Goal: Task Accomplishment & Management: Manage account settings

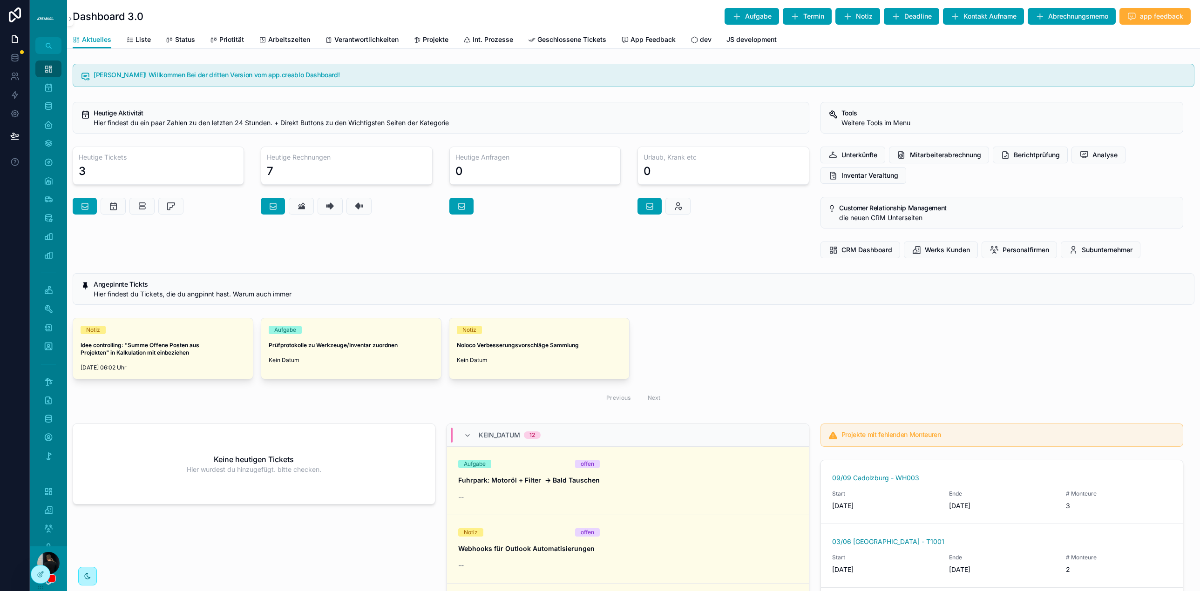
click at [747, 330] on div "Notiz Idee controlling: "Summe Offene Posten aus Projekten" in Kalkulation mit …" at bounding box center [634, 363] width 1122 height 91
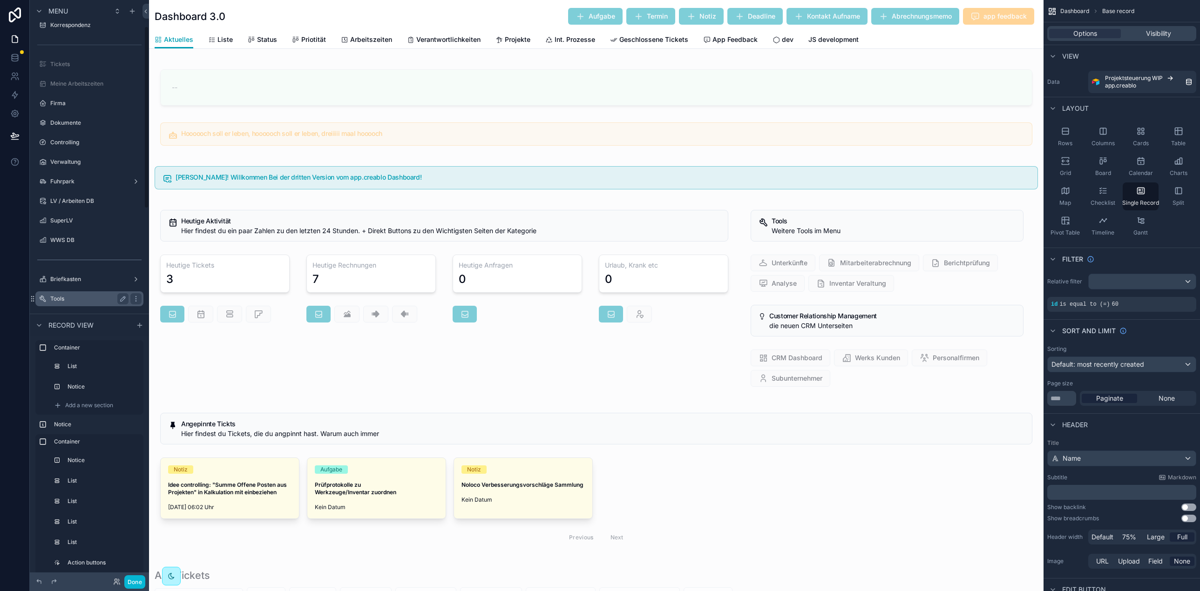
scroll to position [183, 0]
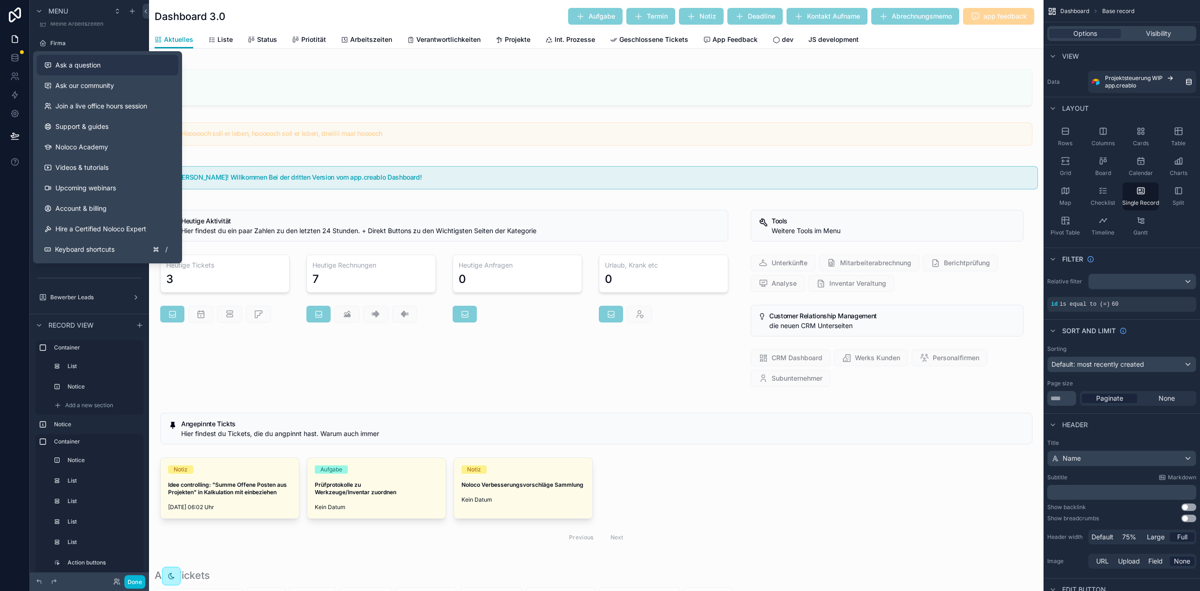
click at [87, 71] on button "Ask a question" at bounding box center [108, 65] width 142 height 20
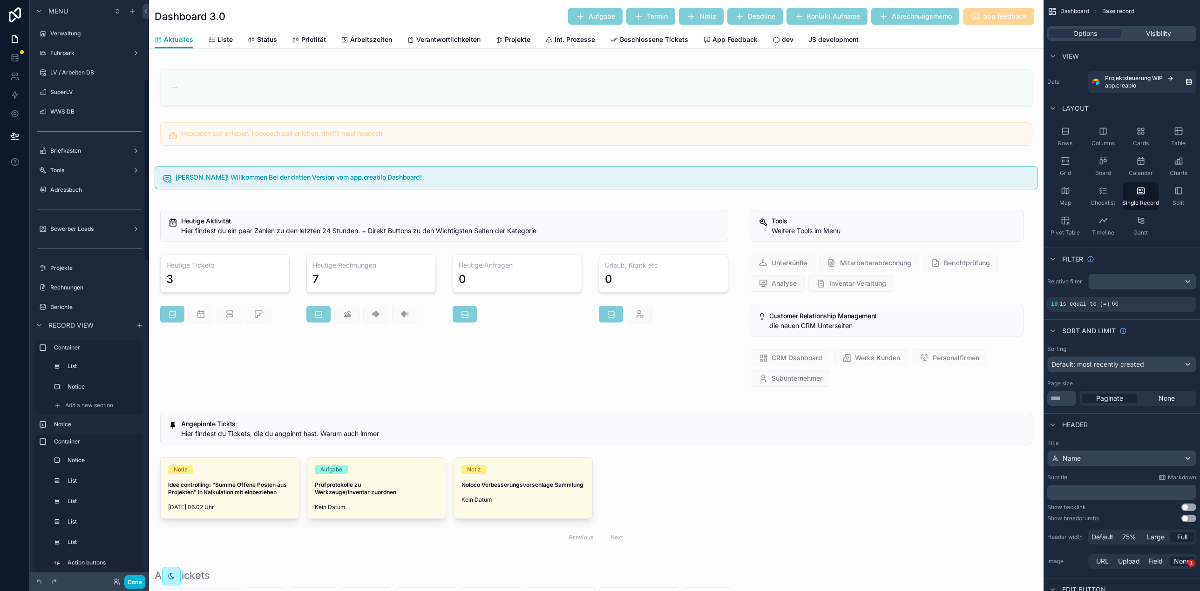
scroll to position [256, 0]
click at [96, 278] on div "Rechnungen" at bounding box center [89, 283] width 78 height 11
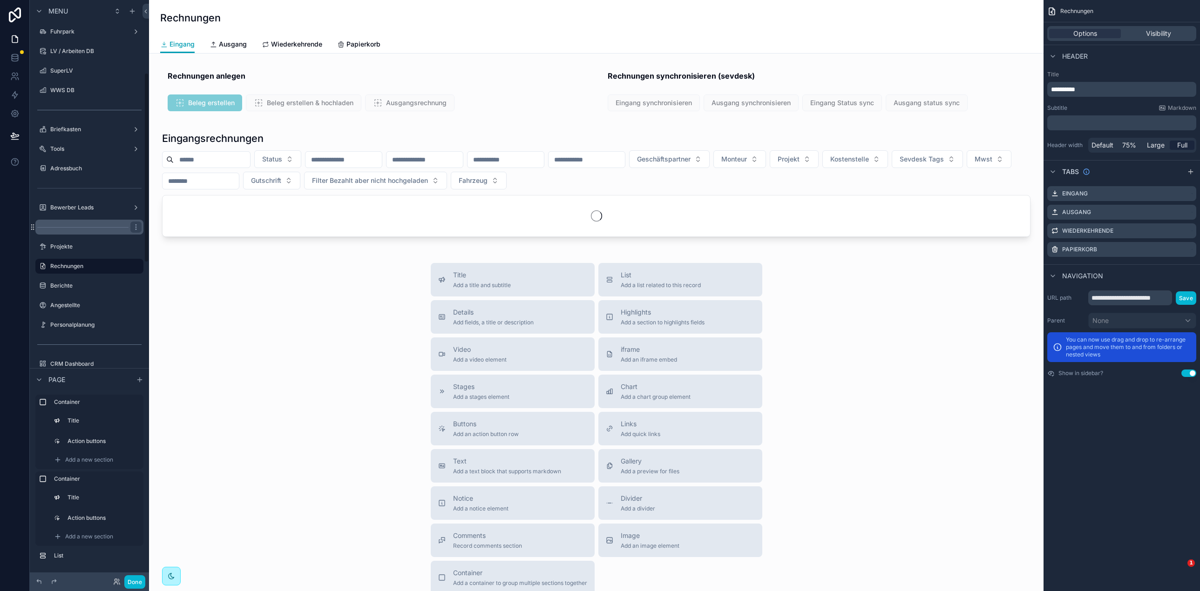
scroll to position [222, 0]
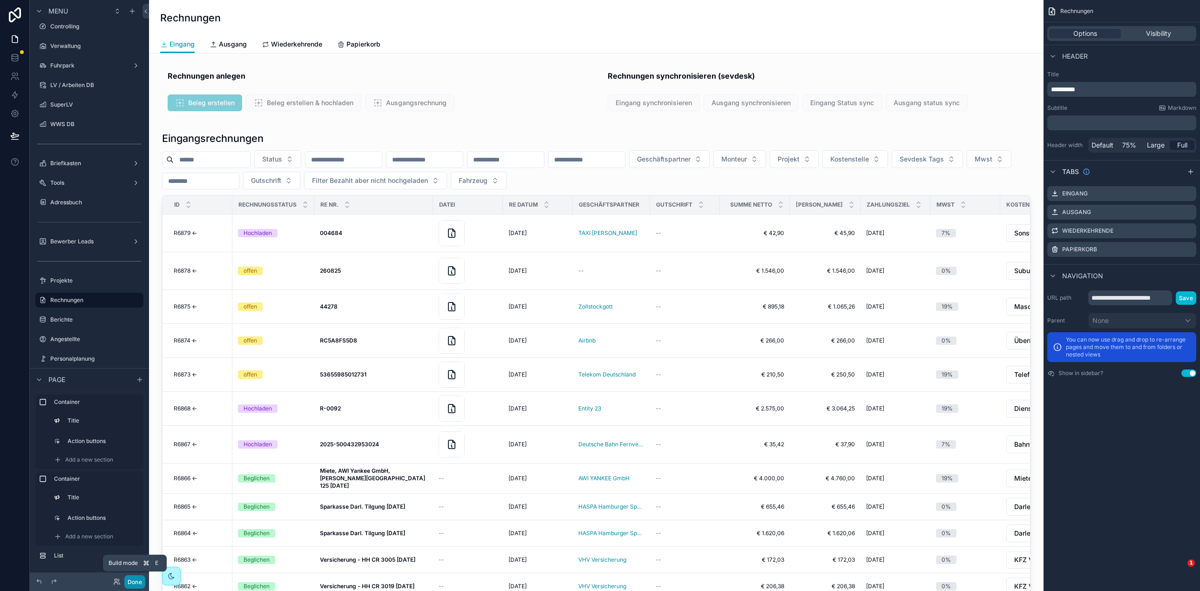
click at [134, 580] on button "Done" at bounding box center [134, 583] width 21 height 14
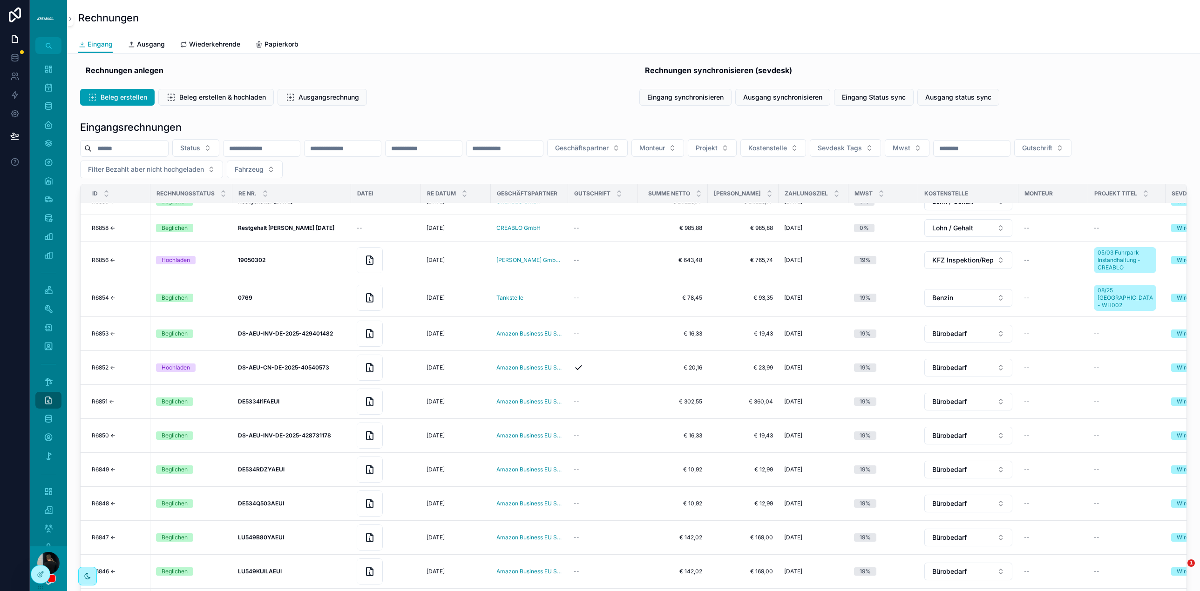
scroll to position [284, 0]
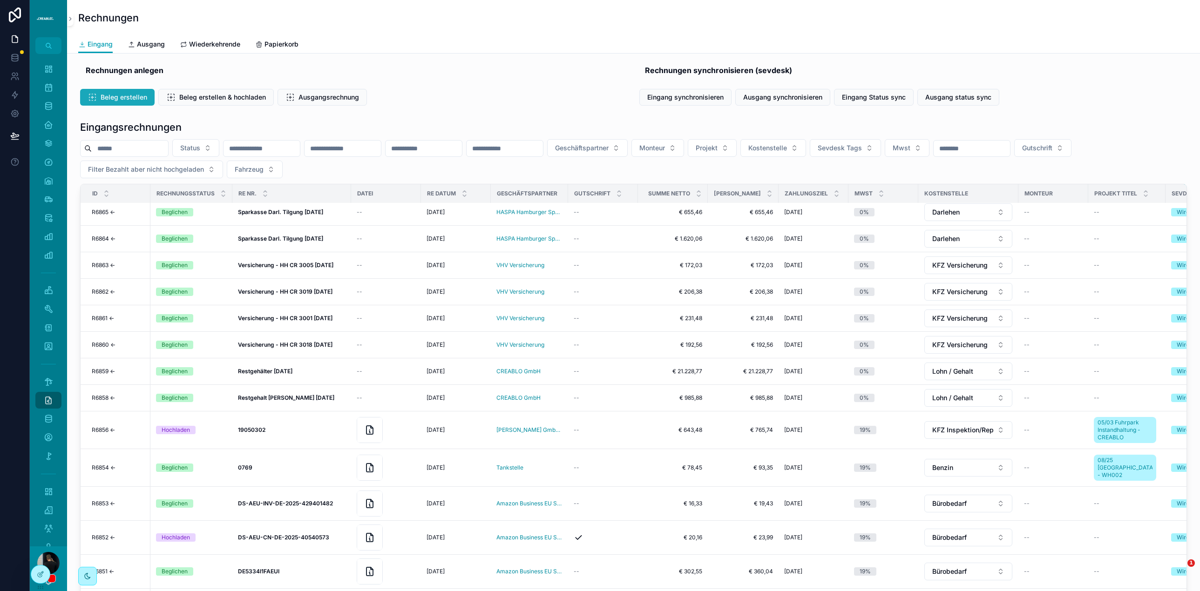
click at [115, 99] on span "Beleg erstellen" at bounding box center [124, 97] width 47 height 9
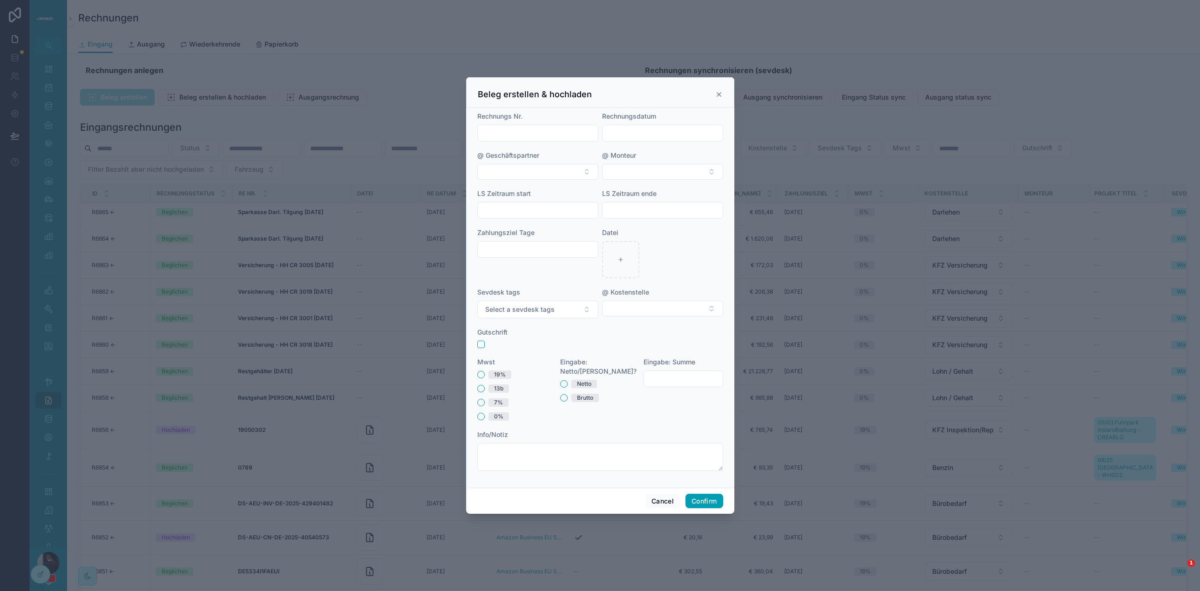
click at [723, 95] on div "Beleg erstellen & hochladen" at bounding box center [600, 92] width 268 height 31
click at [719, 95] on icon at bounding box center [719, 95] width 4 height 4
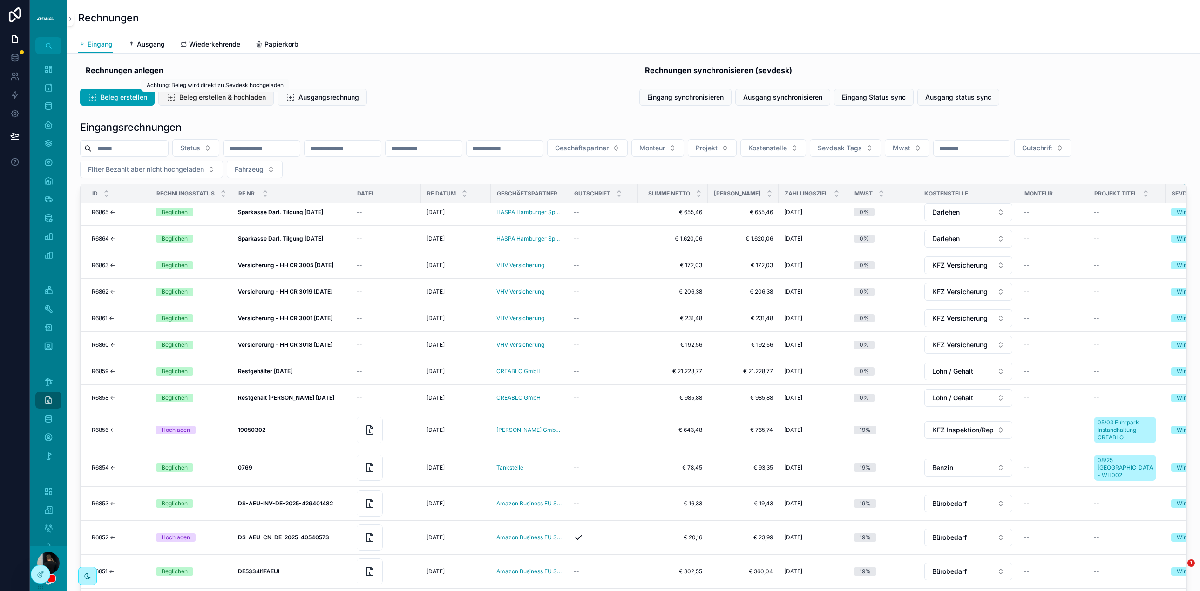
click at [228, 94] on div "Dashboard Kalender Korrespondenz Firma Dokumente Controlling Verwaltung Fuhrpar…" at bounding box center [615, 295] width 1170 height 591
click at [505, 75] on div "Rechnungen anlegen" at bounding box center [354, 70] width 536 height 11
click at [116, 97] on span "Beleg erstellen" at bounding box center [124, 97] width 47 height 9
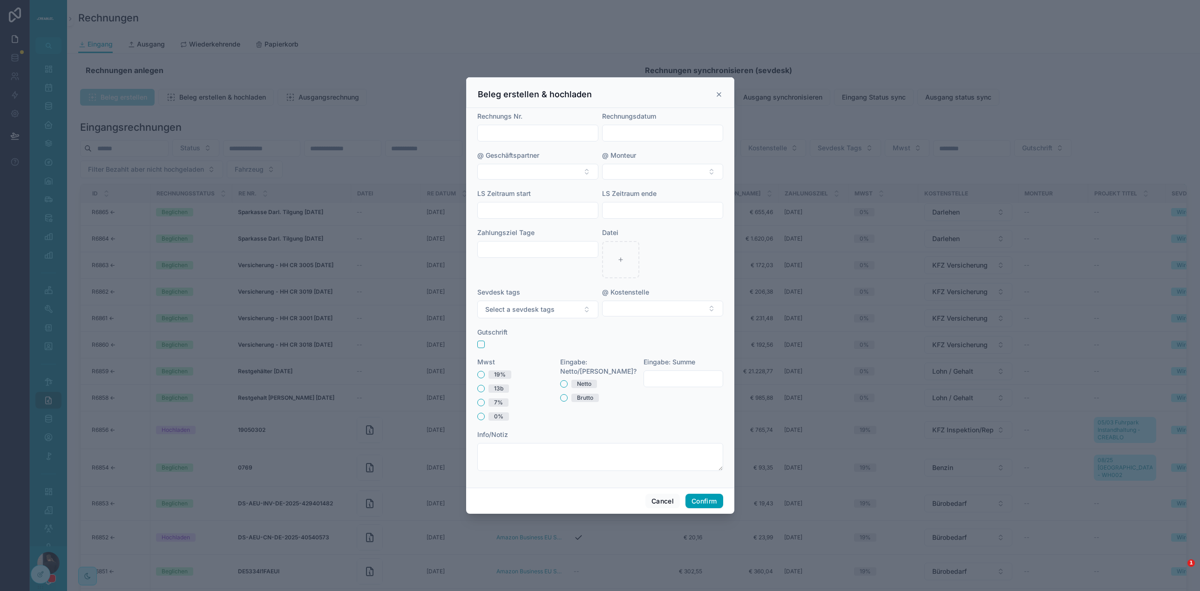
drag, startPoint x: 719, startPoint y: 94, endPoint x: 645, endPoint y: 93, distance: 73.6
click at [719, 94] on icon at bounding box center [719, 95] width 4 height 4
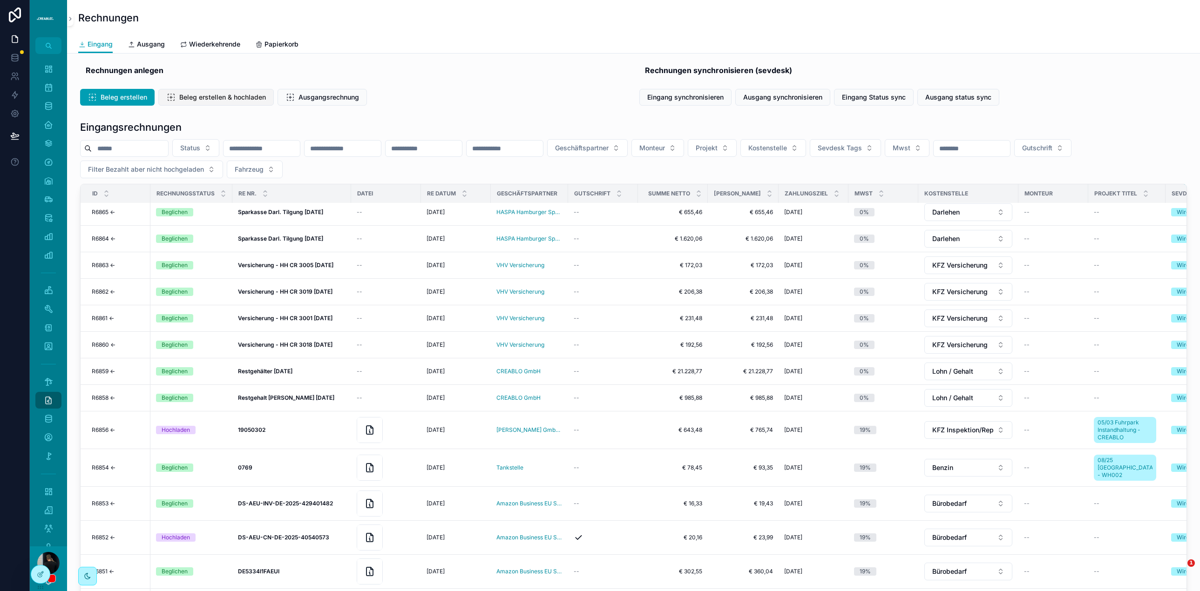
click at [229, 95] on span "Beleg erstellen & hochladen" at bounding box center [222, 97] width 87 height 9
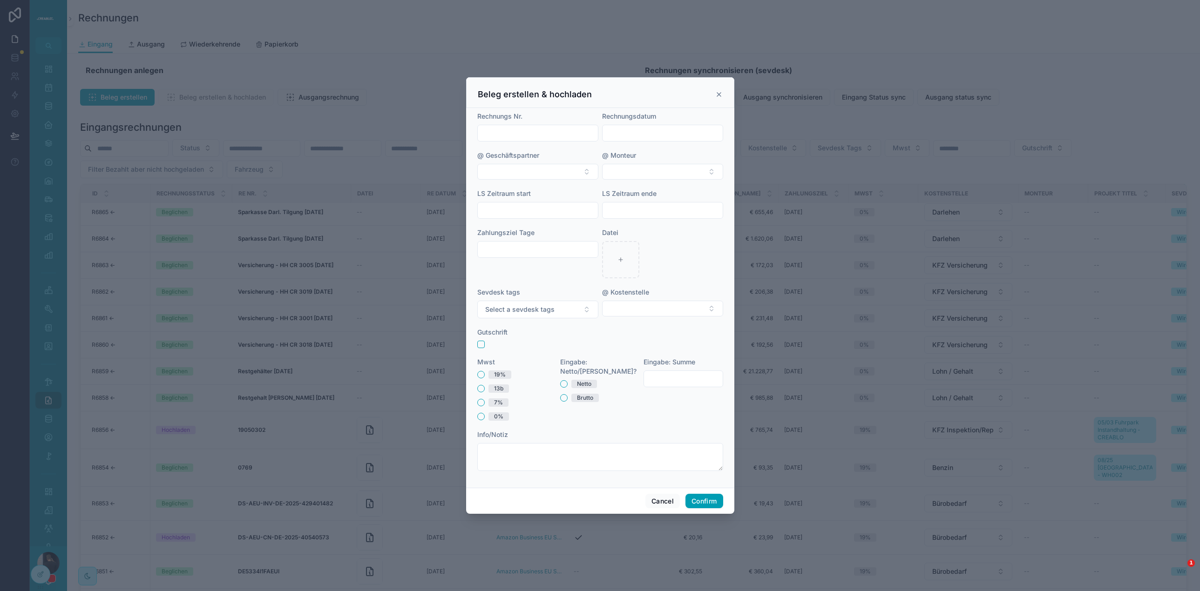
click at [722, 98] on div "Beleg erstellen & hochladen" at bounding box center [600, 92] width 268 height 31
click at [721, 97] on icon at bounding box center [718, 94] width 7 height 7
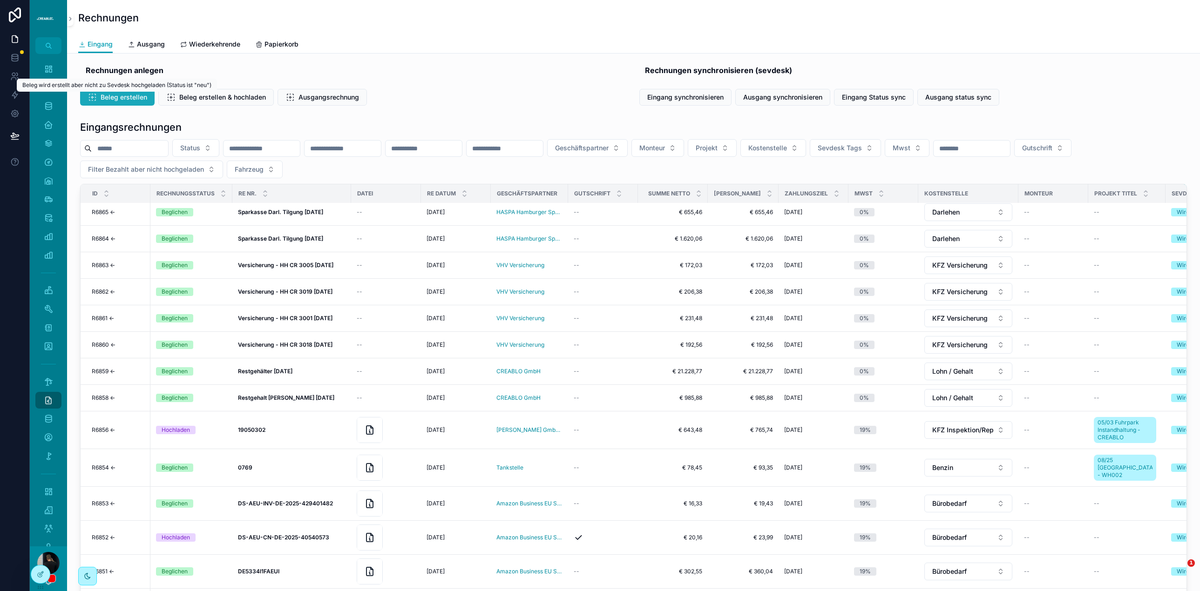
click at [117, 95] on span "Beleg erstellen" at bounding box center [124, 97] width 47 height 9
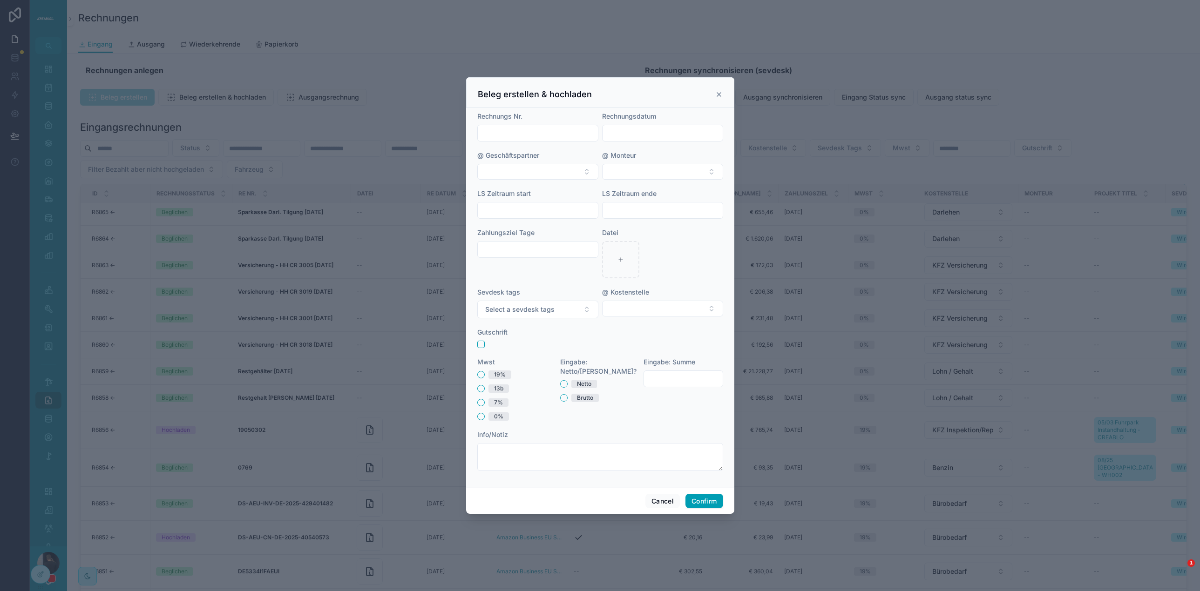
click at [514, 129] on input "text" at bounding box center [538, 133] width 120 height 13
type input "**********"
click at [654, 130] on input "text" at bounding box center [663, 133] width 120 height 13
click at [660, 151] on button "Today" at bounding box center [662, 156] width 37 height 17
type input "********"
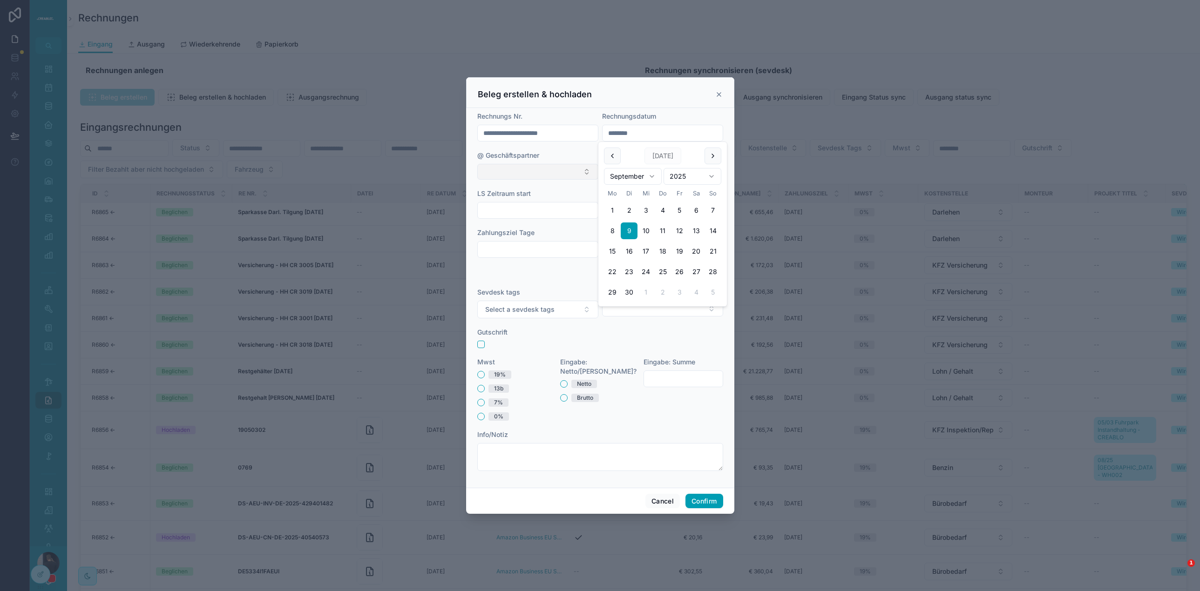
click at [534, 169] on button "Select Button" at bounding box center [537, 172] width 121 height 16
type input "****"
click at [512, 212] on div "Entity 23" at bounding box center [538, 208] width 116 height 15
click at [630, 174] on button "Select Button" at bounding box center [662, 171] width 121 height 16
type input "***"
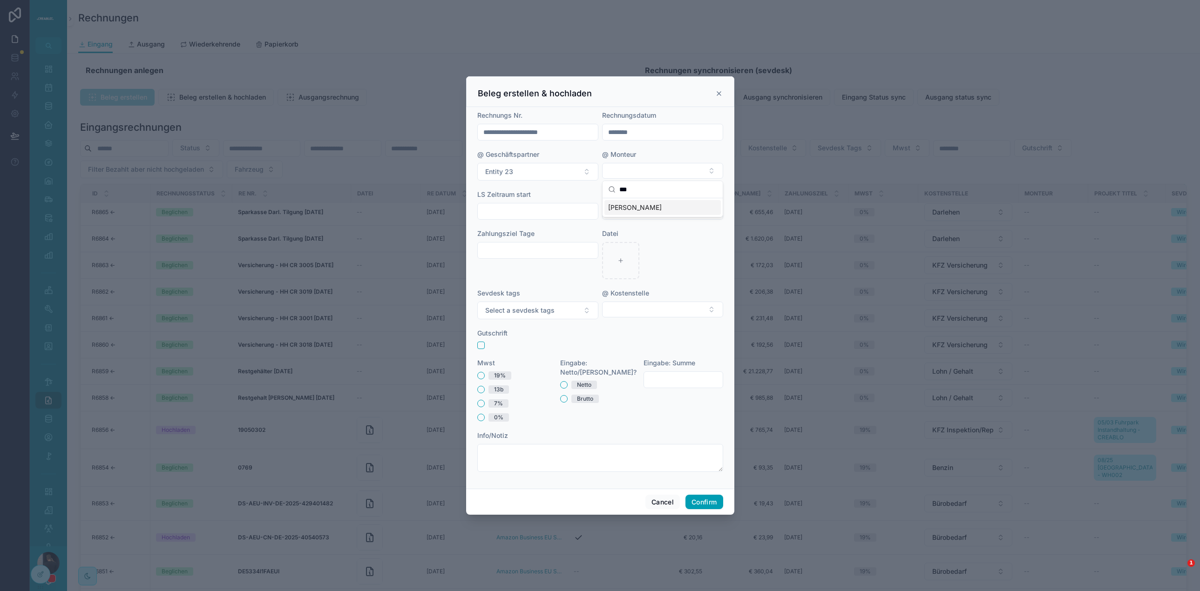
click at [667, 234] on div "Datei" at bounding box center [662, 233] width 121 height 9
click at [511, 213] on input "text" at bounding box center [538, 211] width 120 height 13
click at [543, 239] on button "Today" at bounding box center [538, 234] width 37 height 17
type input "********"
click at [657, 212] on input "text" at bounding box center [663, 211] width 120 height 13
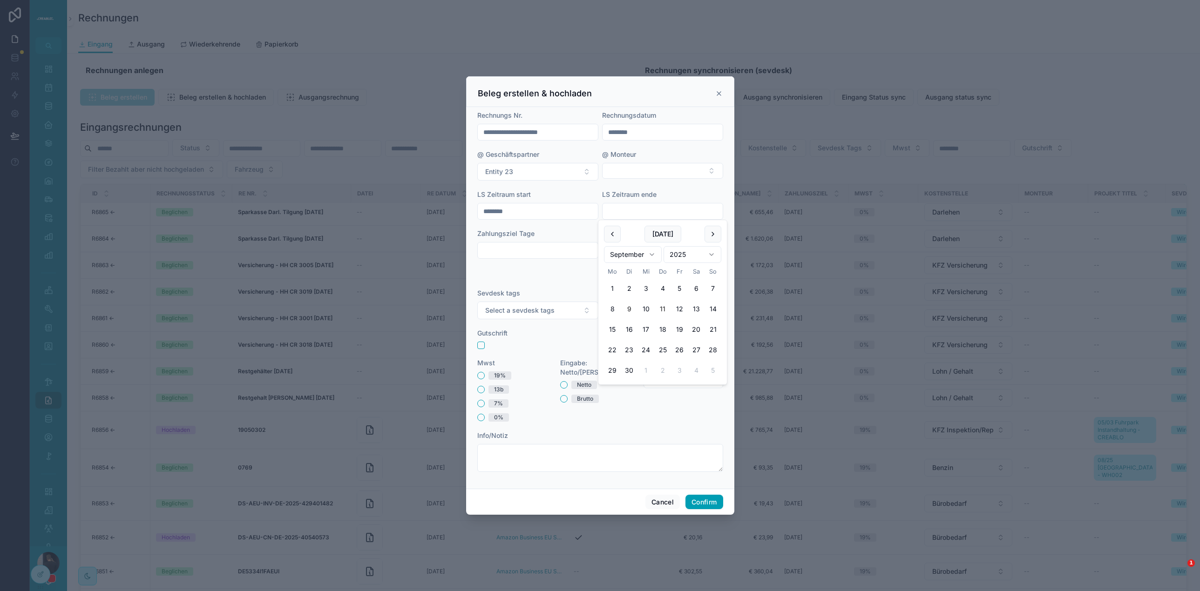
click at [658, 311] on button "11" at bounding box center [662, 309] width 17 height 17
type input "*********"
click at [547, 271] on div "Zahlungsziel Tage" at bounding box center [537, 254] width 121 height 50
click at [525, 253] on input "text" at bounding box center [538, 250] width 120 height 13
click at [579, 312] on button "Select a sevdesk tags" at bounding box center [537, 311] width 121 height 18
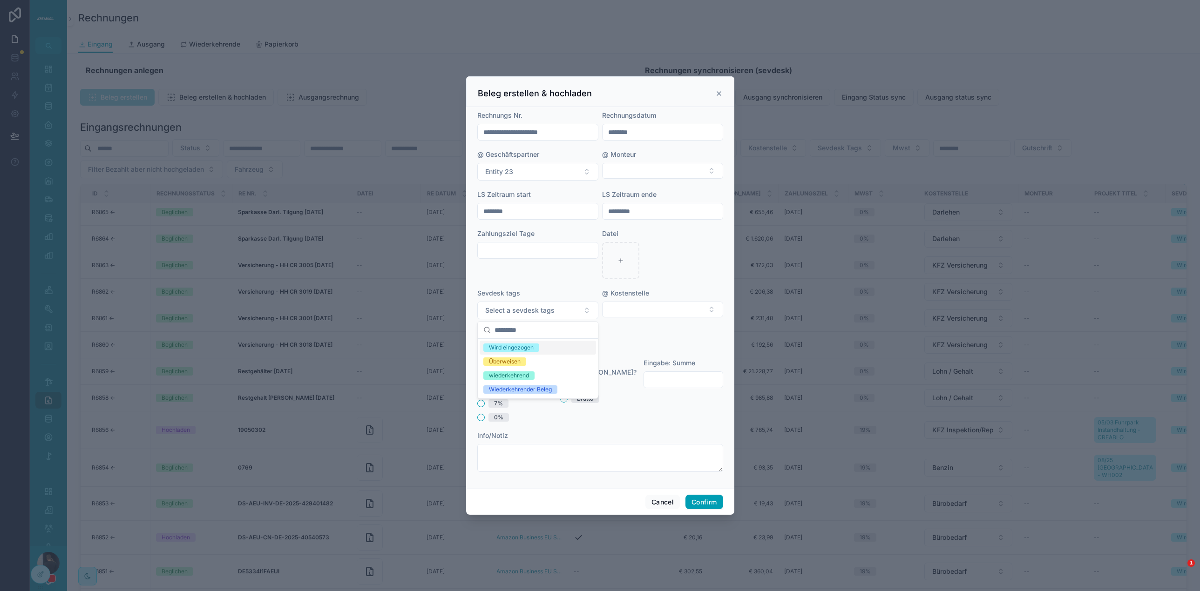
click at [574, 265] on div "Zahlungsziel Tage" at bounding box center [537, 254] width 121 height 50
click at [644, 311] on button "Select Button" at bounding box center [662, 310] width 121 height 16
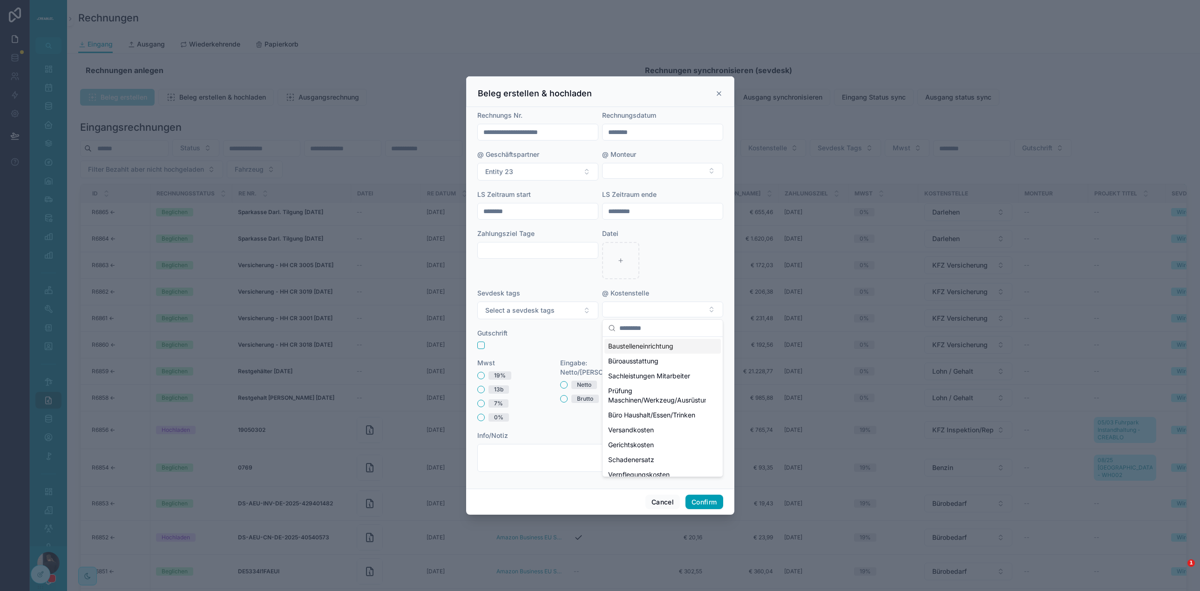
click at [570, 342] on div at bounding box center [600, 345] width 246 height 7
click at [481, 344] on button "button" at bounding box center [480, 345] width 7 height 7
click at [480, 375] on button "19%" at bounding box center [480, 375] width 7 height 7
click at [569, 381] on div "Netto" at bounding box center [600, 385] width 80 height 8
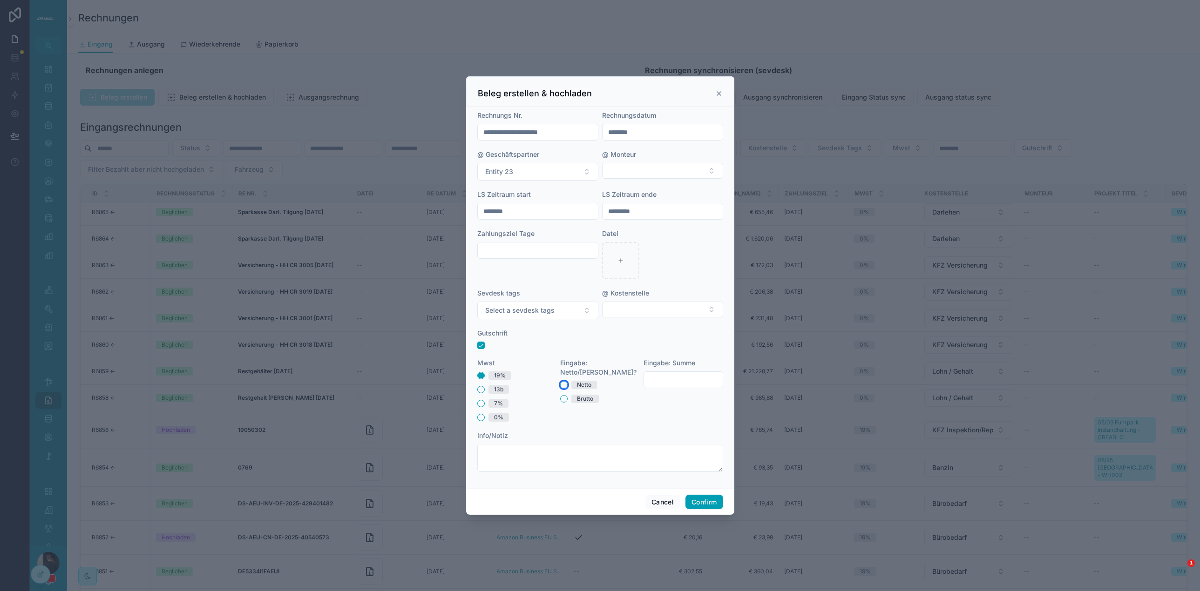
click at [566, 381] on button "Netto" at bounding box center [563, 384] width 7 height 7
click at [677, 380] on input "text" at bounding box center [683, 379] width 79 height 13
type input "*****"
click at [663, 413] on div "Eingabe: Summe *****" at bounding box center [684, 390] width 80 height 63
click at [703, 507] on button "Confirm" at bounding box center [703, 502] width 37 height 15
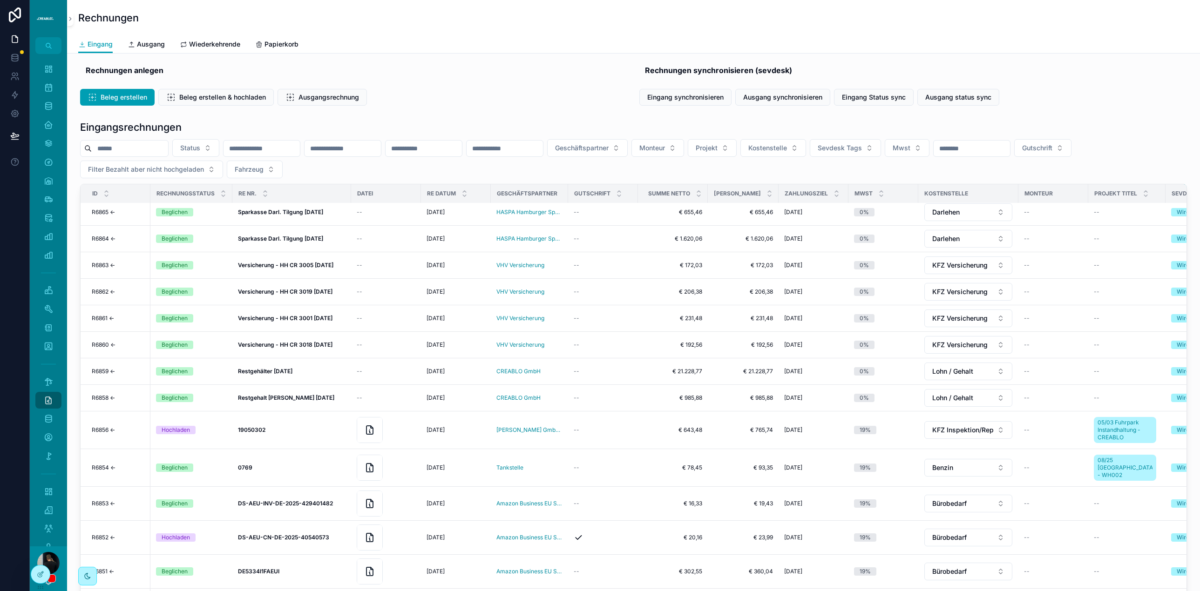
scroll to position [0, 0]
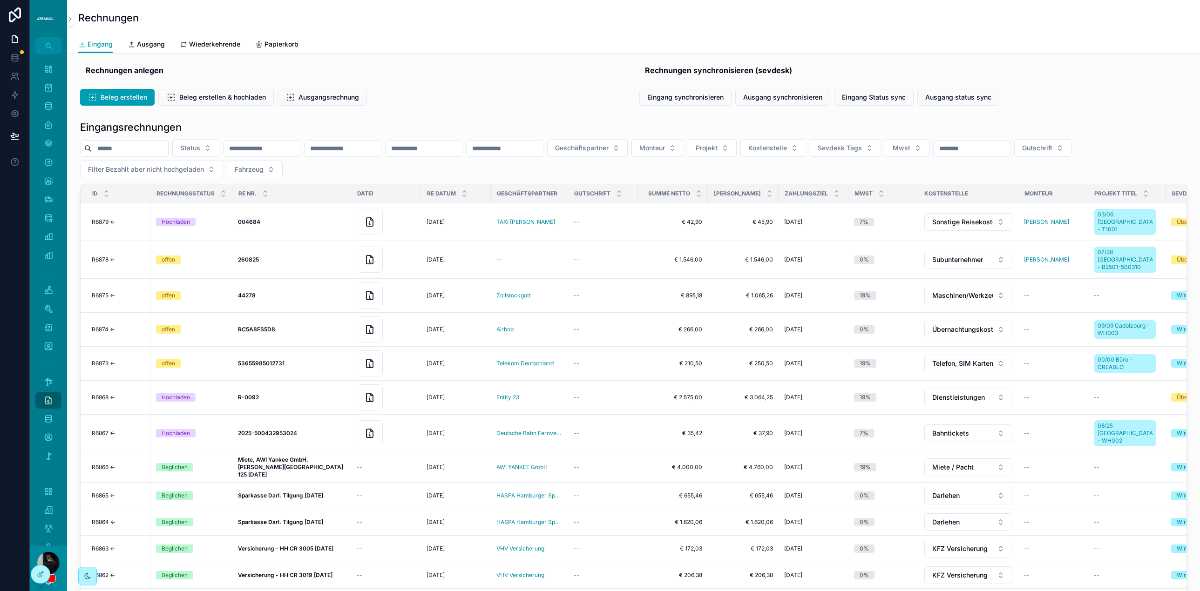
click at [440, 121] on div "Eingangsrechnungen" at bounding box center [633, 127] width 1107 height 13
click at [470, 93] on div "Beleg erstellen Beleg erstellen & hochladen Ausgangsrechnung" at bounding box center [354, 97] width 548 height 17
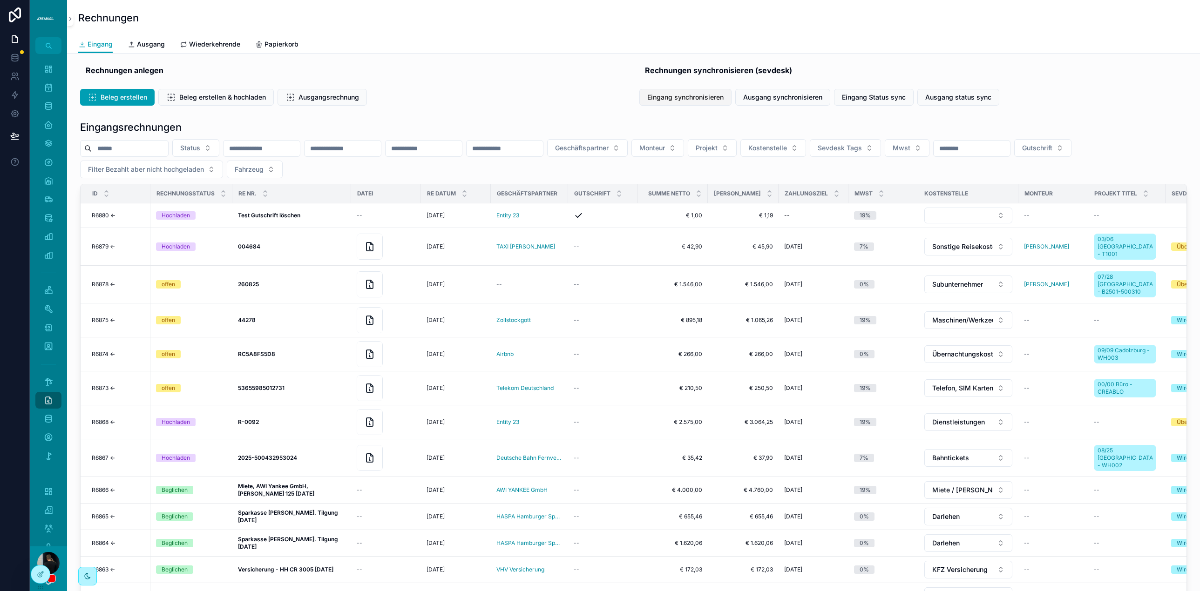
click at [674, 102] on span "Eingang synchronisieren" at bounding box center [685, 97] width 76 height 9
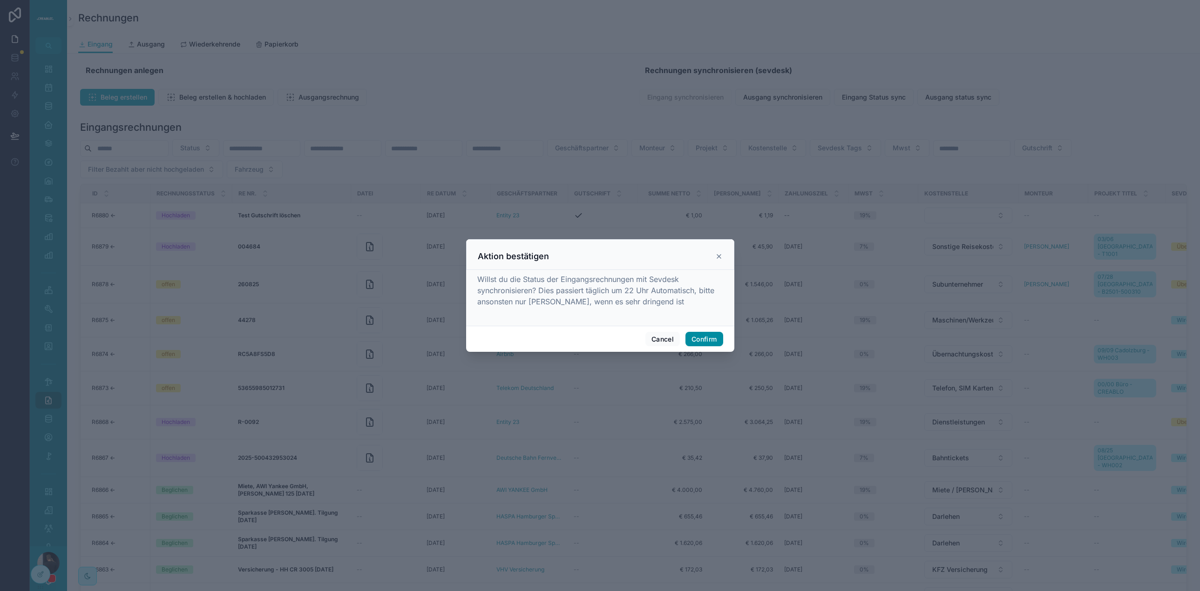
click at [705, 339] on button "Confirm" at bounding box center [703, 339] width 37 height 15
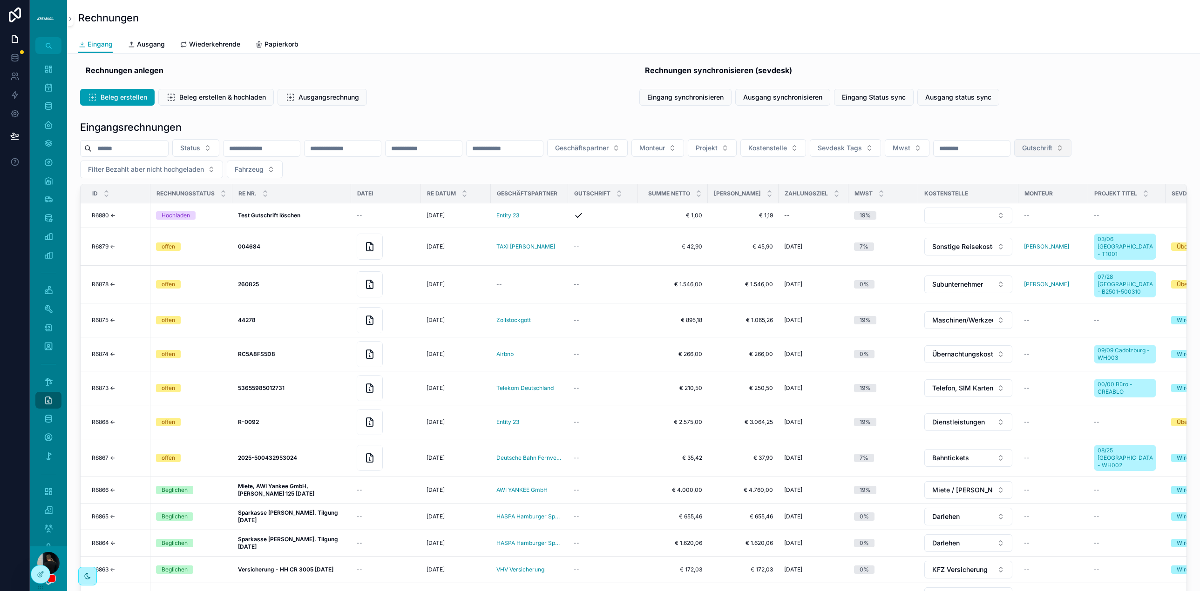
click at [1052, 152] on span "Gutschrift" at bounding box center [1037, 147] width 30 height 9
click at [1078, 215] on div "Yes" at bounding box center [1115, 215] width 112 height 15
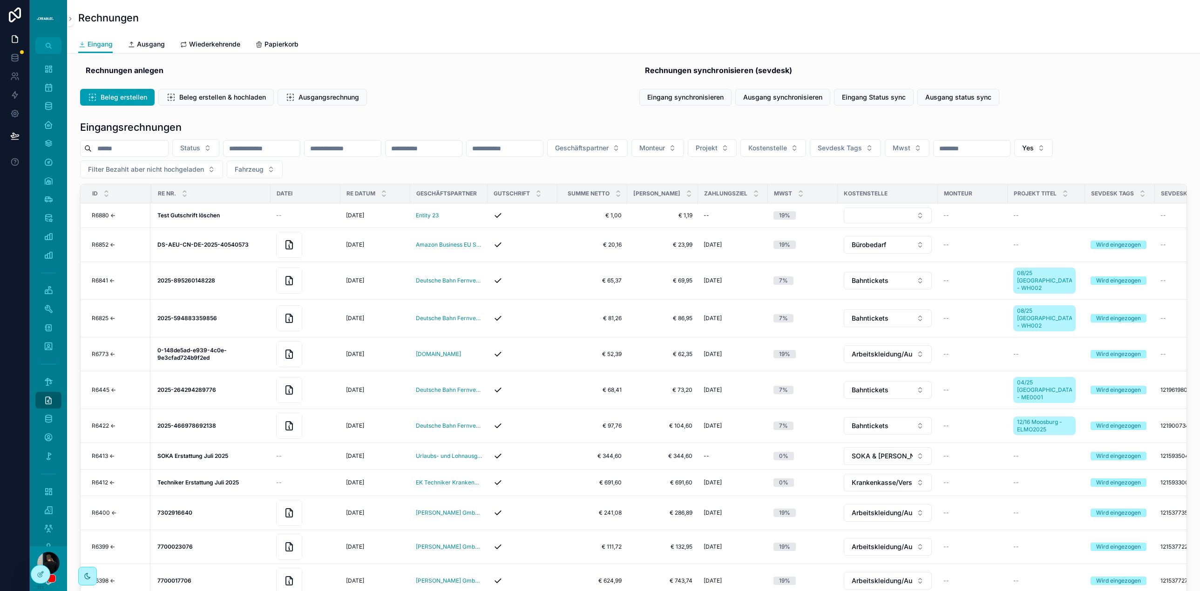
scroll to position [0, 339]
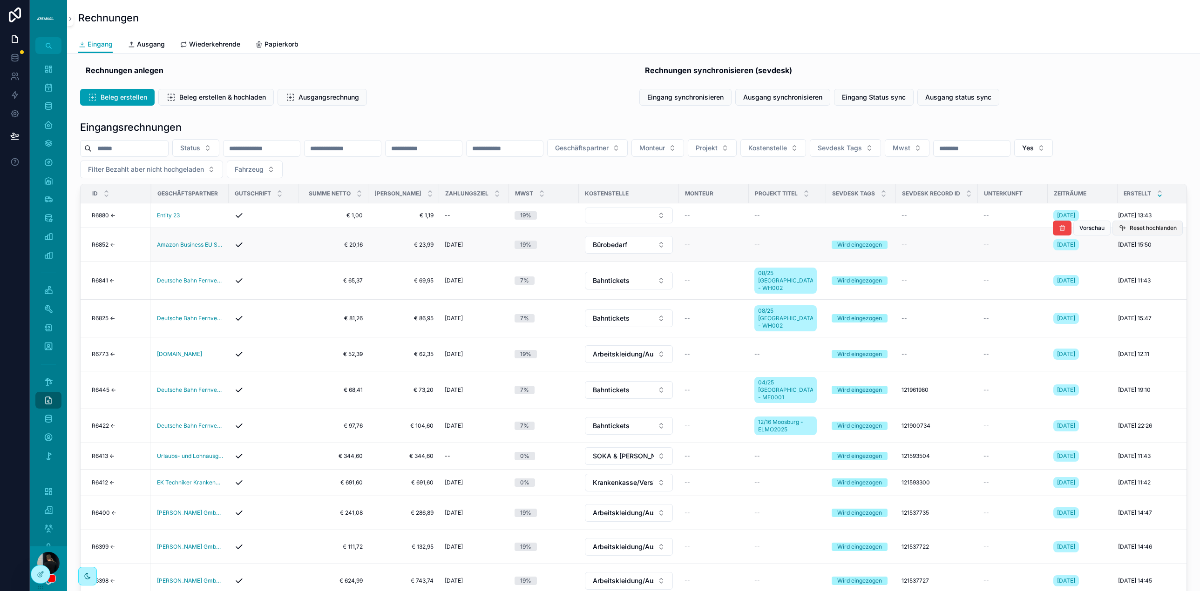
click at [1156, 229] on span "Reset hochlanden" at bounding box center [1153, 227] width 47 height 7
click at [1152, 264] on span "Reset hochlanden" at bounding box center [1153, 261] width 47 height 7
click at [1150, 301] on button "Reset hochlanden" at bounding box center [1147, 299] width 70 height 15
click at [1141, 334] on span "Reset hochlanden" at bounding box center [1153, 337] width 47 height 7
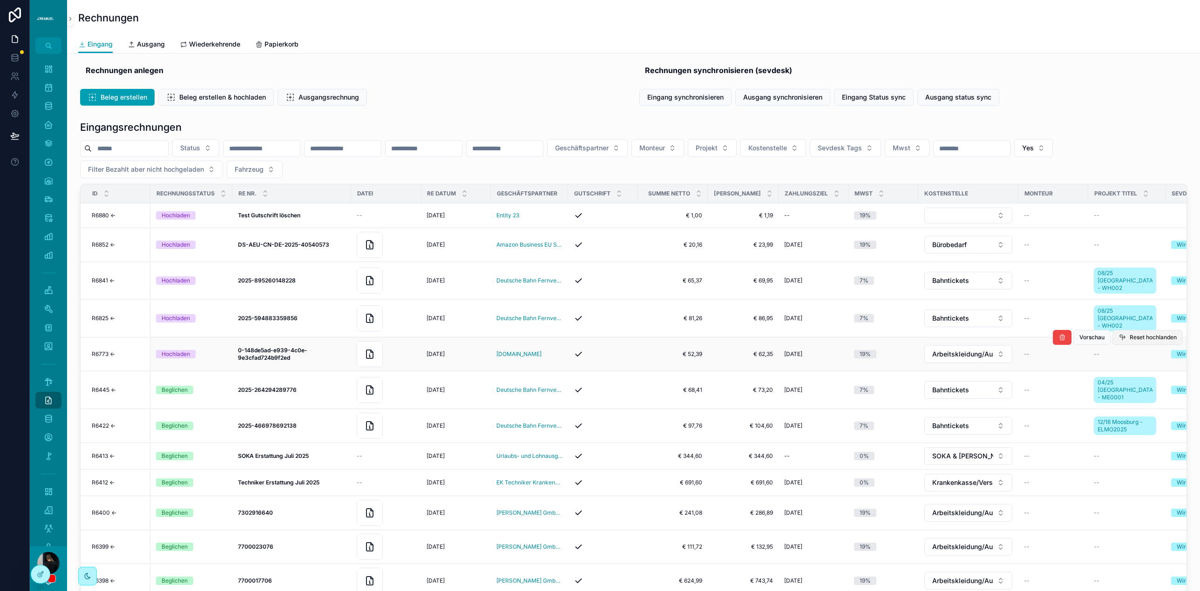
click at [1138, 334] on span "Reset hochlanden" at bounding box center [1153, 337] width 47 height 7
click at [708, 102] on span "Eingang synchronisieren" at bounding box center [685, 97] width 76 height 9
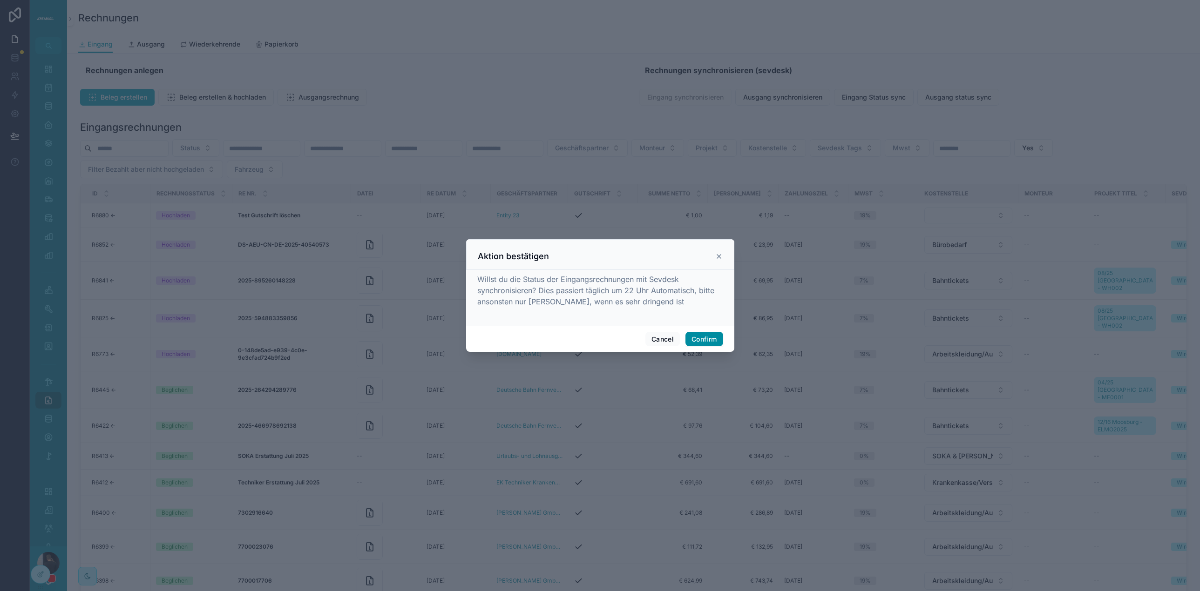
click at [708, 341] on button "Confirm" at bounding box center [703, 339] width 37 height 15
click at [443, 92] on div at bounding box center [600, 295] width 1200 height 591
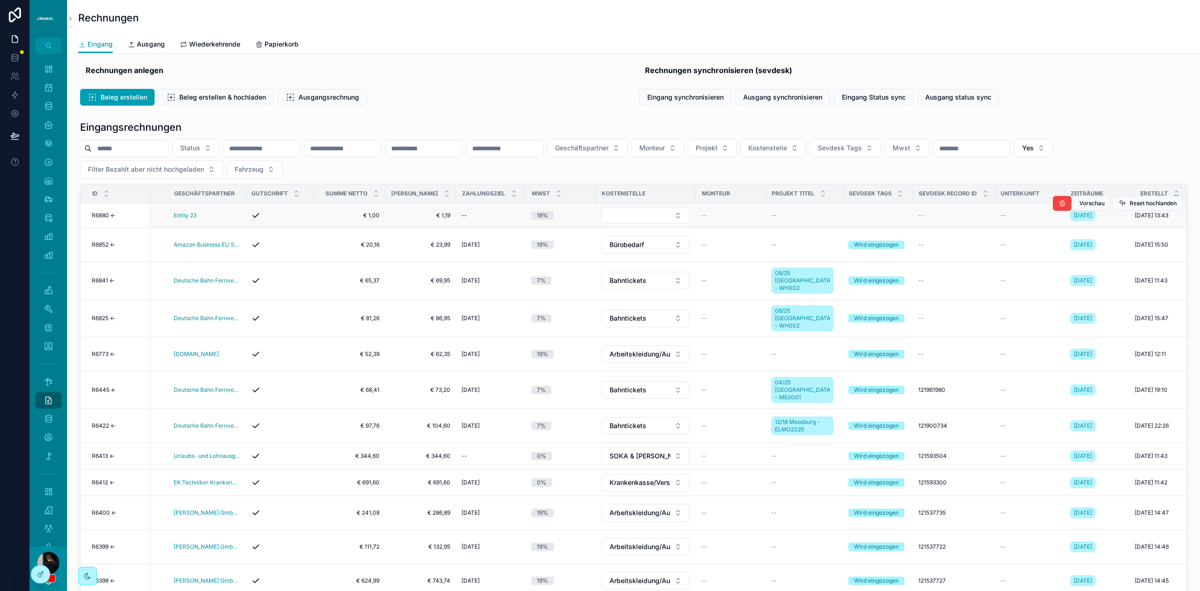
scroll to position [0, 339]
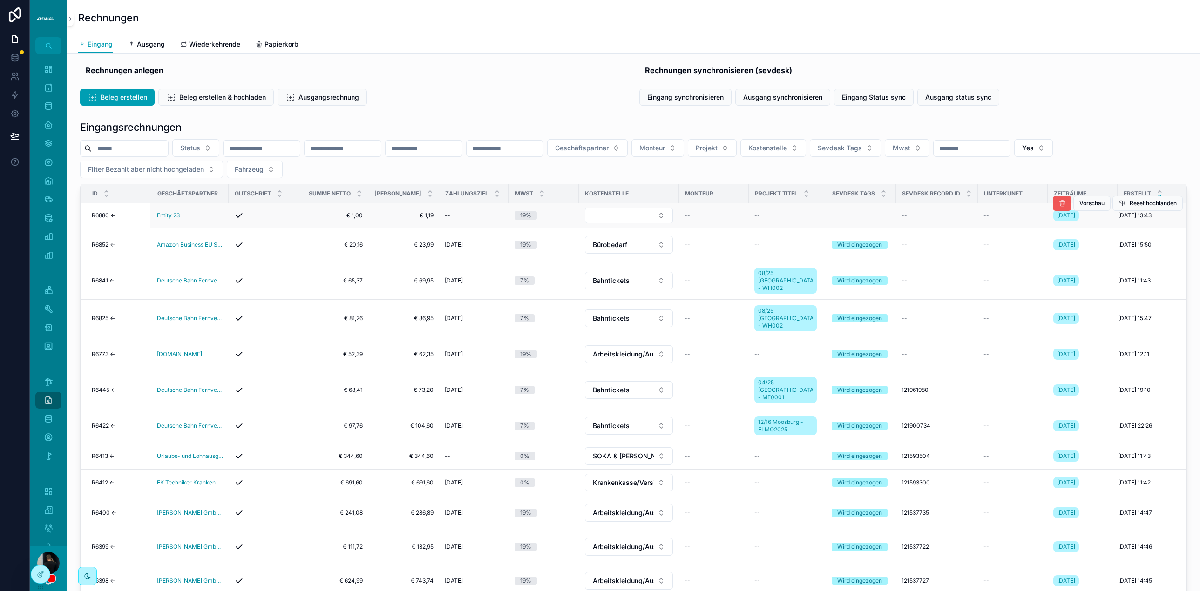
click at [1060, 205] on icon "scrollable content" at bounding box center [1061, 203] width 7 height 7
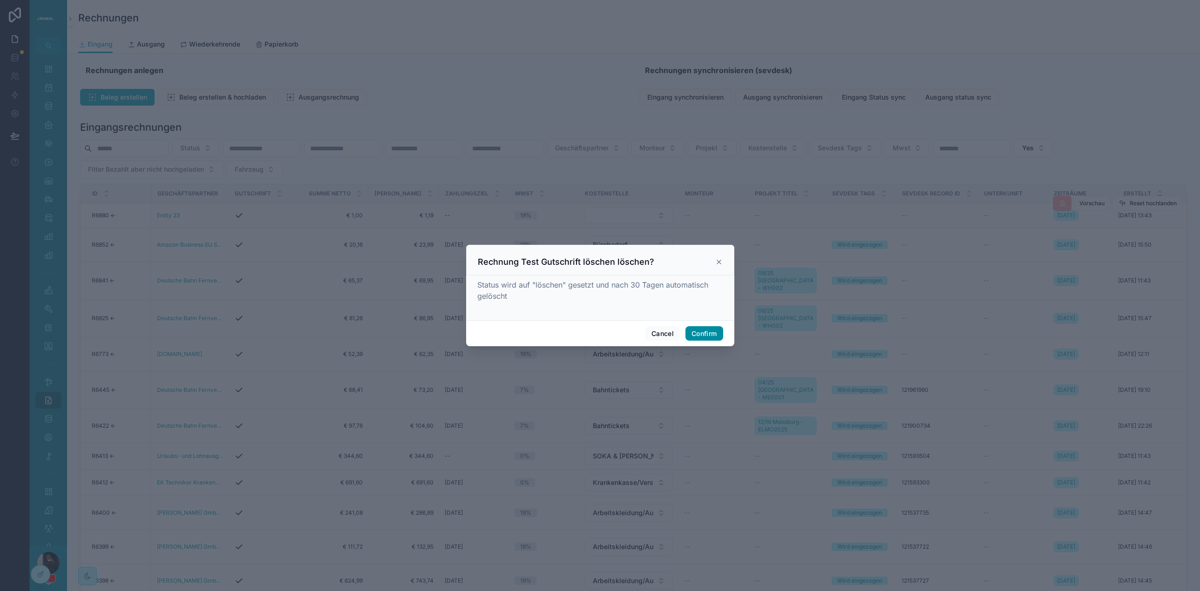
click at [714, 334] on button "Confirm" at bounding box center [703, 333] width 37 height 15
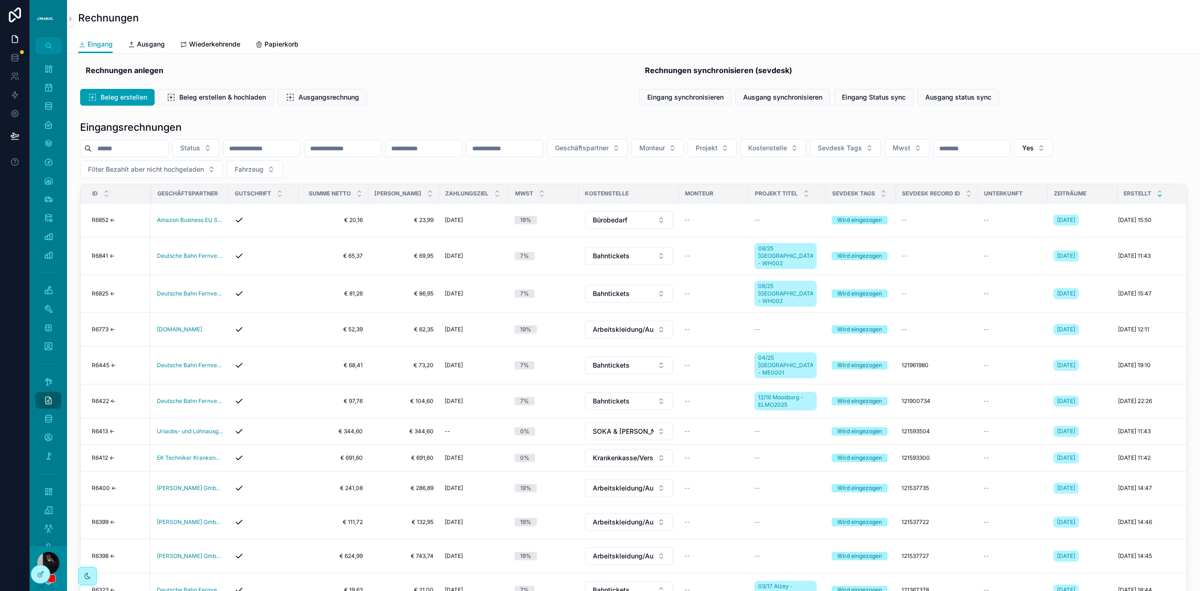
click at [226, 70] on div "Rechnungen anlegen" at bounding box center [354, 70] width 536 height 11
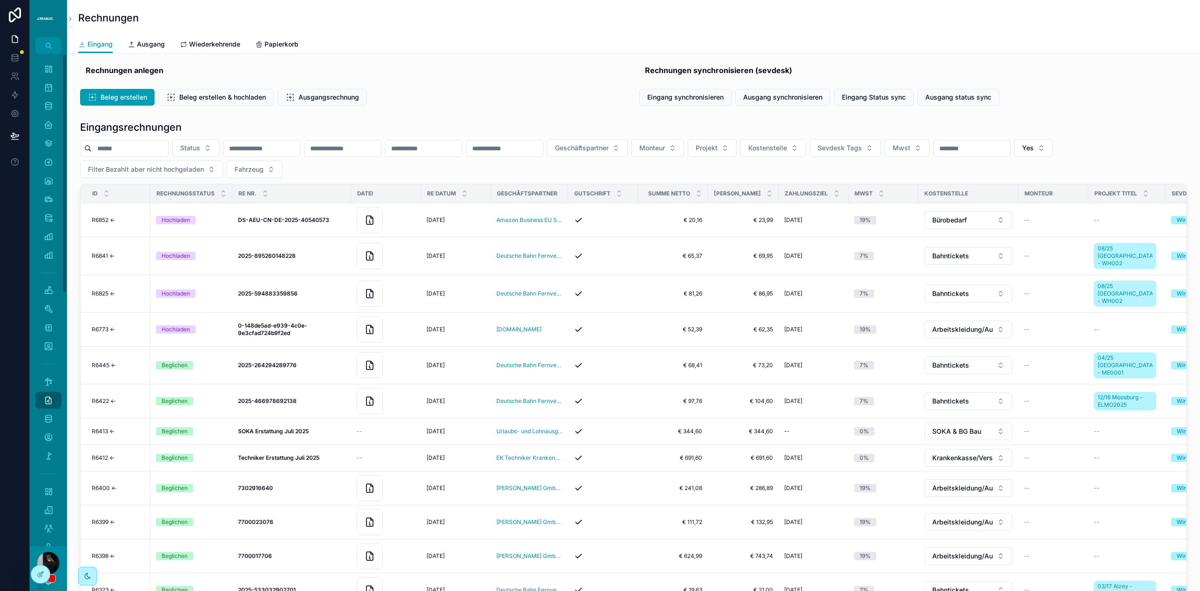
click at [219, 56] on div "Rechnungen anlegen Beleg erstellen Beleg erstellen & hochladen Ausgangsrechnung…" at bounding box center [633, 373] width 1133 height 638
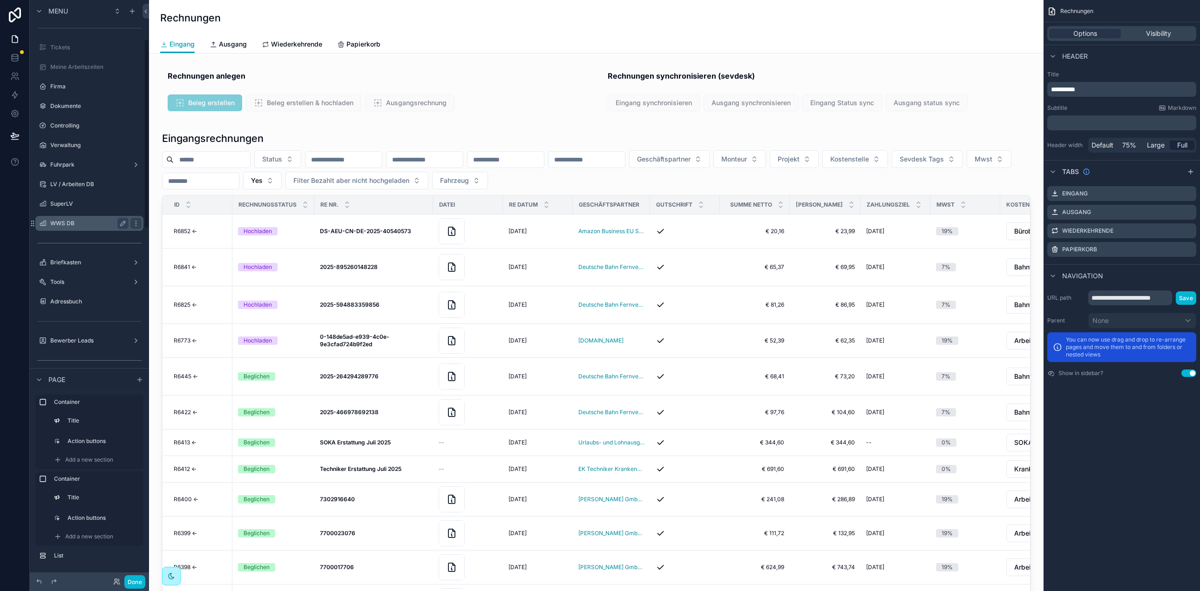
scroll to position [118, 0]
click at [87, 255] on label "Adressbuch" at bounding box center [95, 258] width 91 height 7
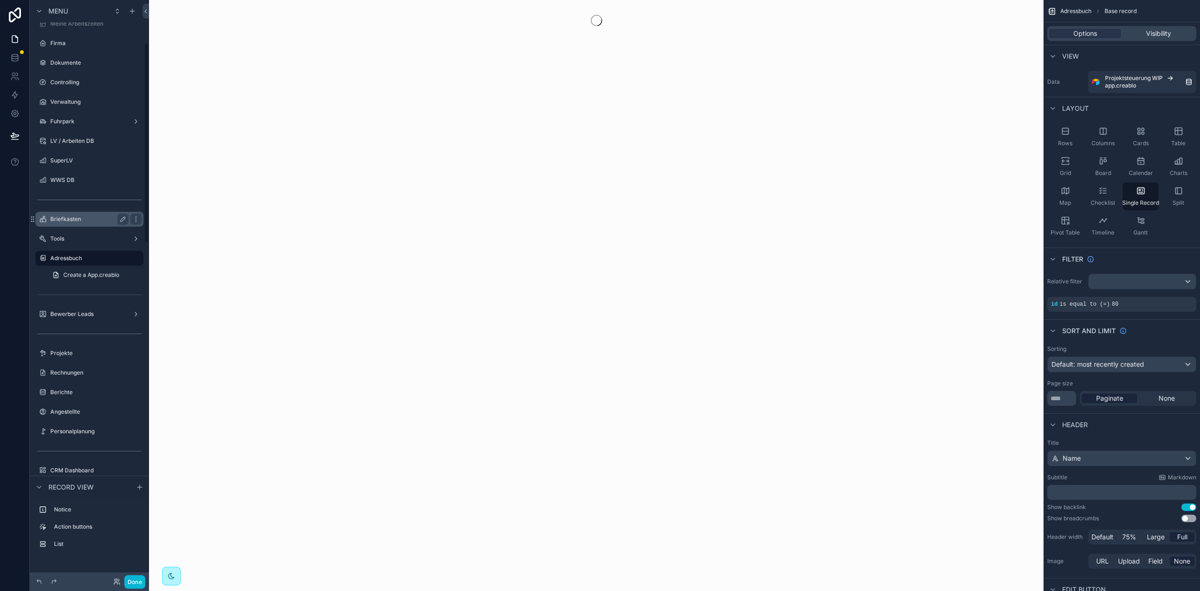
scroll to position [124, 0]
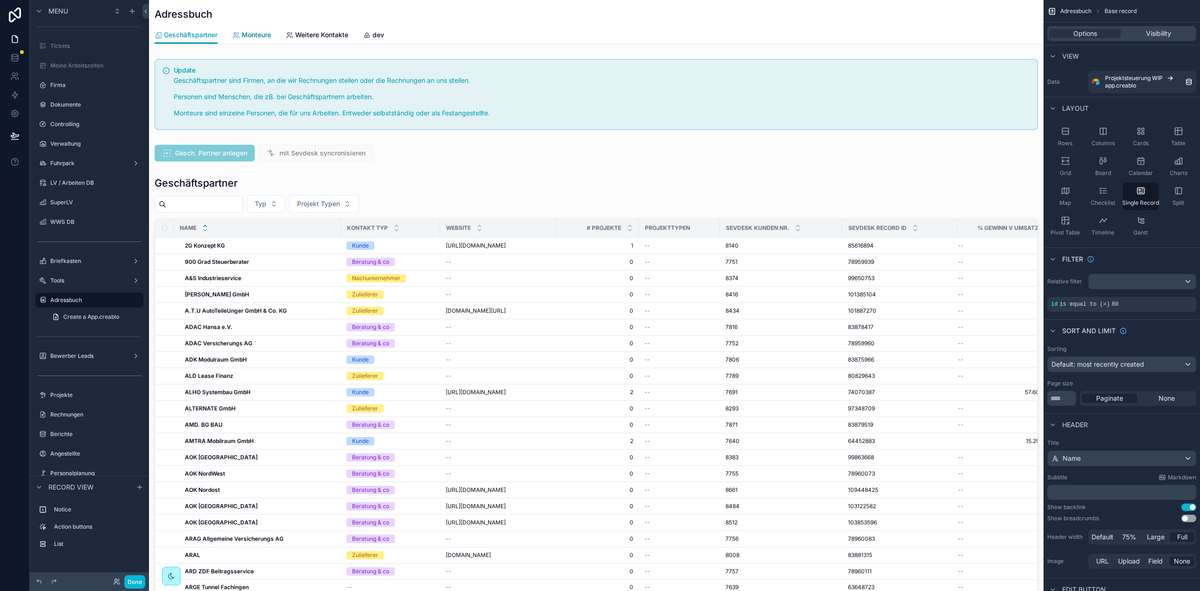
click at [249, 34] on span "Monteure" at bounding box center [256, 34] width 29 height 9
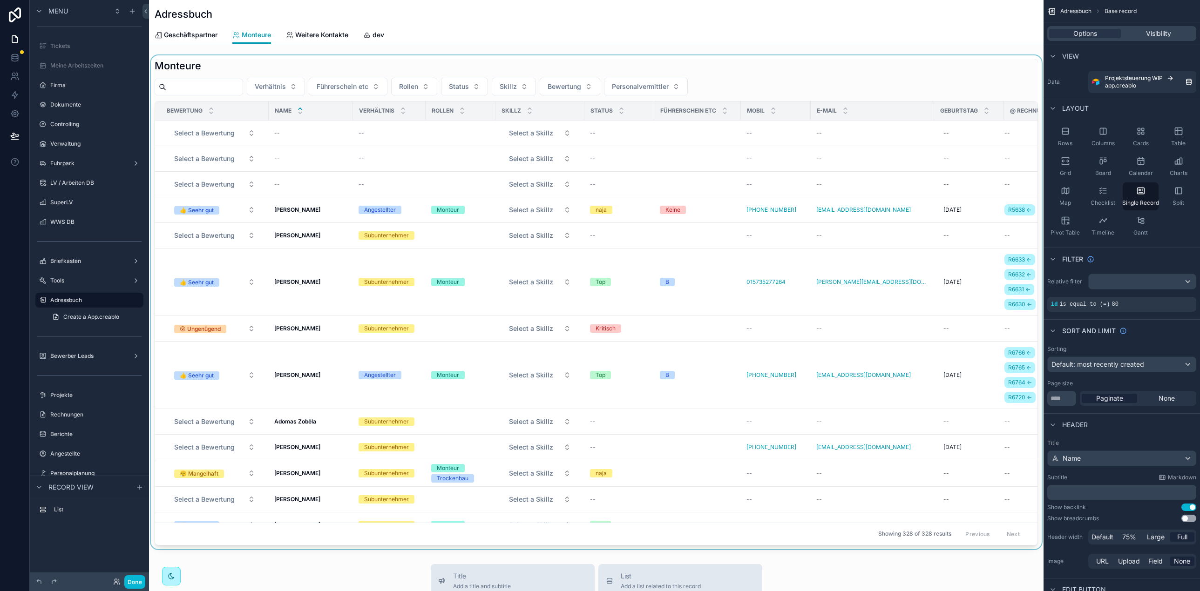
click at [321, 245] on div "scrollable content" at bounding box center [596, 302] width 894 height 494
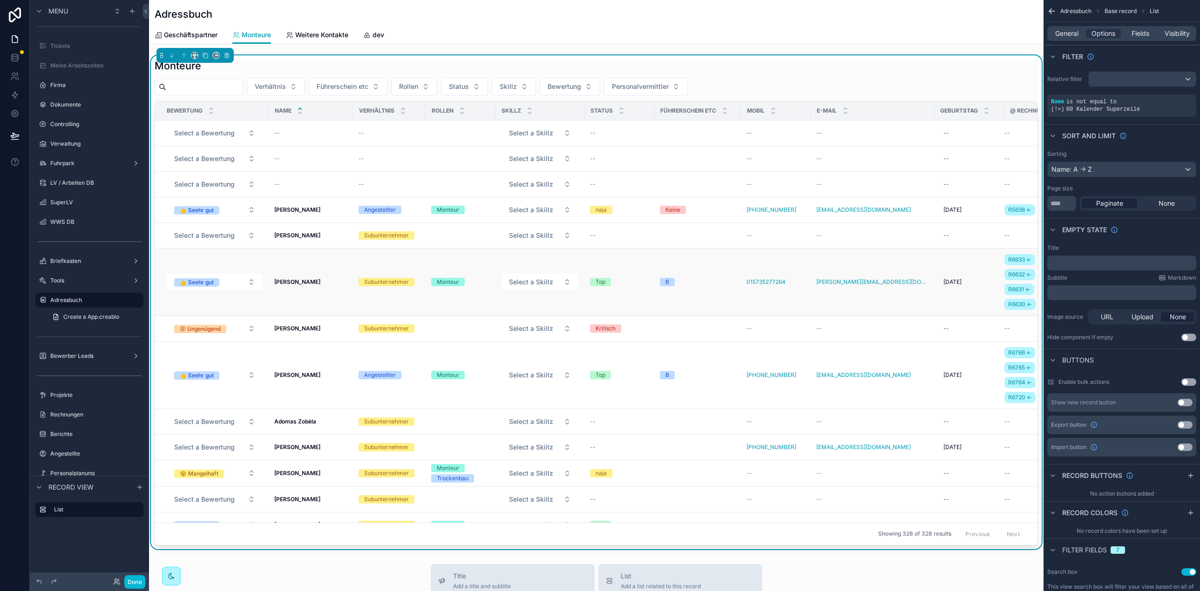
click at [307, 283] on strong "Adam Mankowski" at bounding box center [297, 281] width 46 height 7
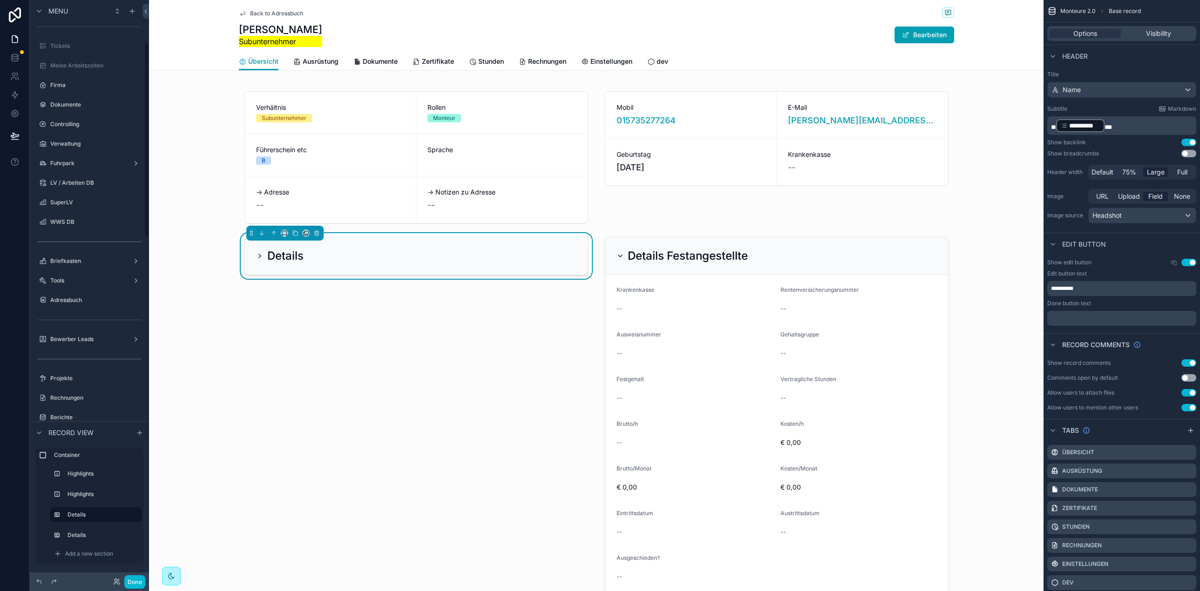
click at [291, 12] on span "Back to Adressbuch" at bounding box center [276, 13] width 53 height 7
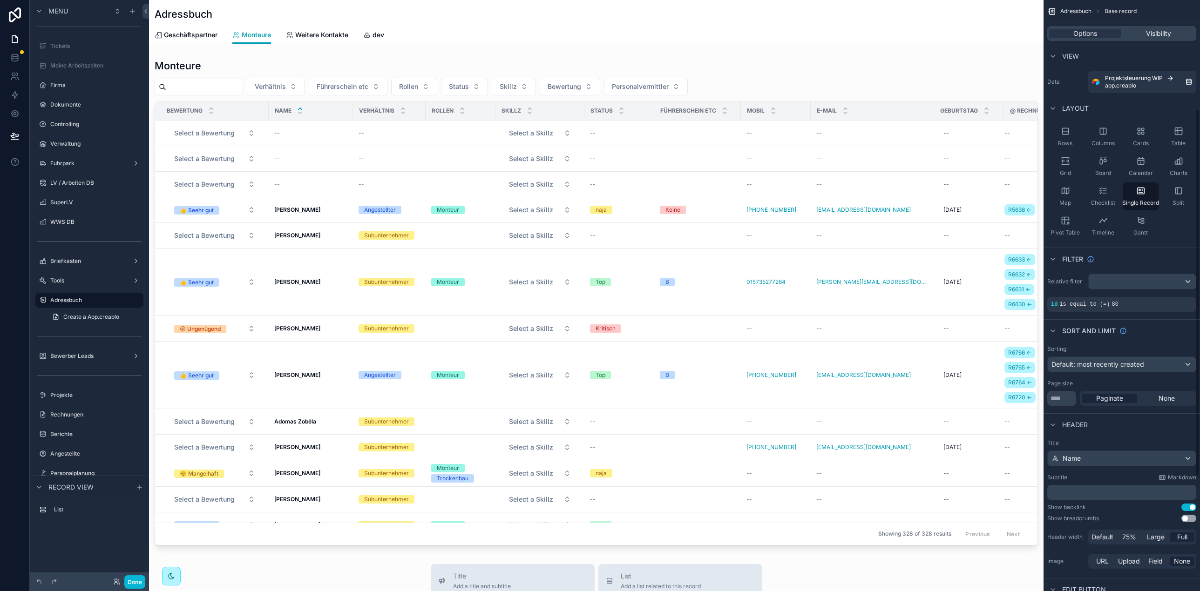
scroll to position [176, 0]
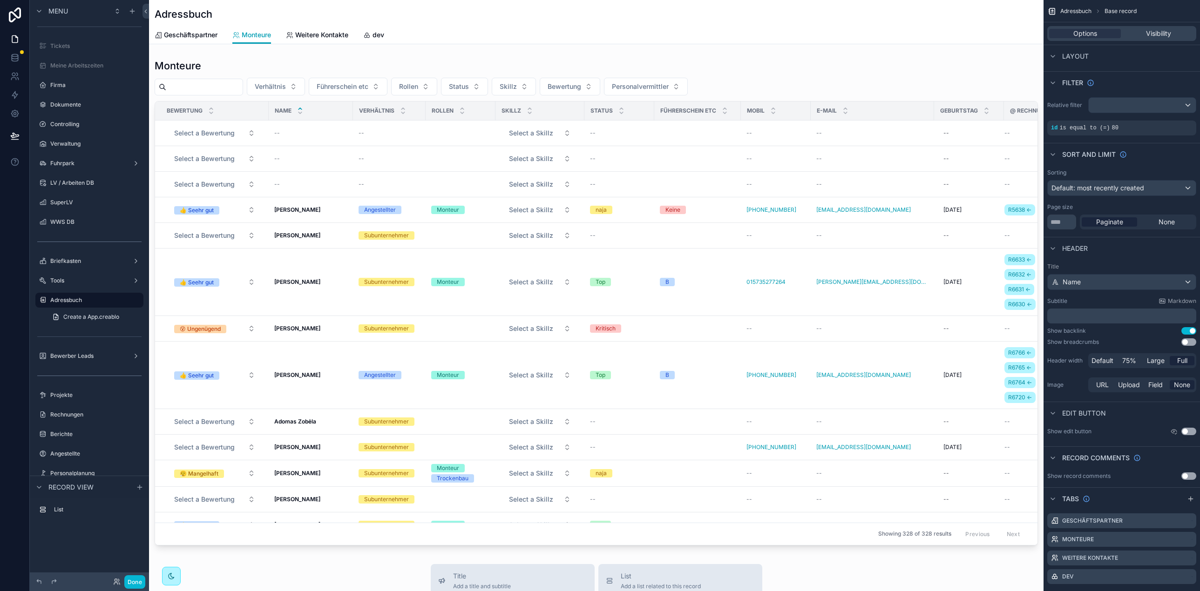
drag, startPoint x: 483, startPoint y: 51, endPoint x: 1197, endPoint y: 194, distance: 727.9
click at [483, 51] on div "scrollable content" at bounding box center [596, 485] width 894 height 970
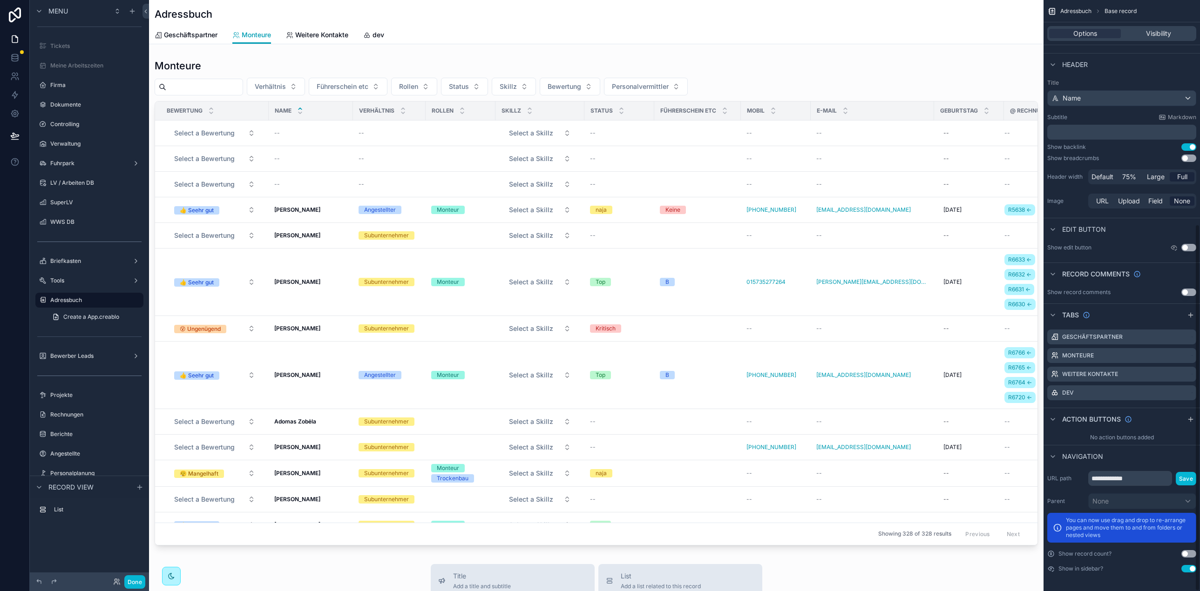
scroll to position [360, 0]
click at [762, 90] on div "scrollable content" at bounding box center [596, 302] width 894 height 494
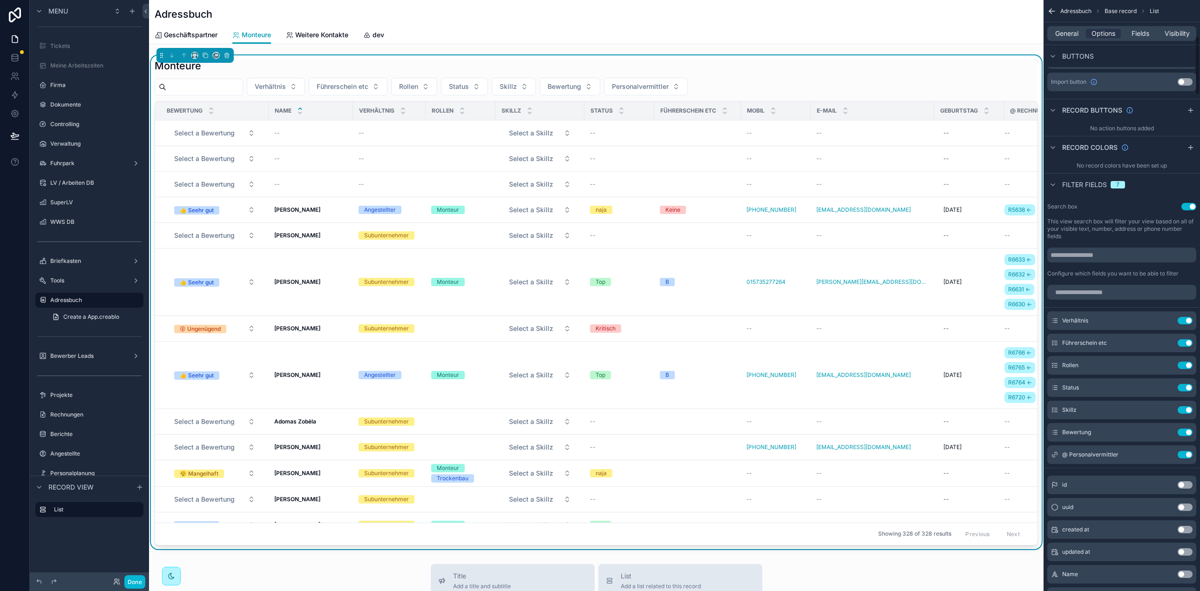
scroll to position [372, 0]
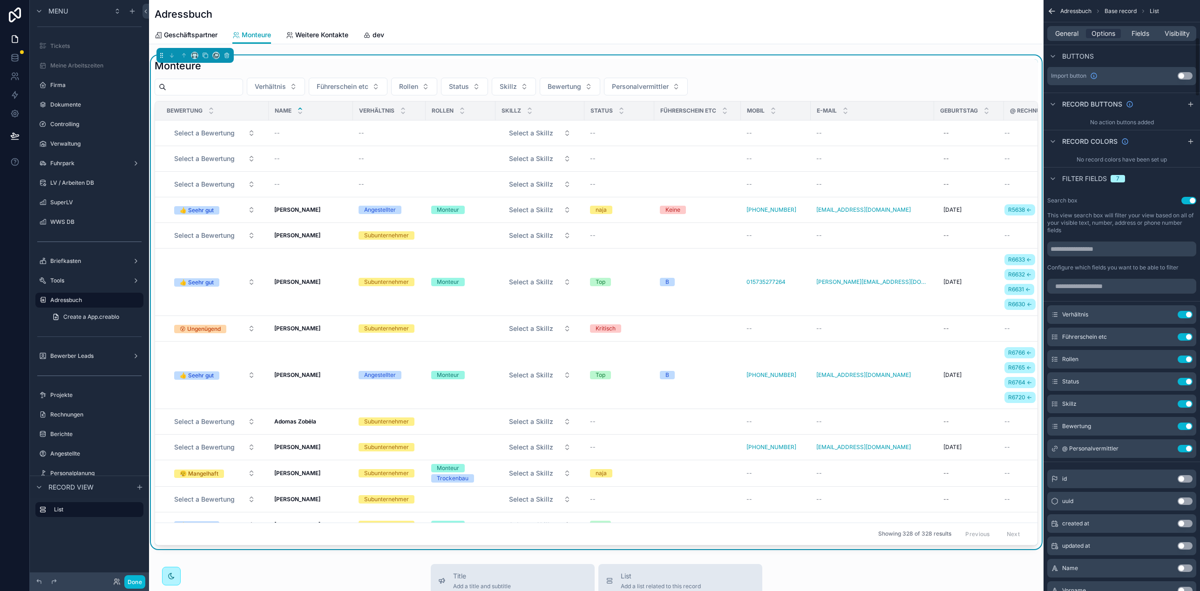
click at [1061, 26] on div "General Options Fields Visibility" at bounding box center [1121, 33] width 149 height 15
click at [1061, 28] on div "General Options Fields Visibility" at bounding box center [1121, 33] width 149 height 15
click at [1062, 30] on span "General" at bounding box center [1066, 33] width 23 height 9
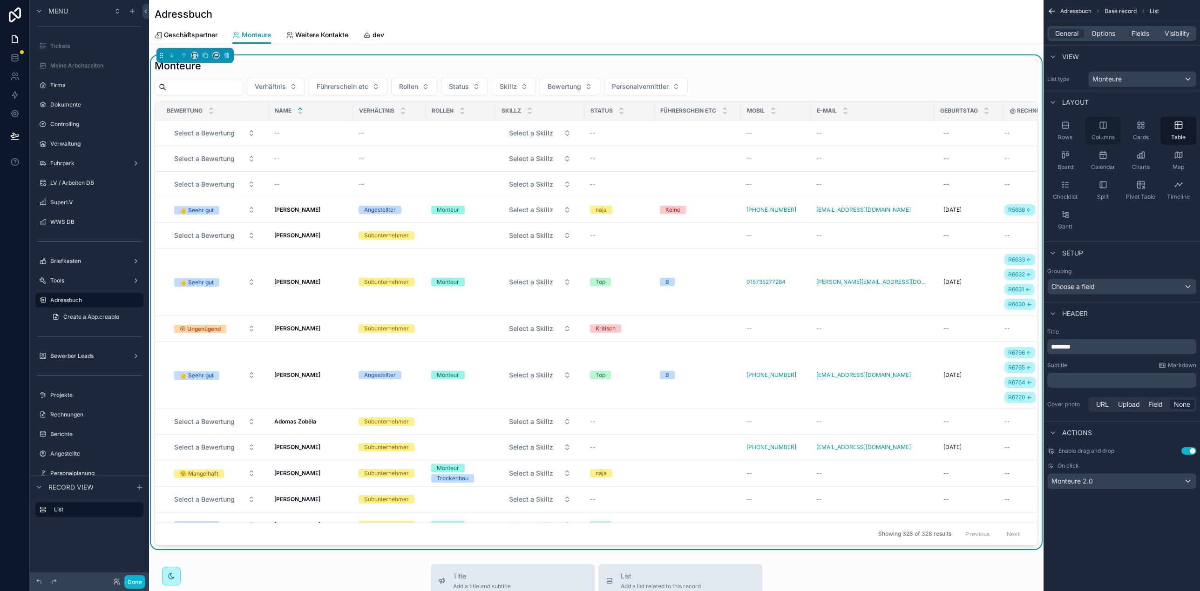
scroll to position [0, 0]
click at [1107, 478] on div "Monteure 2.0" at bounding box center [1122, 481] width 148 height 15
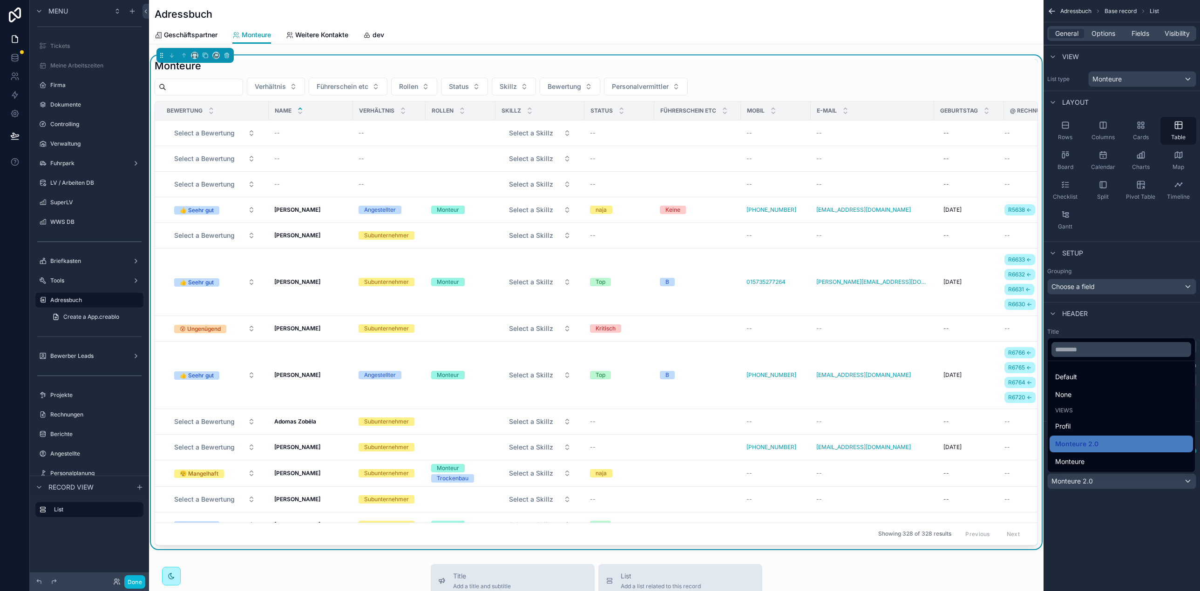
click at [1111, 499] on div "scrollable content" at bounding box center [600, 295] width 1200 height 591
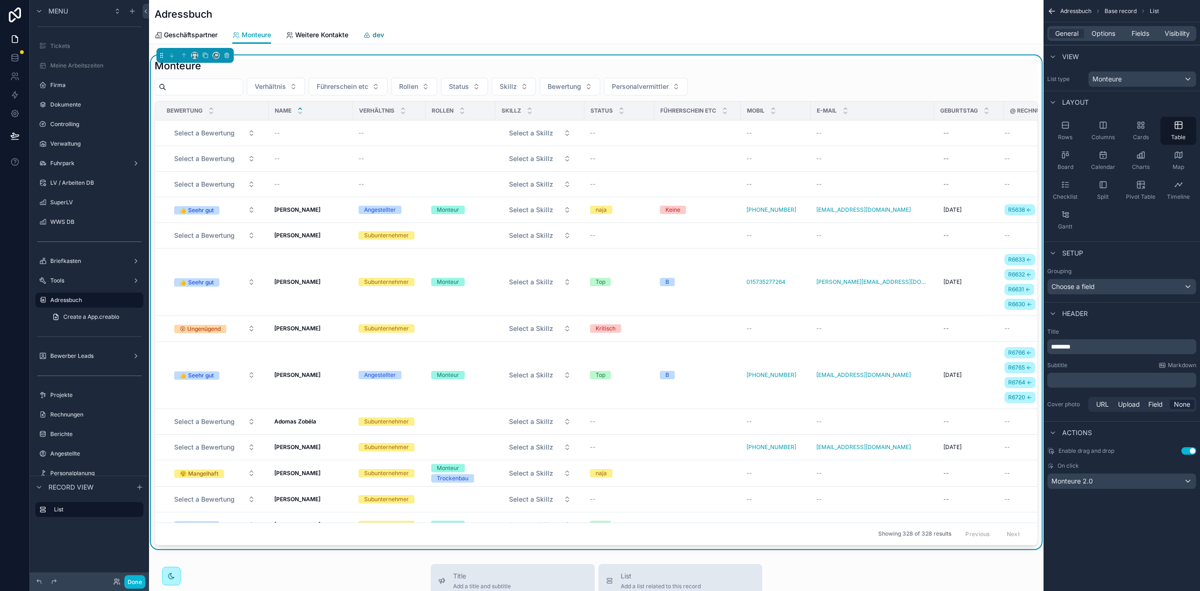
click at [381, 32] on span "dev" at bounding box center [379, 34] width 12 height 9
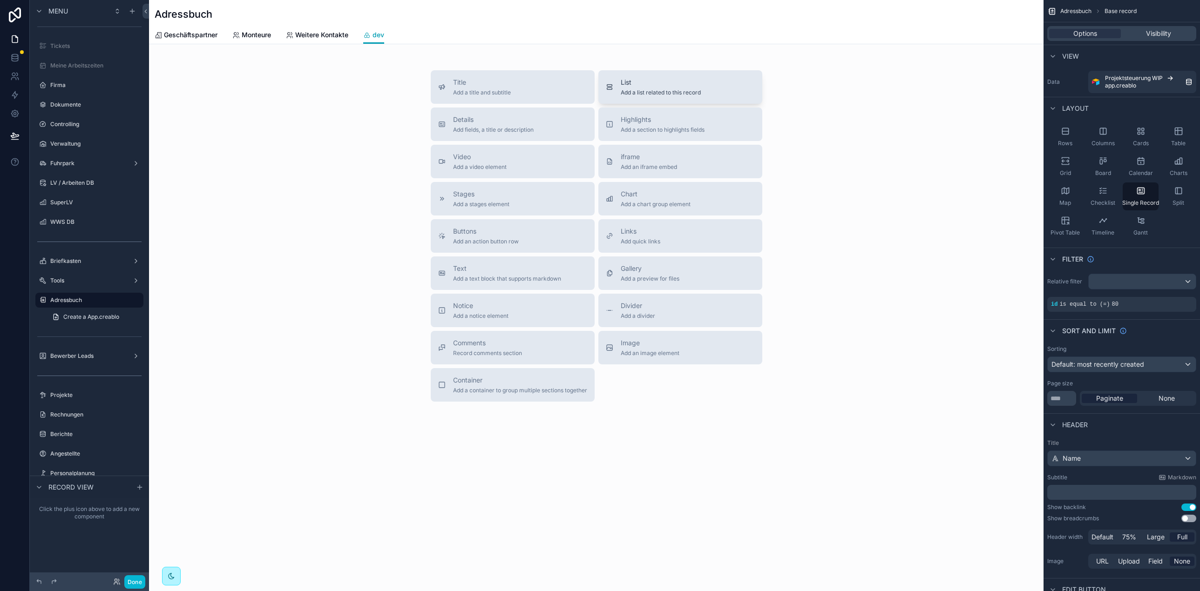
click at [647, 94] on span "Add a list related to this record" at bounding box center [661, 92] width 80 height 7
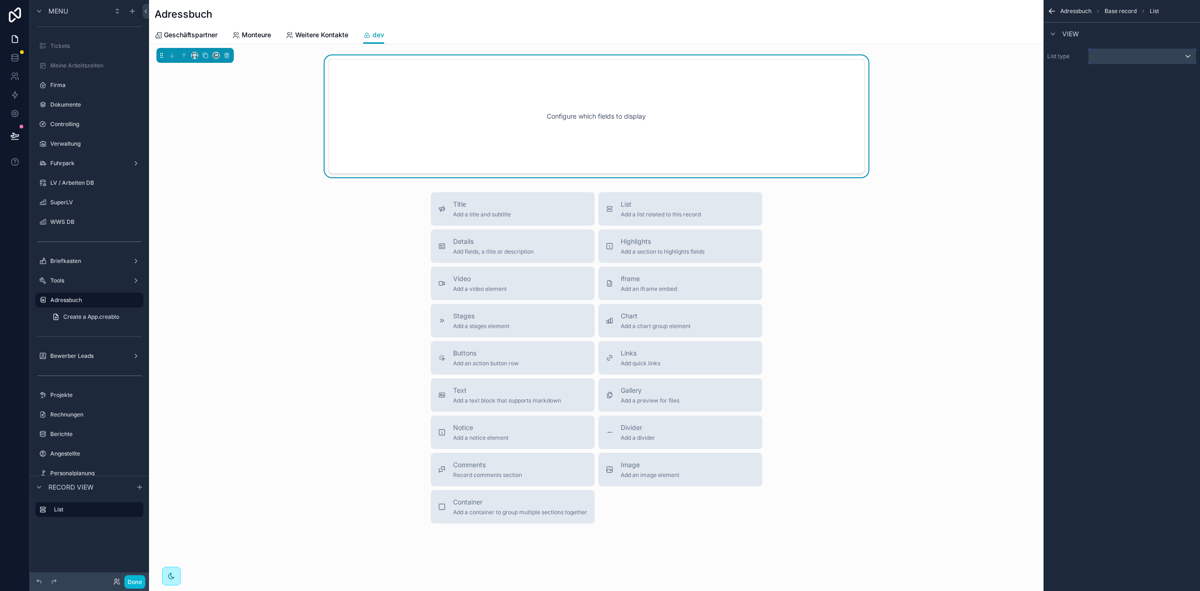
click at [1115, 59] on div "scrollable content" at bounding box center [1142, 56] width 107 height 15
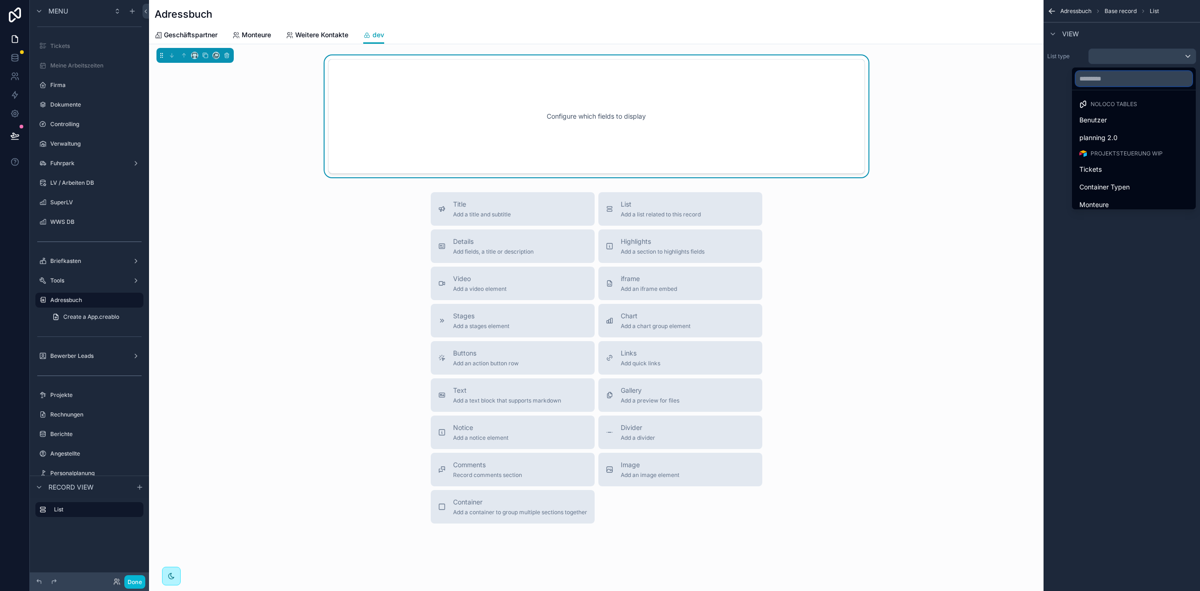
click at [1096, 81] on input "text" at bounding box center [1134, 78] width 116 height 15
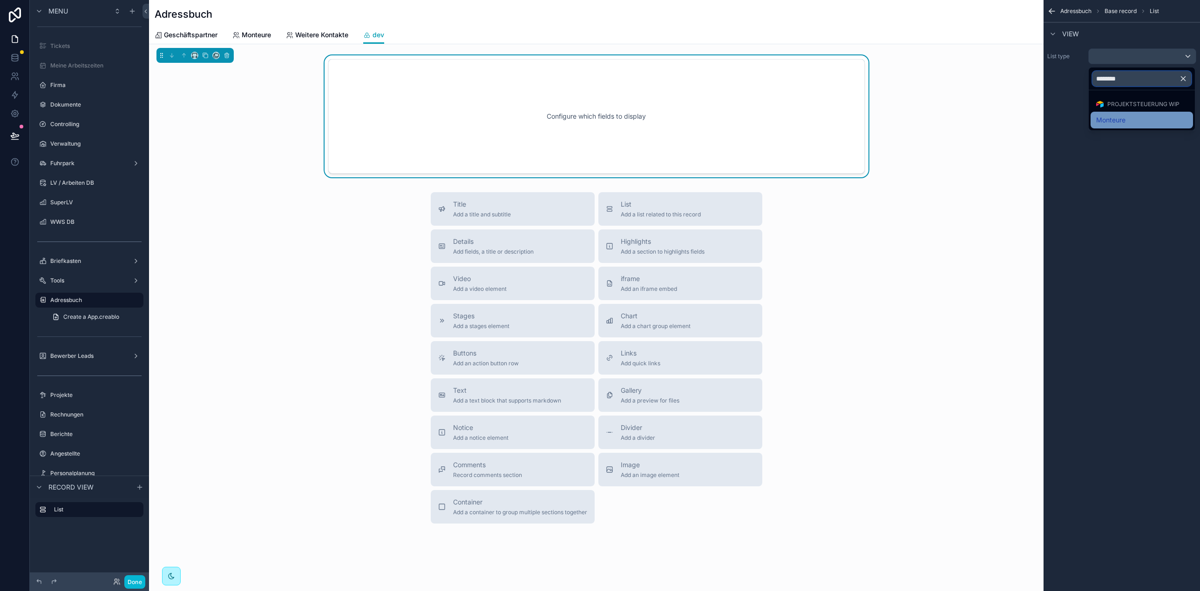
type input "********"
click at [1124, 120] on span "Monteure" at bounding box center [1110, 120] width 29 height 11
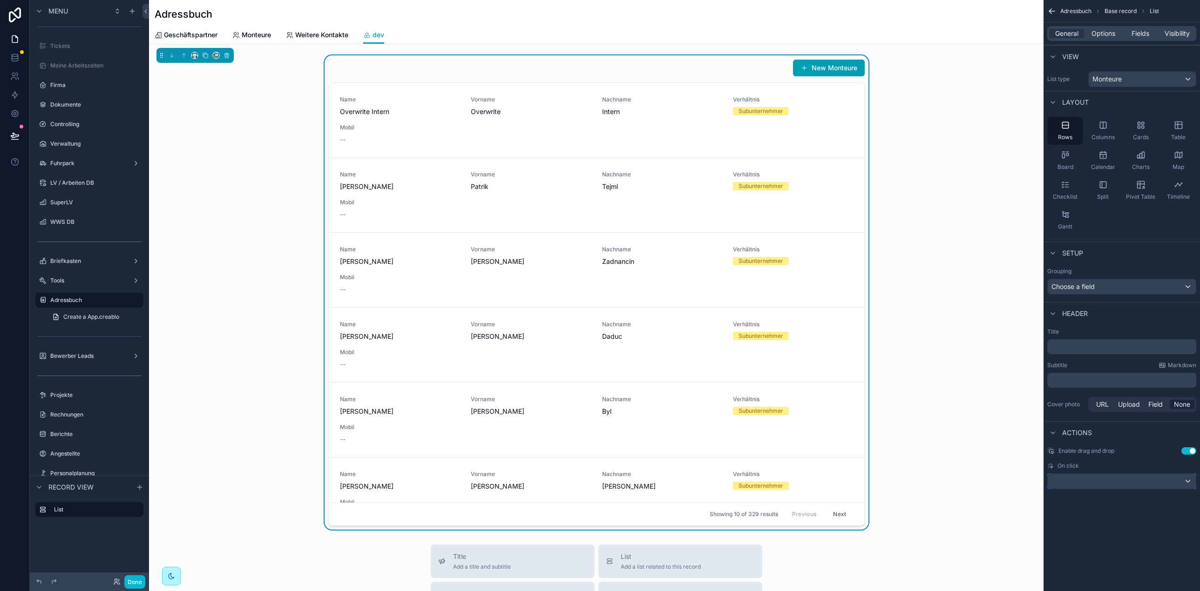
click at [1122, 476] on div "scrollable content" at bounding box center [1122, 481] width 148 height 15
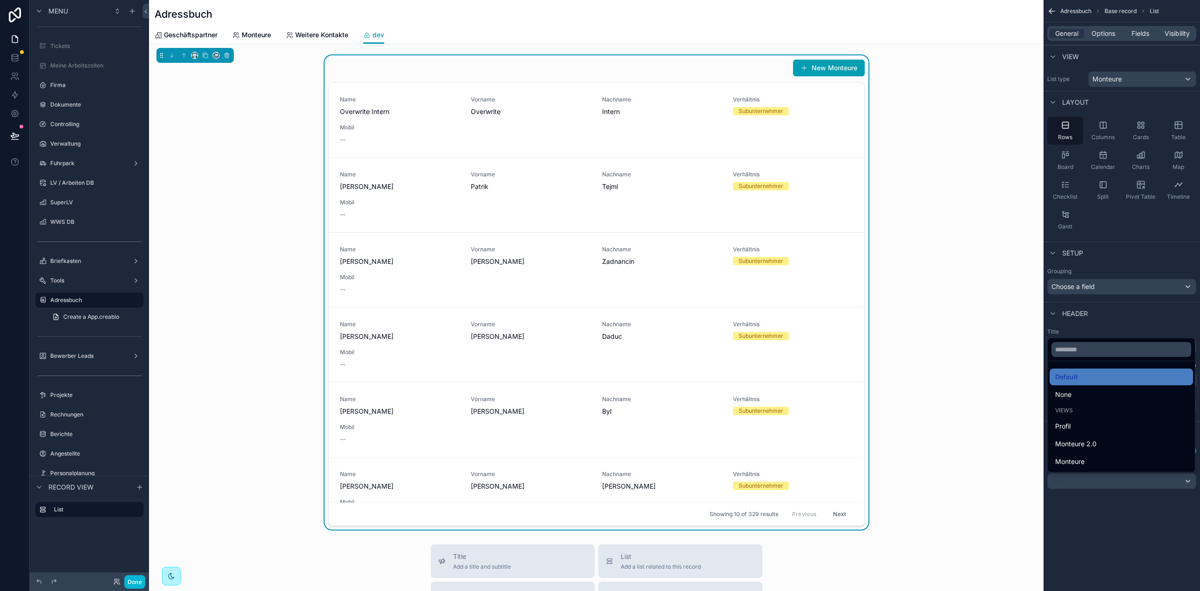
click at [1102, 37] on div "scrollable content" at bounding box center [600, 295] width 1200 height 591
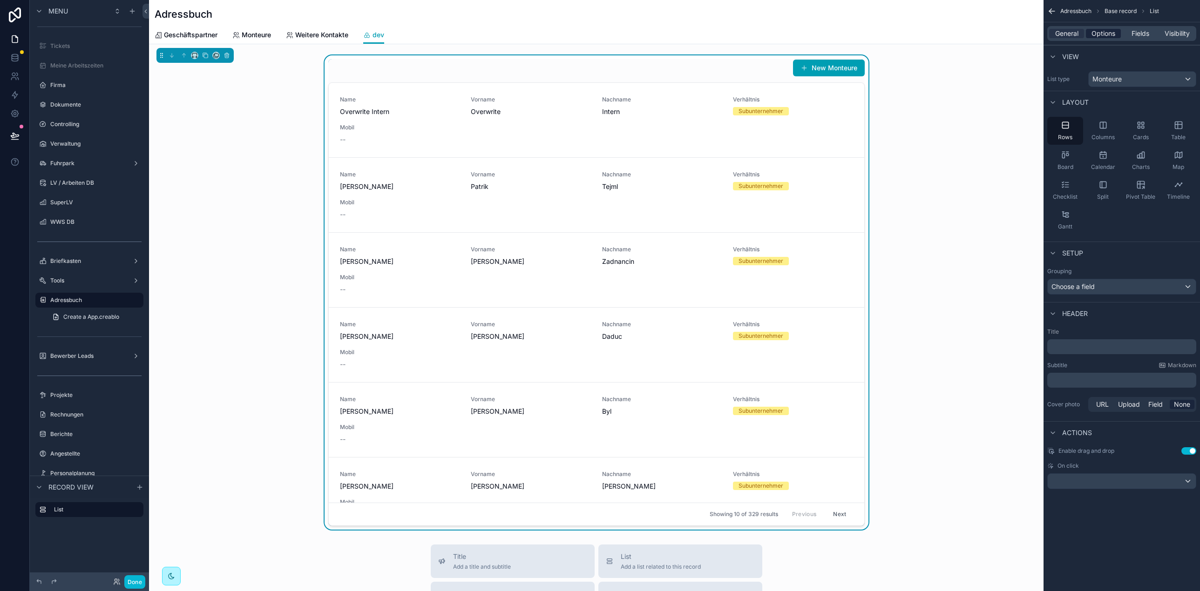
click at [1102, 35] on span "Options" at bounding box center [1103, 33] width 24 height 9
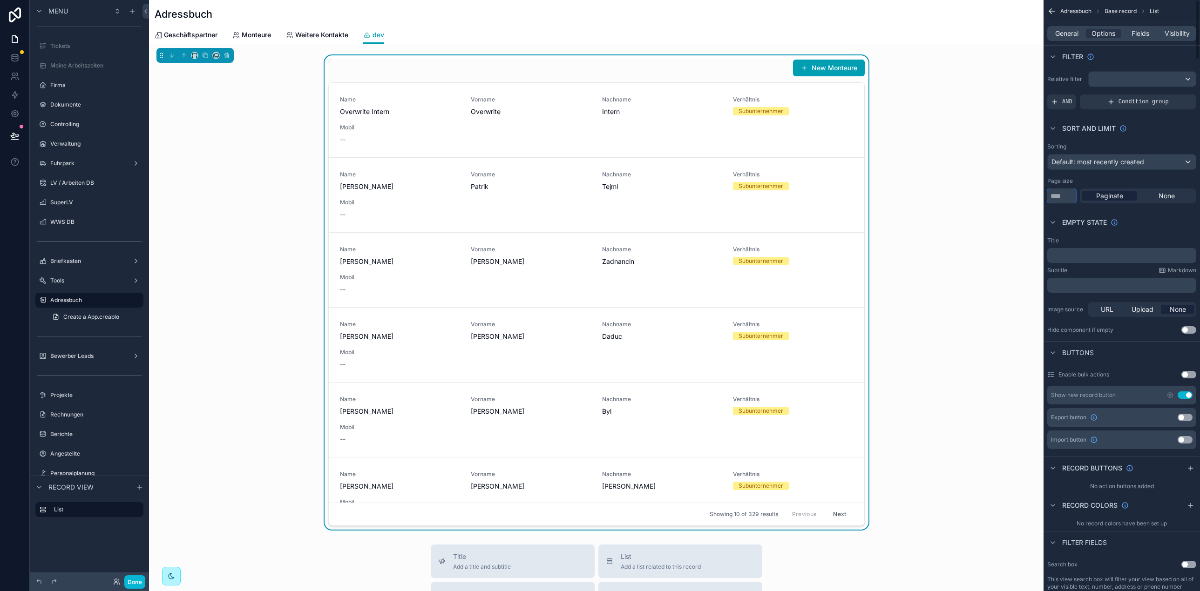
click at [1057, 196] on input "**" at bounding box center [1061, 196] width 29 height 15
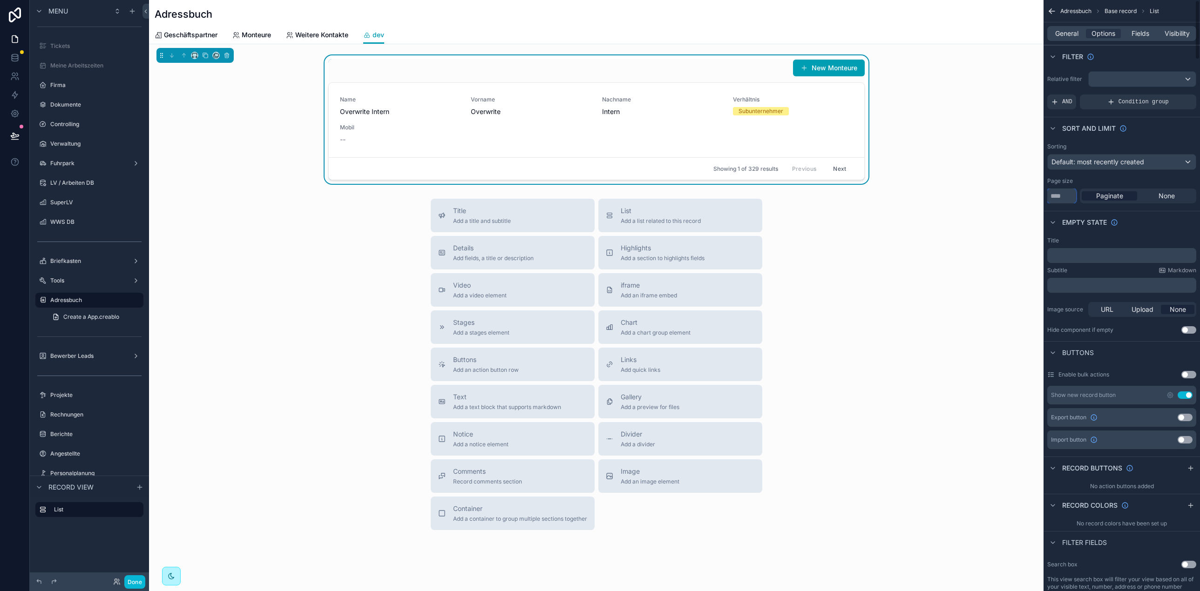
click at [1066, 197] on input "*" at bounding box center [1061, 196] width 29 height 15
type input "*"
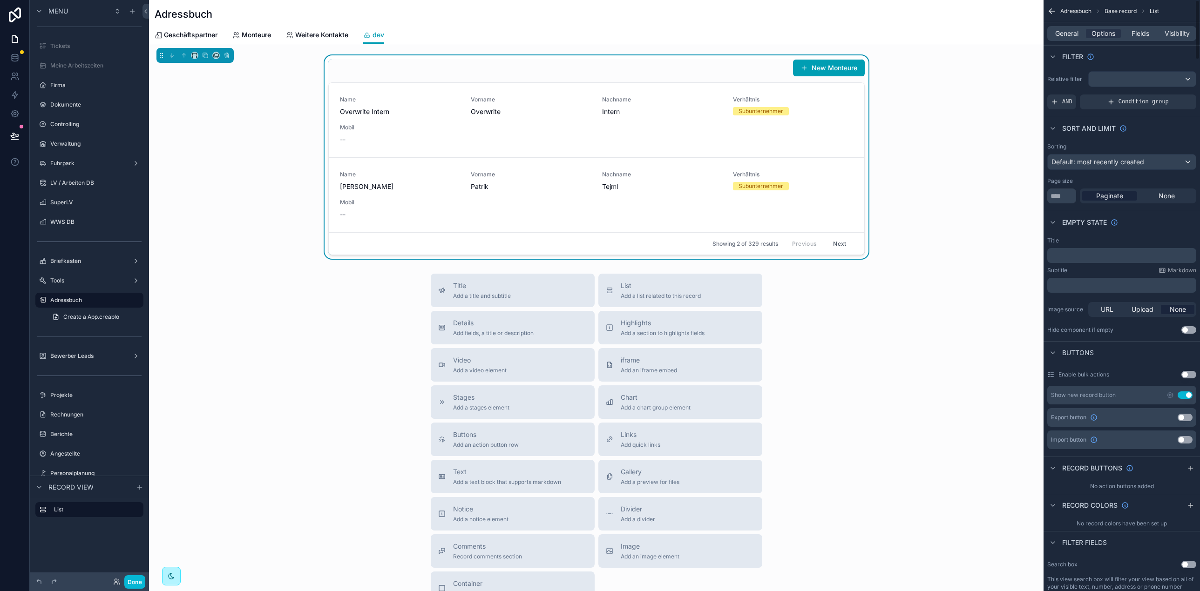
click at [1056, 27] on div "General Options Fields Visibility" at bounding box center [1121, 33] width 149 height 15
click at [1057, 30] on span "General" at bounding box center [1066, 33] width 23 height 9
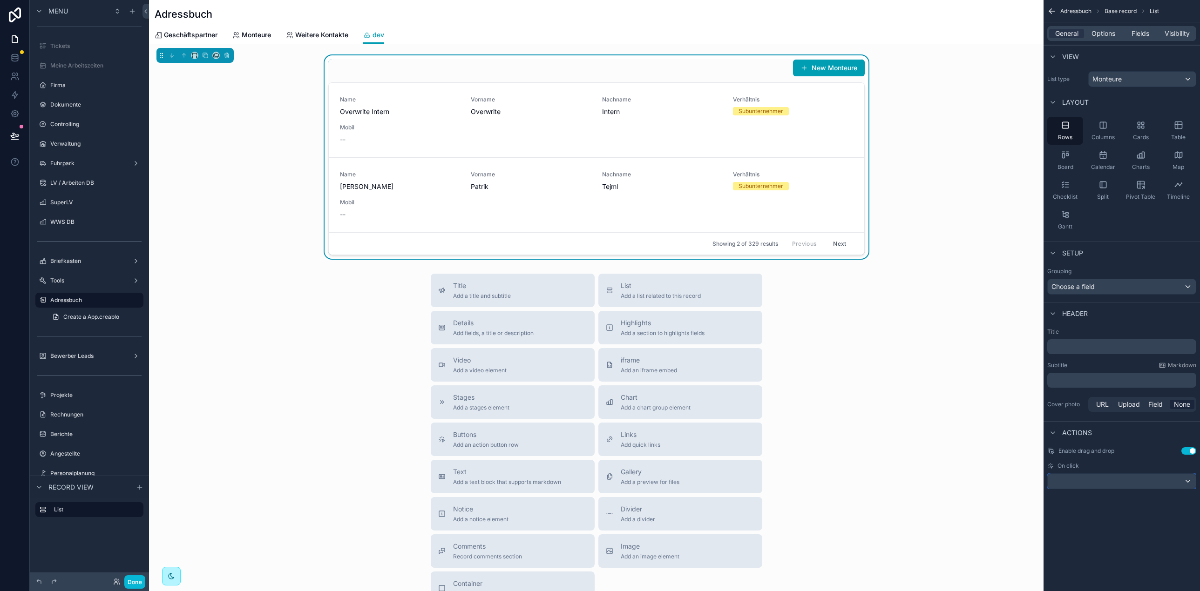
click at [1122, 482] on div "scrollable content" at bounding box center [1122, 481] width 148 height 15
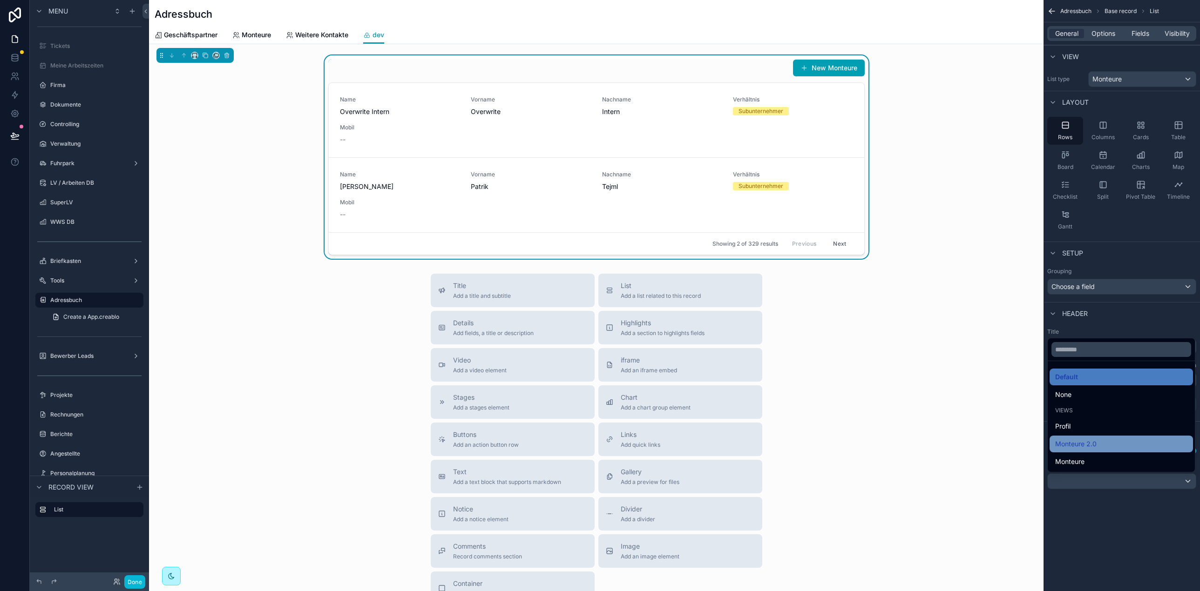
click at [1106, 445] on div "Monteure 2.0" at bounding box center [1121, 444] width 132 height 11
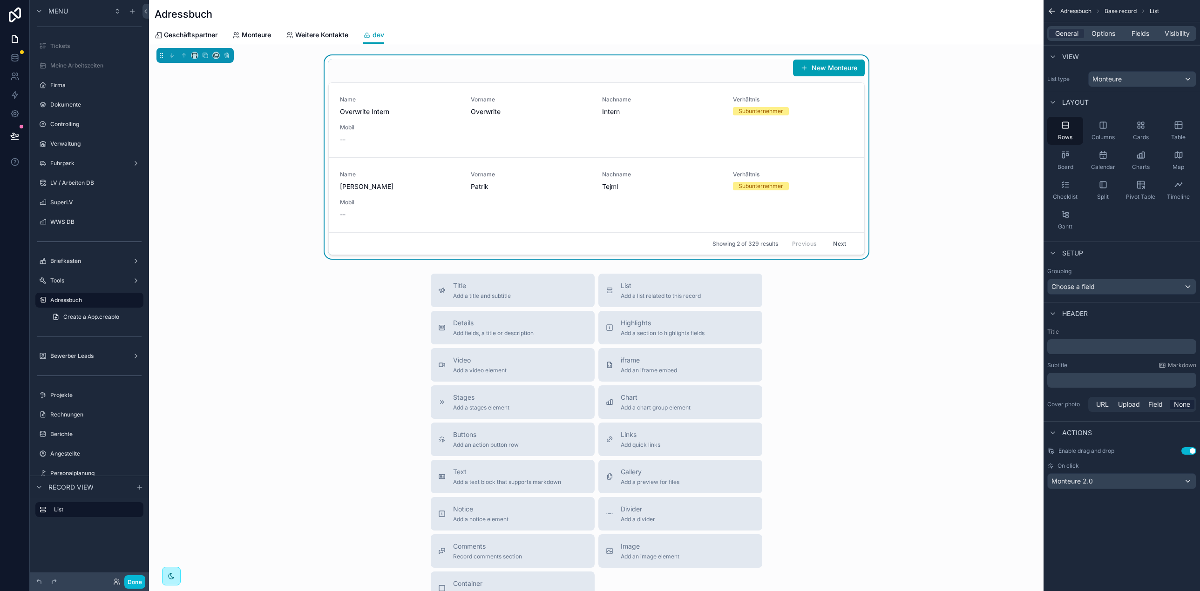
click at [1073, 345] on p "﻿" at bounding box center [1122, 346] width 143 height 9
click at [206, 57] on icon "scrollable content" at bounding box center [205, 55] width 7 height 7
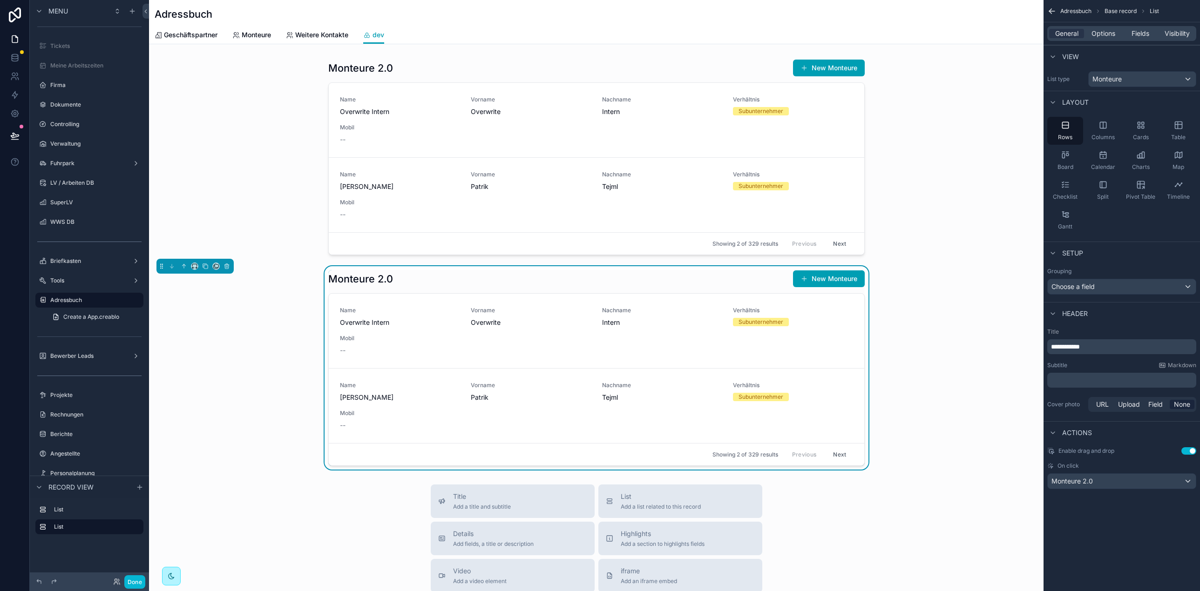
click at [404, 276] on div "Monteure 2.0 New Monteure" at bounding box center [596, 279] width 536 height 18
click at [1098, 481] on div "Monteure 2.0" at bounding box center [1122, 481] width 148 height 15
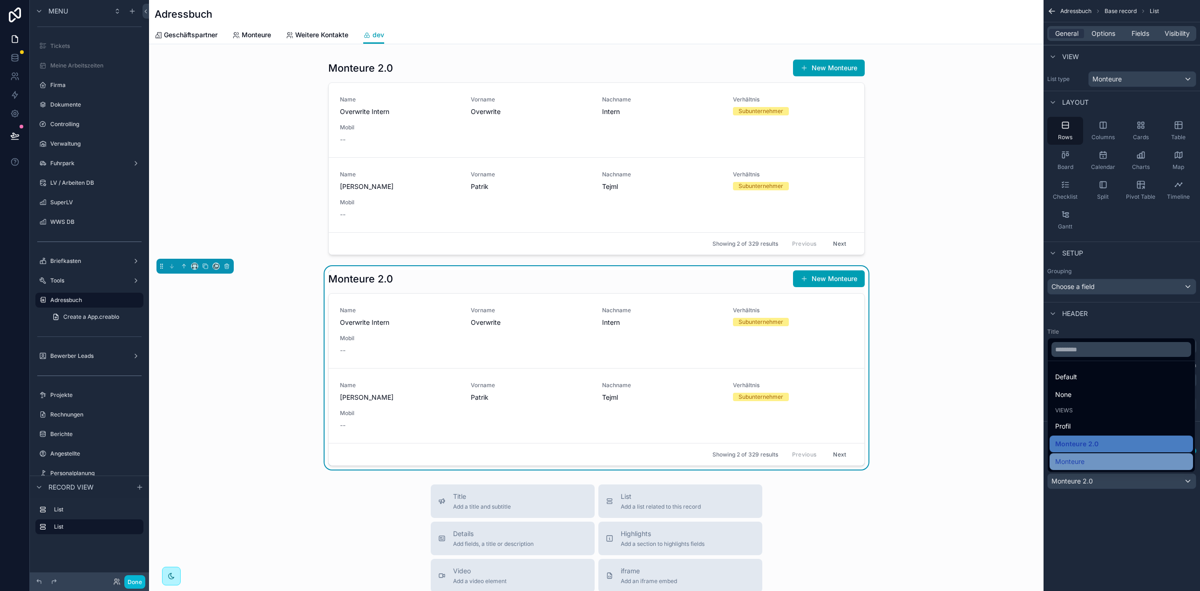
click at [1096, 462] on div "Monteure" at bounding box center [1121, 461] width 132 height 11
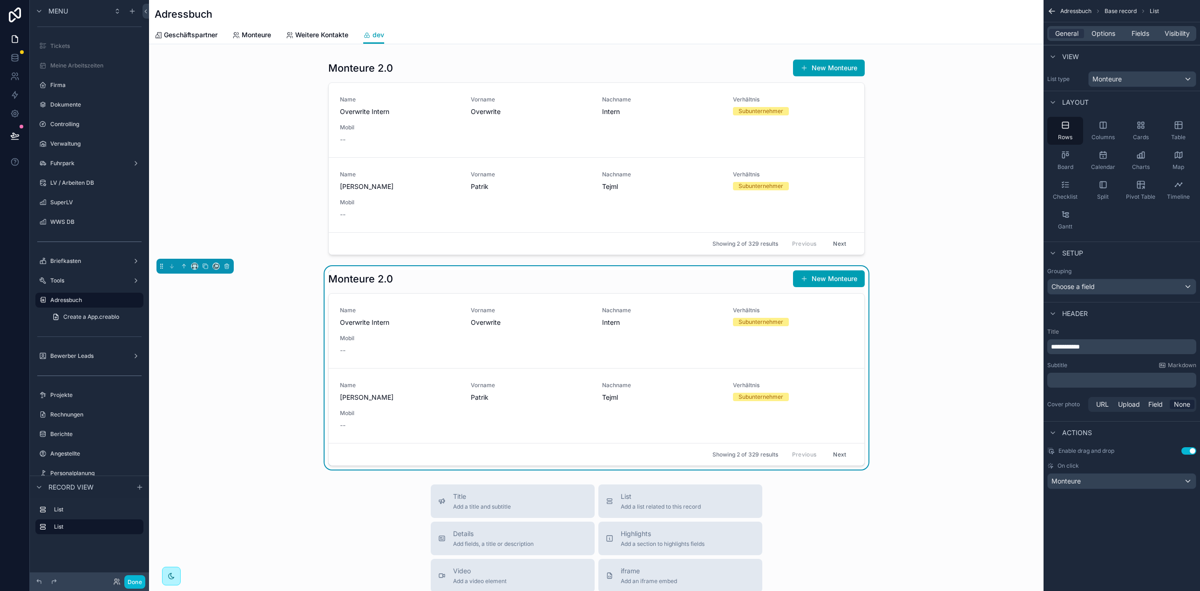
click at [1101, 346] on p "**********" at bounding box center [1122, 346] width 143 height 9
click at [214, 268] on icon "scrollable content" at bounding box center [216, 266] width 7 height 7
click at [214, 268] on div "scrollable content" at bounding box center [600, 295] width 1200 height 591
click at [203, 267] on icon "scrollable content" at bounding box center [205, 266] width 4 height 4
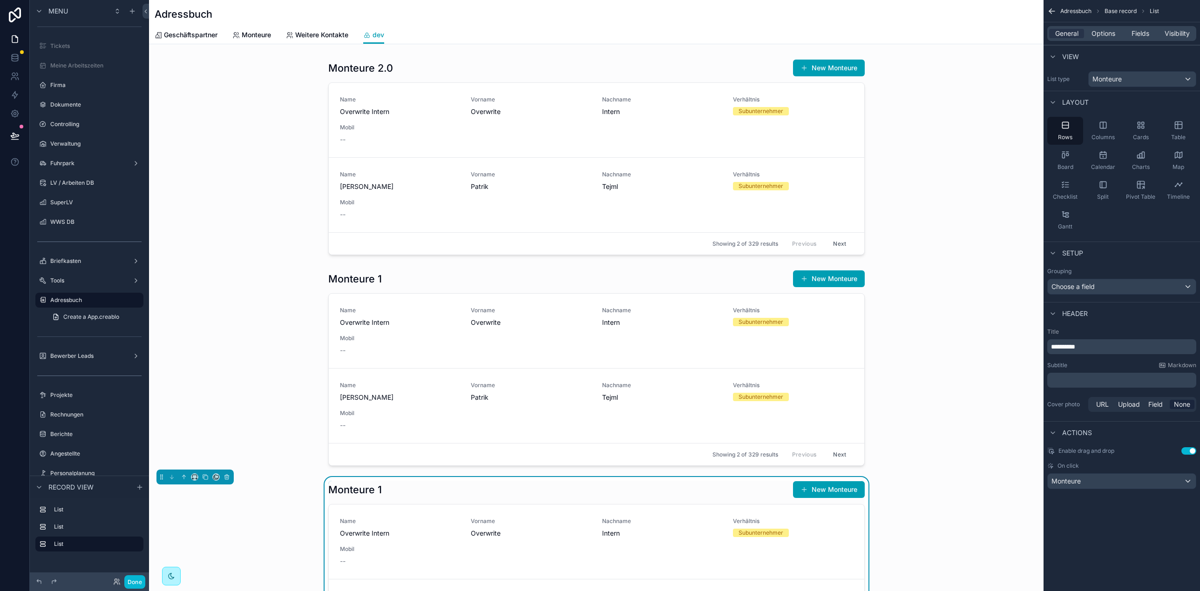
click at [1063, 352] on div "**********" at bounding box center [1121, 346] width 149 height 15
click at [1063, 351] on p "**********" at bounding box center [1122, 346] width 143 height 9
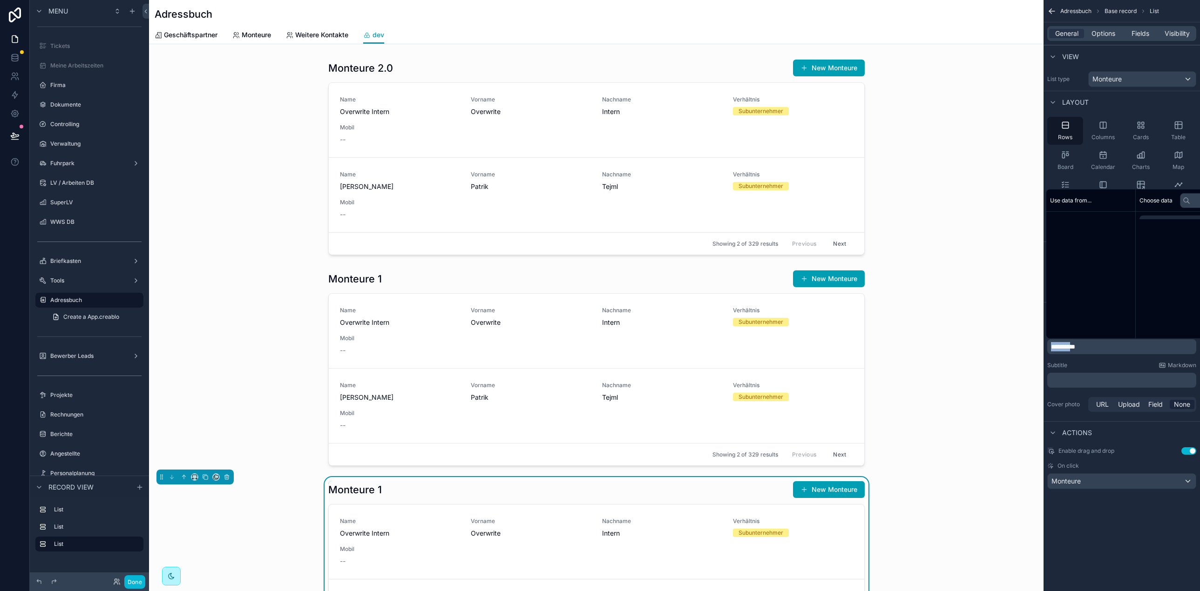
click at [1063, 351] on p "**********" at bounding box center [1122, 346] width 143 height 9
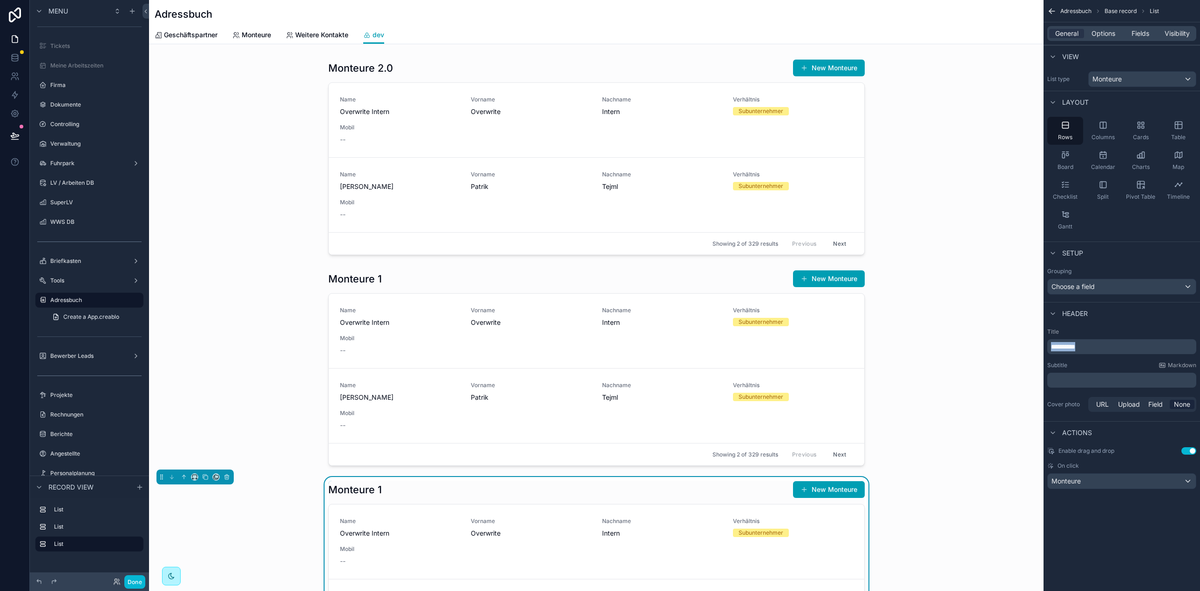
click at [1063, 351] on p "**********" at bounding box center [1122, 346] width 143 height 9
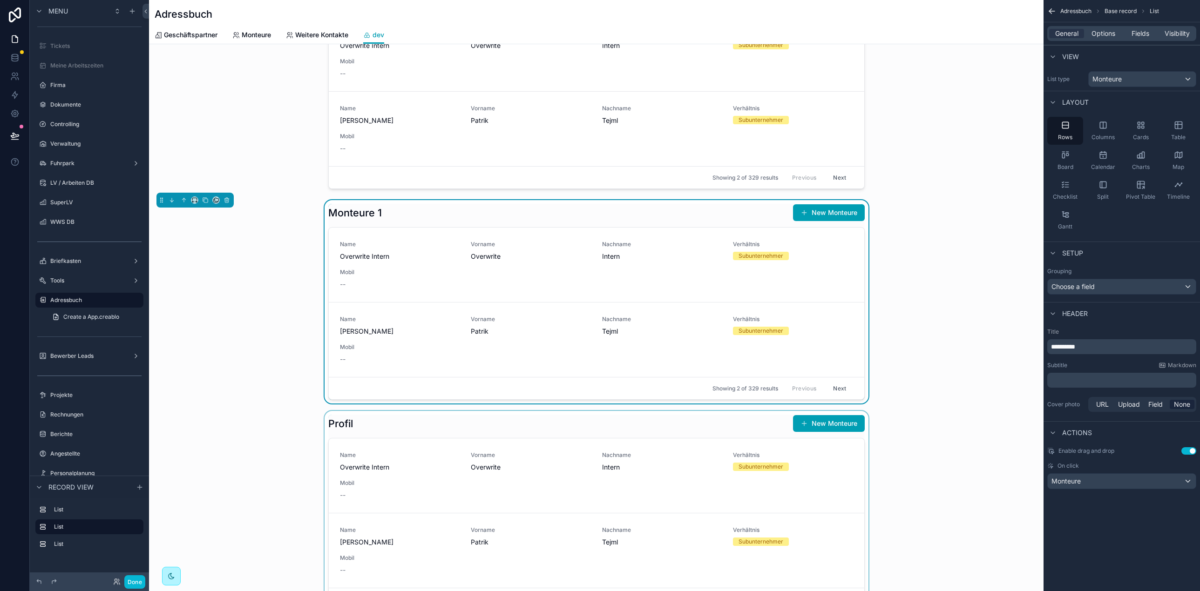
scroll to position [165, 0]
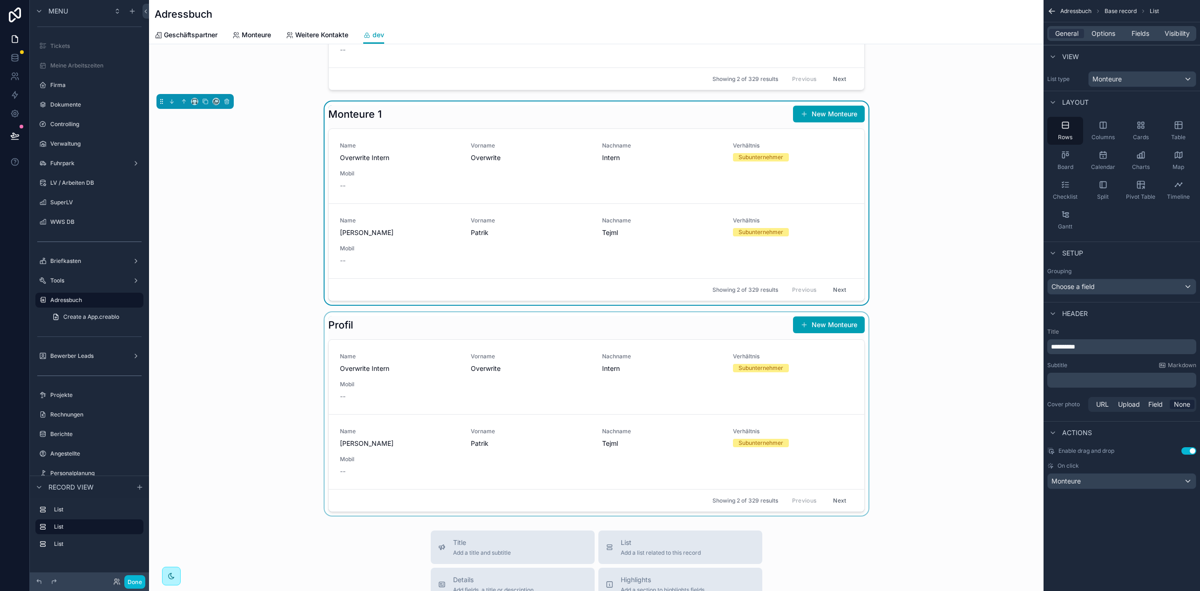
click at [498, 341] on div "scrollable content" at bounding box center [596, 413] width 894 height 203
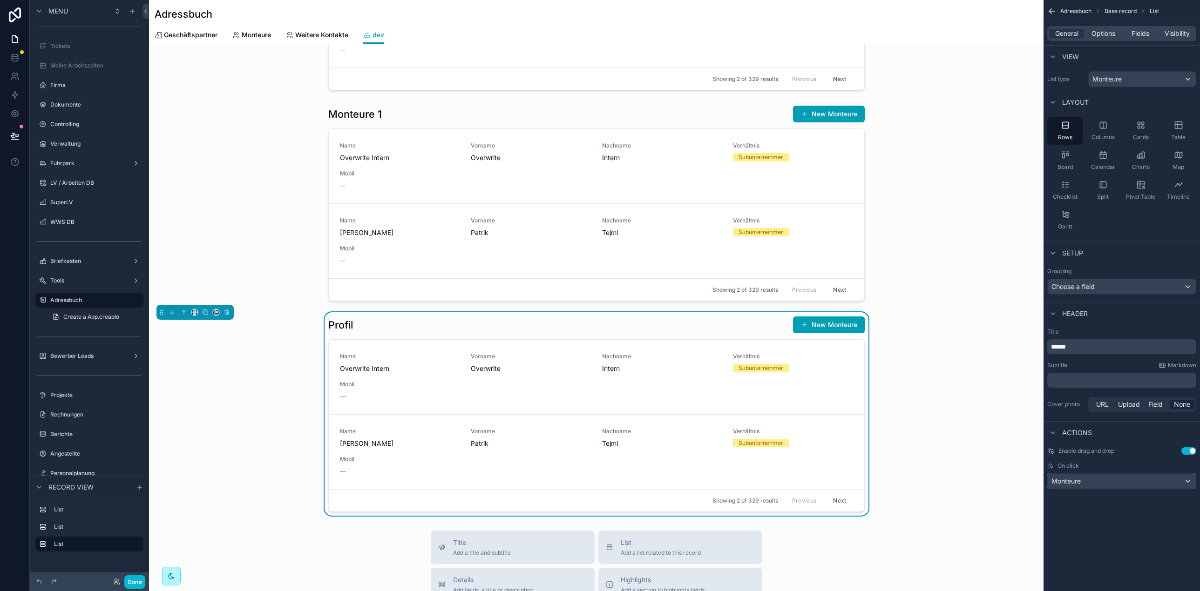
click at [1090, 486] on div "Monteure" at bounding box center [1122, 481] width 148 height 15
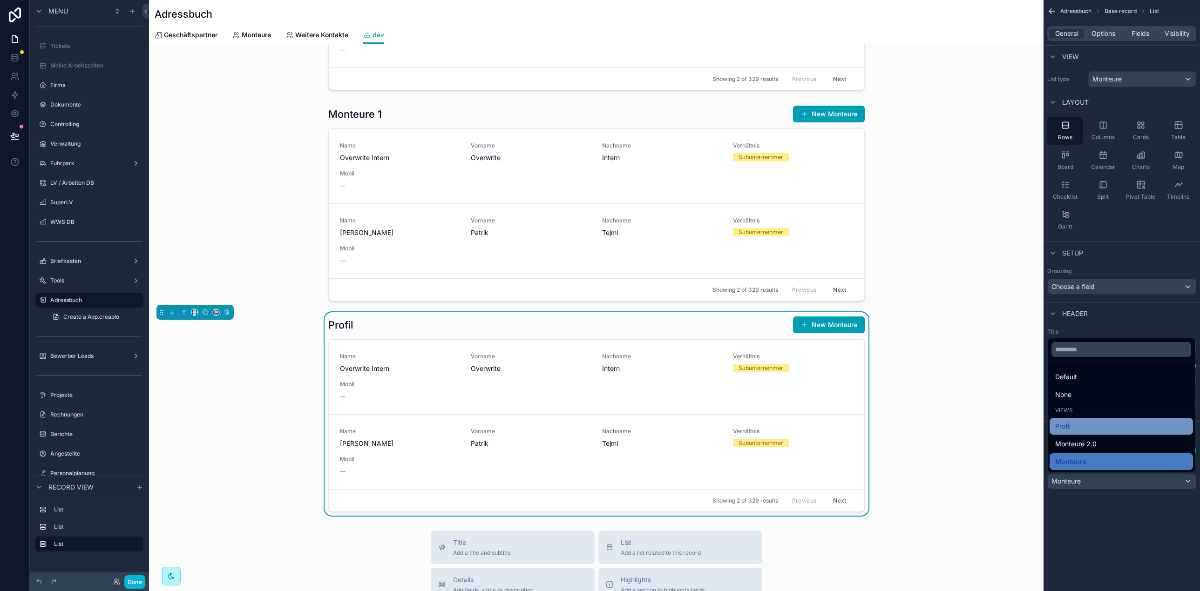
click at [1089, 424] on div "Profil" at bounding box center [1121, 426] width 132 height 11
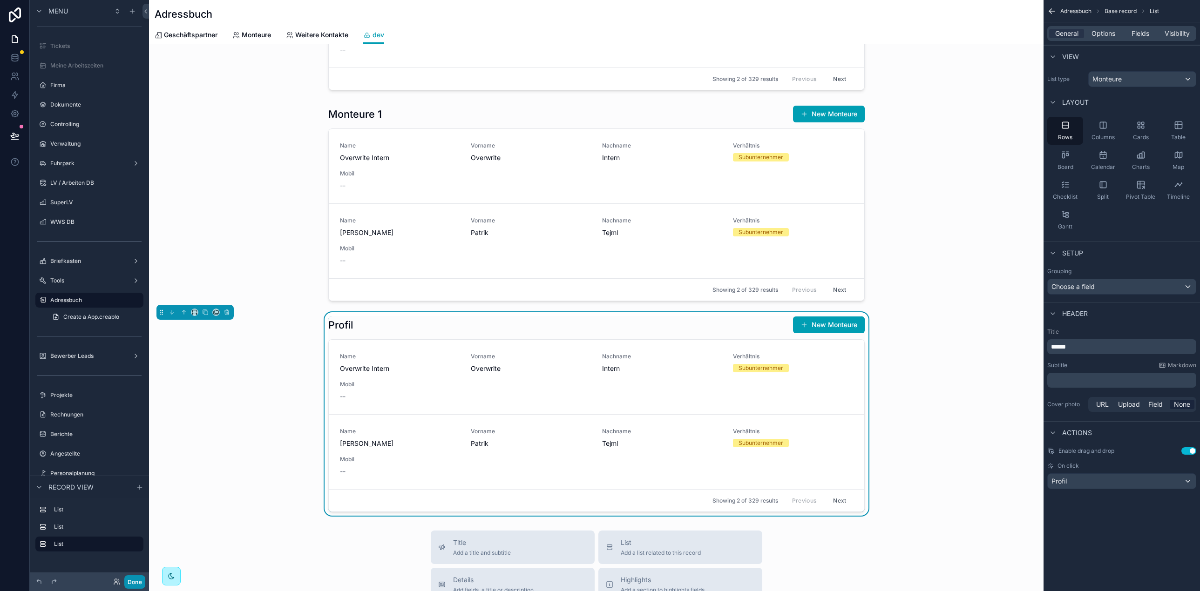
click at [135, 582] on button "Done" at bounding box center [134, 583] width 21 height 14
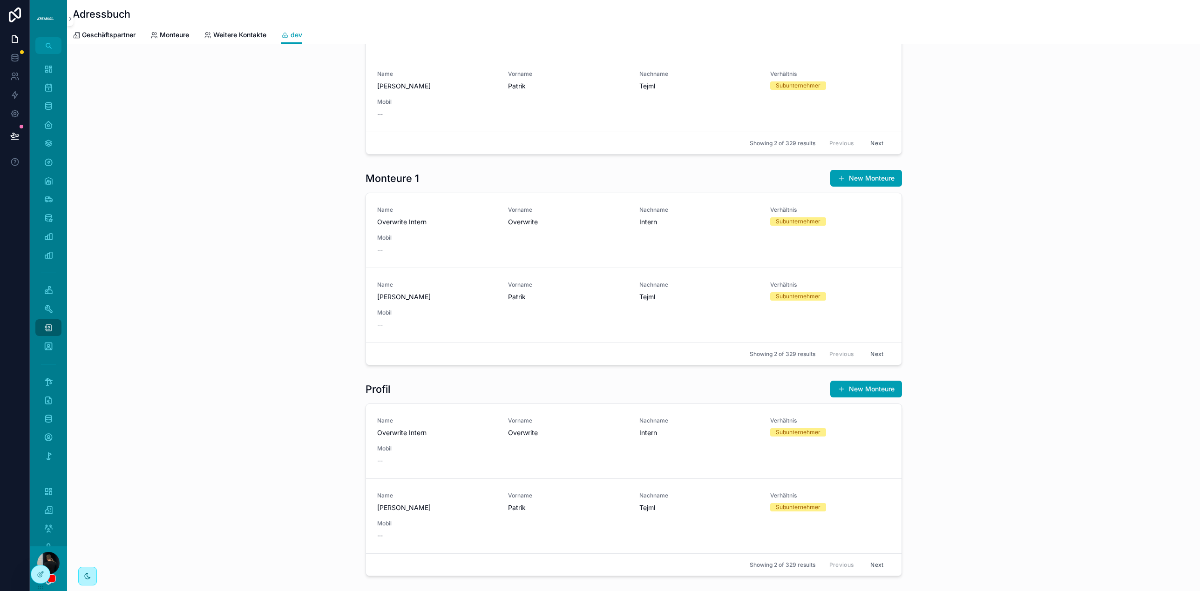
scroll to position [0, 0]
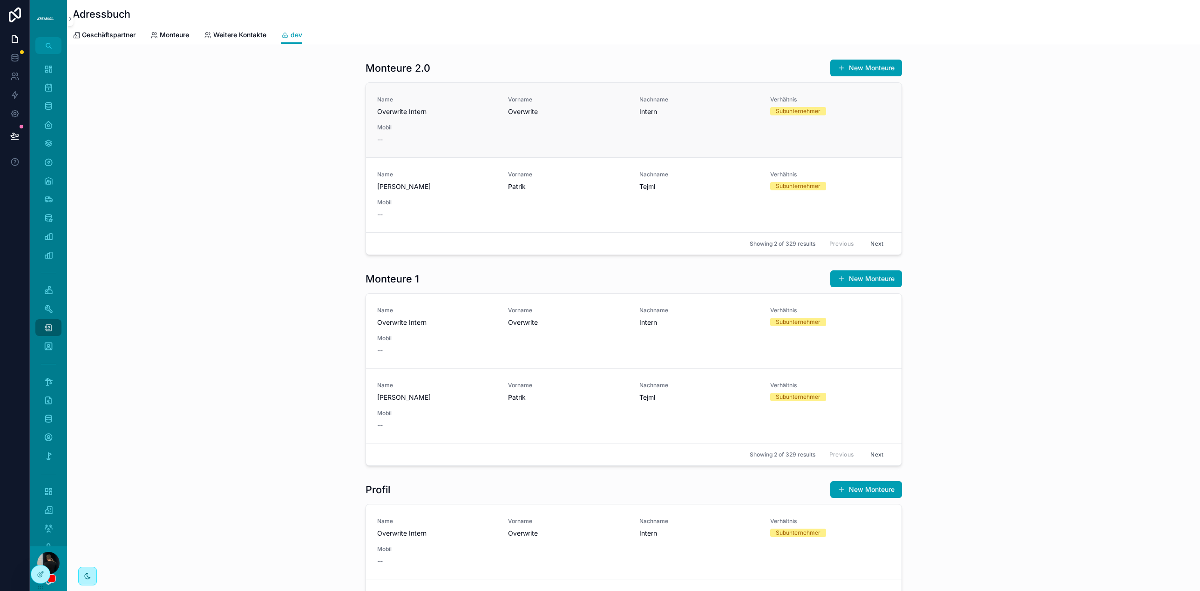
click at [444, 114] on span "Overwrite Intern" at bounding box center [437, 111] width 120 height 9
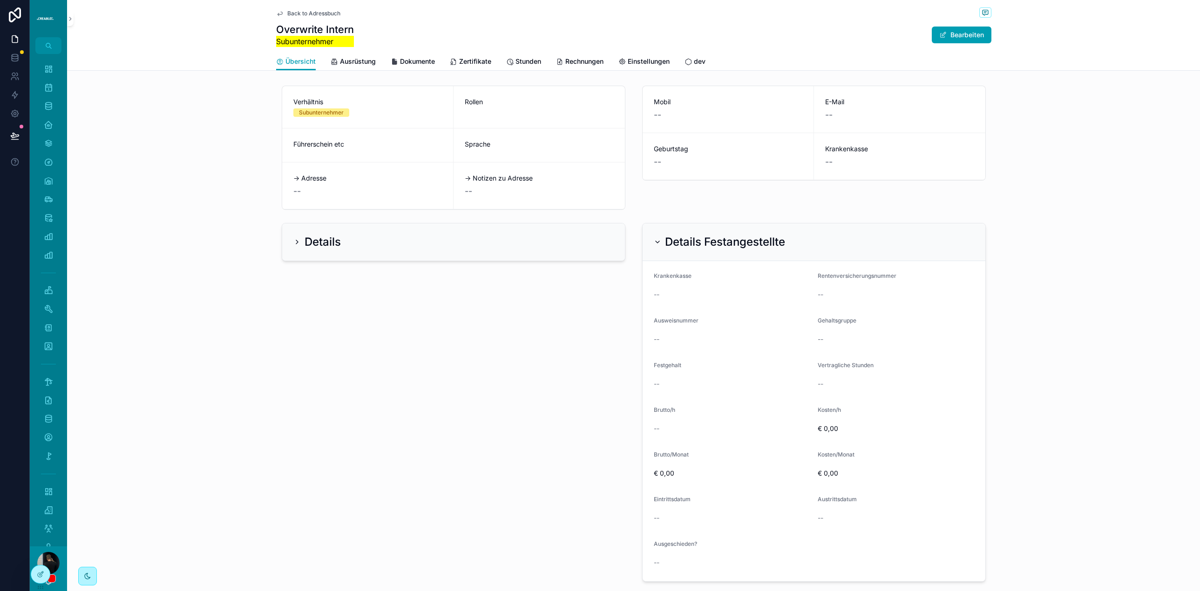
click at [299, 244] on icon "scrollable content" at bounding box center [296, 241] width 7 height 7
click at [294, 243] on icon "scrollable content" at bounding box center [296, 241] width 7 height 7
click at [654, 241] on icon "scrollable content" at bounding box center [657, 241] width 7 height 7
click at [296, 239] on icon "scrollable content" at bounding box center [296, 241] width 7 height 7
click at [370, 62] on span "Ausrüstung" at bounding box center [358, 61] width 36 height 9
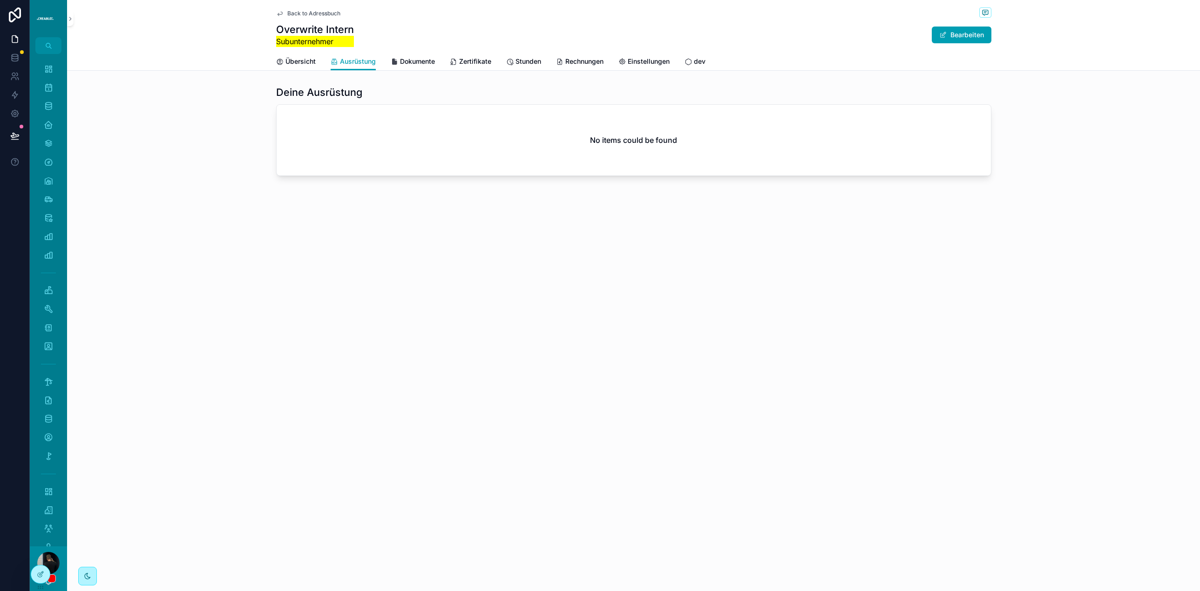
click at [423, 72] on div "Back to Adressbuch Overwrite Intern Subunternehmer Bearbeiten Ausrüstung Übersi…" at bounding box center [633, 119] width 1133 height 239
click at [423, 66] on link "Dokumente" at bounding box center [413, 62] width 44 height 19
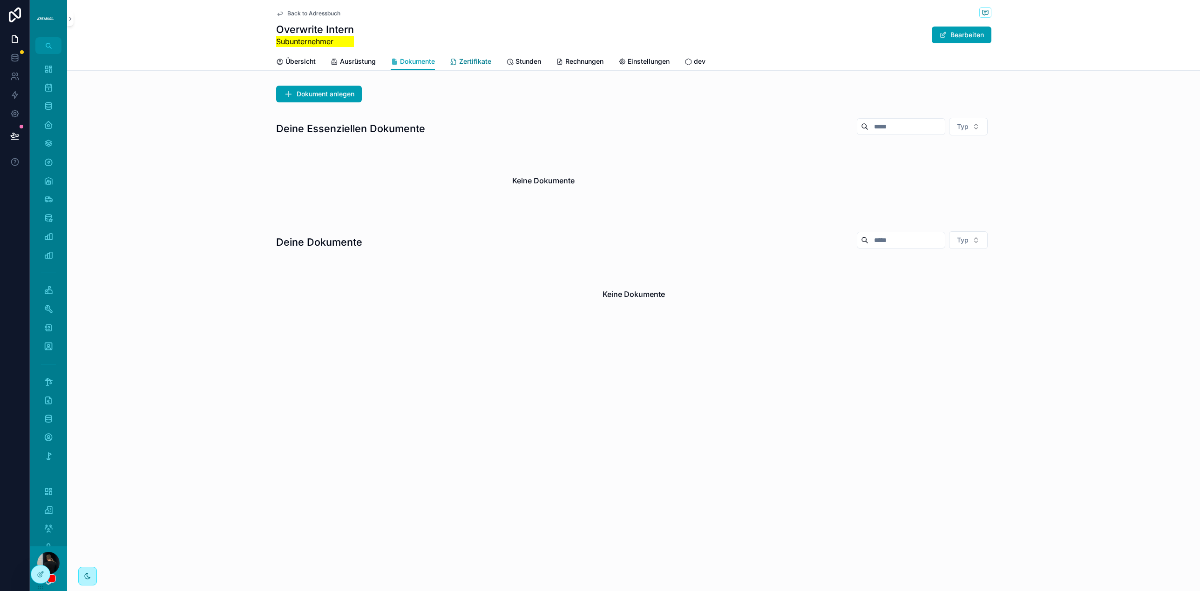
click at [478, 63] on span "Zertifikate" at bounding box center [475, 61] width 32 height 9
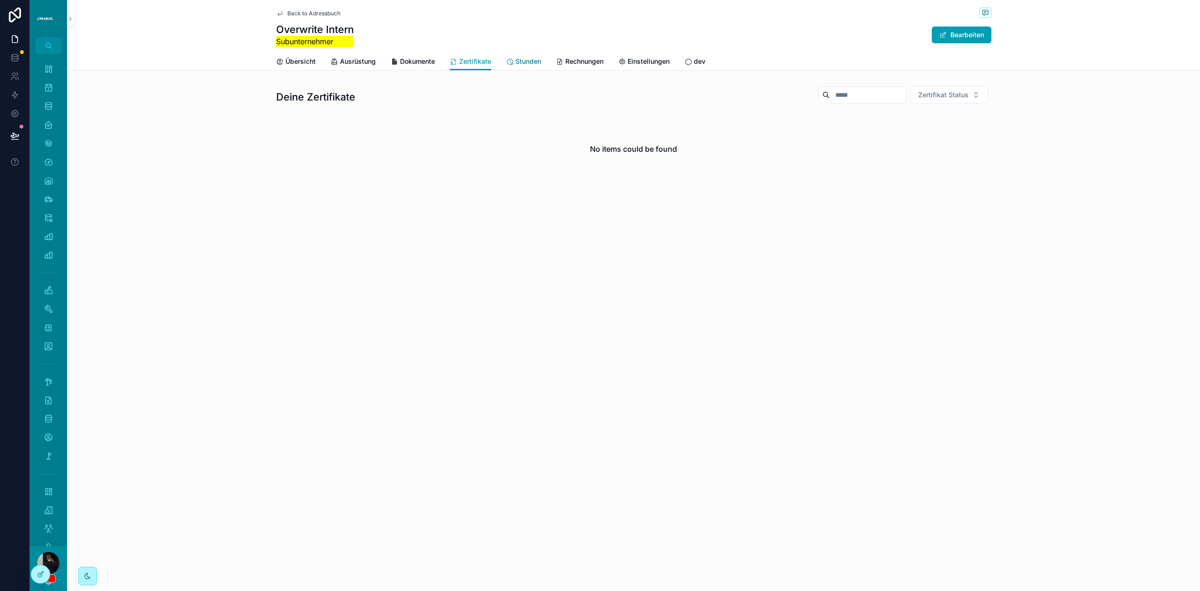
click at [510, 62] on icon "scrollable content" at bounding box center [509, 61] width 7 height 7
click at [591, 61] on span "Rechnungen" at bounding box center [584, 61] width 38 height 9
click at [301, 12] on span "Back to Adressbuch" at bounding box center [313, 13] width 53 height 7
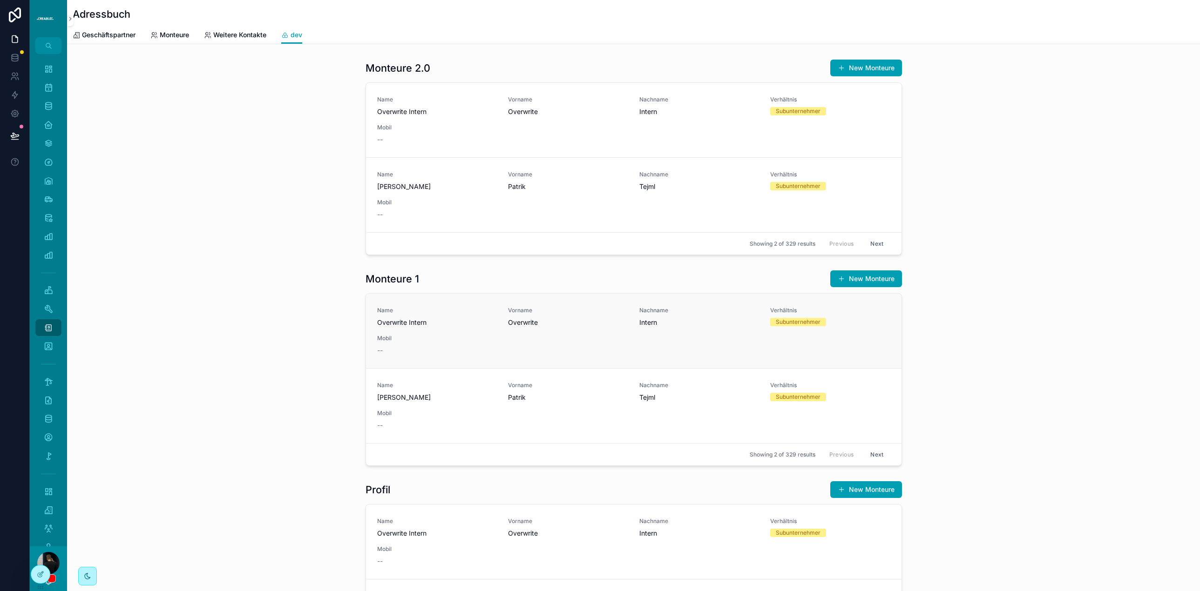
click at [418, 335] on span "Mobil" at bounding box center [437, 338] width 120 height 7
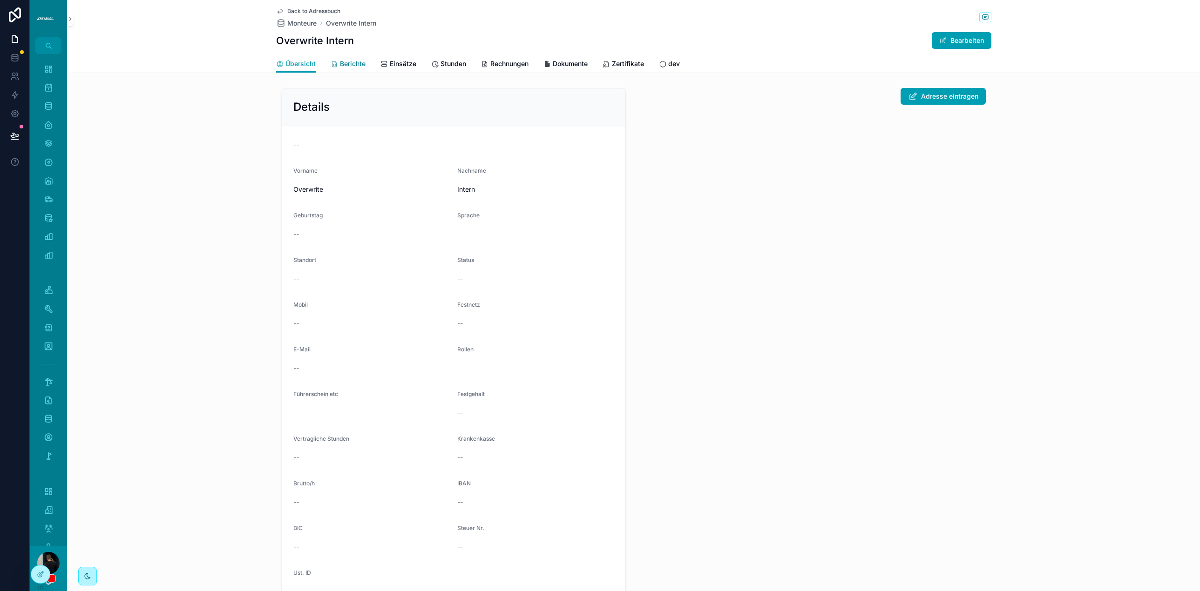
click at [344, 67] on span "Berichte" at bounding box center [353, 63] width 26 height 9
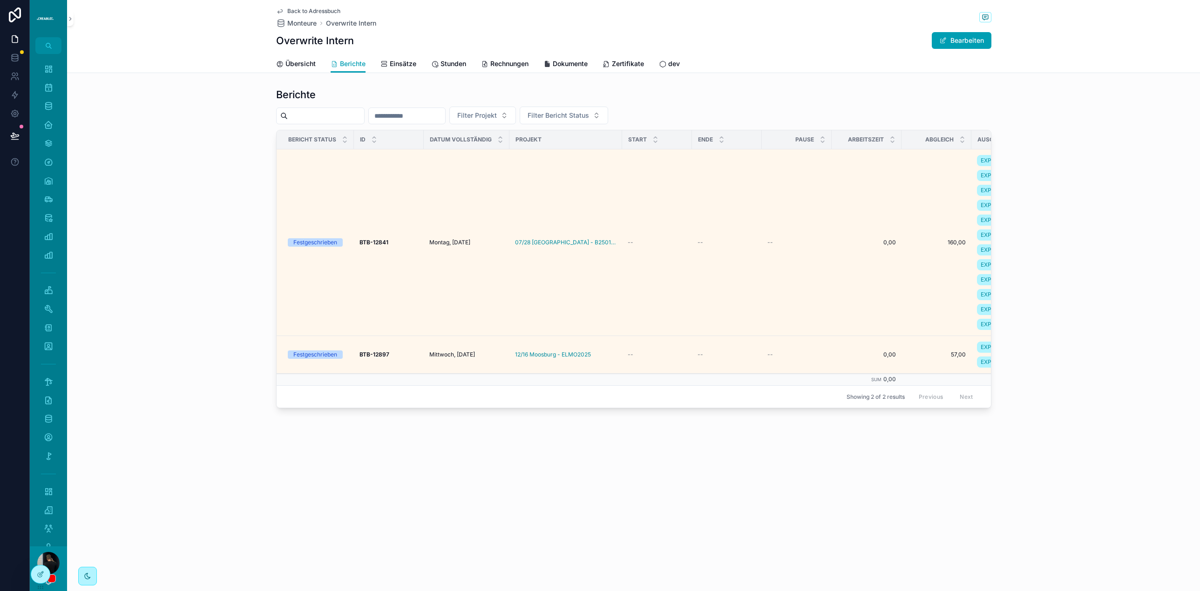
click at [293, 11] on span "Back to Adressbuch" at bounding box center [313, 10] width 53 height 7
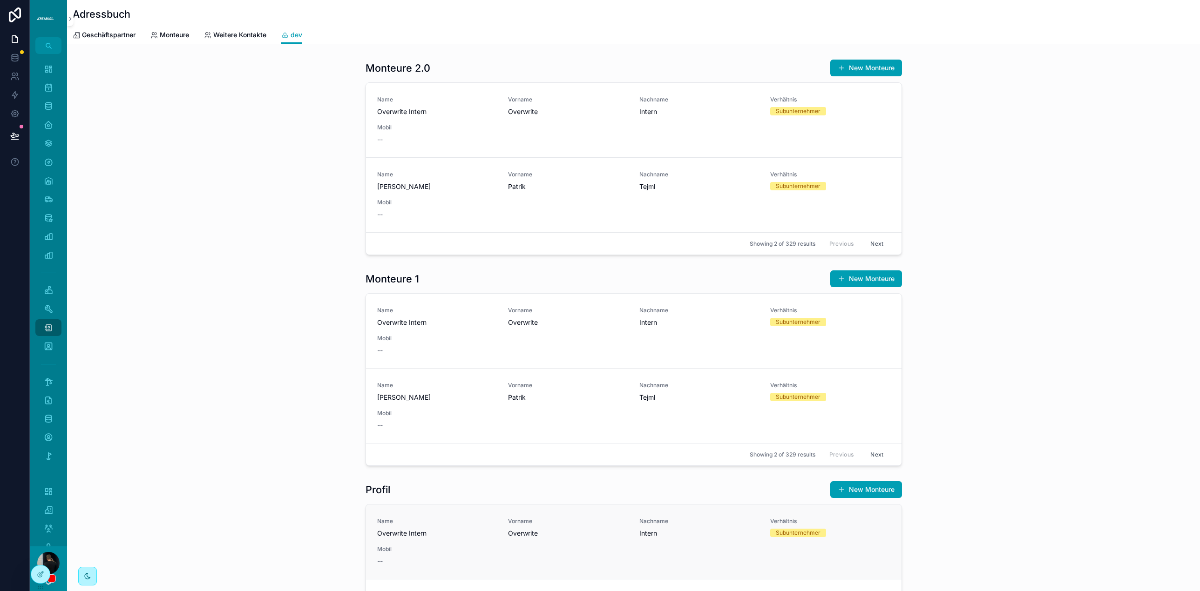
click at [428, 527] on div "Name Overwrite Intern" at bounding box center [437, 528] width 120 height 20
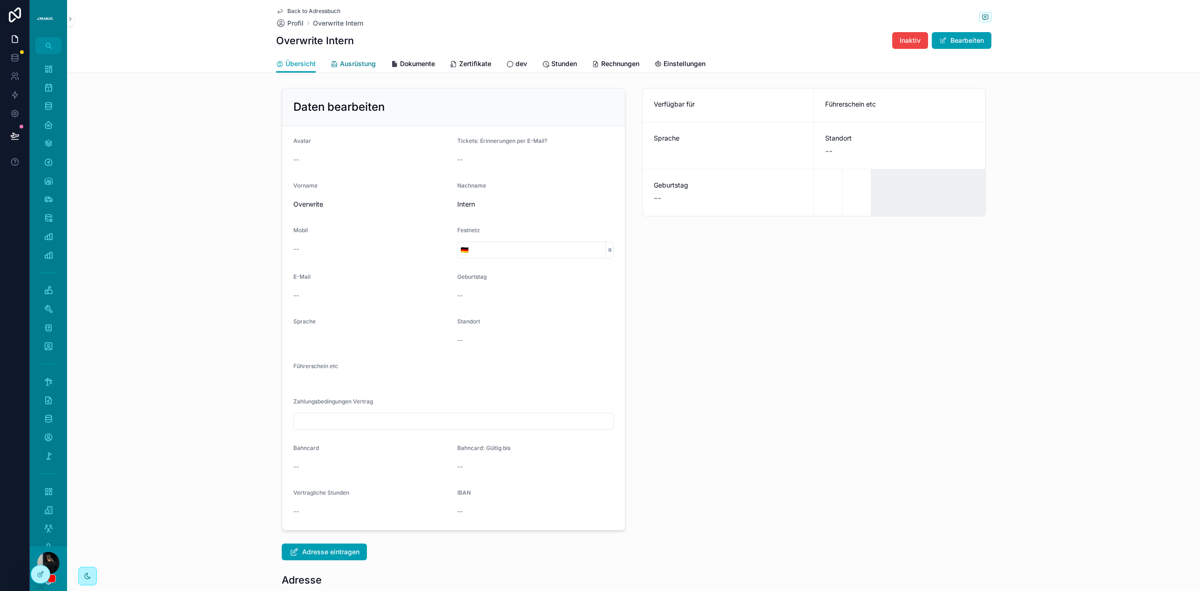
click at [359, 63] on span "Ausrüstung" at bounding box center [358, 63] width 36 height 9
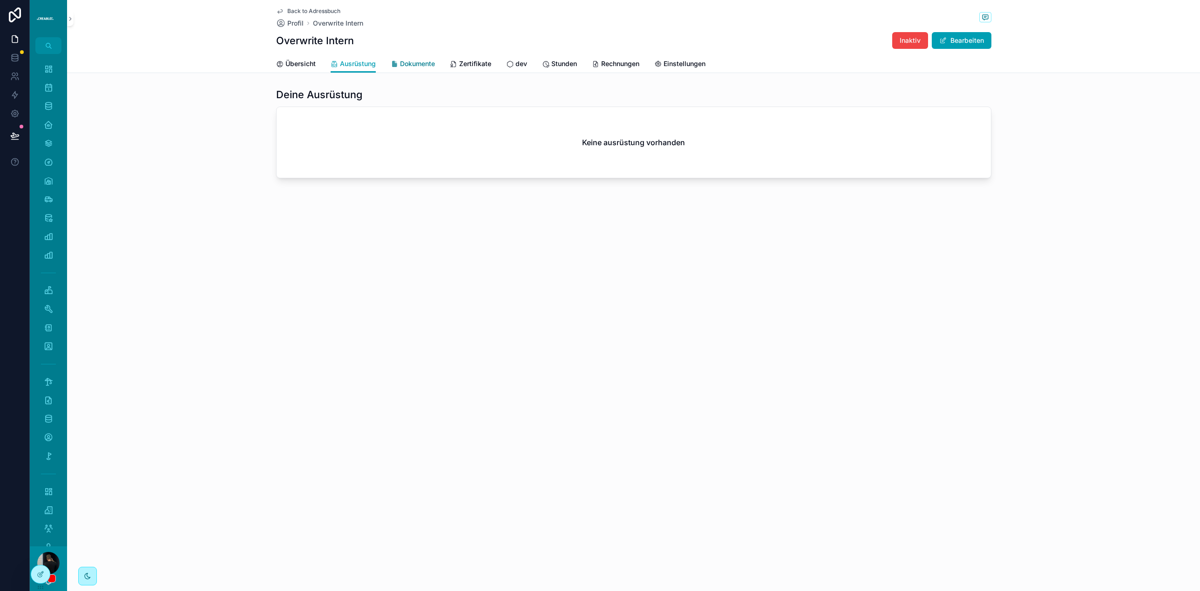
click at [412, 61] on span "Dokumente" at bounding box center [417, 63] width 35 height 9
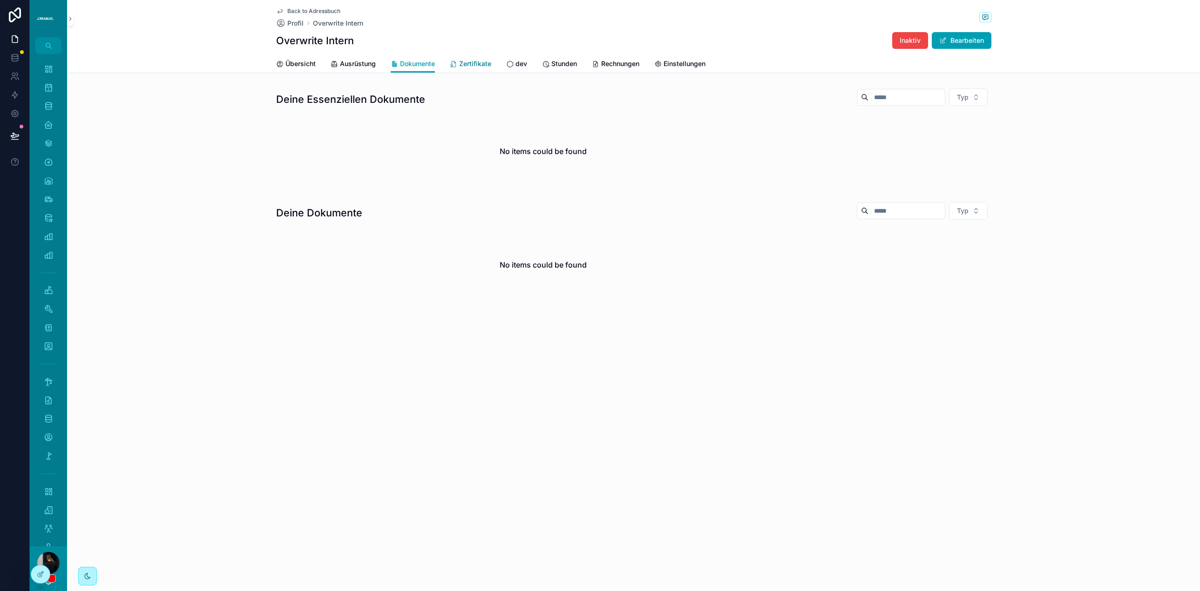
click at [484, 63] on span "Zertifikate" at bounding box center [475, 63] width 32 height 9
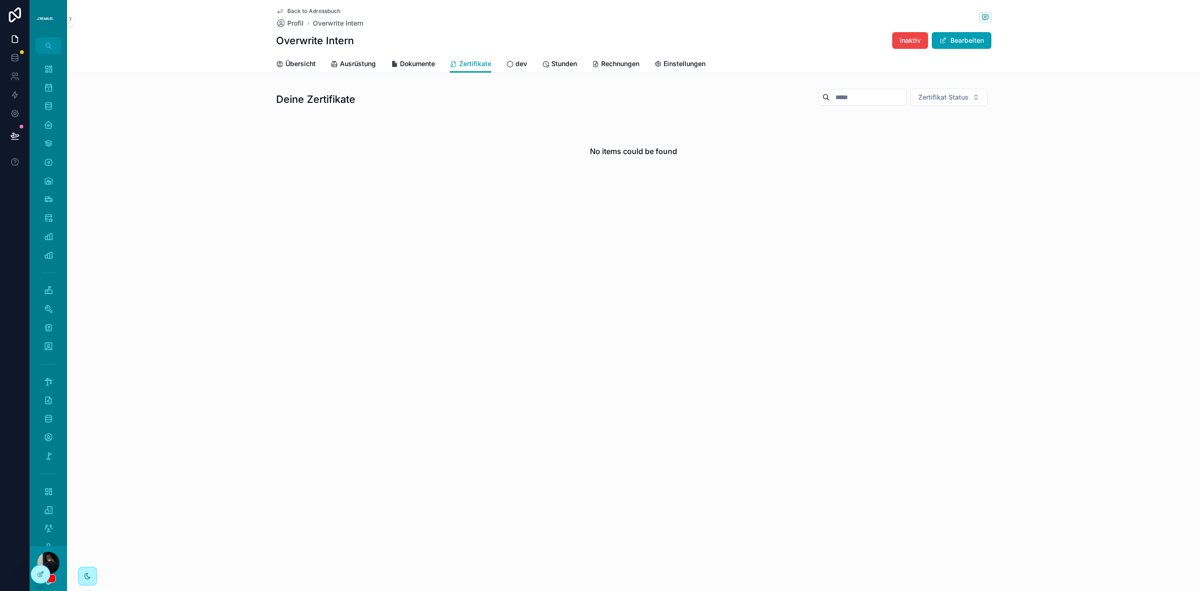
click at [320, 10] on span "Back to Adressbuch" at bounding box center [313, 10] width 53 height 7
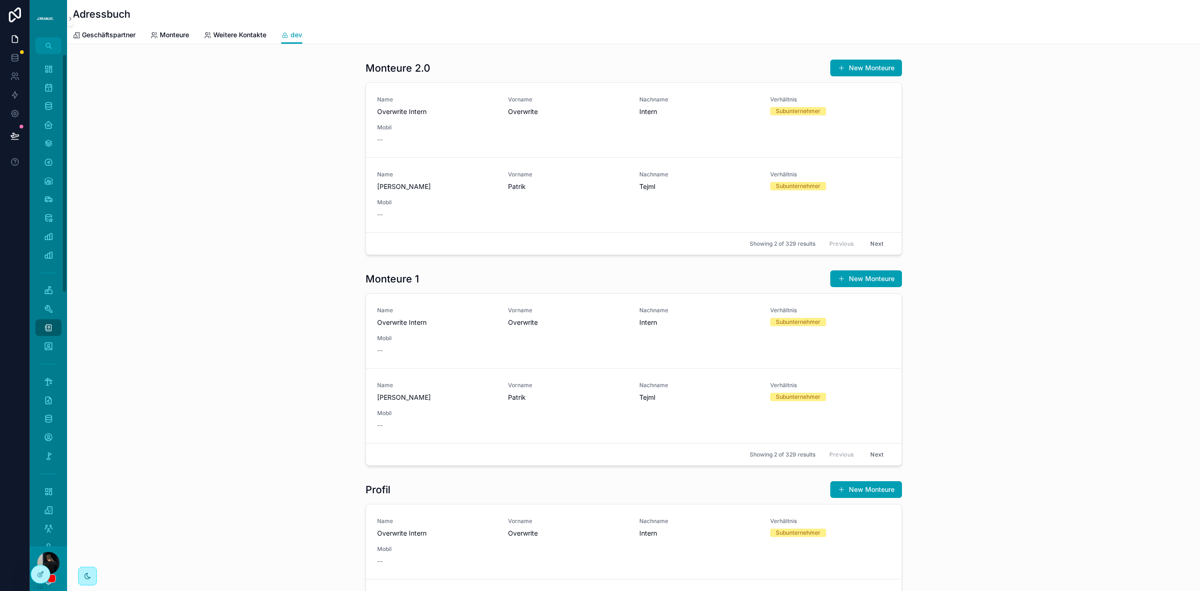
click at [233, 102] on div "Monteure 2.0 New Monteure Name Overwrite Intern Vorname Overwrite Nachname Inte…" at bounding box center [633, 156] width 1133 height 203
click at [45, 575] on div at bounding box center [40, 575] width 19 height 18
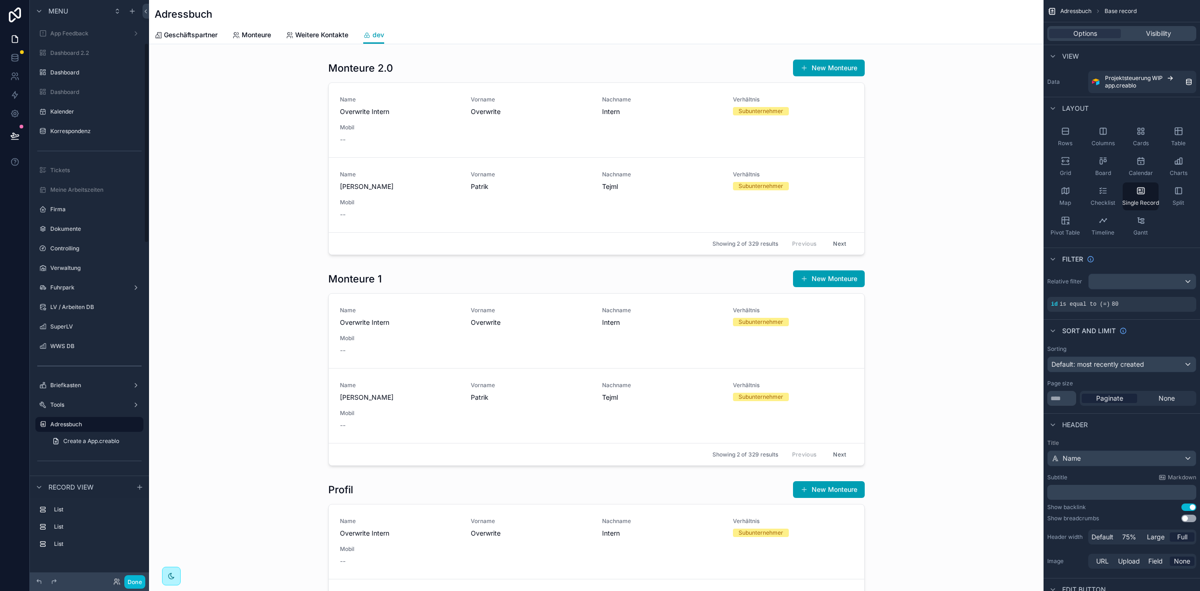
scroll to position [124, 0]
click at [288, 109] on div "scrollable content" at bounding box center [596, 551] width 894 height 1102
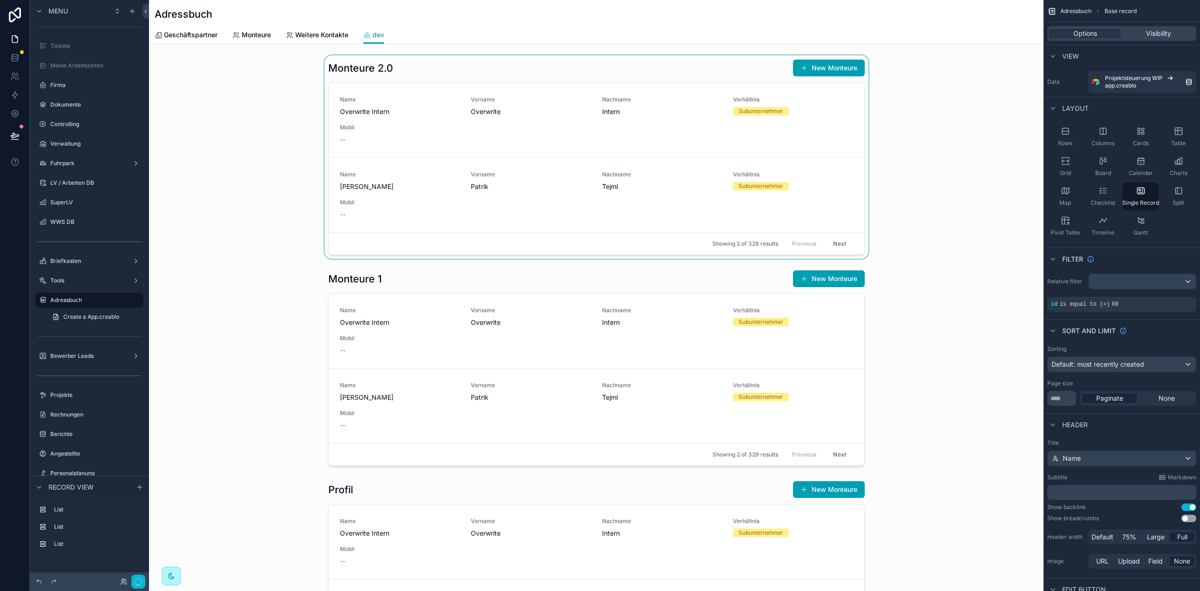
click at [460, 60] on div "scrollable content" at bounding box center [596, 156] width 894 height 203
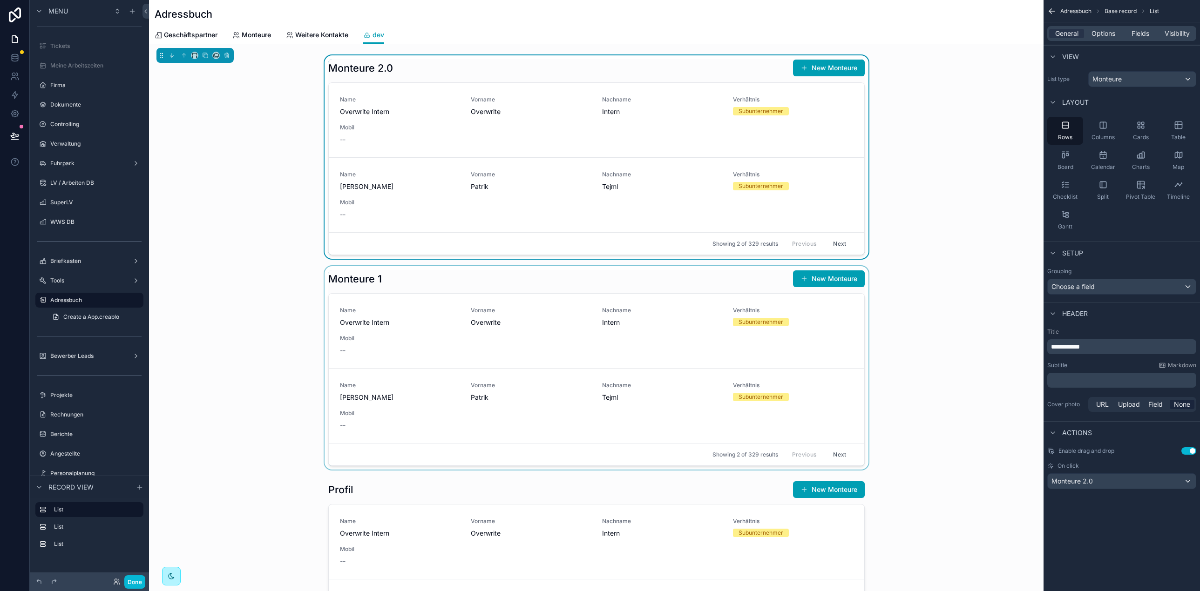
click at [558, 292] on div "scrollable content" at bounding box center [596, 367] width 894 height 203
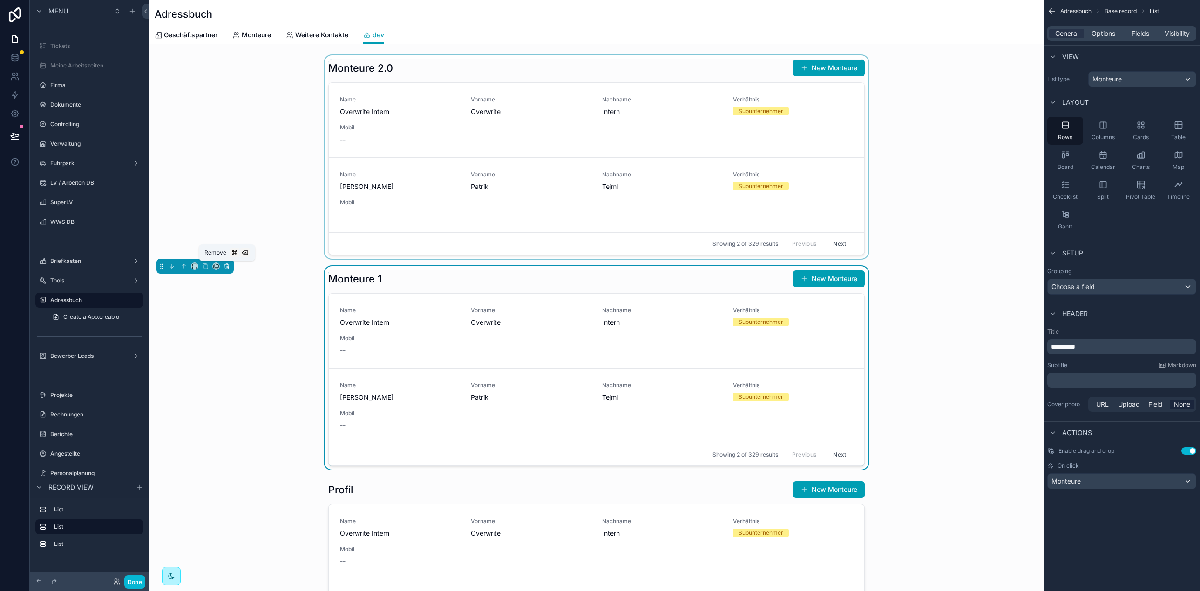
click at [226, 267] on icon "scrollable content" at bounding box center [226, 267] width 0 height 2
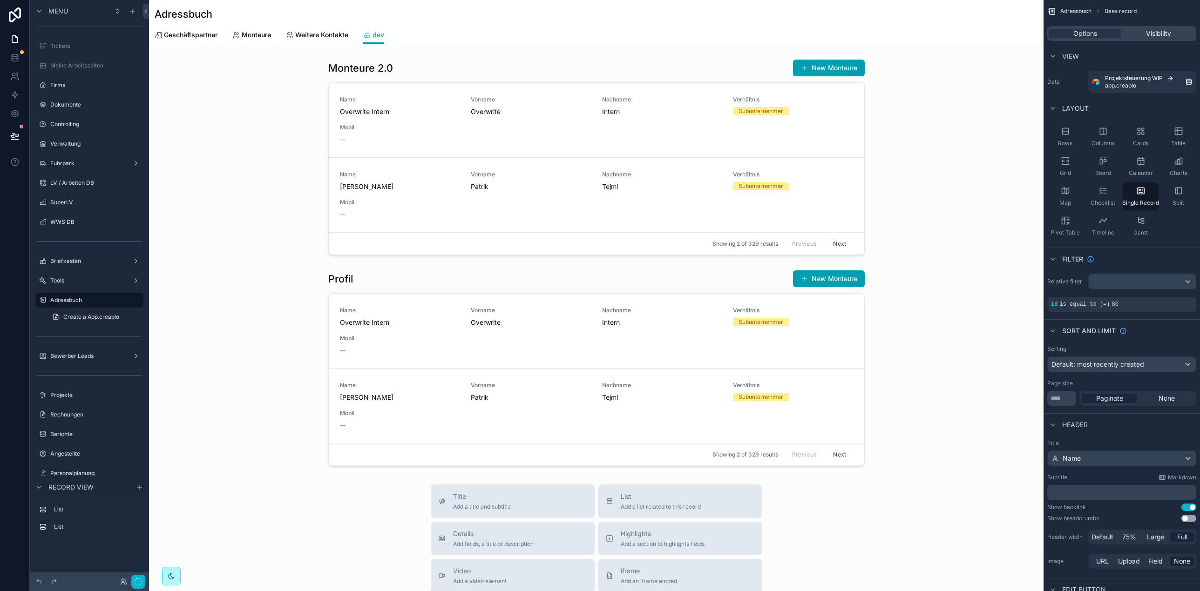
click at [346, 273] on div "scrollable content" at bounding box center [596, 445] width 894 height 891
click at [343, 277] on div "scrollable content" at bounding box center [596, 367] width 894 height 203
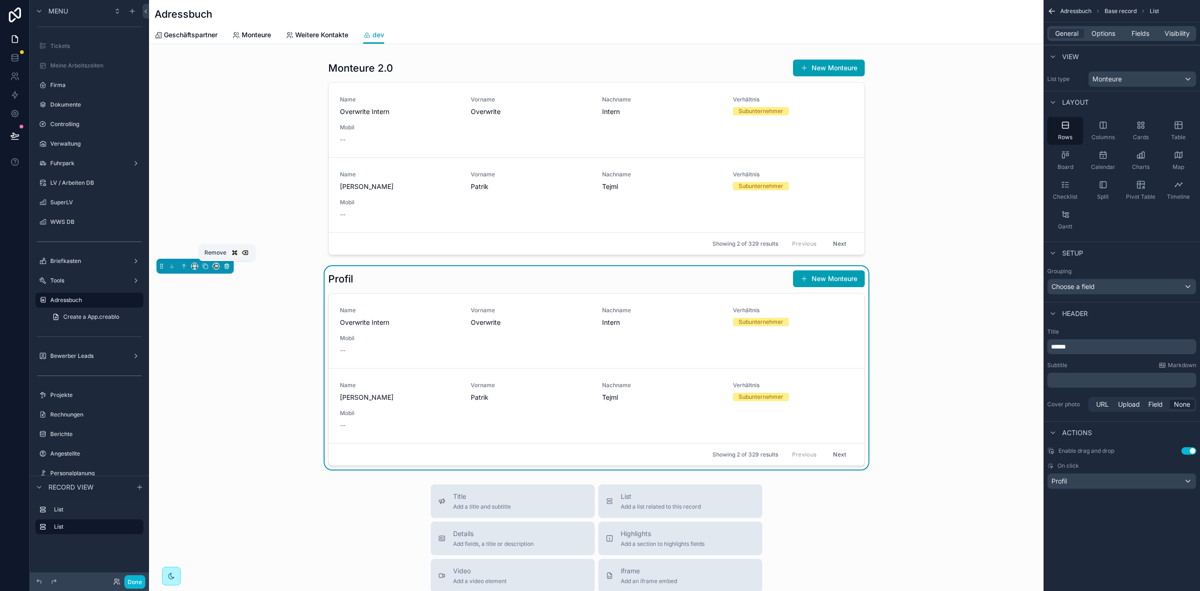
click at [225, 265] on icon "scrollable content" at bounding box center [227, 266] width 7 height 7
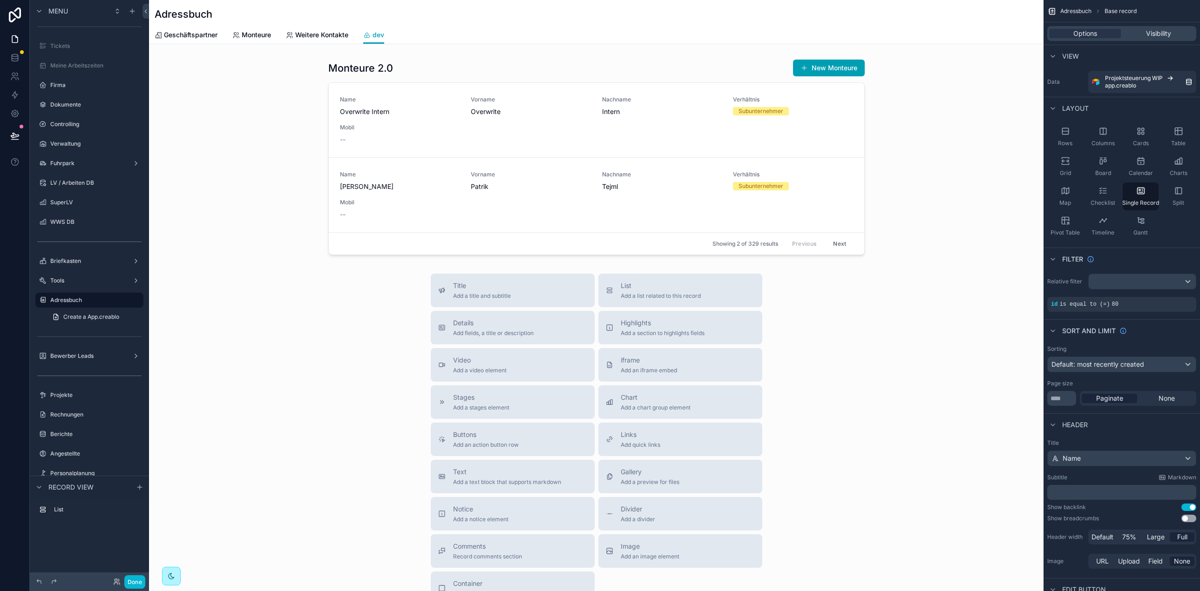
click at [375, 163] on div "scrollable content" at bounding box center [596, 340] width 894 height 680
click at [757, 69] on div "scrollable content" at bounding box center [596, 156] width 894 height 203
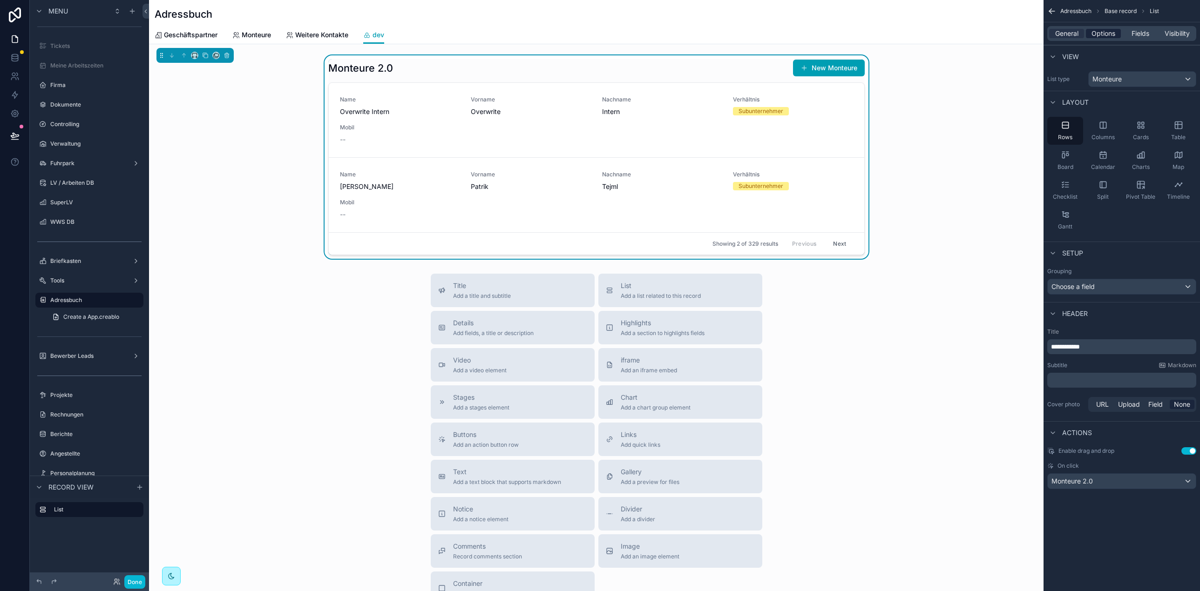
click at [1110, 32] on span "Options" at bounding box center [1103, 33] width 24 height 9
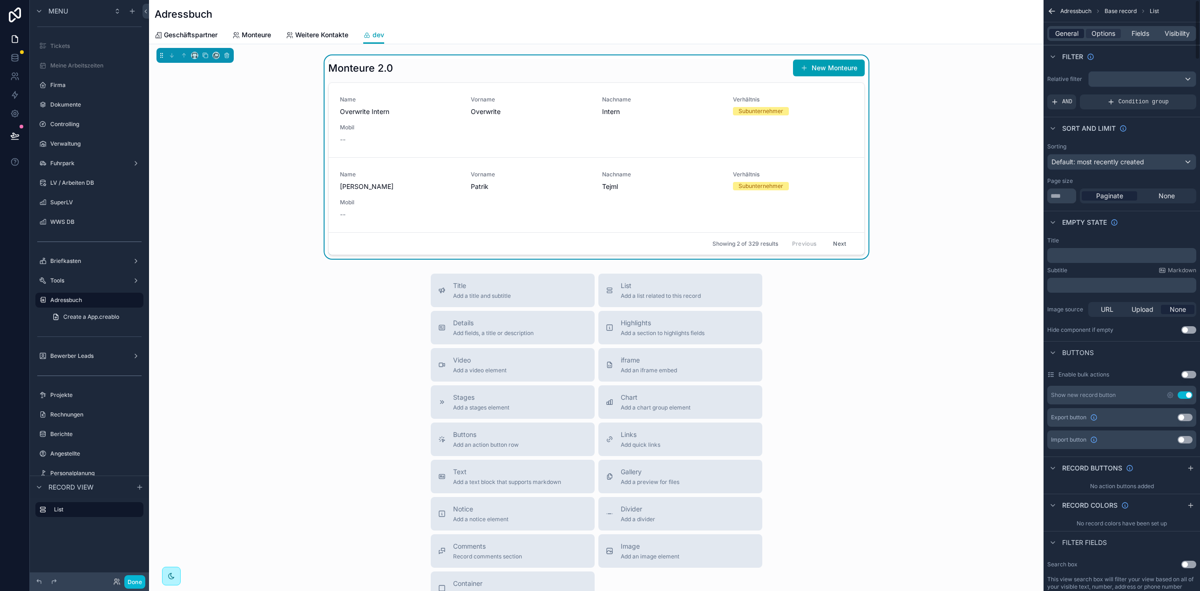
click at [1063, 36] on span "General" at bounding box center [1066, 33] width 23 height 9
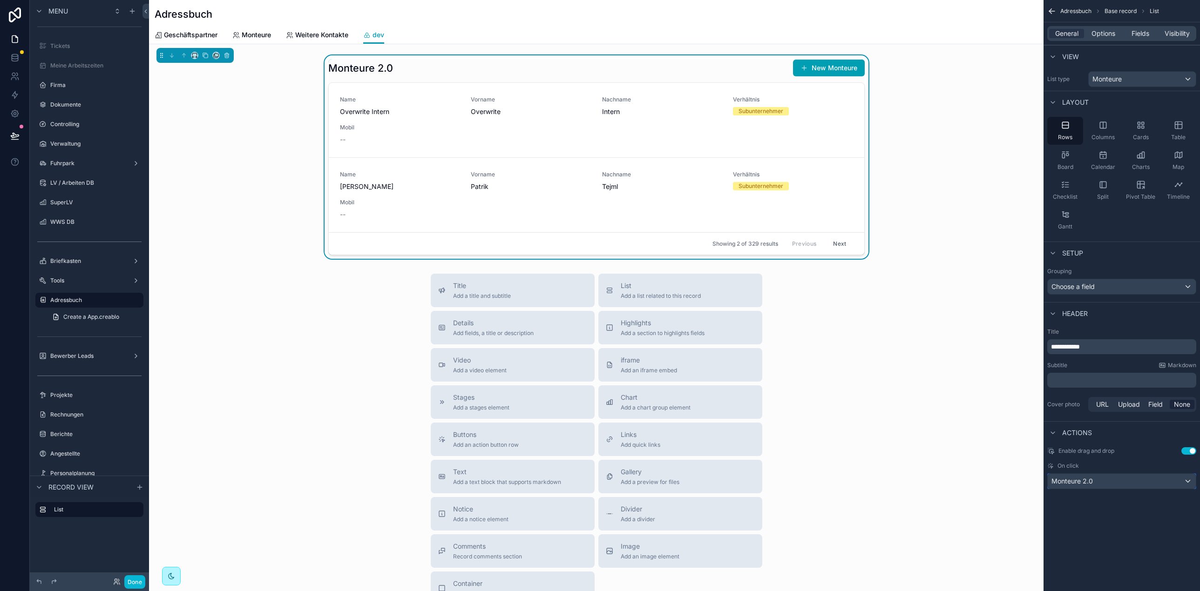
click at [1097, 482] on div "Monteure 2.0" at bounding box center [1122, 481] width 148 height 15
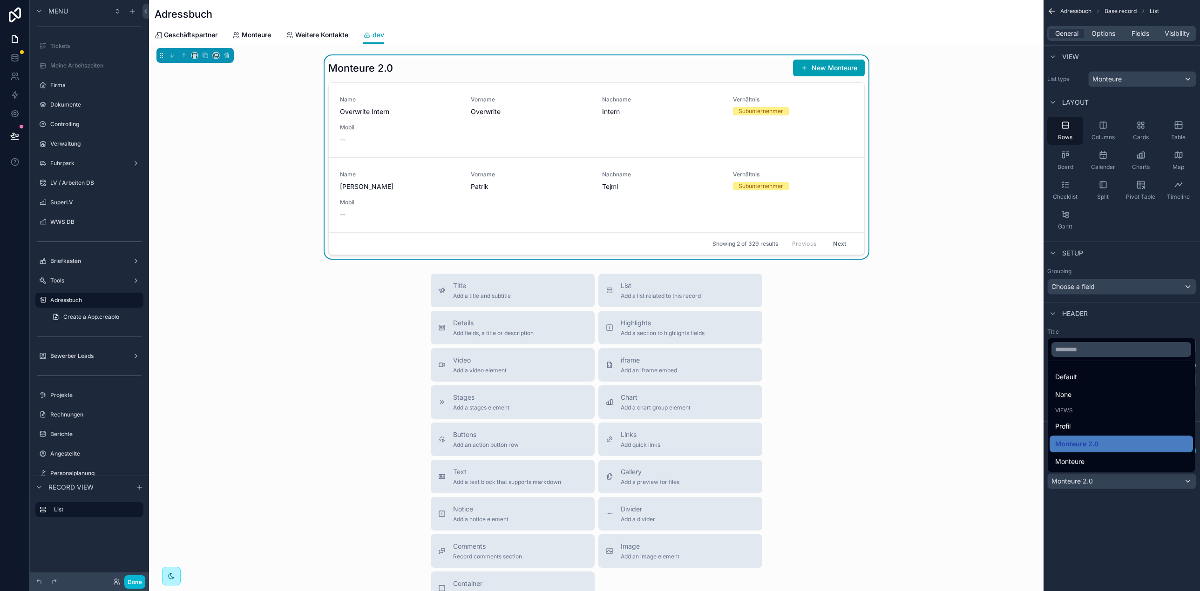
click at [1099, 482] on div "scrollable content" at bounding box center [600, 295] width 1200 height 591
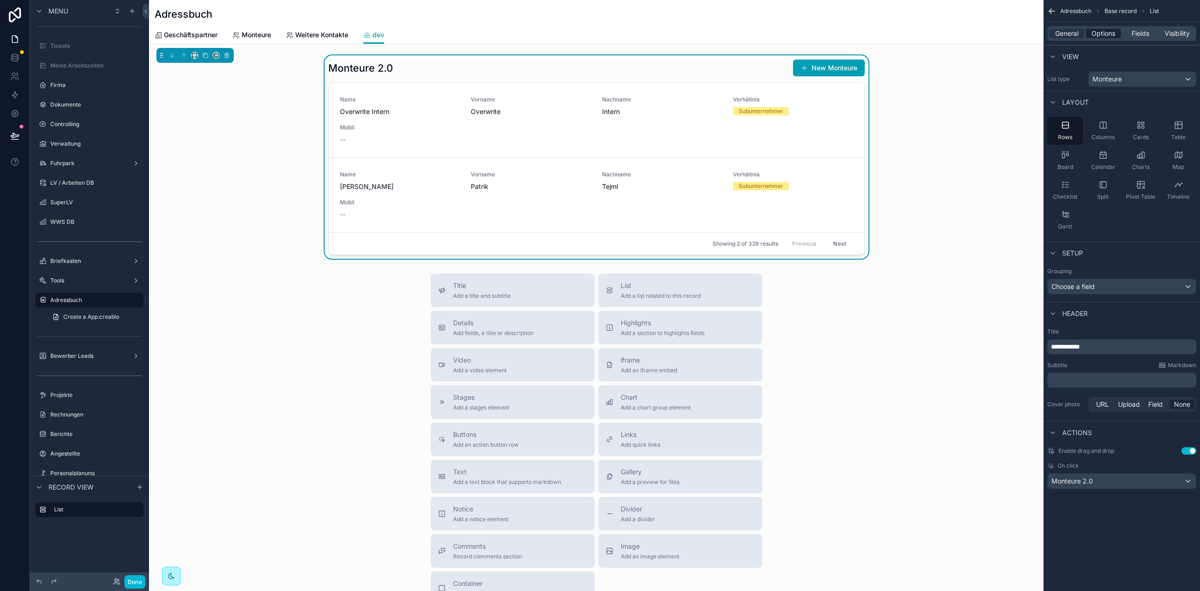
click at [1101, 35] on div "General Options Fields Visibility" at bounding box center [1121, 33] width 149 height 15
click at [1101, 34] on span "Options" at bounding box center [1103, 33] width 24 height 9
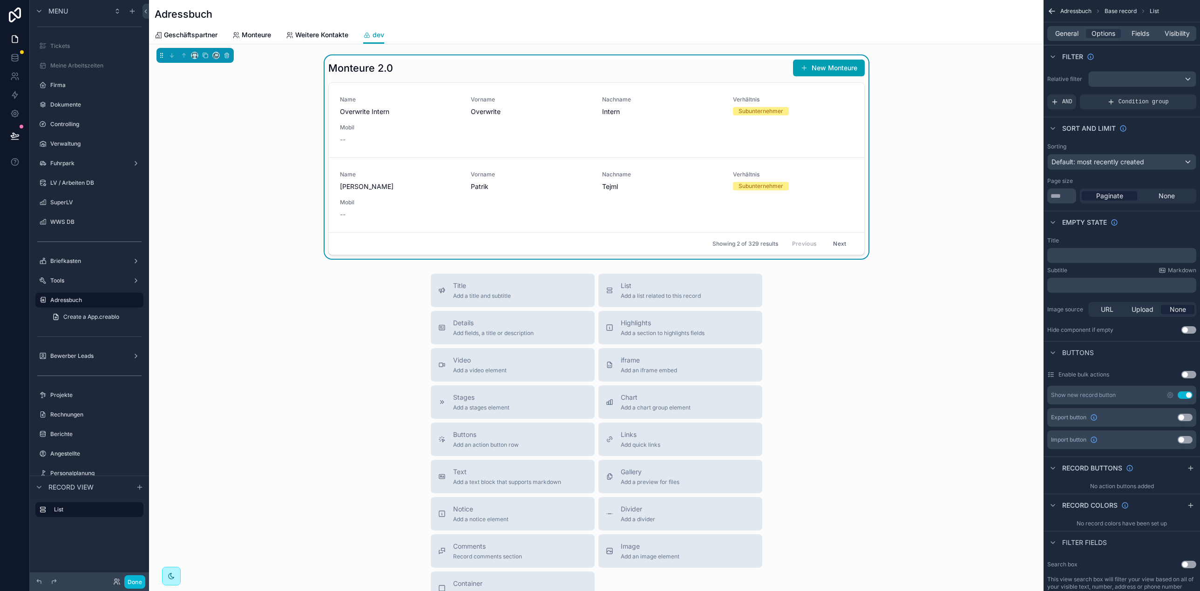
click at [1070, 102] on span "AND" at bounding box center [1067, 101] width 10 height 7
click at [1170, 96] on icon "scrollable content" at bounding box center [1173, 96] width 6 height 6
click at [958, 87] on span "Select a field" at bounding box center [953, 88] width 40 height 8
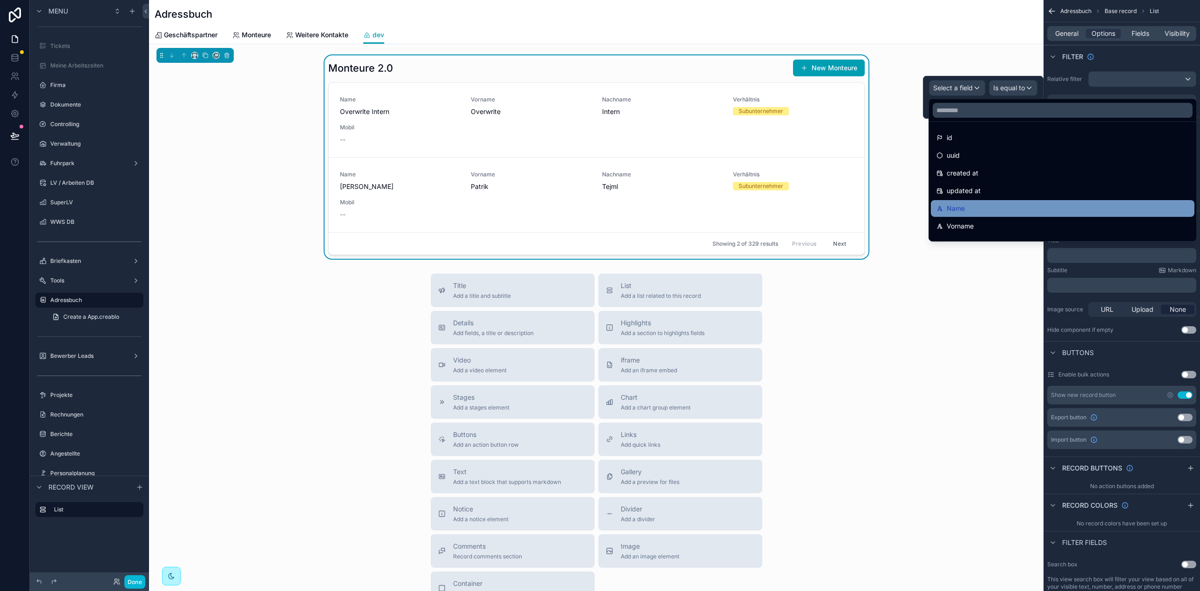
click at [981, 210] on div "Name" at bounding box center [1062, 208] width 252 height 11
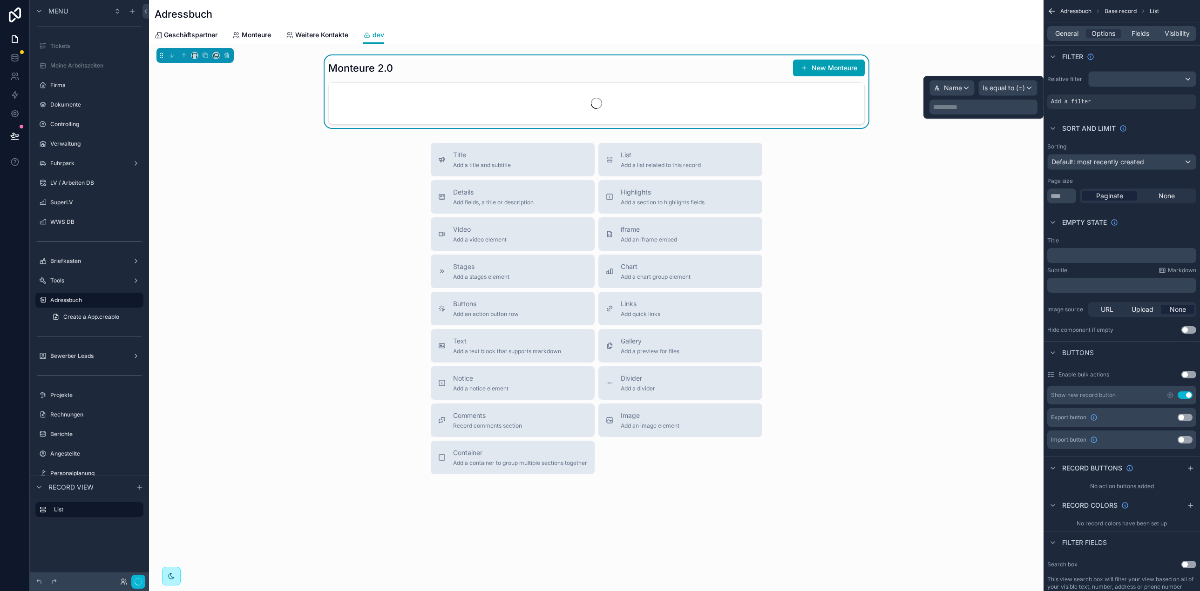
click at [969, 112] on div "**********" at bounding box center [983, 107] width 108 height 15
click at [970, 108] on p "**********" at bounding box center [984, 106] width 102 height 9
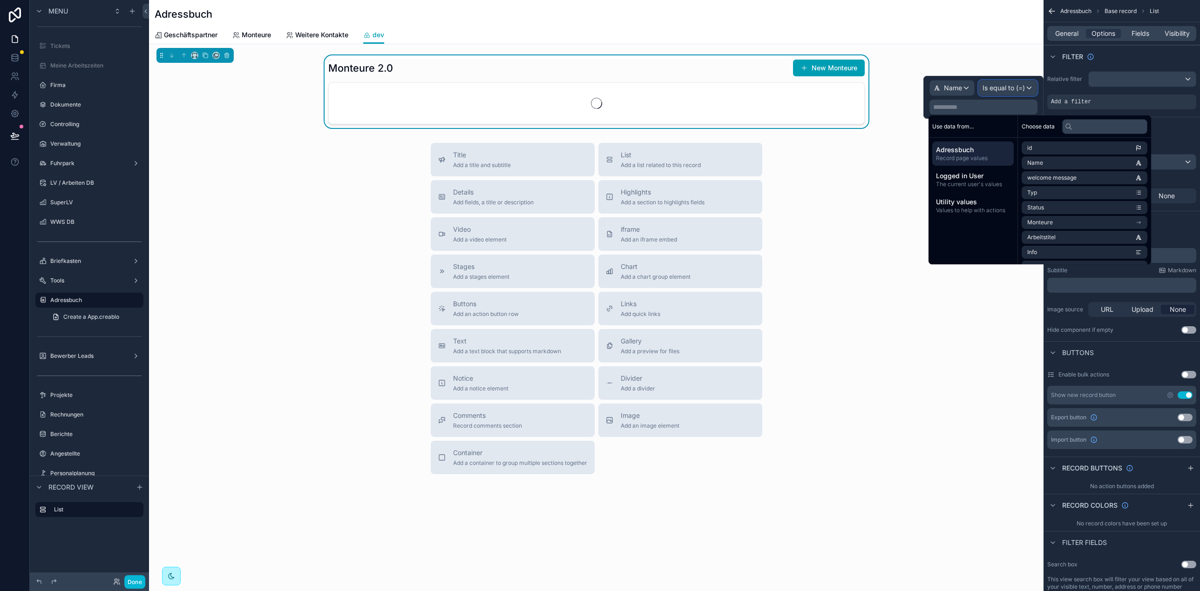
click at [1026, 85] on div "Is equal to (=)" at bounding box center [1008, 88] width 58 height 15
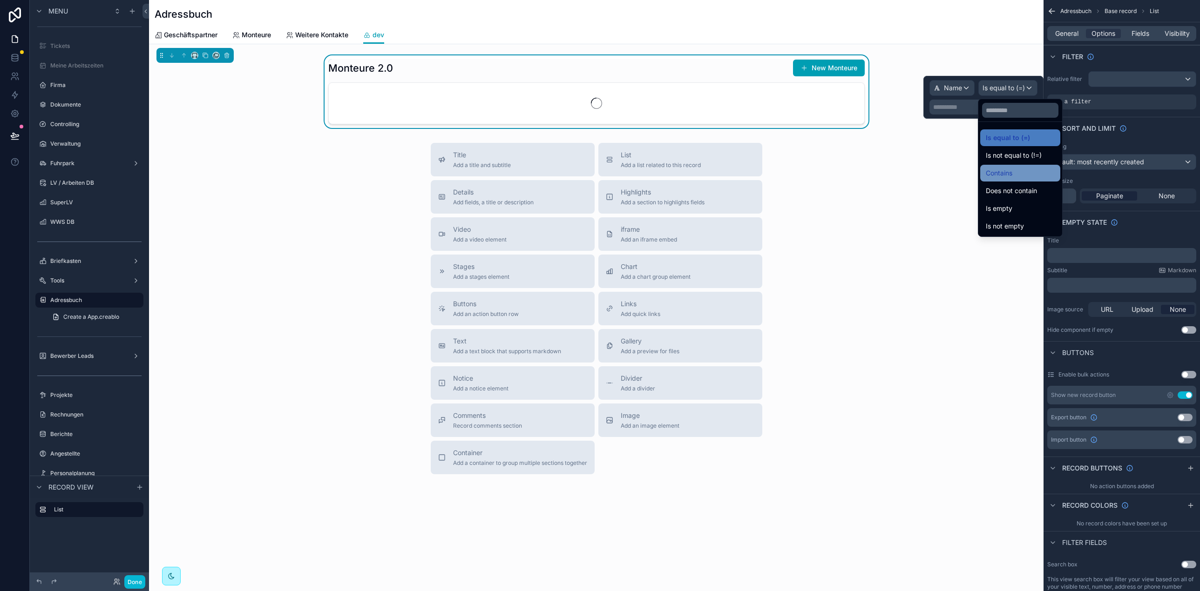
click at [1021, 170] on div "Contains" at bounding box center [1020, 173] width 69 height 11
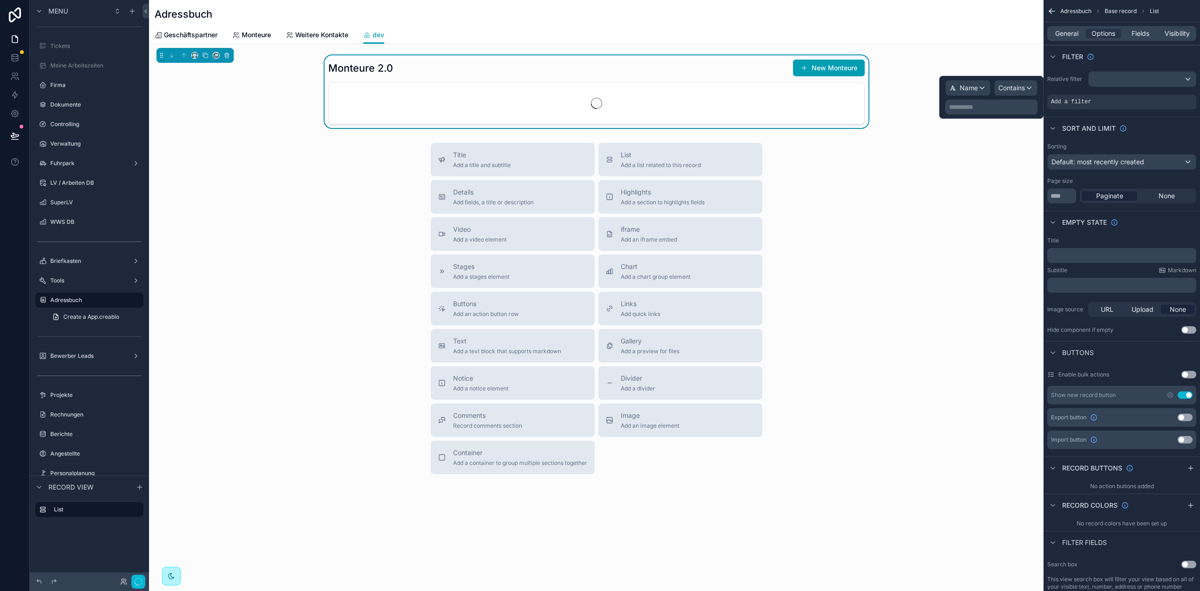
click at [949, 106] on p "**********" at bounding box center [992, 106] width 87 height 9
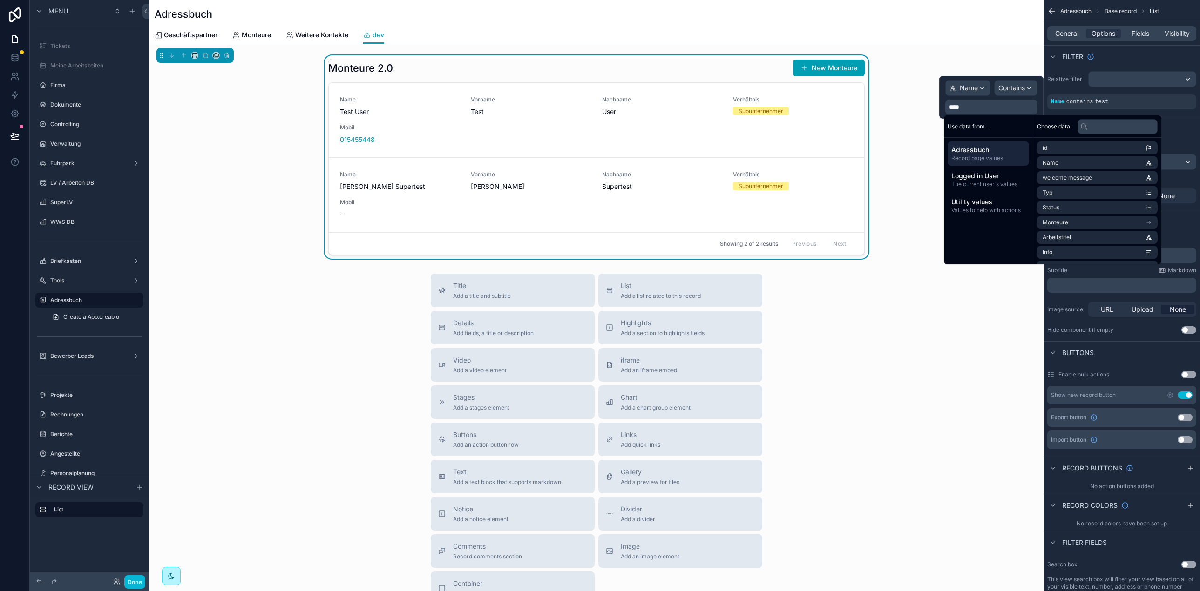
click at [1120, 64] on div "Filter" at bounding box center [1121, 56] width 156 height 22
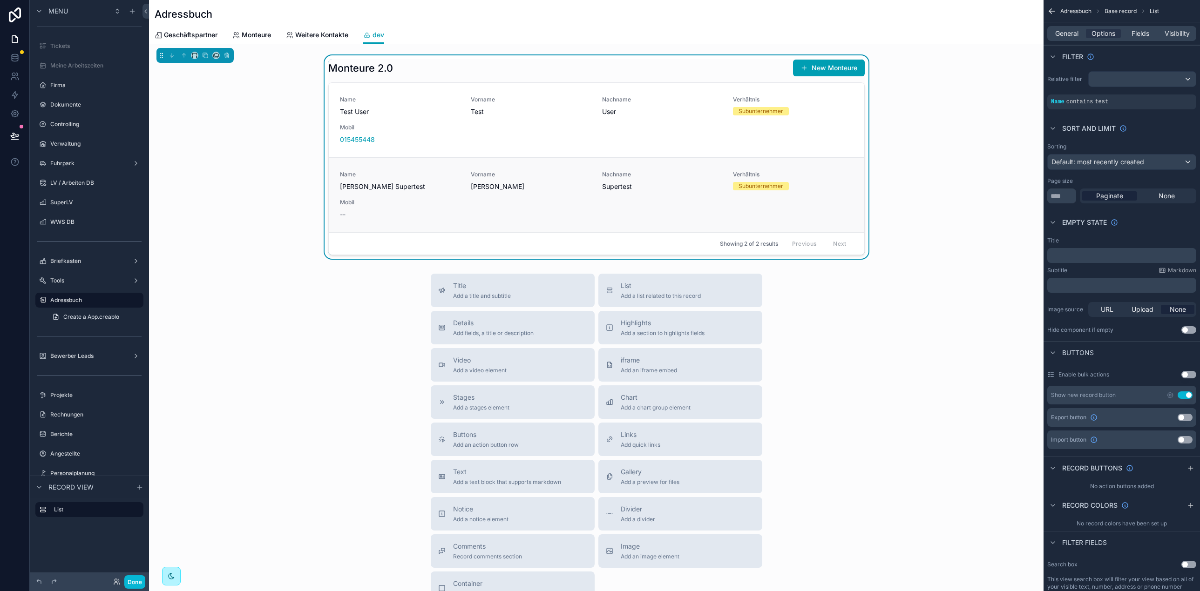
click at [424, 199] on span "Mobil" at bounding box center [400, 202] width 120 height 7
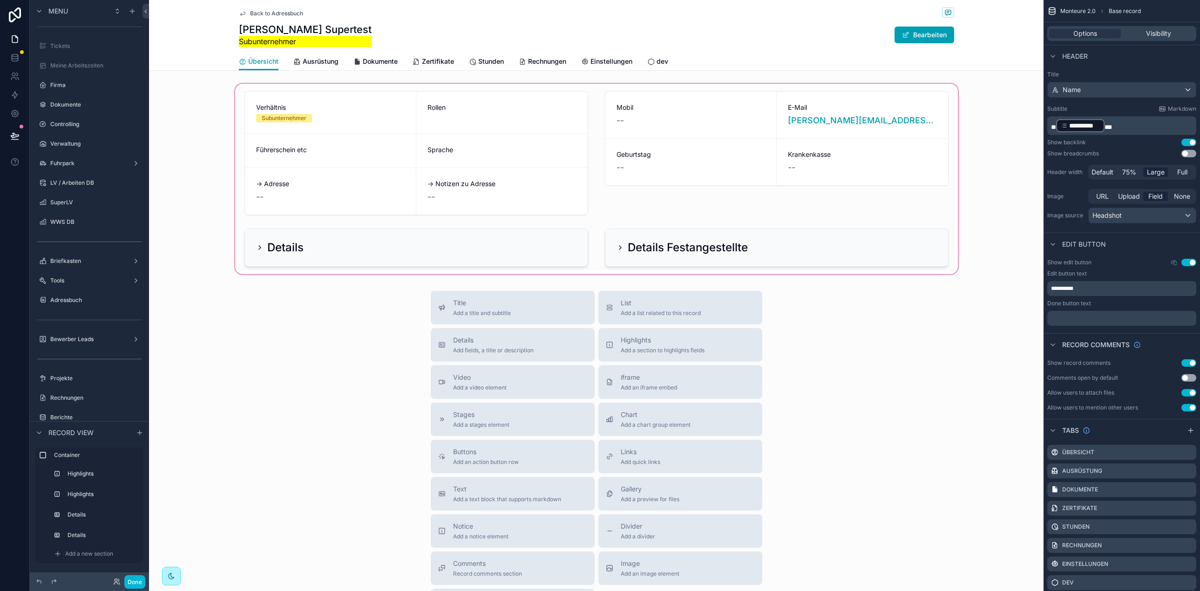
click at [674, 227] on div "scrollable content" at bounding box center [596, 179] width 894 height 194
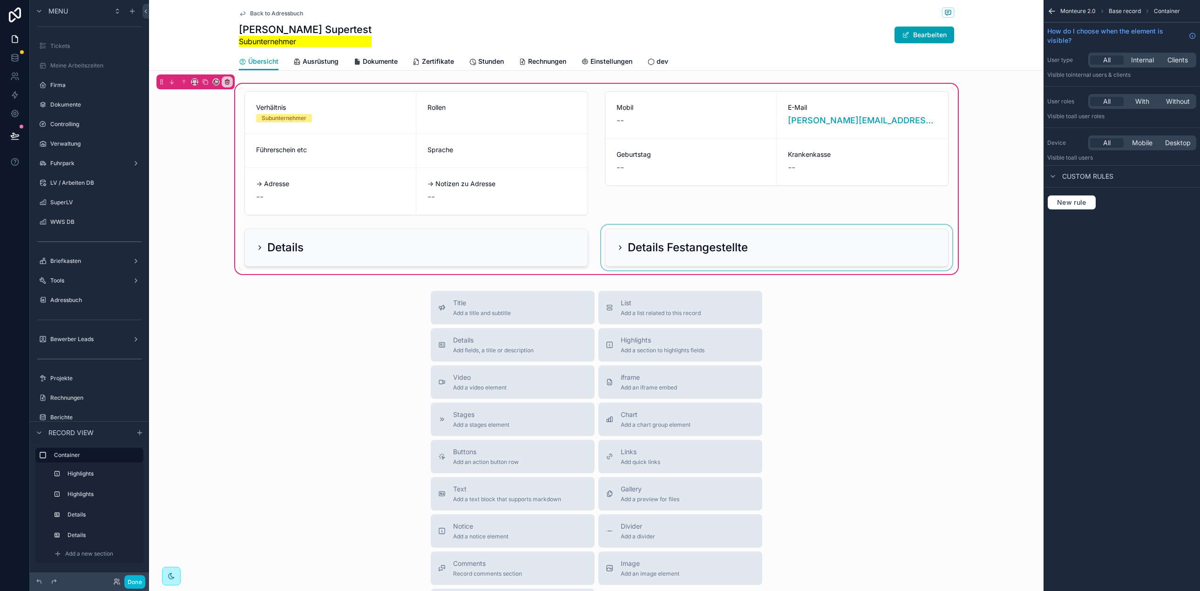
click at [621, 248] on div "scrollable content" at bounding box center [776, 248] width 355 height 46
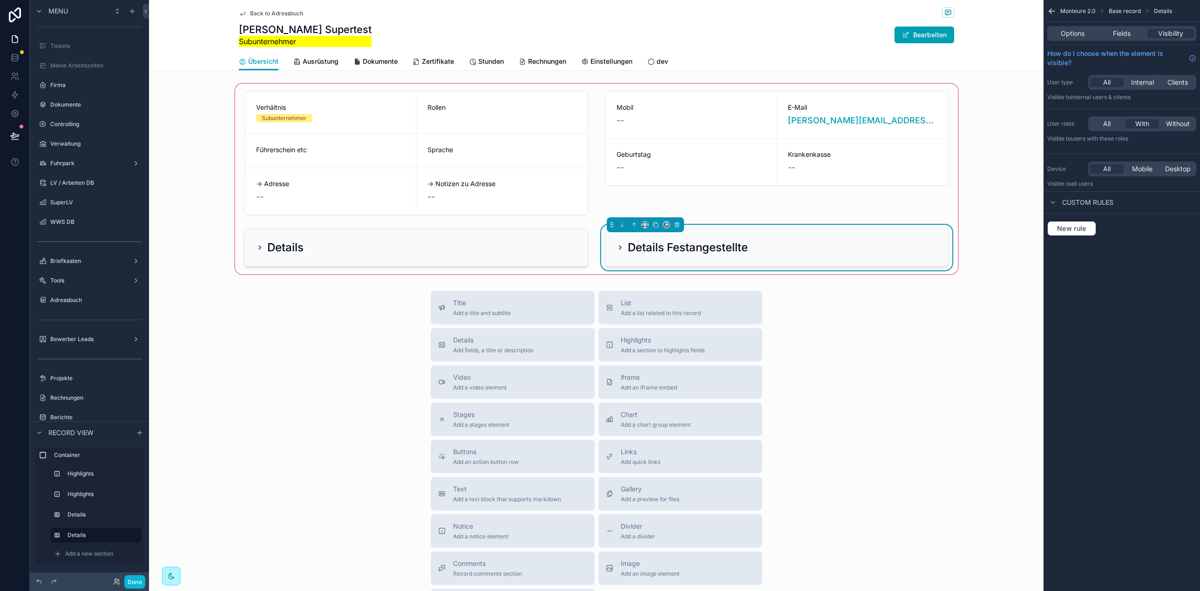
click at [619, 248] on icon "scrollable content" at bounding box center [619, 247] width 7 height 7
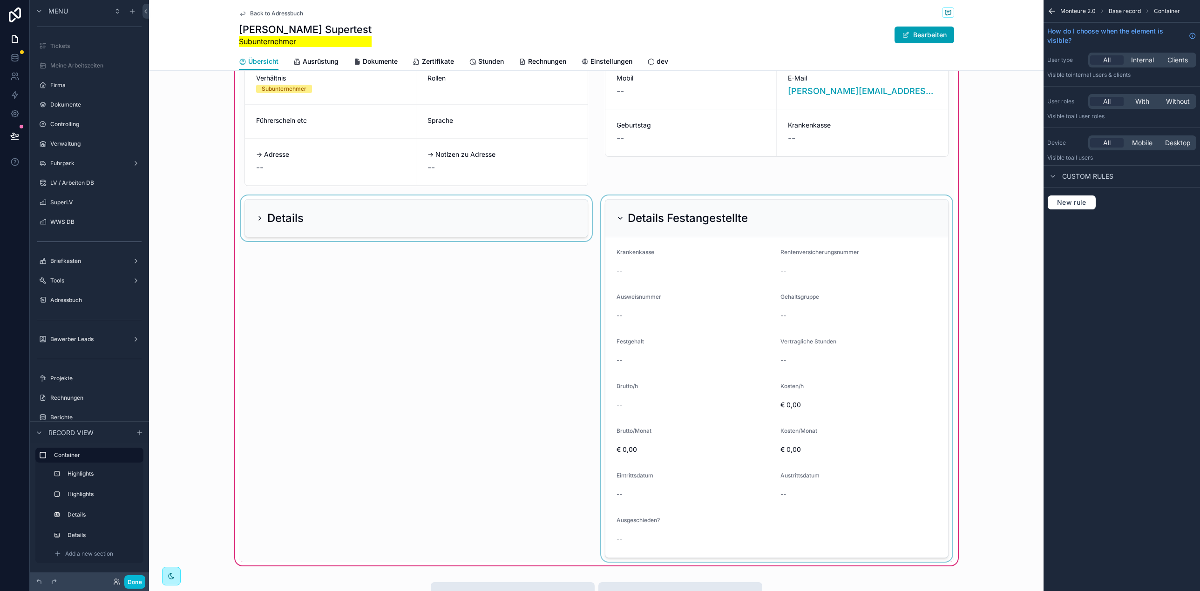
scroll to position [27, 0]
click at [742, 216] on div "scrollable content" at bounding box center [776, 381] width 355 height 366
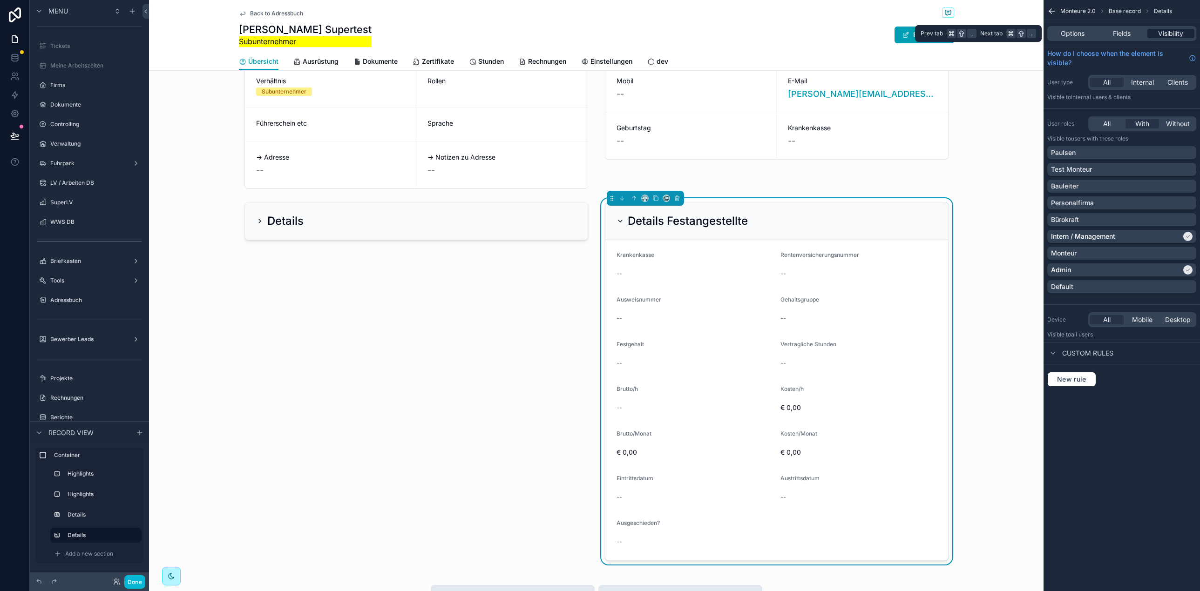
click at [1162, 35] on span "Visibility" at bounding box center [1170, 33] width 25 height 9
click at [620, 60] on span "Einstellungen" at bounding box center [611, 61] width 42 height 9
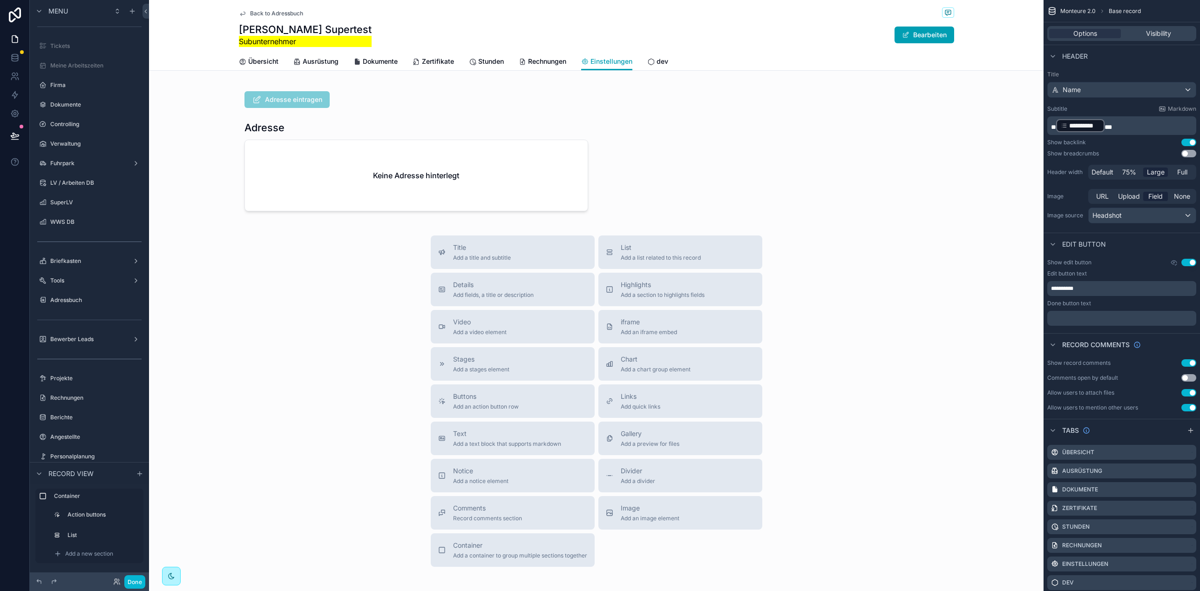
click at [567, 24] on div "Hans Peter Supertest Subunternehmer Bearbeiten" at bounding box center [596, 35] width 715 height 24
click at [411, 118] on div "scrollable content" at bounding box center [596, 151] width 894 height 139
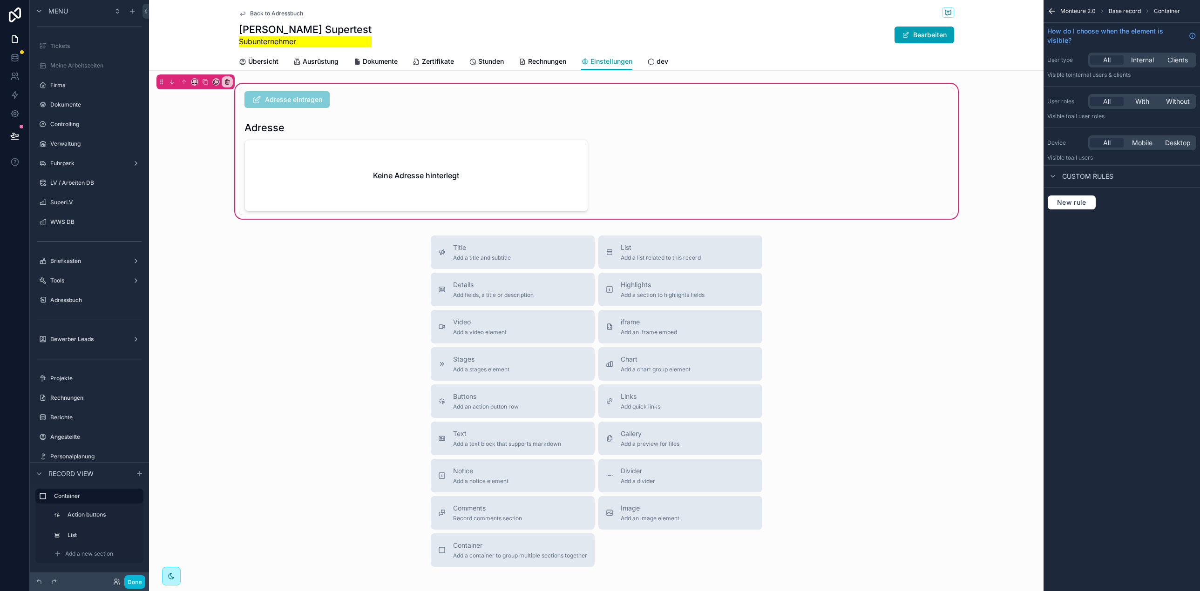
click at [266, 244] on div "Title Add a title and subtitle List Add a list related to this record Details A…" at bounding box center [596, 402] width 894 height 332
click at [266, 11] on span "Back to Adressbuch" at bounding box center [276, 13] width 53 height 7
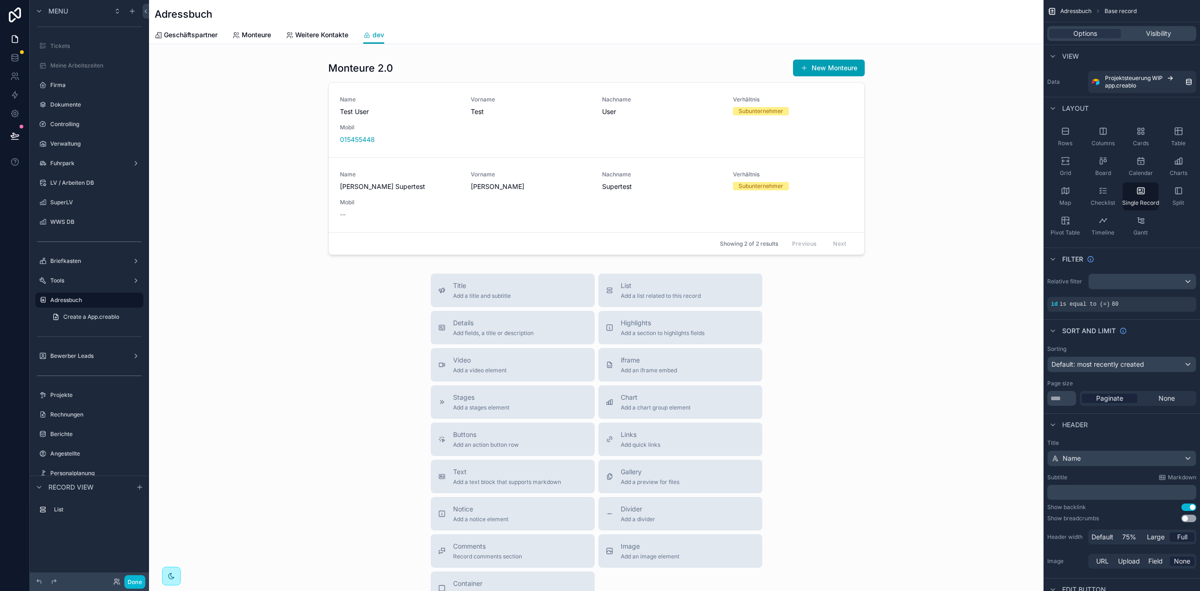
click at [405, 116] on div "scrollable content" at bounding box center [596, 340] width 894 height 680
click at [413, 221] on div "scrollable content" at bounding box center [596, 156] width 894 height 203
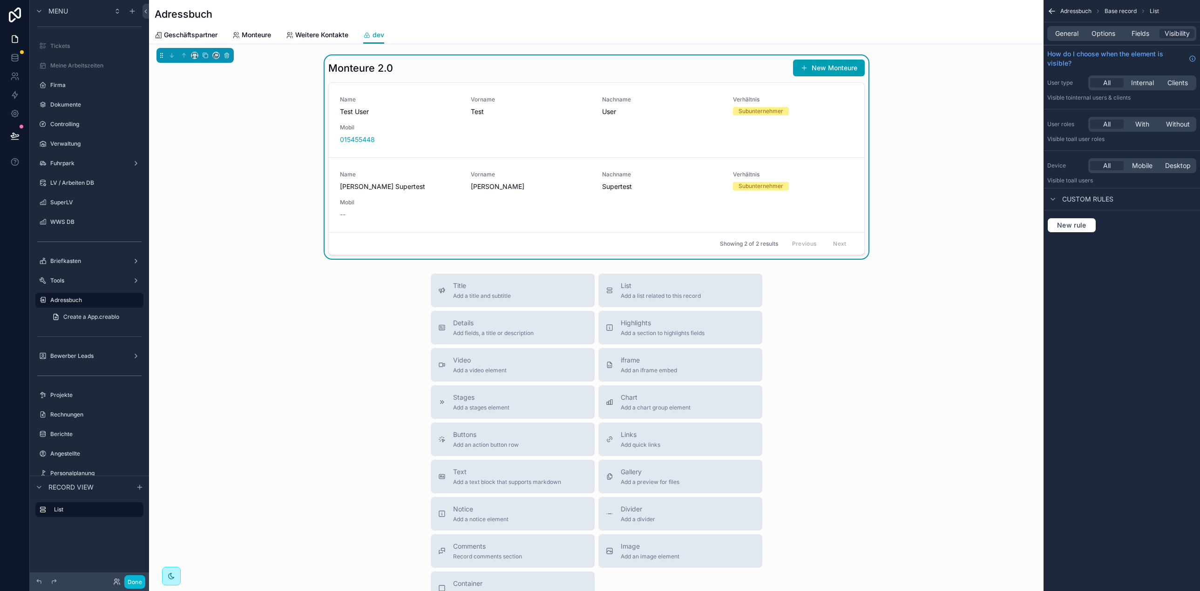
click at [415, 218] on div "--" at bounding box center [400, 214] width 120 height 9
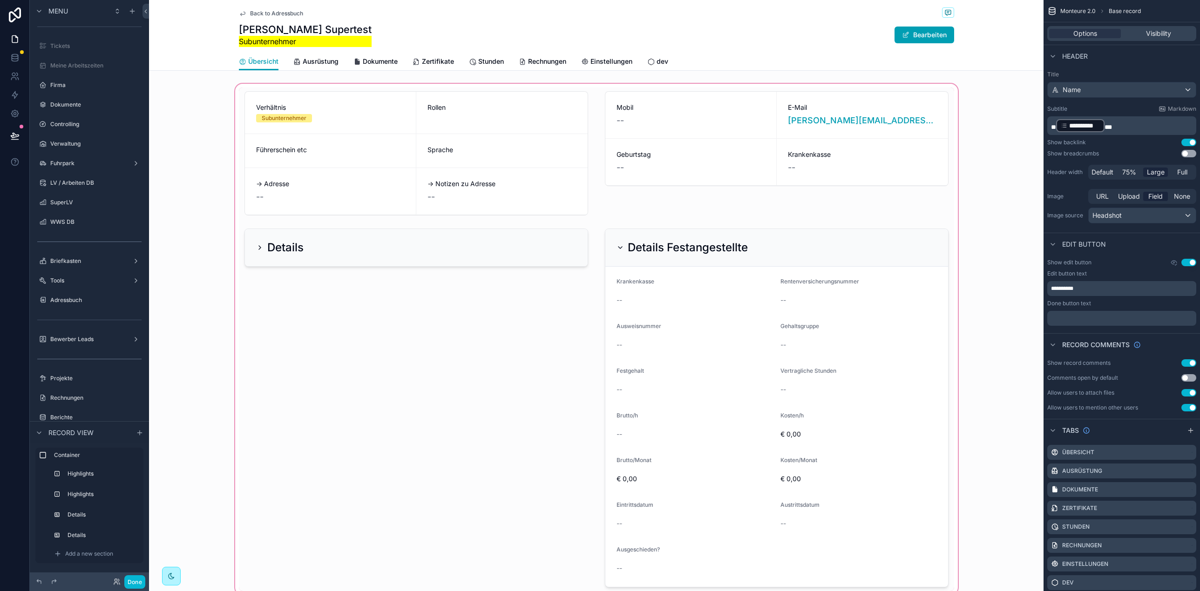
click at [203, 251] on div "scrollable content" at bounding box center [596, 339] width 894 height 515
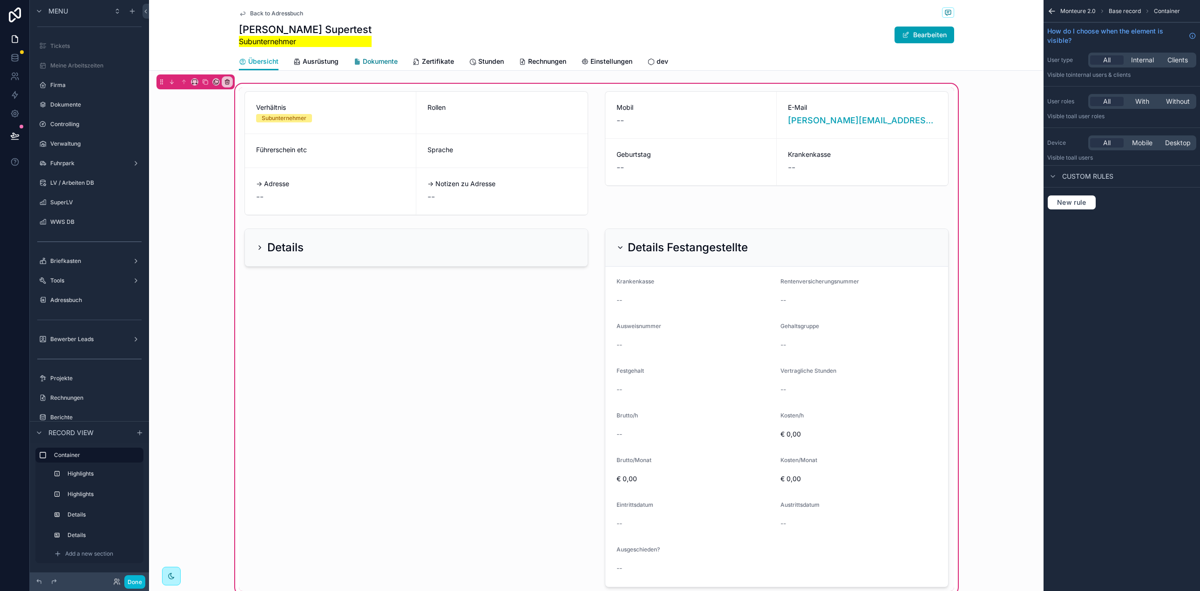
click at [388, 61] on span "Dokumente" at bounding box center [380, 61] width 35 height 9
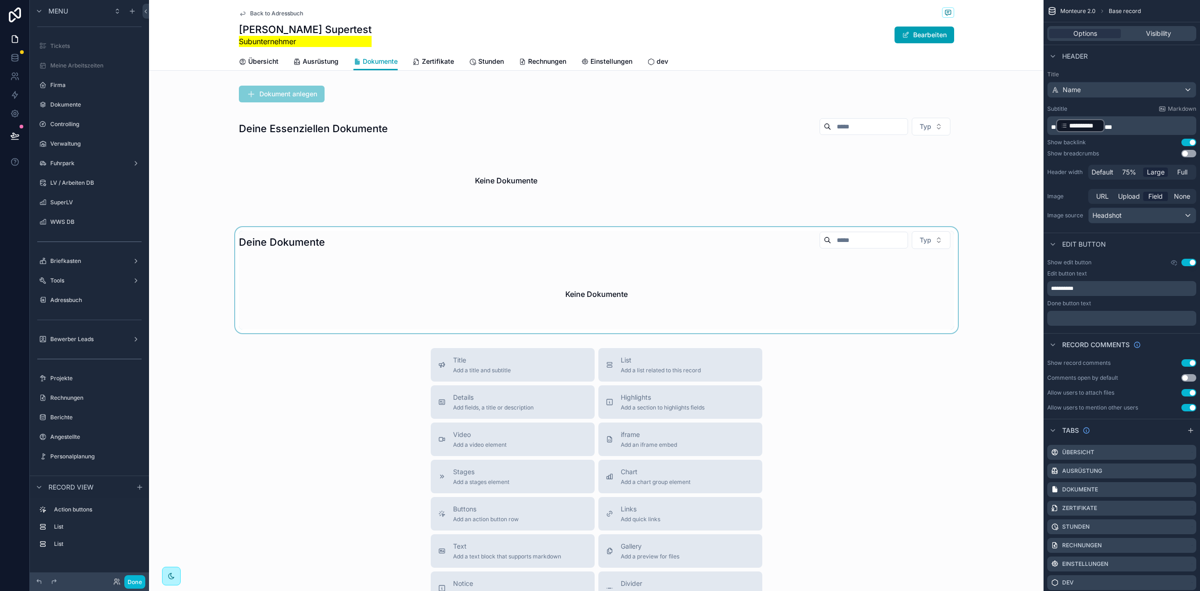
click at [368, 248] on div "scrollable content" at bounding box center [596, 280] width 894 height 106
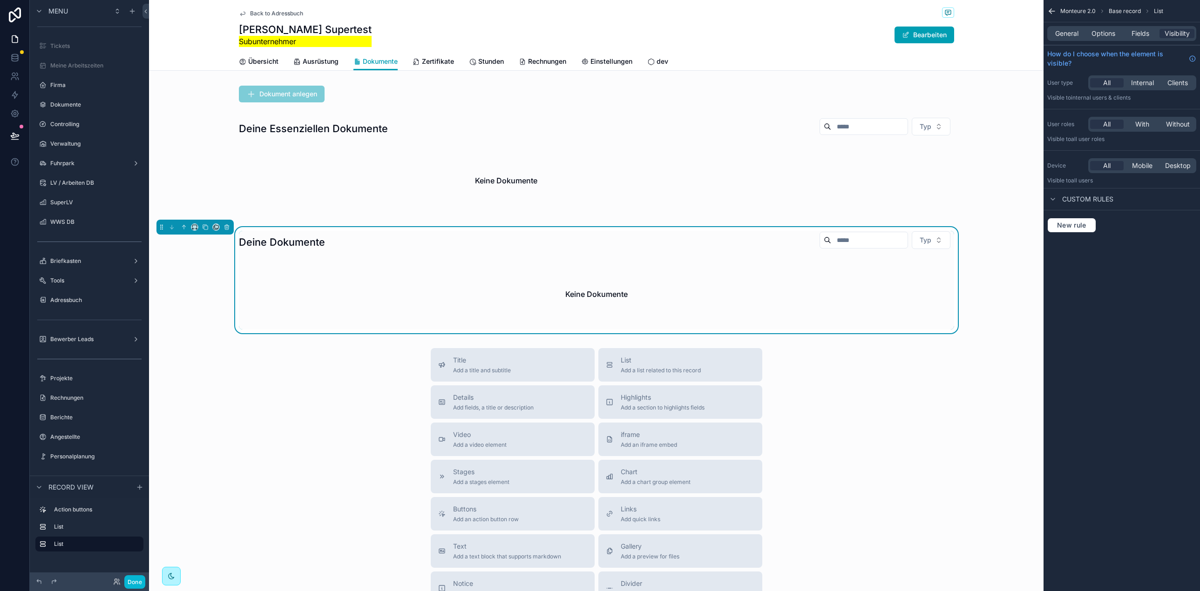
click at [725, 41] on div "Hans Peter Supertest Subunternehmer Bearbeiten" at bounding box center [596, 35] width 715 height 24
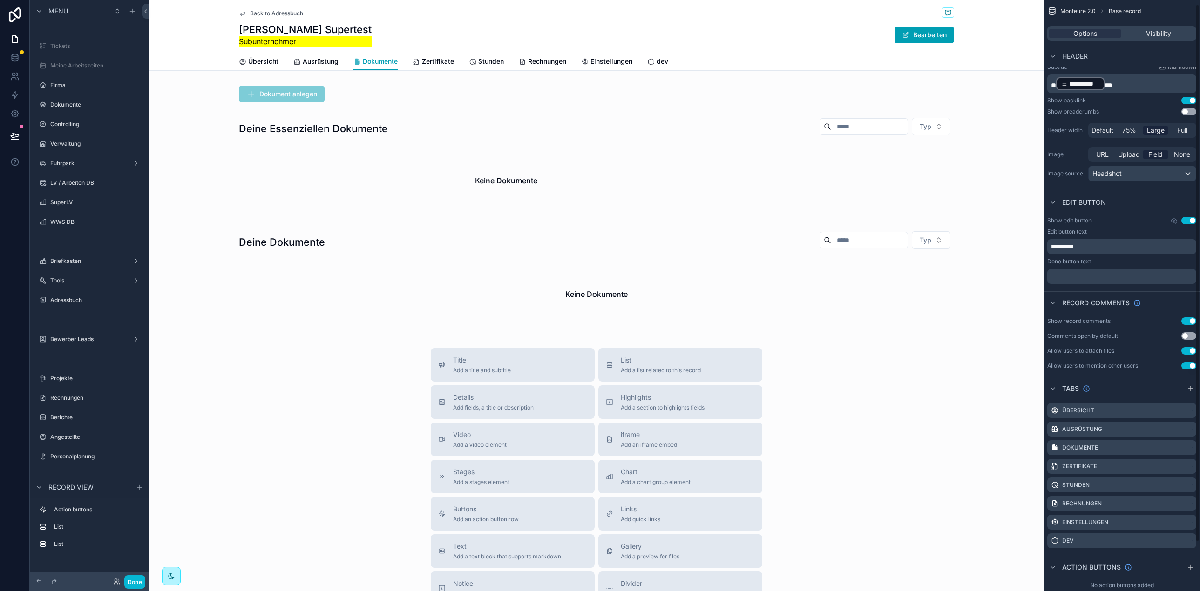
scroll to position [48, 0]
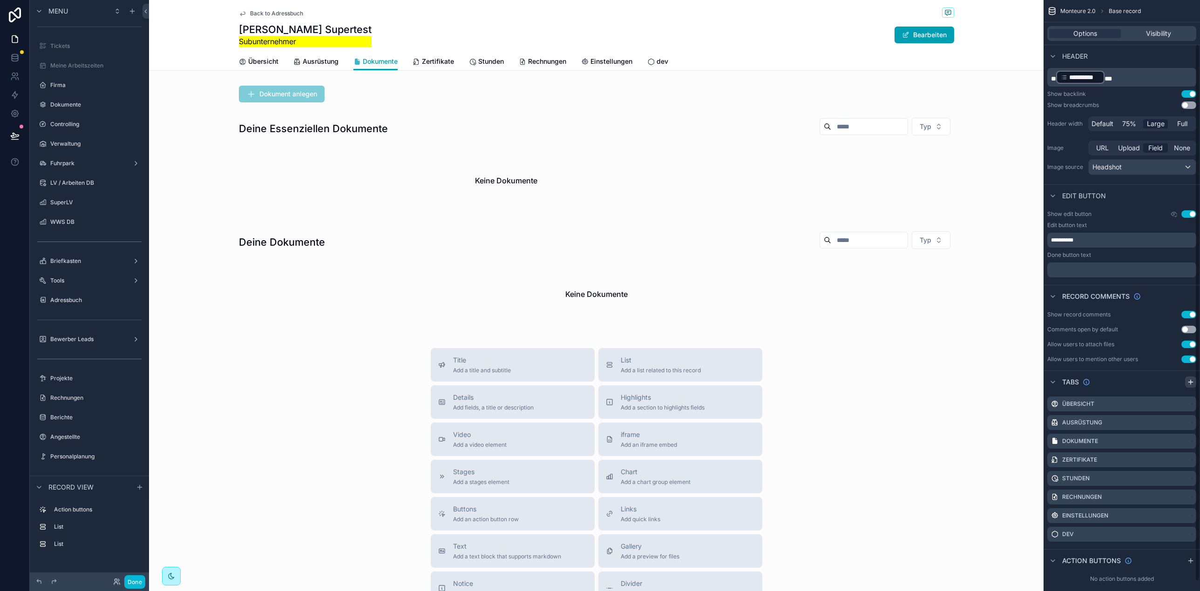
click at [1191, 380] on icon "scrollable content" at bounding box center [1191, 382] width 0 height 4
click at [1192, 553] on icon "scrollable content" at bounding box center [1188, 553] width 7 height 7
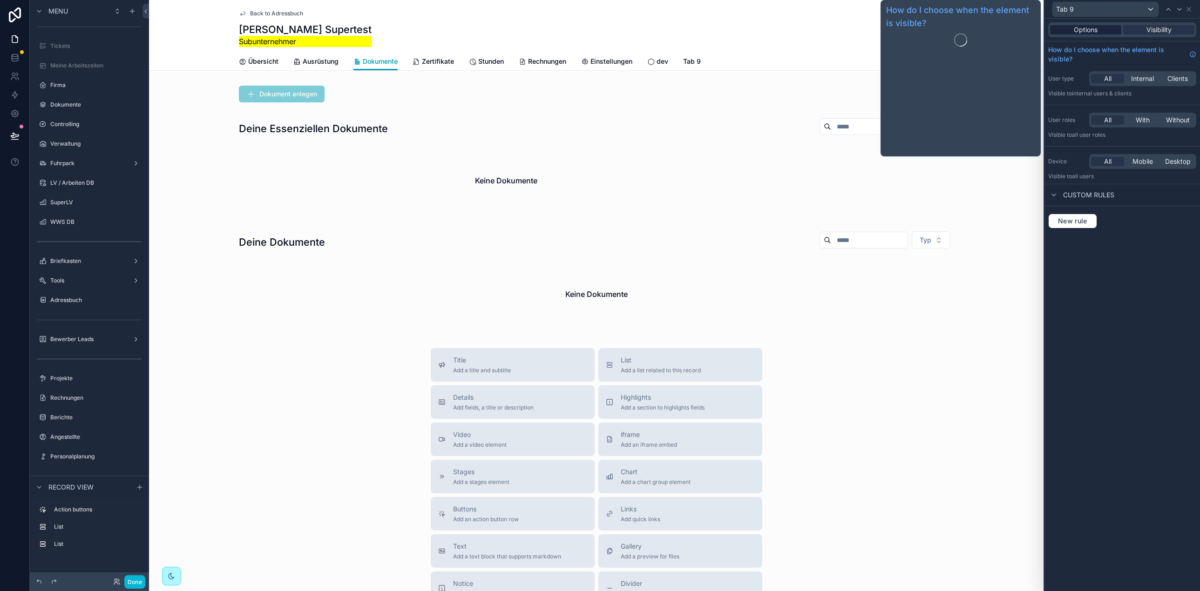
click at [1093, 31] on span "Options" at bounding box center [1086, 29] width 24 height 9
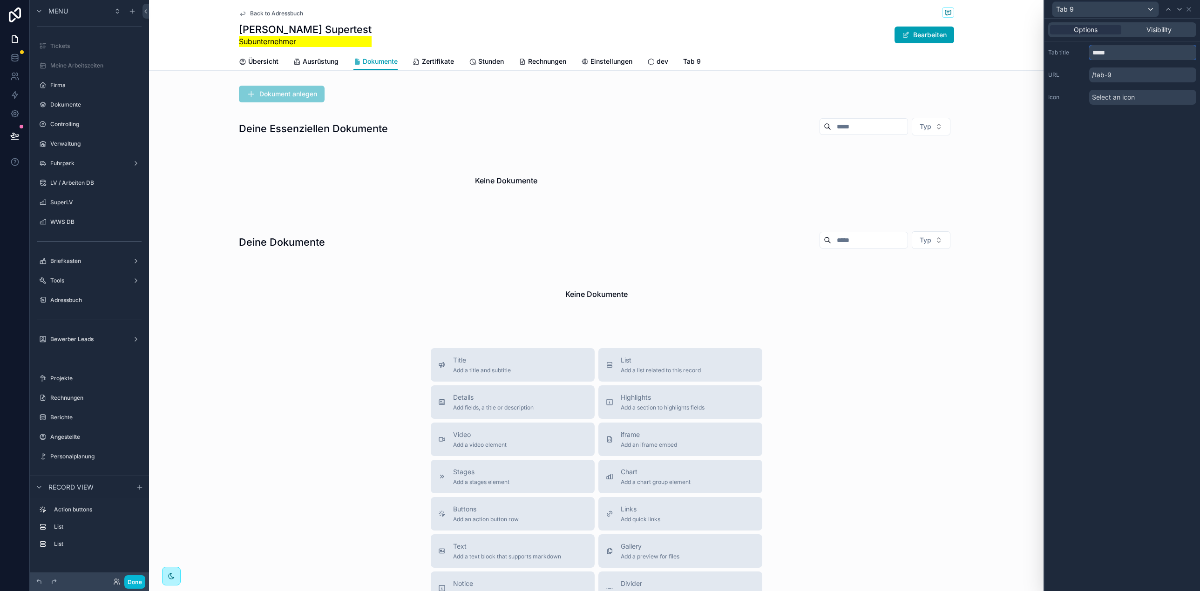
click at [1114, 54] on input "*****" at bounding box center [1142, 52] width 107 height 15
type input "**********"
click at [1097, 101] on span "Select an icon" at bounding box center [1113, 97] width 43 height 9
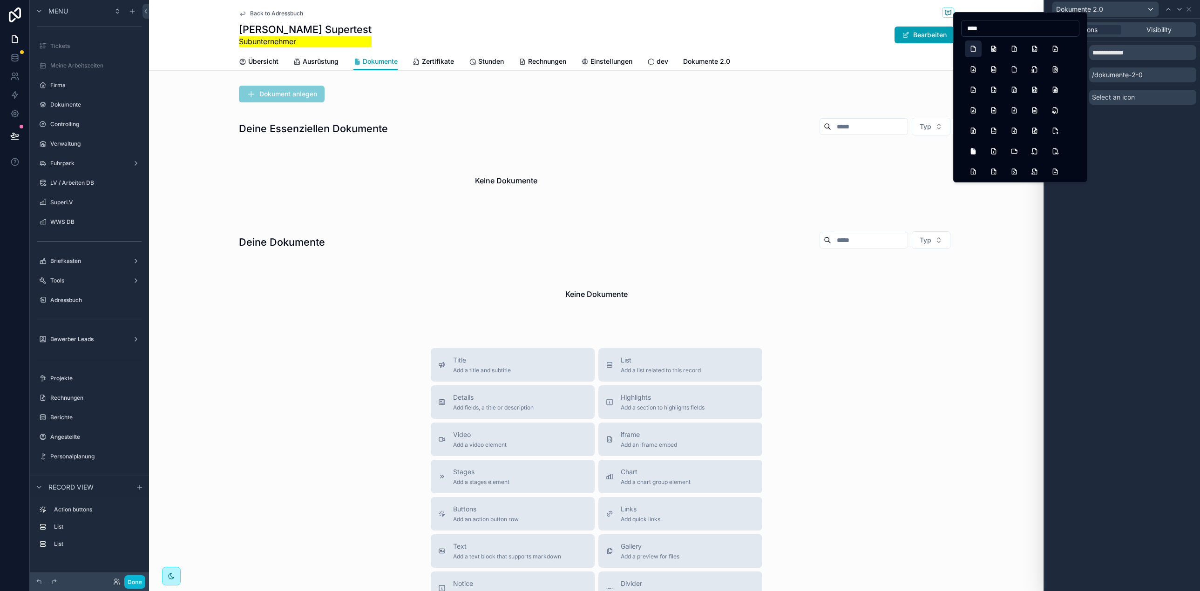
type input "****"
click at [972, 47] on button "File" at bounding box center [973, 49] width 17 height 17
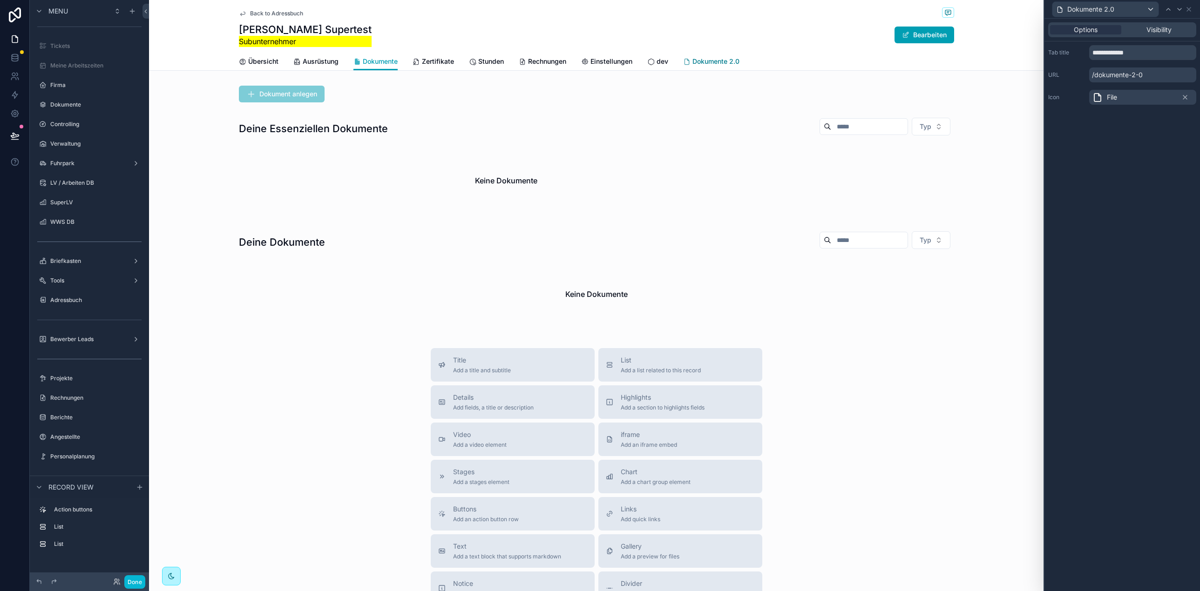
click at [736, 60] on span "Dokumente 2.0" at bounding box center [715, 61] width 47 height 9
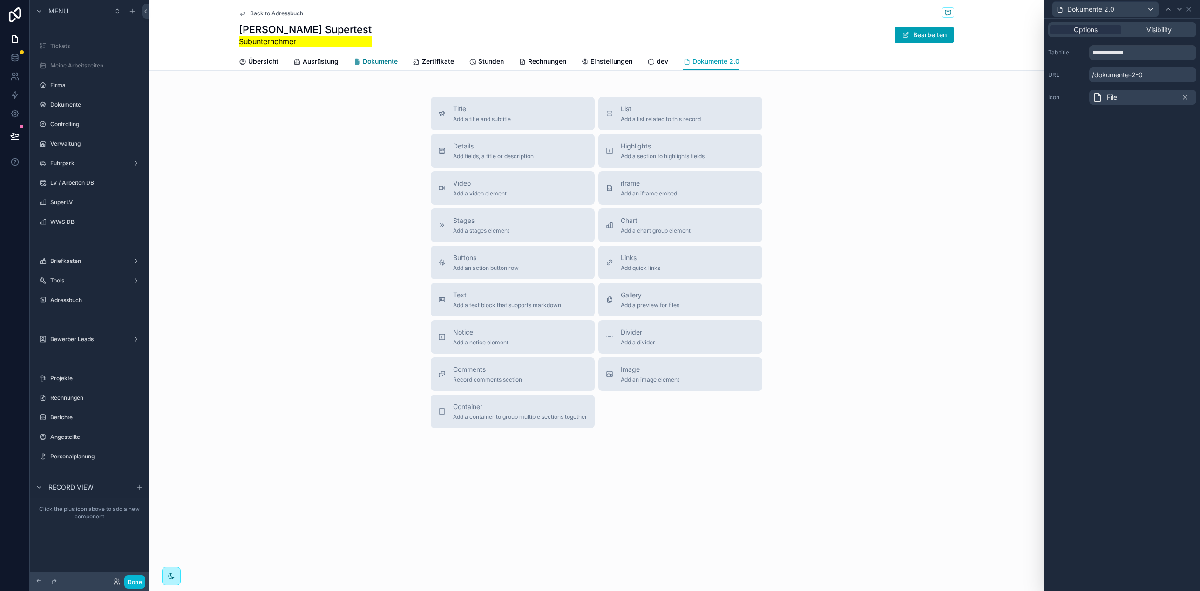
click at [384, 65] on span "Dokumente" at bounding box center [380, 61] width 35 height 9
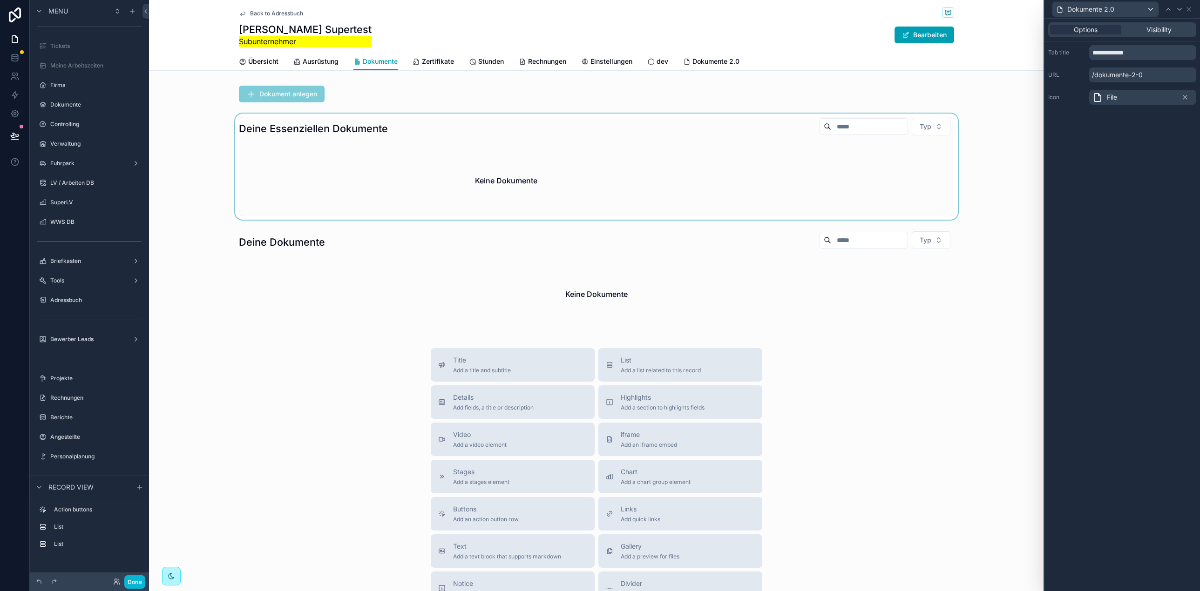
click at [399, 168] on div "scrollable content" at bounding box center [596, 167] width 894 height 106
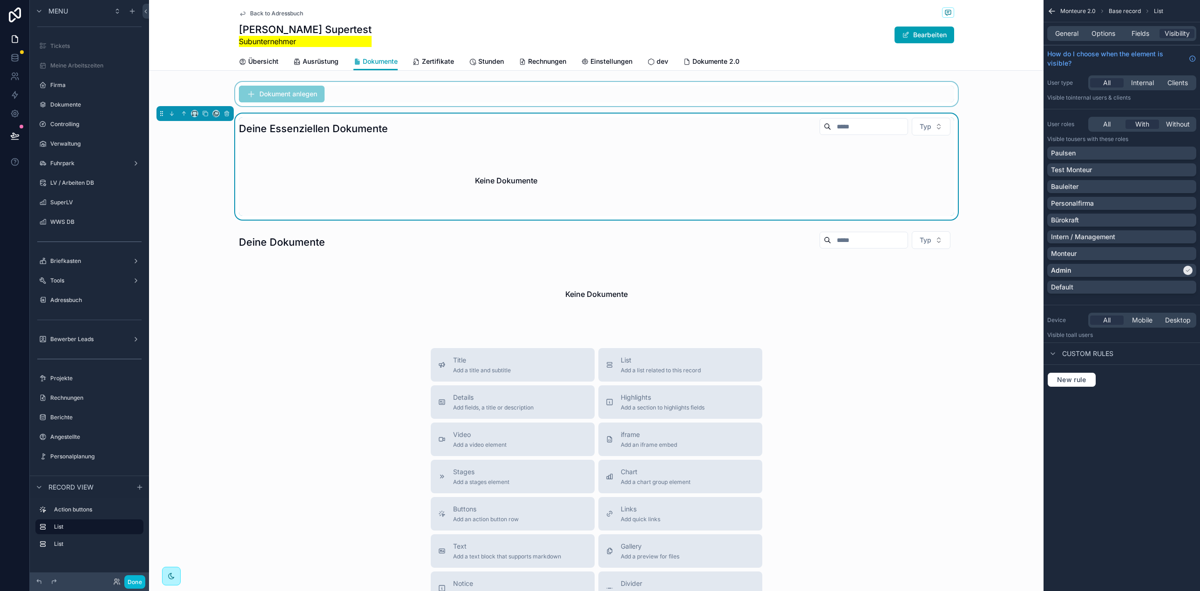
click at [364, 92] on div "scrollable content" at bounding box center [596, 94] width 894 height 24
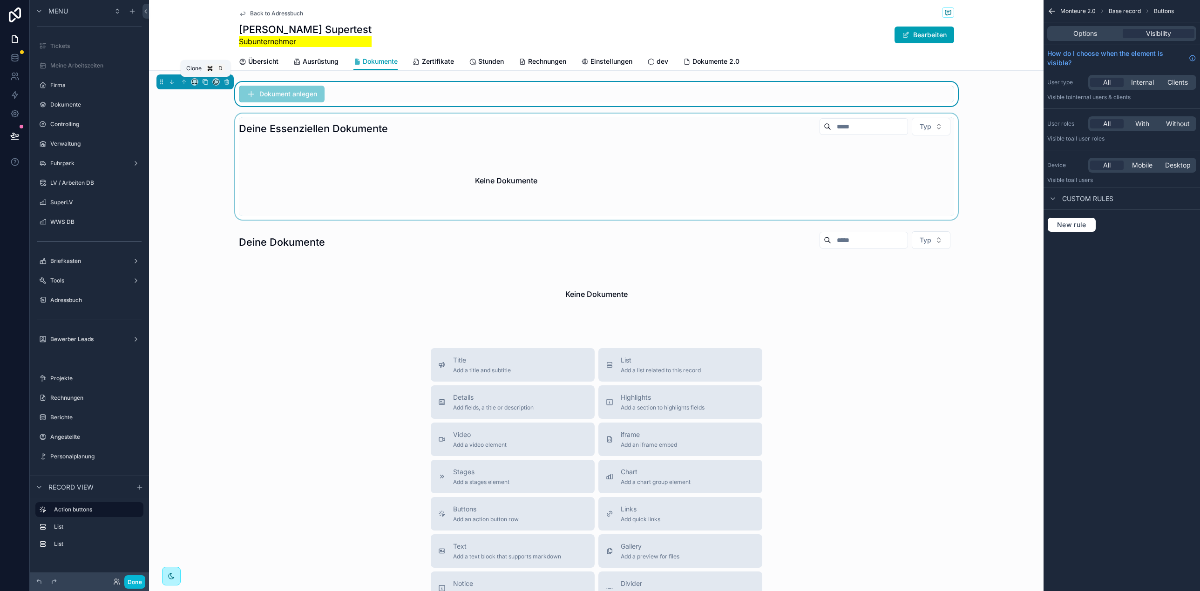
click at [205, 82] on icon "scrollable content" at bounding box center [205, 82] width 7 height 7
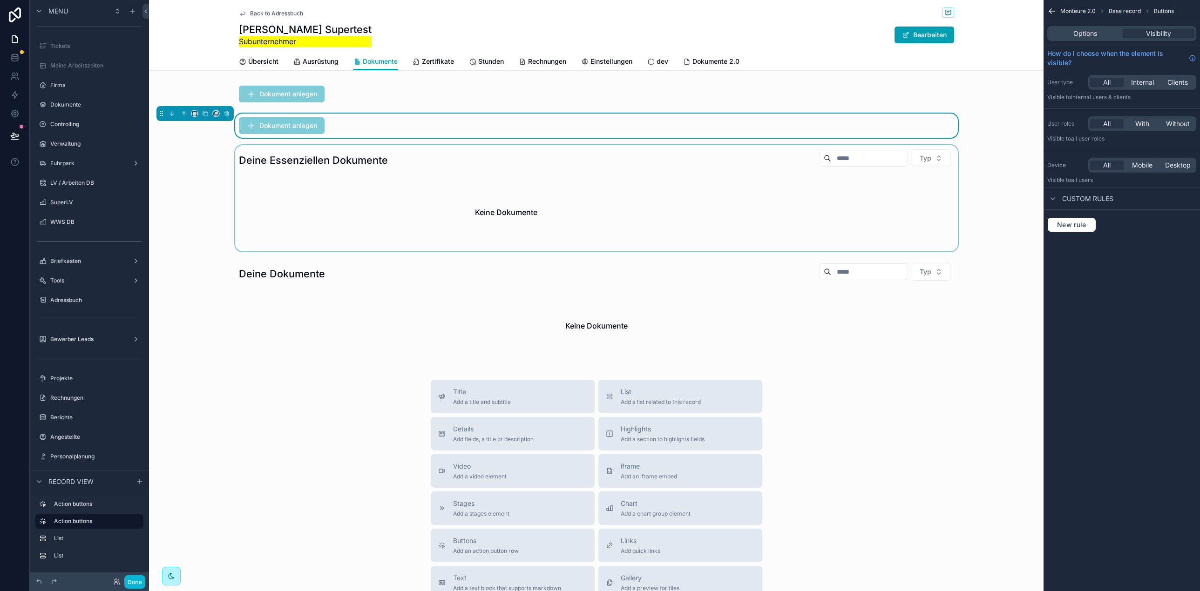
click at [329, 168] on div "scrollable content" at bounding box center [596, 198] width 894 height 106
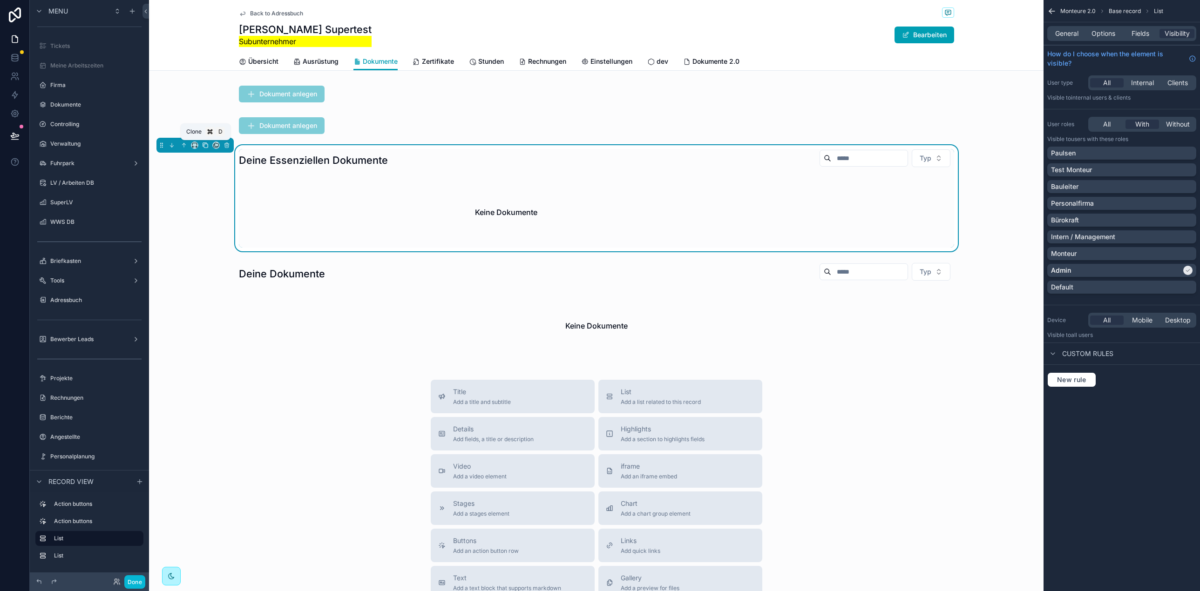
click at [204, 146] on icon "scrollable content" at bounding box center [205, 145] width 7 height 7
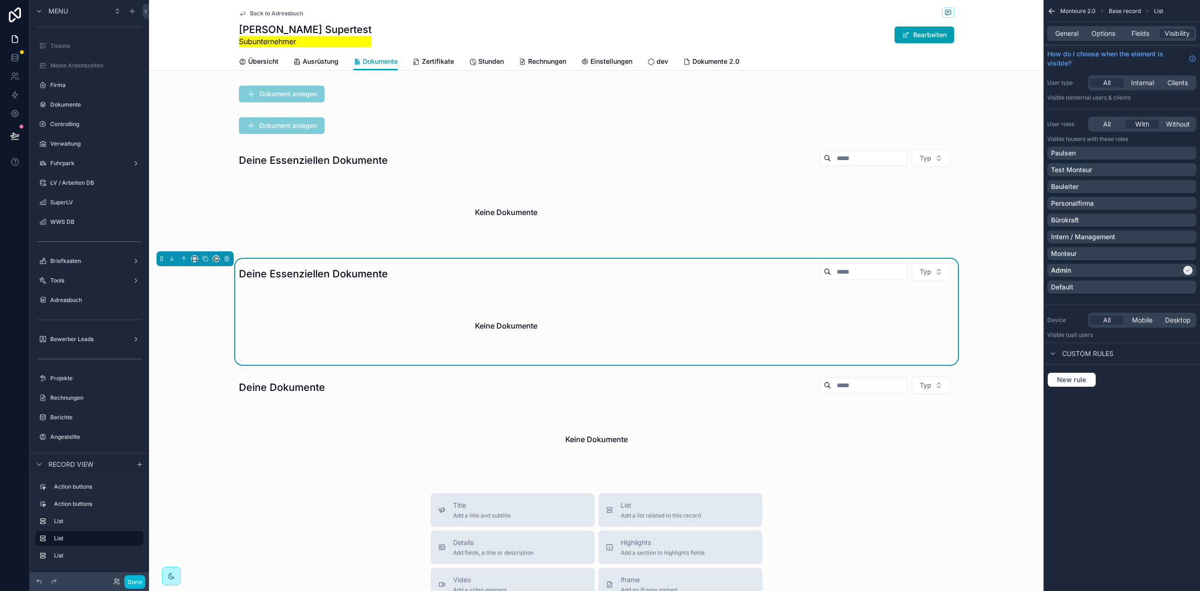
click at [328, 302] on div "Keine Dokumente" at bounding box center [506, 326] width 535 height 71
click at [302, 409] on div "scrollable content" at bounding box center [596, 426] width 894 height 106
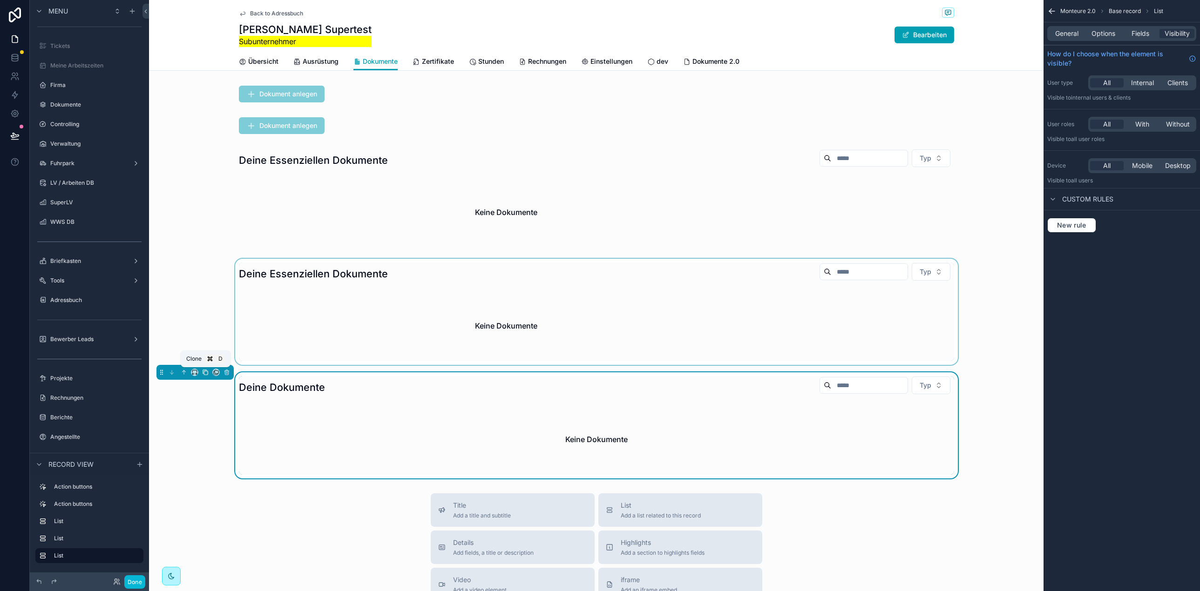
click at [206, 373] on icon "scrollable content" at bounding box center [205, 372] width 7 height 7
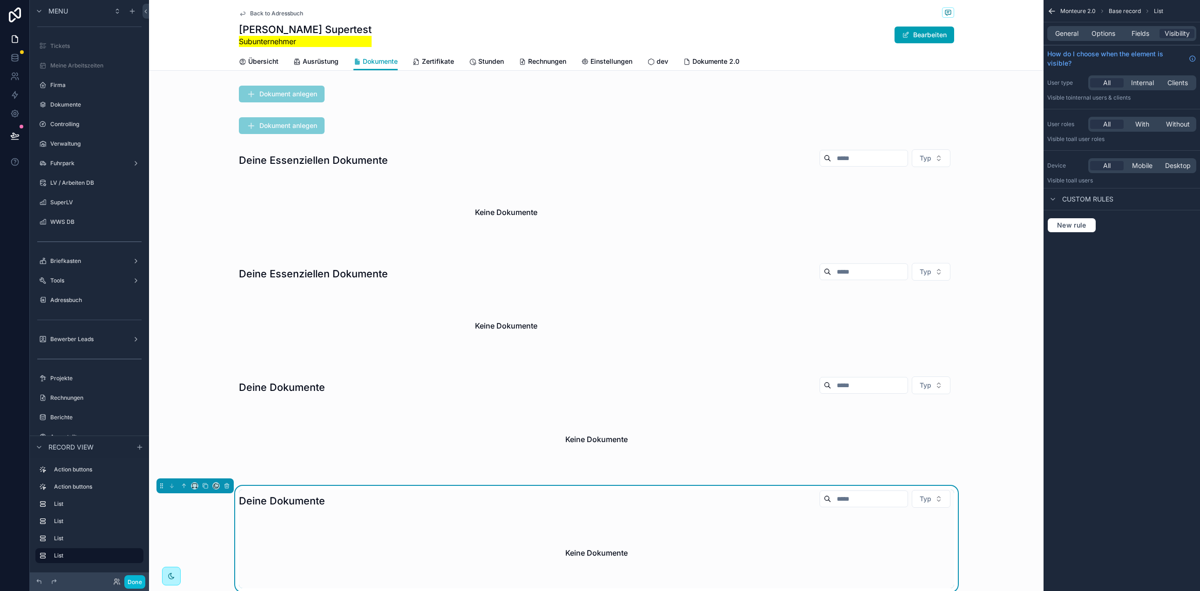
click at [342, 112] on div "Dokument anlegen Dokument anlegen Deine Essenziellen Dokumente Typ Keine Dokume…" at bounding box center [596, 337] width 894 height 510
click at [343, 115] on div "scrollable content" at bounding box center [596, 126] width 894 height 24
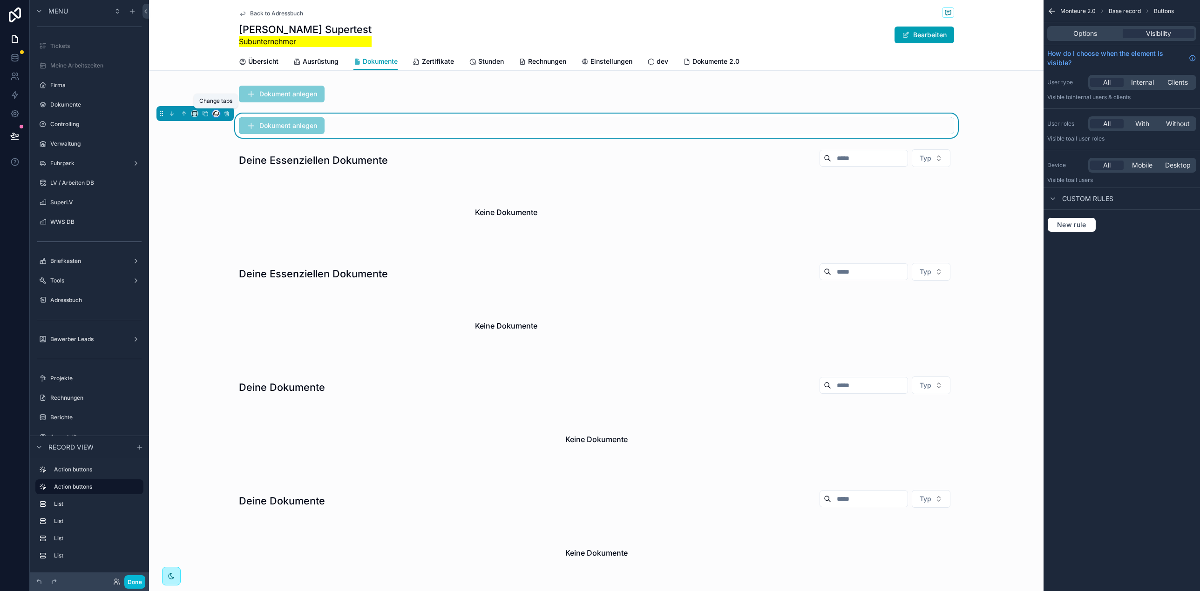
click at [215, 114] on icon "scrollable content" at bounding box center [217, 113] width 4 height 4
click at [261, 229] on span "Dokumente 2.0" at bounding box center [249, 224] width 47 height 11
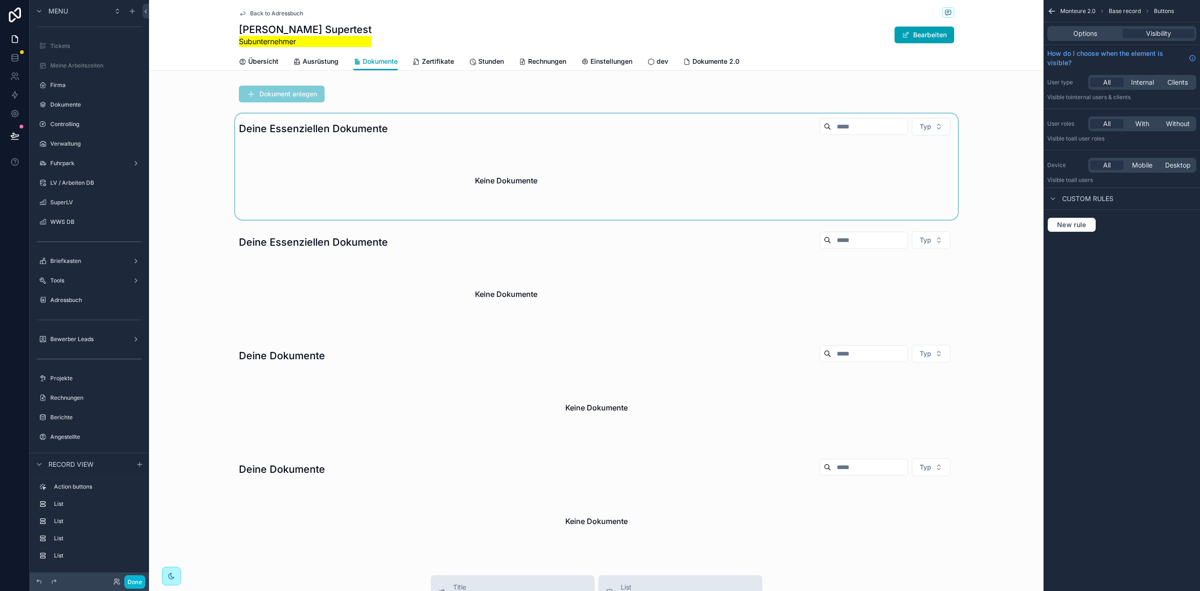
click at [371, 180] on div "scrollable content" at bounding box center [596, 167] width 894 height 106
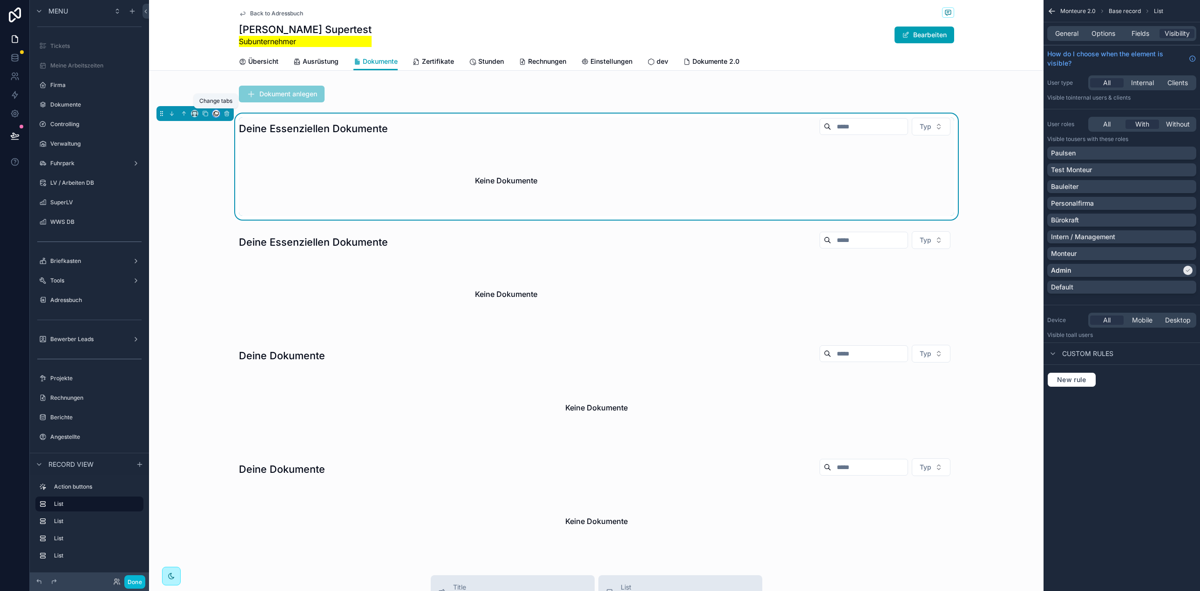
click at [215, 113] on icon "scrollable content" at bounding box center [216, 113] width 7 height 7
click at [258, 217] on div "Dokumente 2.0" at bounding box center [249, 225] width 69 height 26
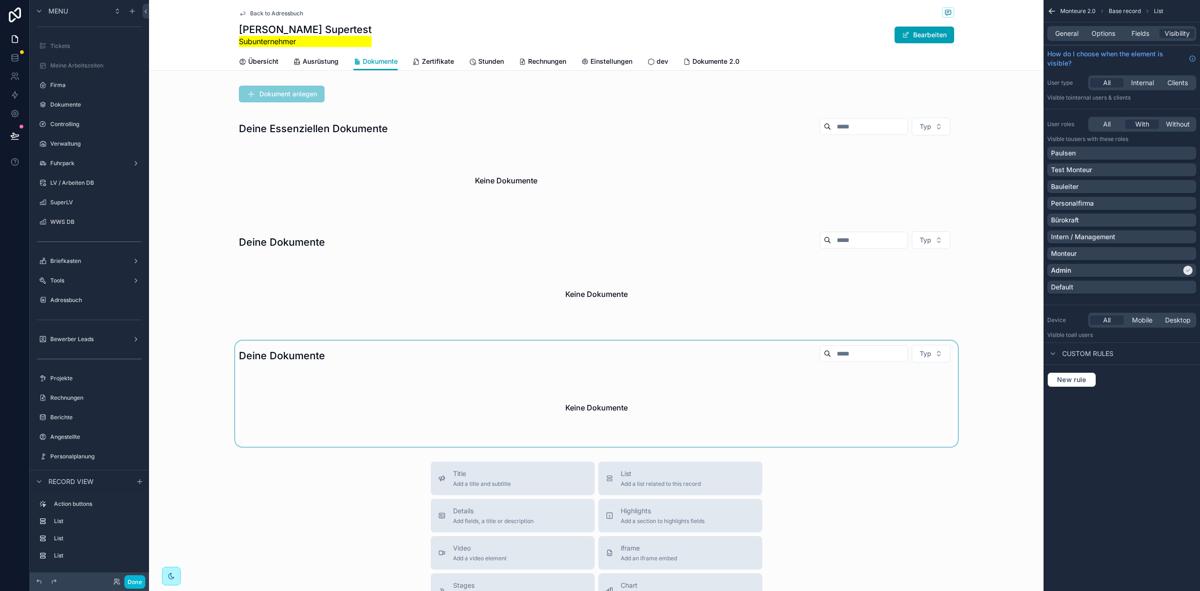
click at [323, 391] on div "scrollable content" at bounding box center [596, 394] width 894 height 106
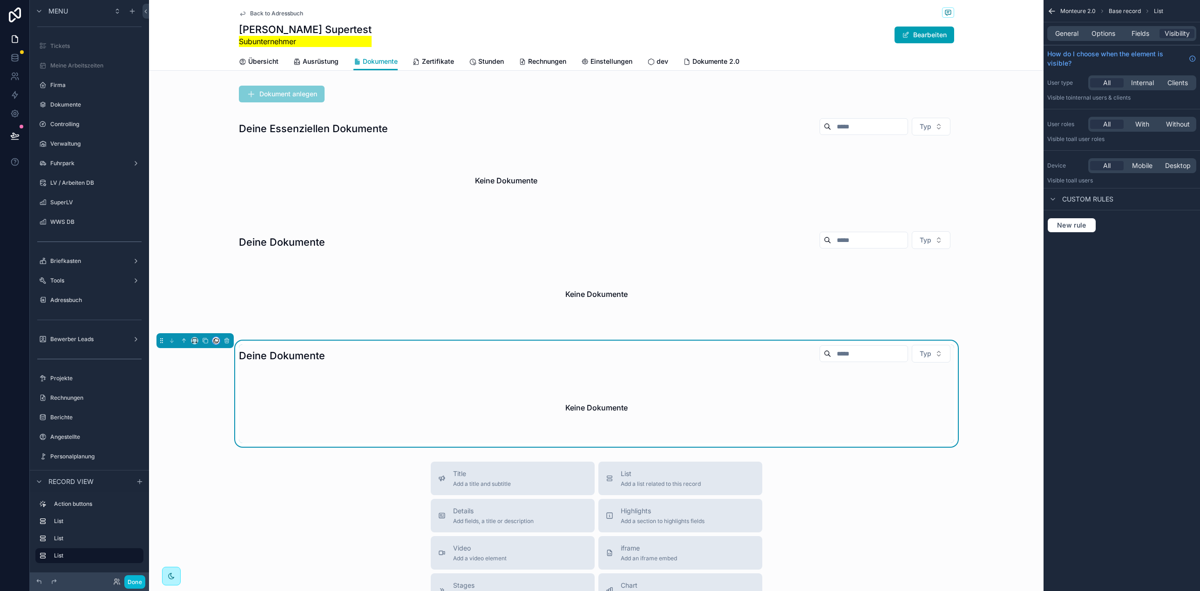
click at [219, 342] on button "scrollable content" at bounding box center [215, 340] width 7 height 7
click at [257, 442] on div "Dokumente 2.0" at bounding box center [249, 452] width 69 height 26
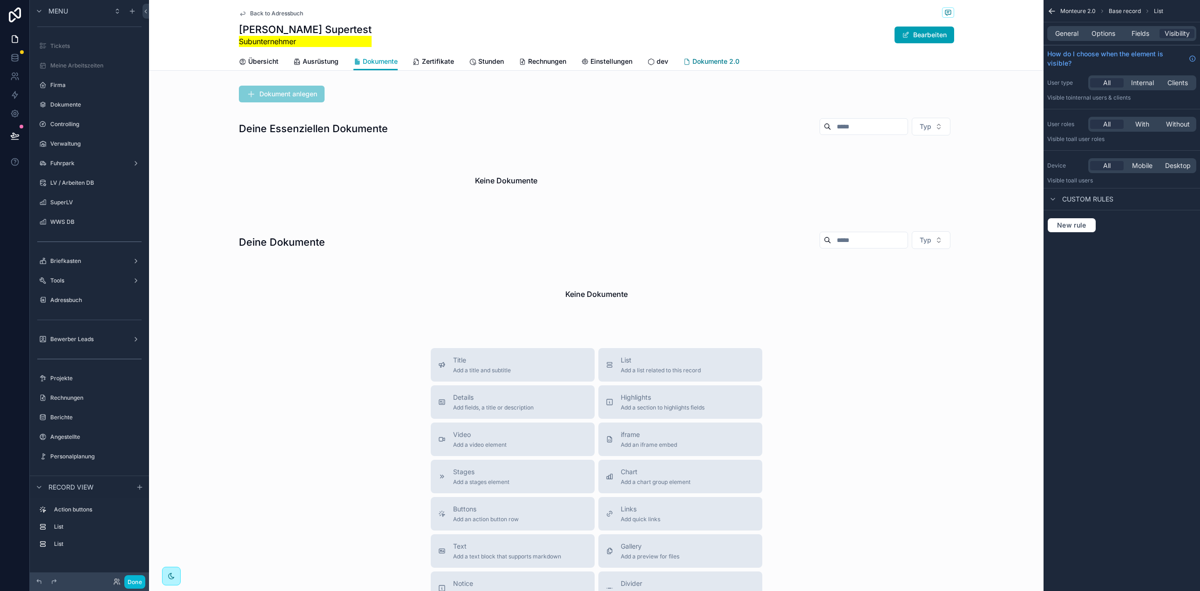
click at [714, 61] on span "Dokumente 2.0" at bounding box center [715, 61] width 47 height 9
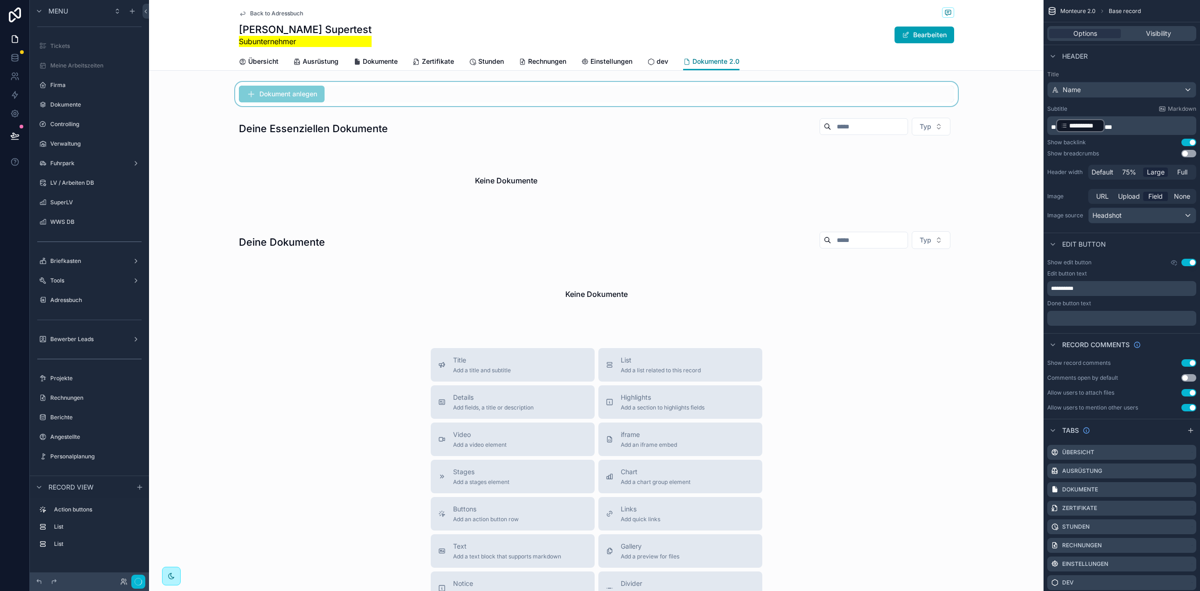
click at [687, 63] on icon "scrollable content" at bounding box center [686, 61] width 7 height 7
click at [348, 96] on div "scrollable content" at bounding box center [596, 94] width 894 height 24
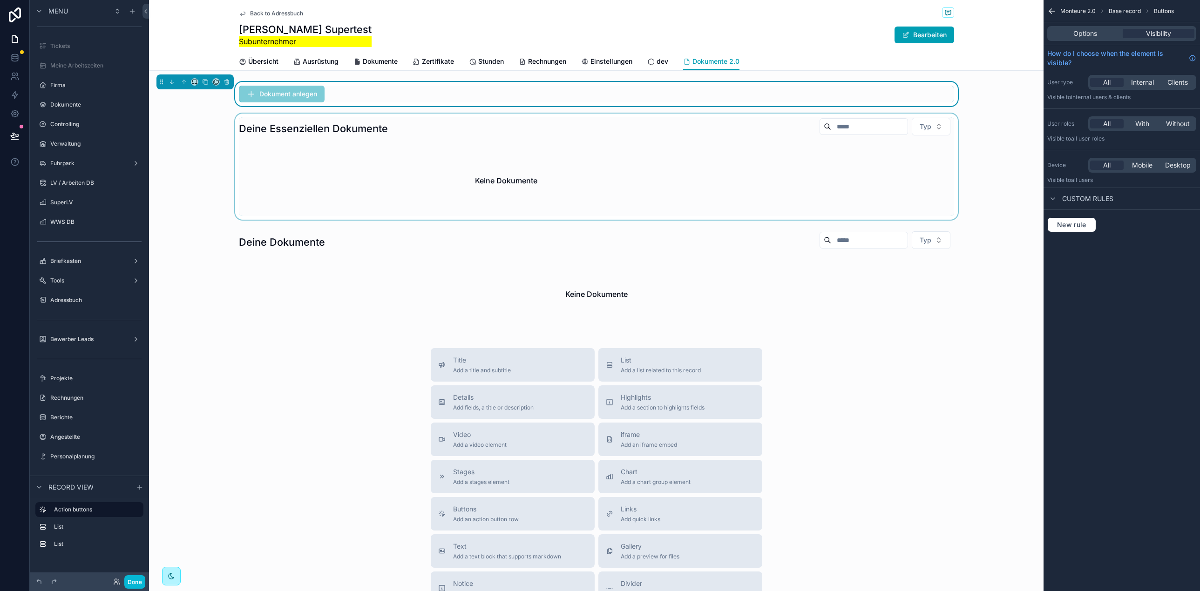
click at [429, 125] on div "scrollable content" at bounding box center [596, 167] width 894 height 106
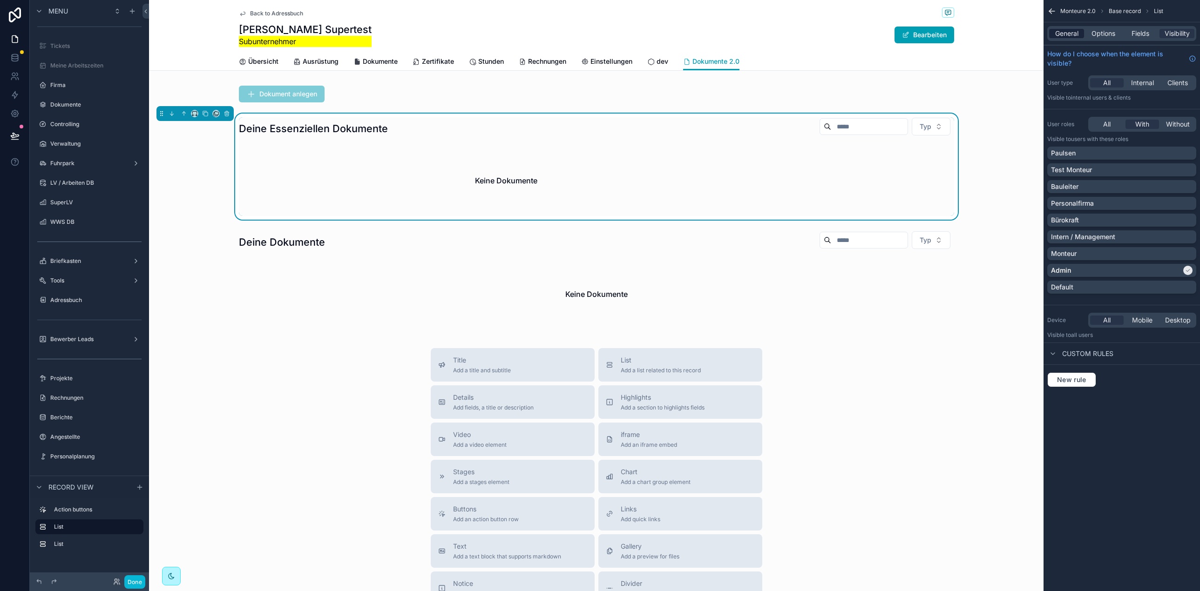
click at [1069, 33] on span "General" at bounding box center [1066, 33] width 23 height 9
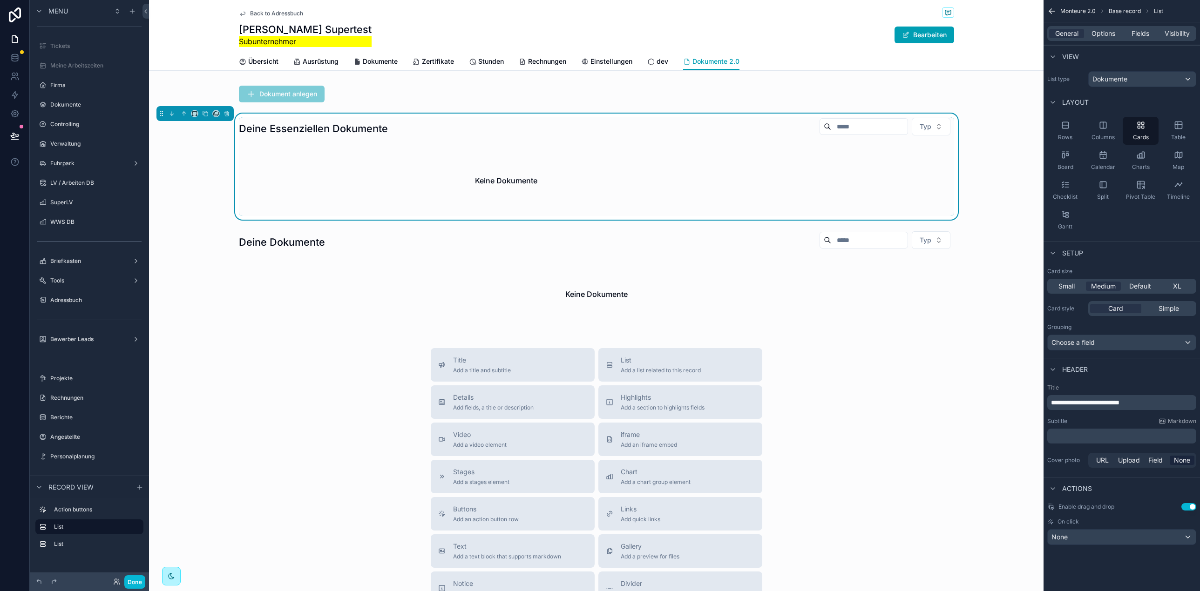
click at [1059, 402] on span "**********" at bounding box center [1085, 403] width 68 height 7
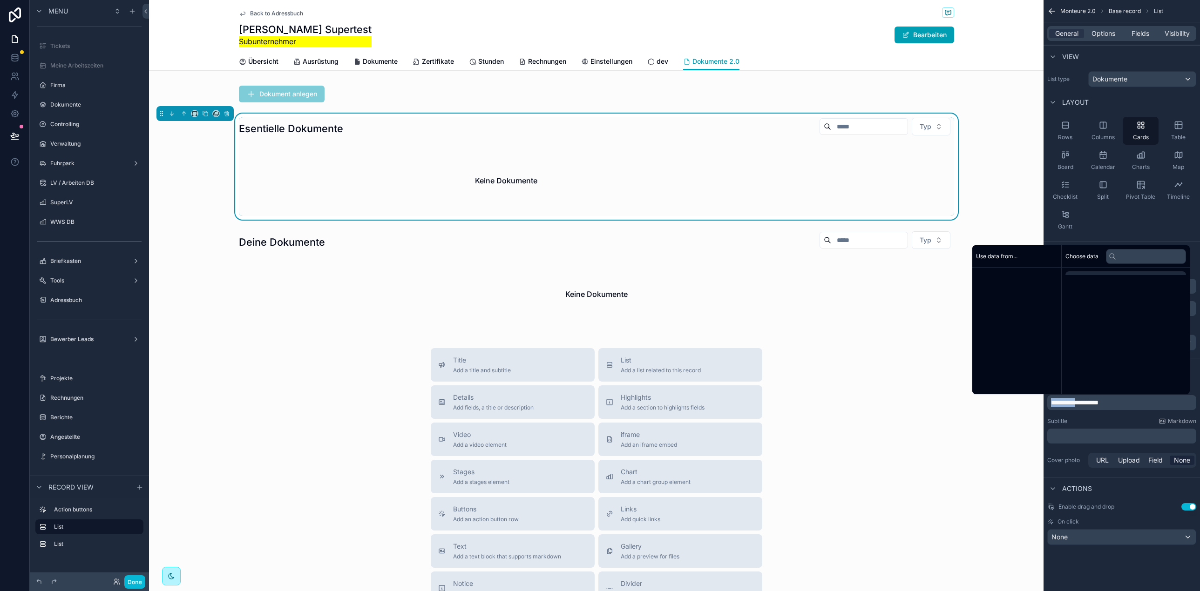
click at [1059, 402] on span "**********" at bounding box center [1074, 403] width 47 height 7
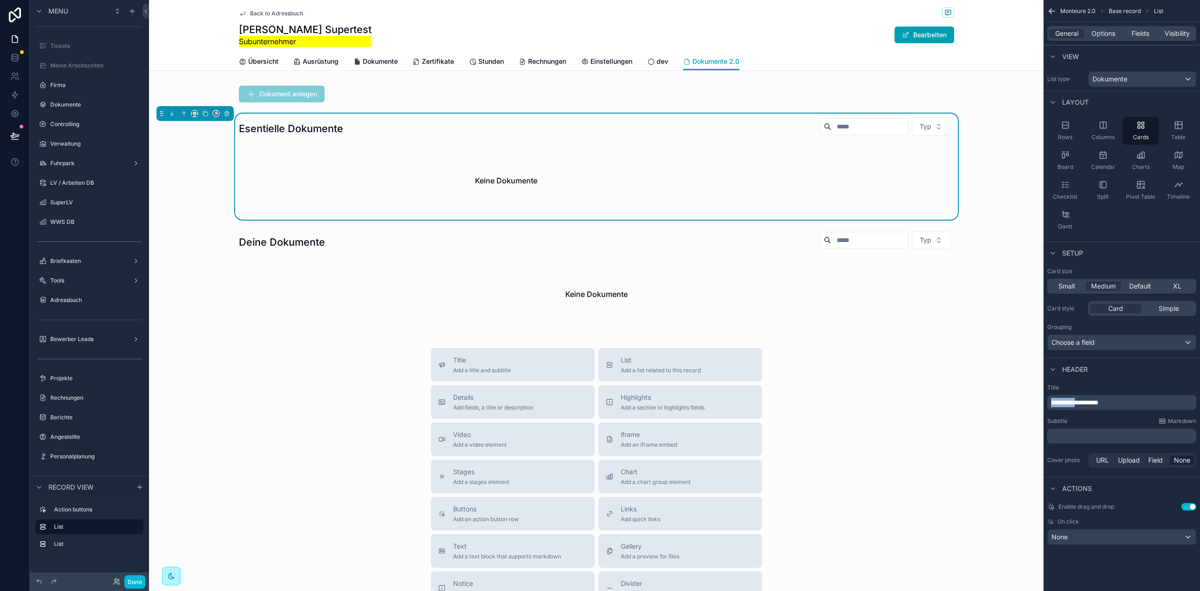
click at [1061, 406] on span "**********" at bounding box center [1074, 403] width 47 height 7
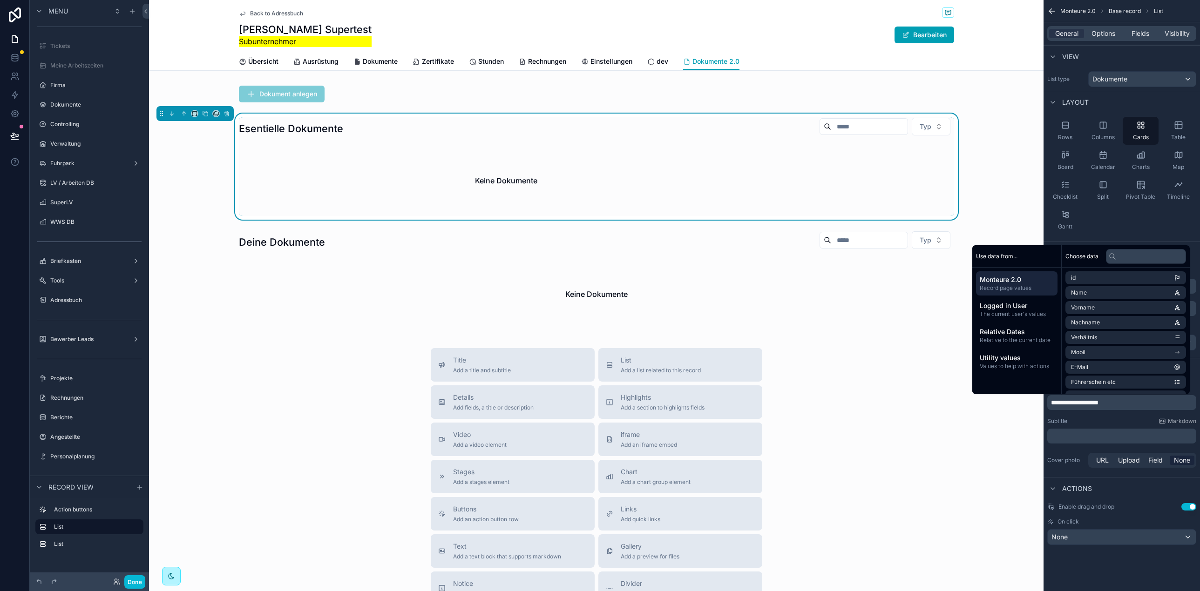
click at [1057, 402] on span "**********" at bounding box center [1074, 403] width 47 height 7
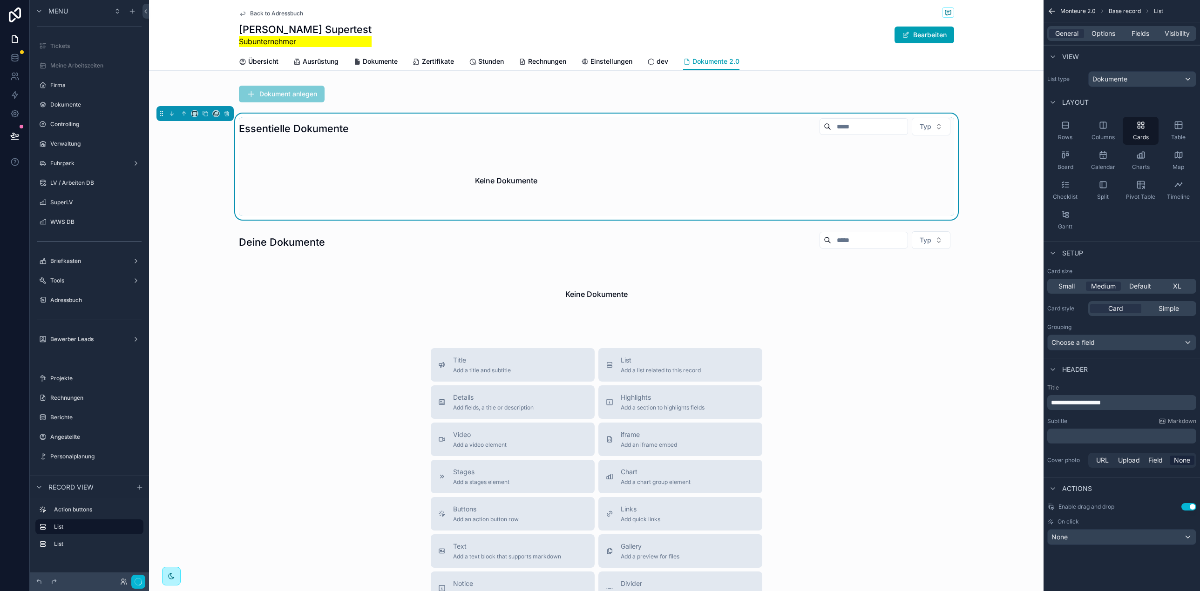
click at [1086, 423] on div "Subtitle Markdown" at bounding box center [1121, 421] width 149 height 7
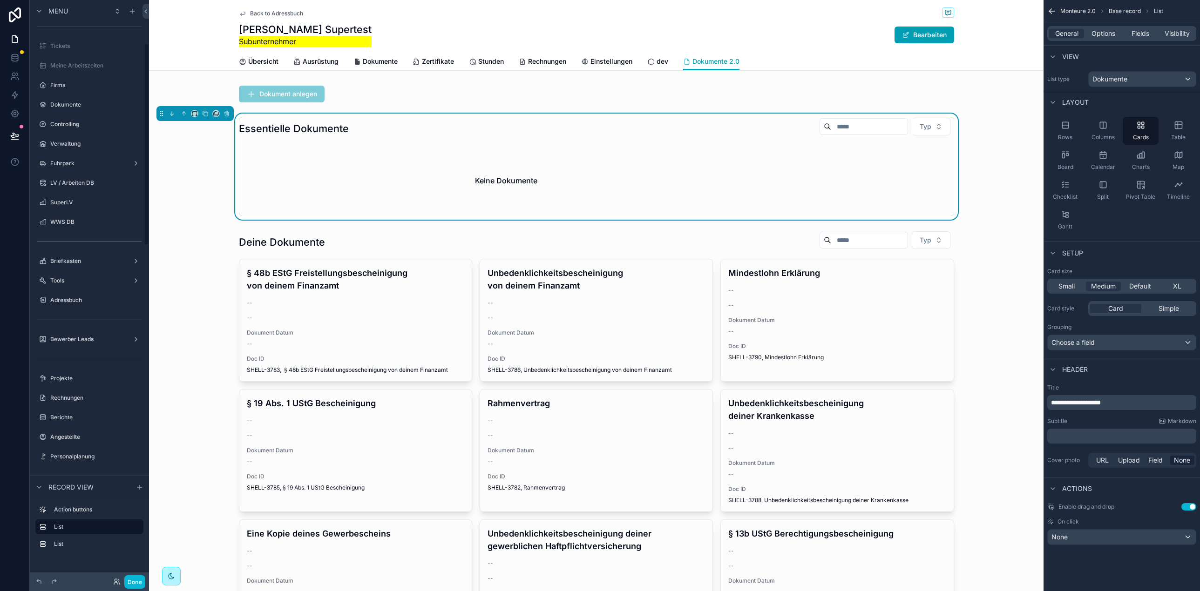
scroll to position [124, 0]
click at [1107, 30] on span "Options" at bounding box center [1103, 33] width 24 height 9
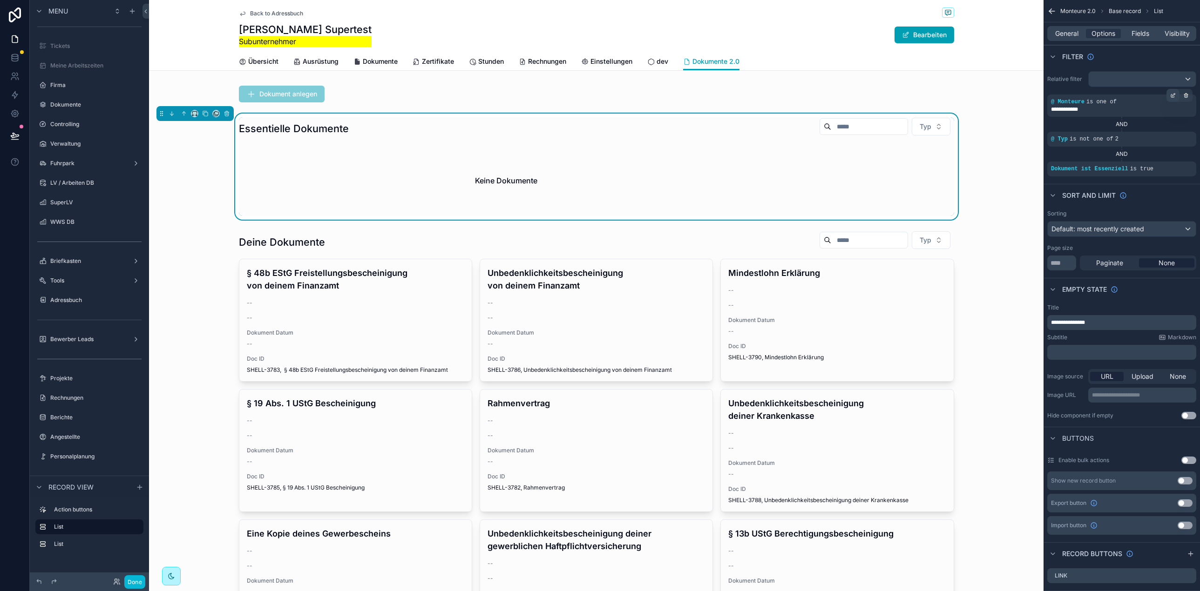
click at [1175, 98] on icon "scrollable content" at bounding box center [1173, 96] width 6 height 6
click at [1077, 125] on div "AND" at bounding box center [1121, 124] width 149 height 7
click at [1171, 134] on icon "scrollable content" at bounding box center [1172, 133] width 3 height 3
click at [1003, 146] on div "..." at bounding box center [978, 144] width 118 height 15
click at [1136, 122] on div "AND" at bounding box center [1121, 124] width 149 height 7
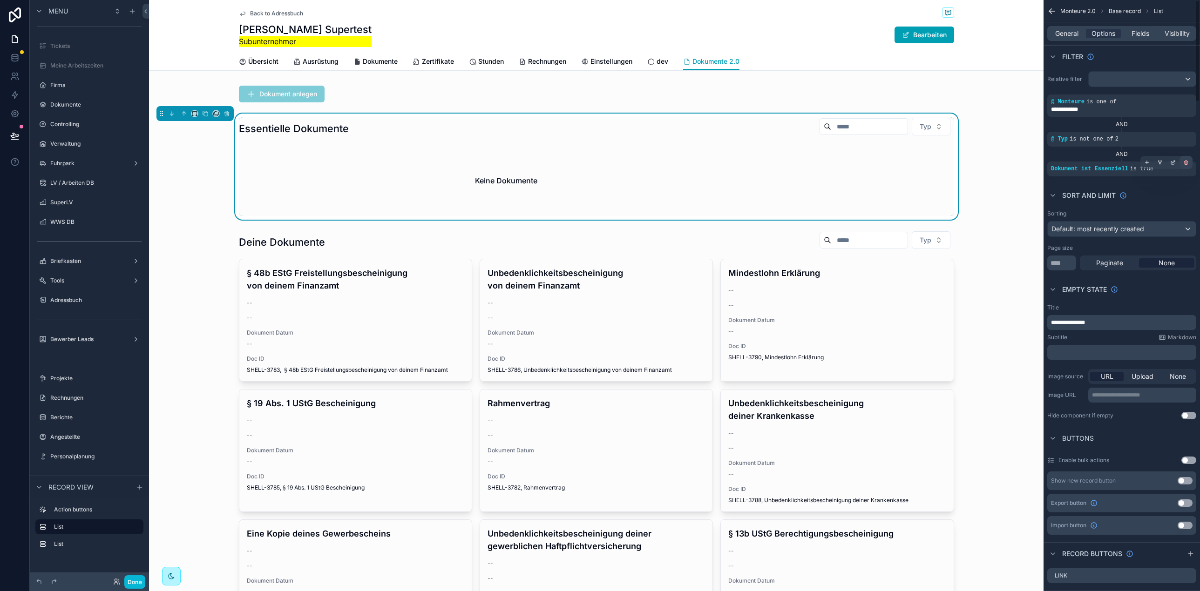
click at [1188, 164] on icon "scrollable content" at bounding box center [1186, 163] width 6 height 6
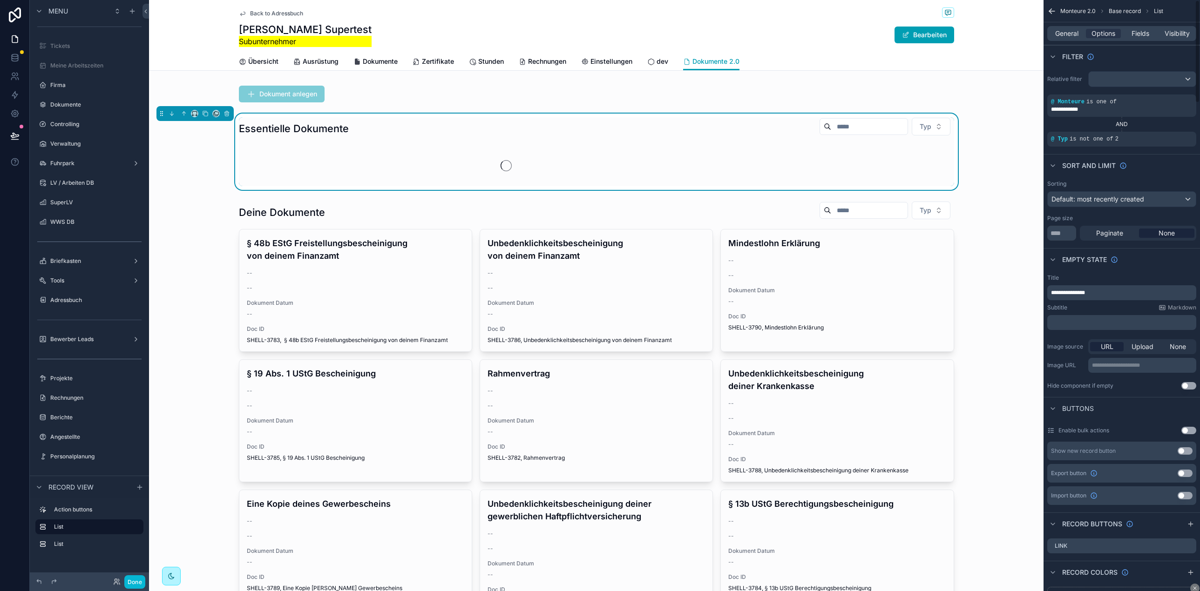
drag, startPoint x: 1189, startPoint y: 135, endPoint x: 1152, endPoint y: 138, distance: 37.3
click at [0, 0] on div "scrollable content" at bounding box center [0, 0] width 0 height 0
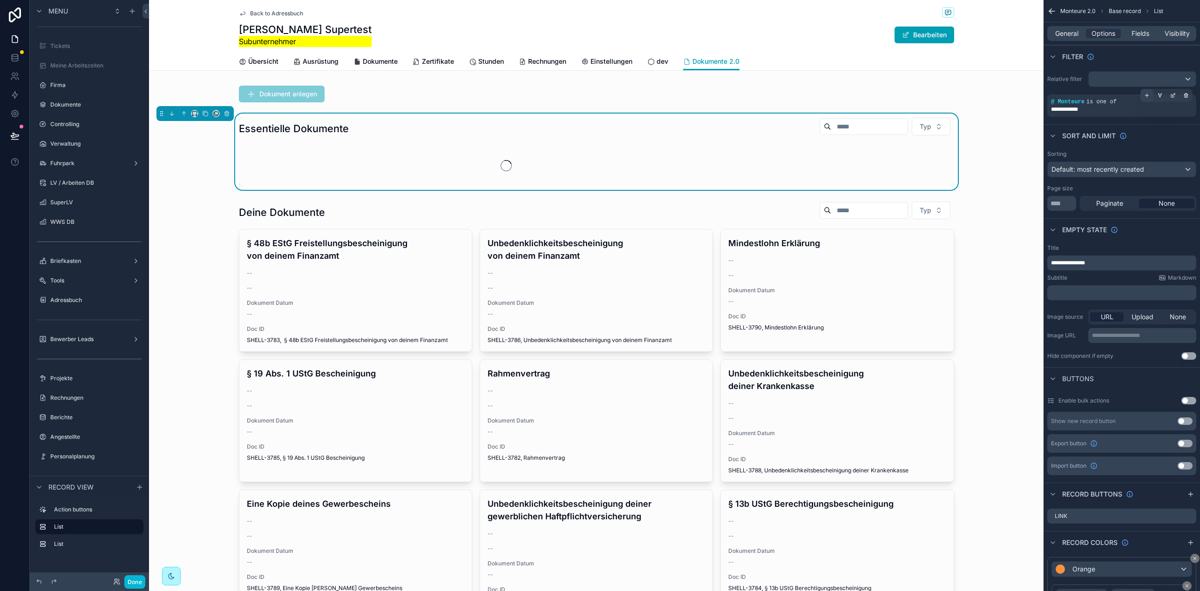
click at [1148, 95] on icon "scrollable content" at bounding box center [1146, 95] width 3 height 0
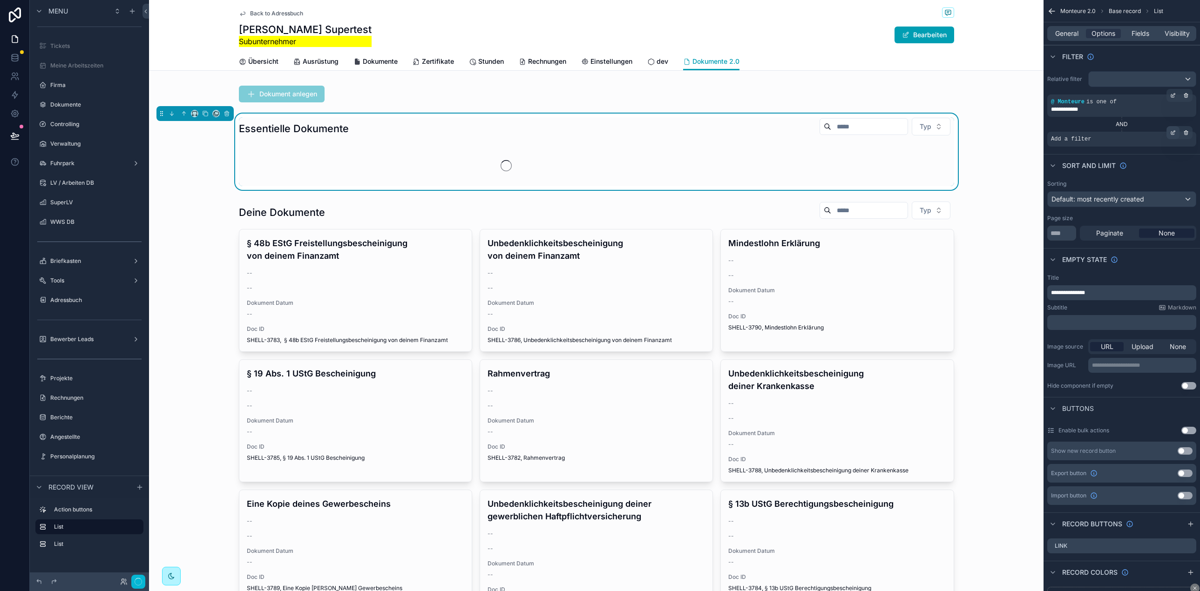
click at [1173, 132] on icon "scrollable content" at bounding box center [1173, 133] width 6 height 6
click at [983, 125] on div "Select a field" at bounding box center [956, 125] width 55 height 15
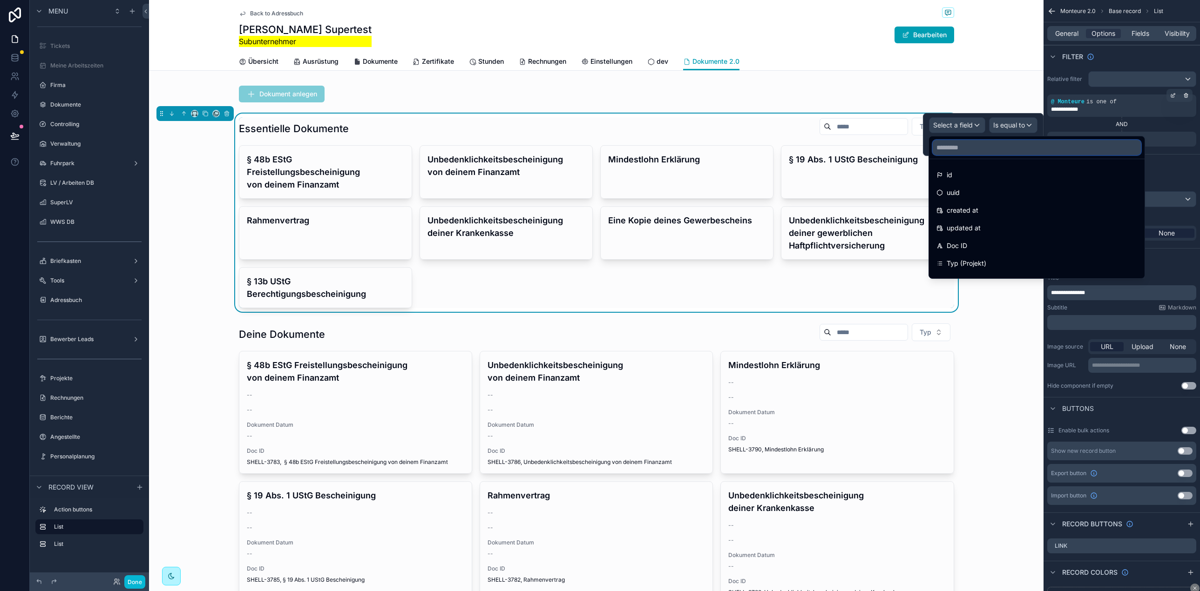
click at [956, 153] on input "text" at bounding box center [1037, 147] width 208 height 15
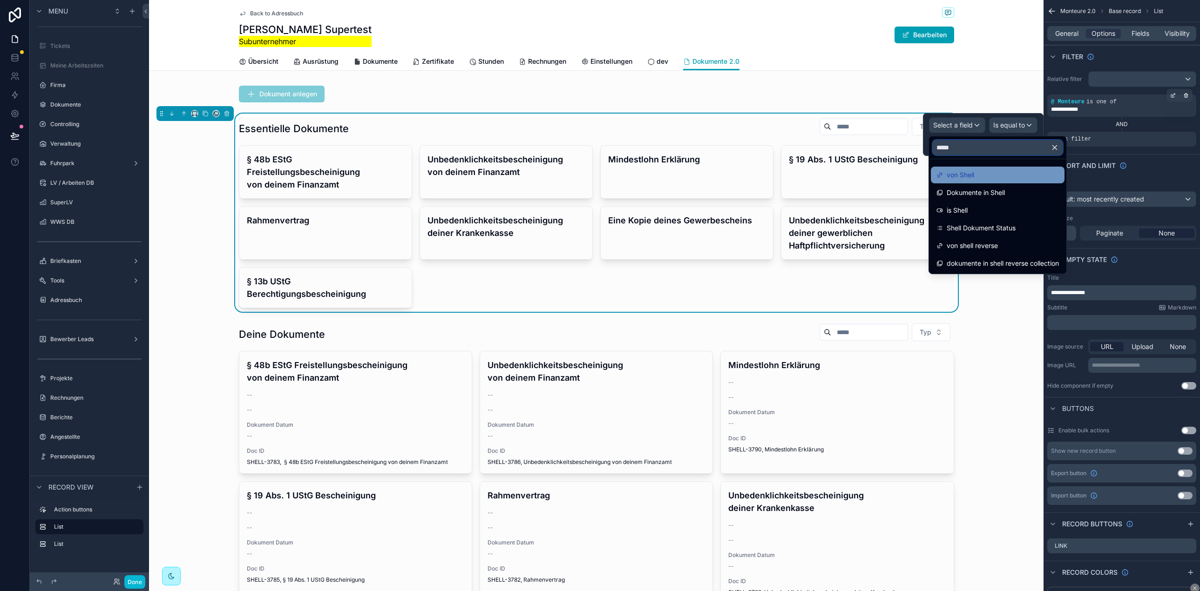
type input "*****"
click at [966, 171] on span "von Shell" at bounding box center [960, 174] width 27 height 11
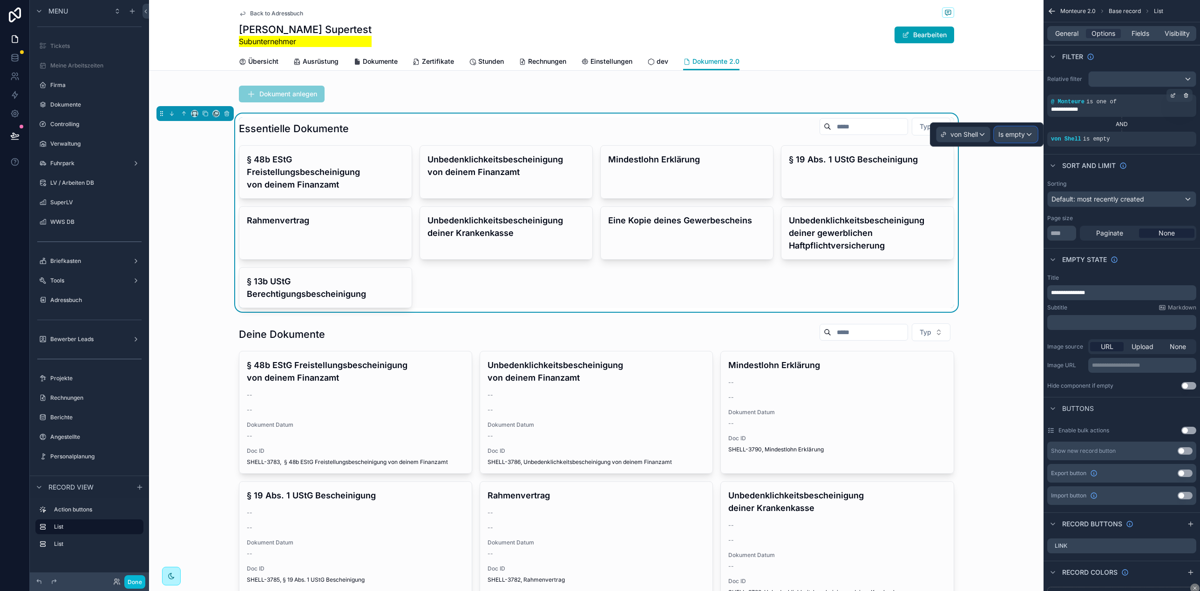
click at [1016, 131] on span "Is empty" at bounding box center [1011, 134] width 27 height 9
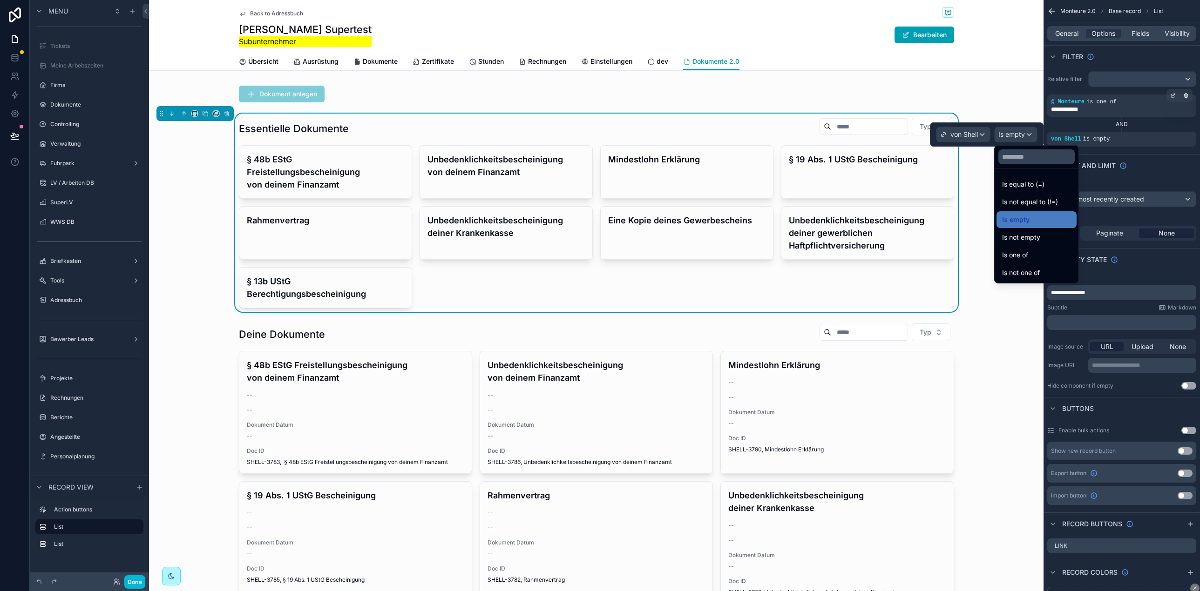
click at [964, 133] on div at bounding box center [987, 134] width 114 height 24
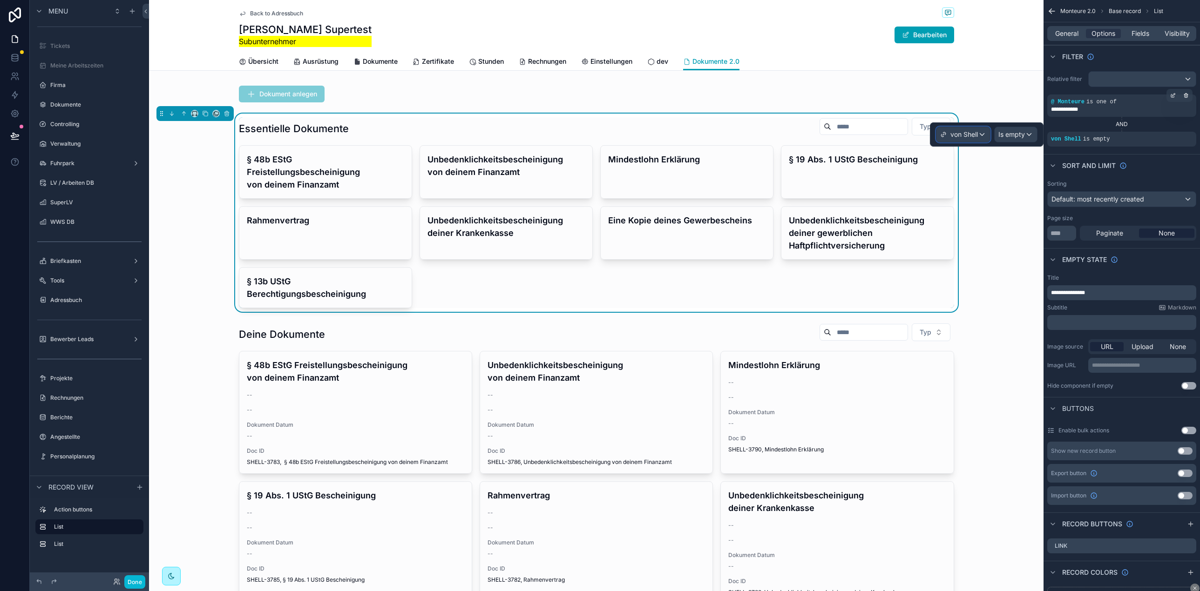
click at [964, 133] on span "von Shell" at bounding box center [963, 134] width 27 height 9
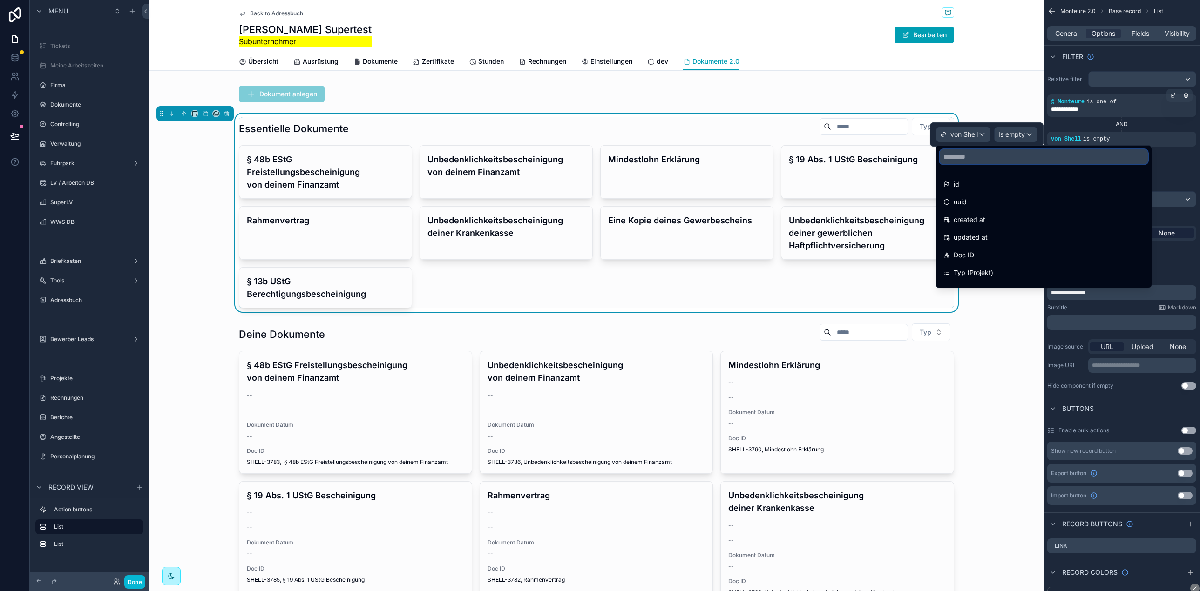
click at [973, 162] on input "text" at bounding box center [1044, 156] width 208 height 15
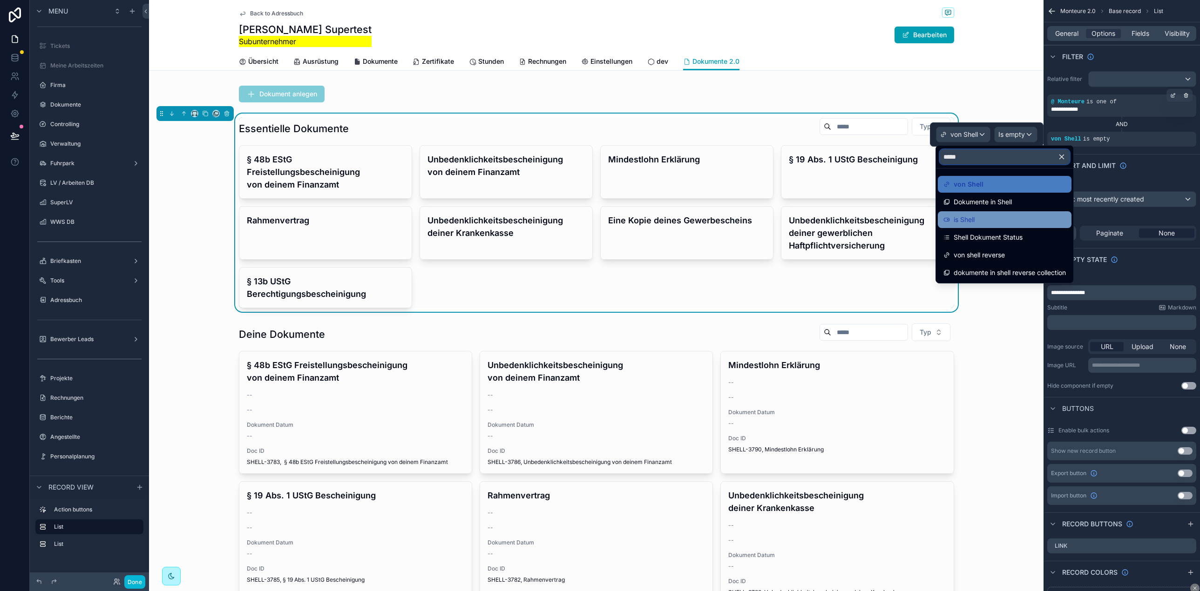
type input "*****"
click at [963, 212] on div "is Shell" at bounding box center [1005, 219] width 134 height 17
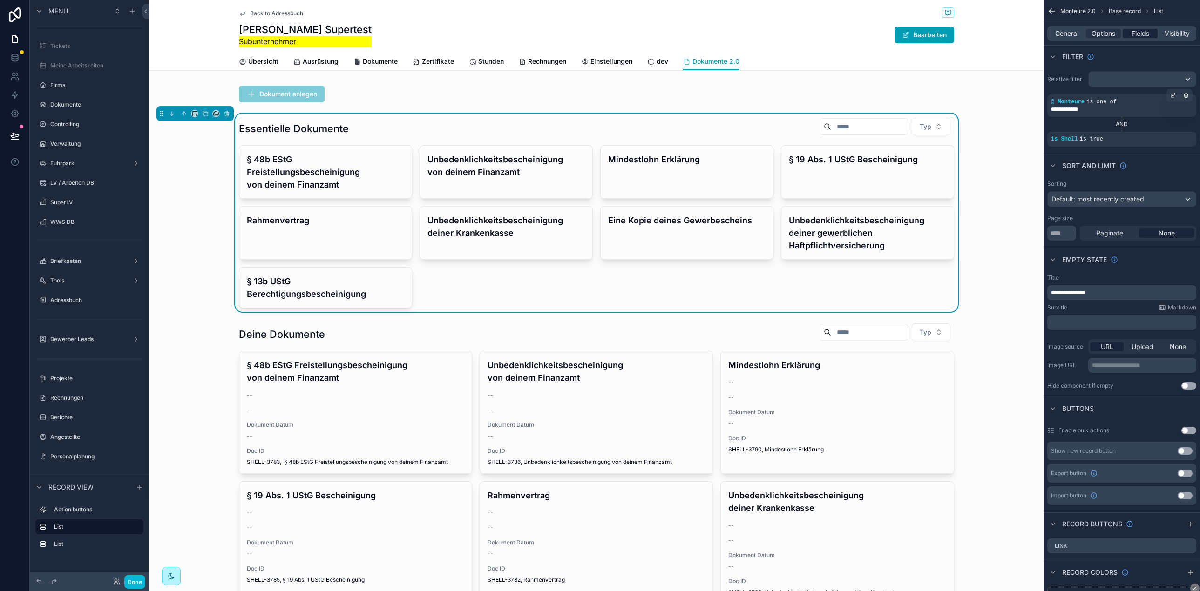
click at [1139, 35] on span "Fields" at bounding box center [1140, 33] width 18 height 9
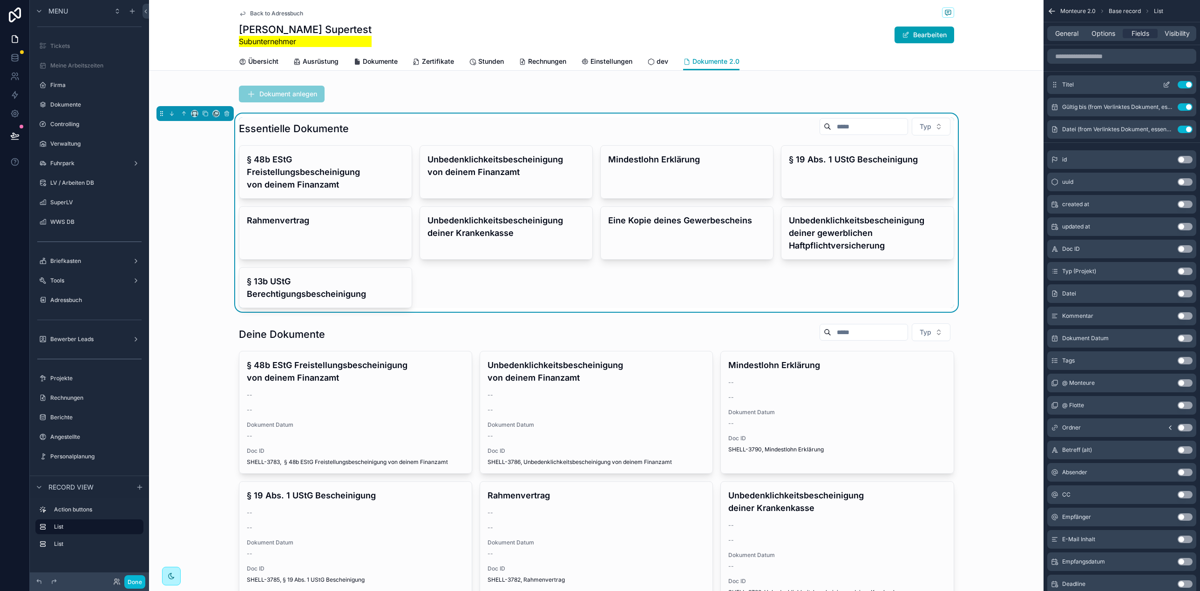
click at [1165, 81] on icon "scrollable content" at bounding box center [1166, 84] width 7 height 7
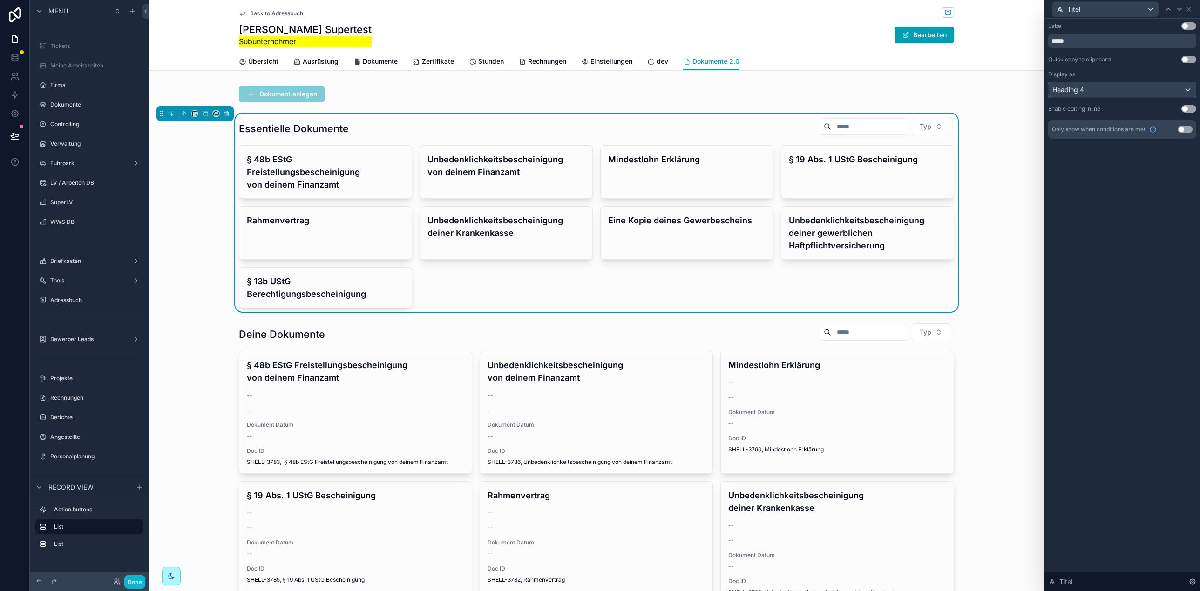
click at [1089, 89] on div "Heading 4" at bounding box center [1122, 89] width 147 height 15
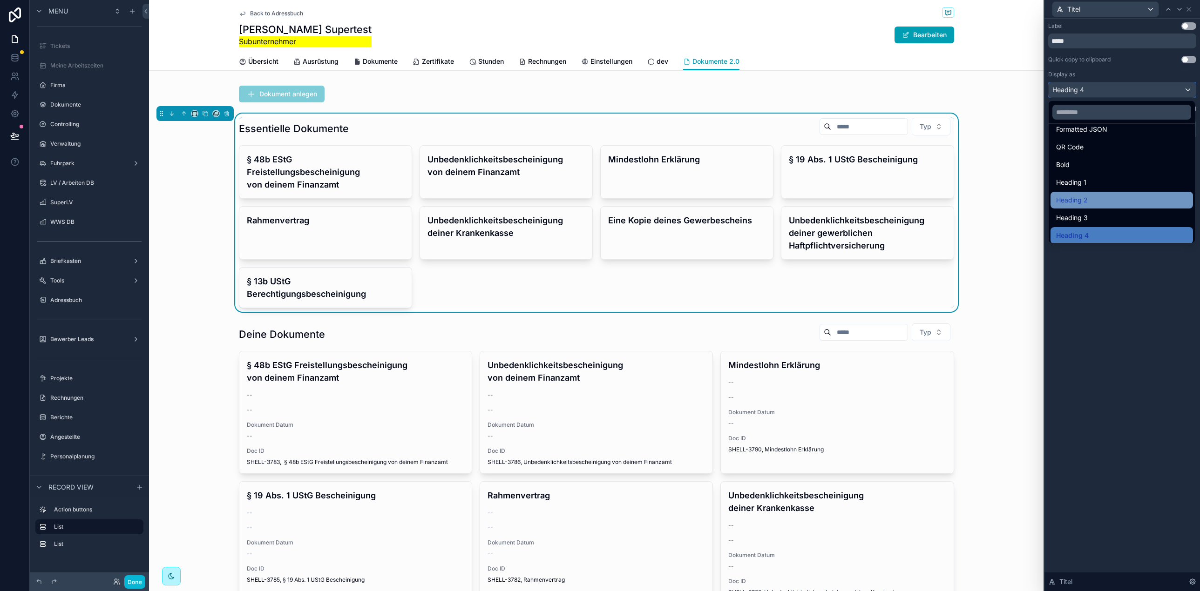
scroll to position [102, 0]
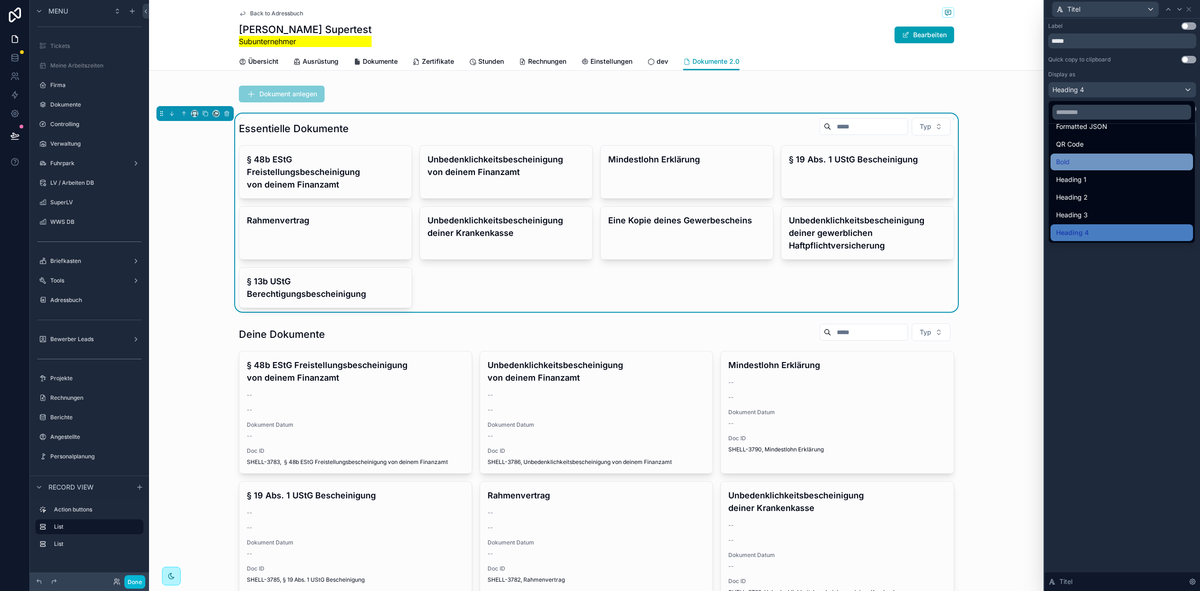
click at [1090, 161] on div "Bold" at bounding box center [1121, 161] width 131 height 11
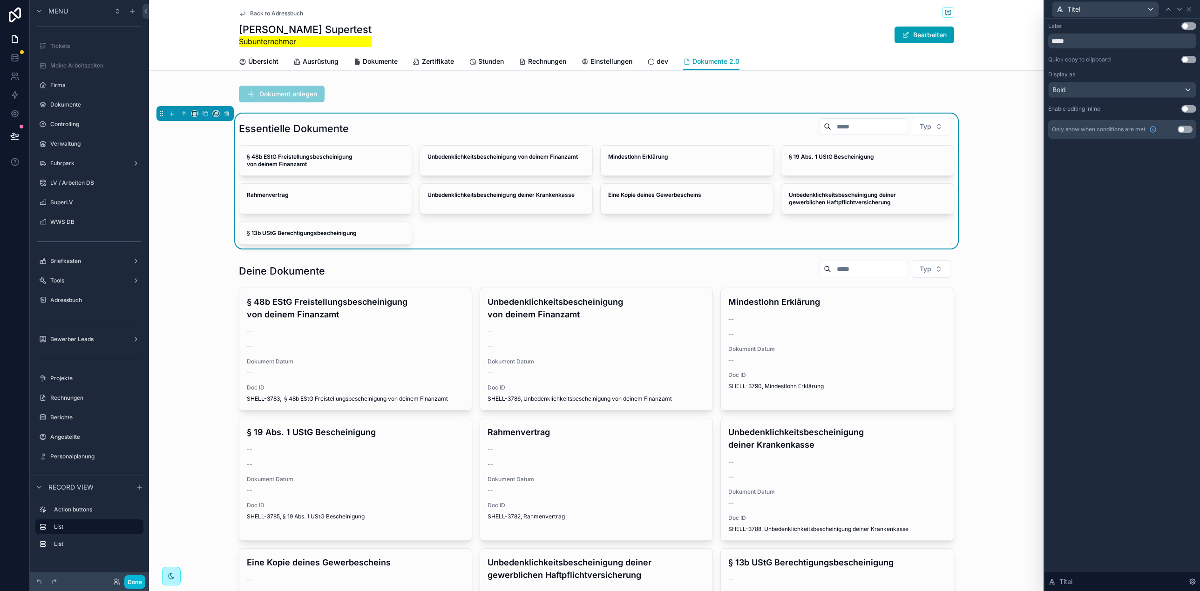
click at [1192, 10] on div "Titel" at bounding box center [1122, 9] width 148 height 18
click at [1190, 10] on icon at bounding box center [1188, 9] width 7 height 7
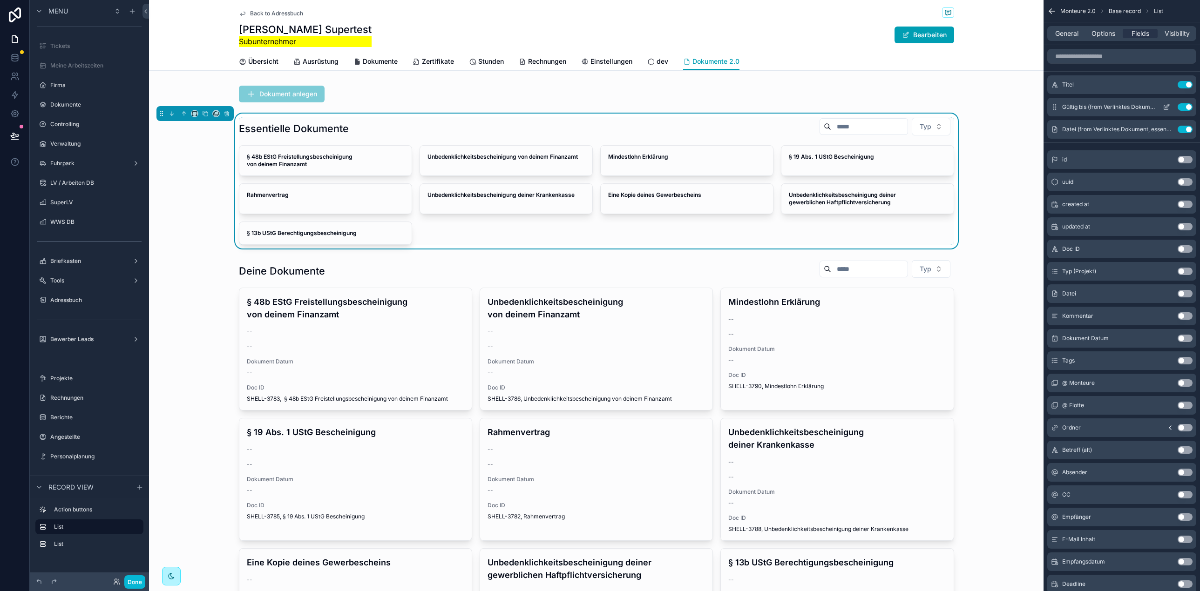
click at [1186, 106] on button "Use setting" at bounding box center [1185, 106] width 15 height 7
click at [1099, 54] on input "scrollable content" at bounding box center [1121, 56] width 149 height 15
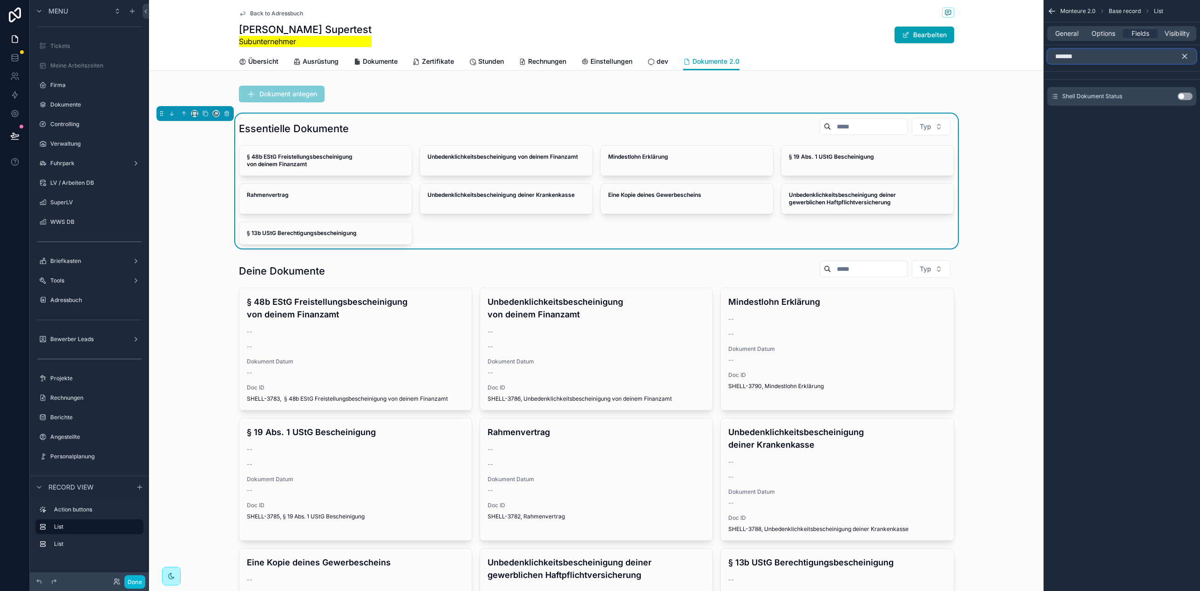
type input "*******"
click at [1188, 98] on button "Use setting" at bounding box center [1185, 96] width 15 height 7
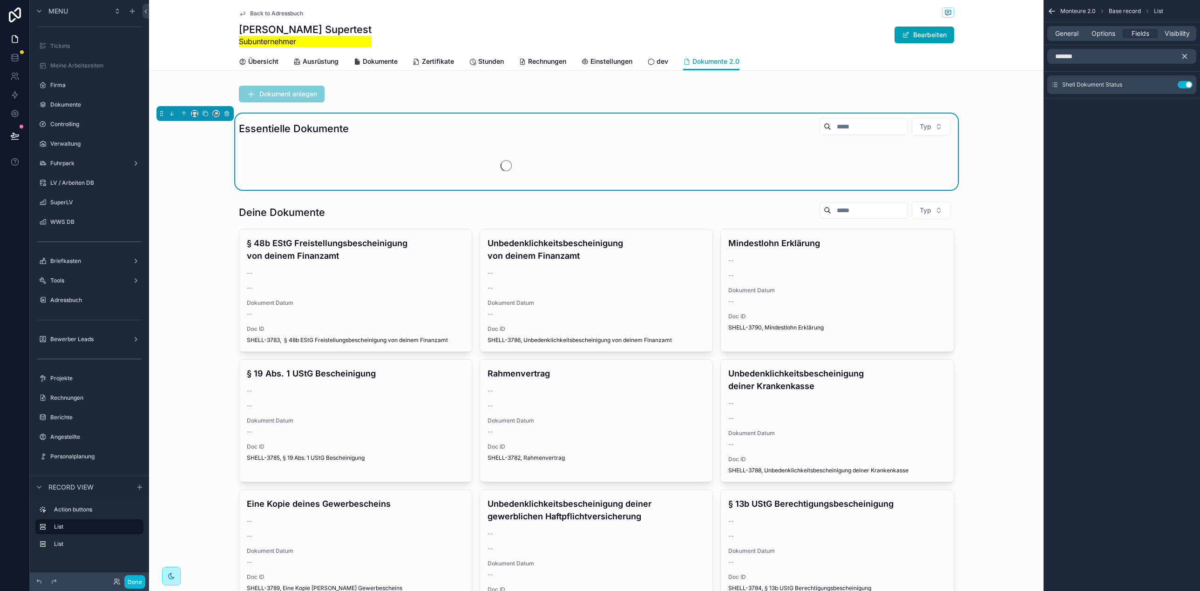
click at [1154, 146] on div "Monteure 2.0 Base record List General Options Fields Visibility ******* Shell D…" at bounding box center [1121, 295] width 156 height 591
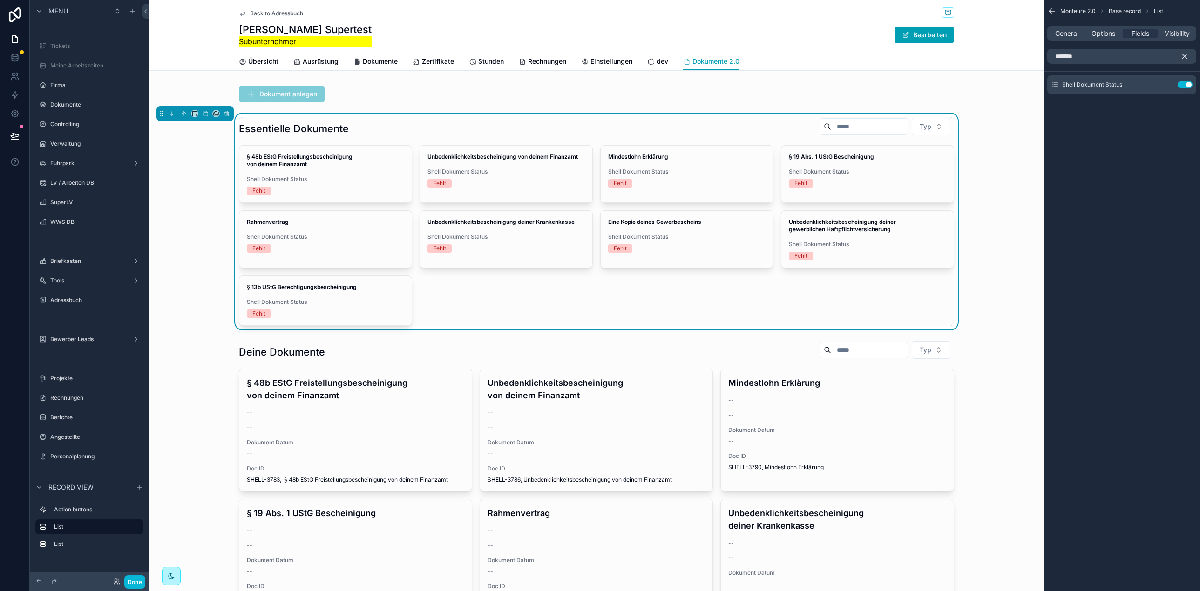
click at [1184, 57] on icon "scrollable content" at bounding box center [1184, 56] width 8 height 8
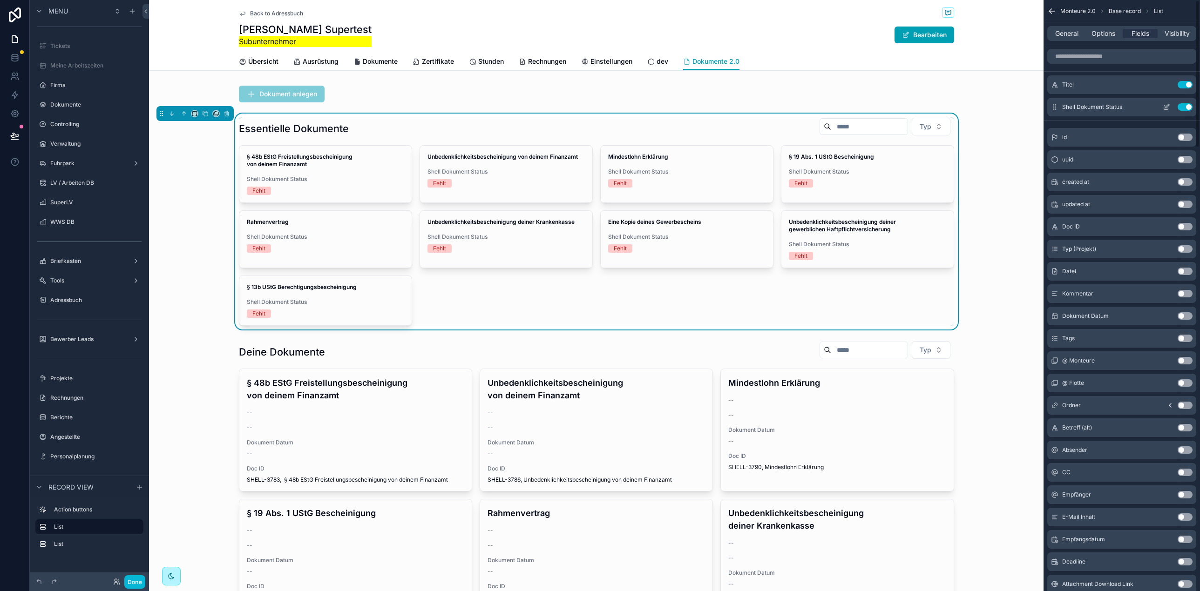
click at [1165, 105] on icon "scrollable content" at bounding box center [1166, 106] width 7 height 7
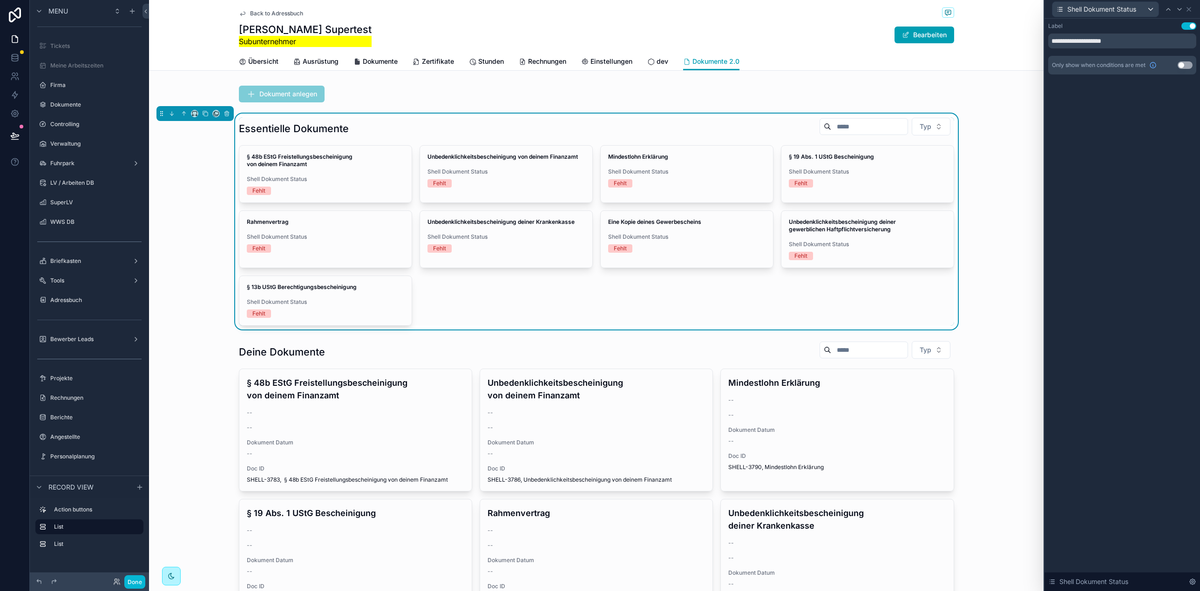
drag, startPoint x: 1186, startPoint y: 27, endPoint x: 1118, endPoint y: 34, distance: 69.2
click at [1186, 27] on button "Use setting" at bounding box center [1188, 25] width 15 height 7
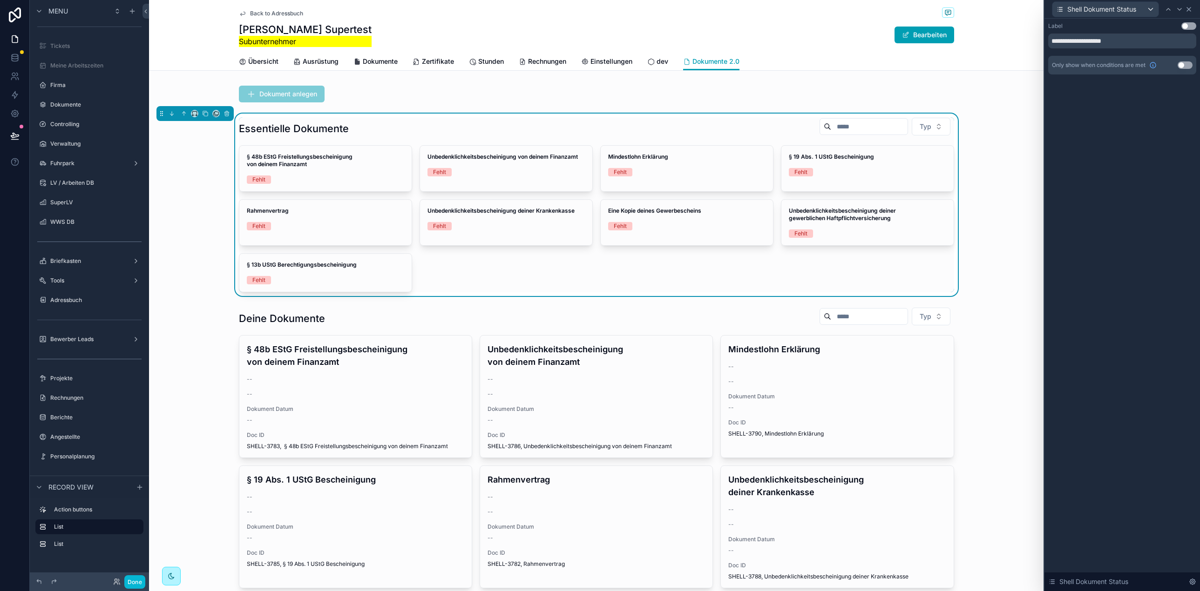
click at [1192, 8] on div "Shell Dokument Status" at bounding box center [1122, 9] width 148 height 18
click at [1191, 9] on icon at bounding box center [1188, 9] width 7 height 7
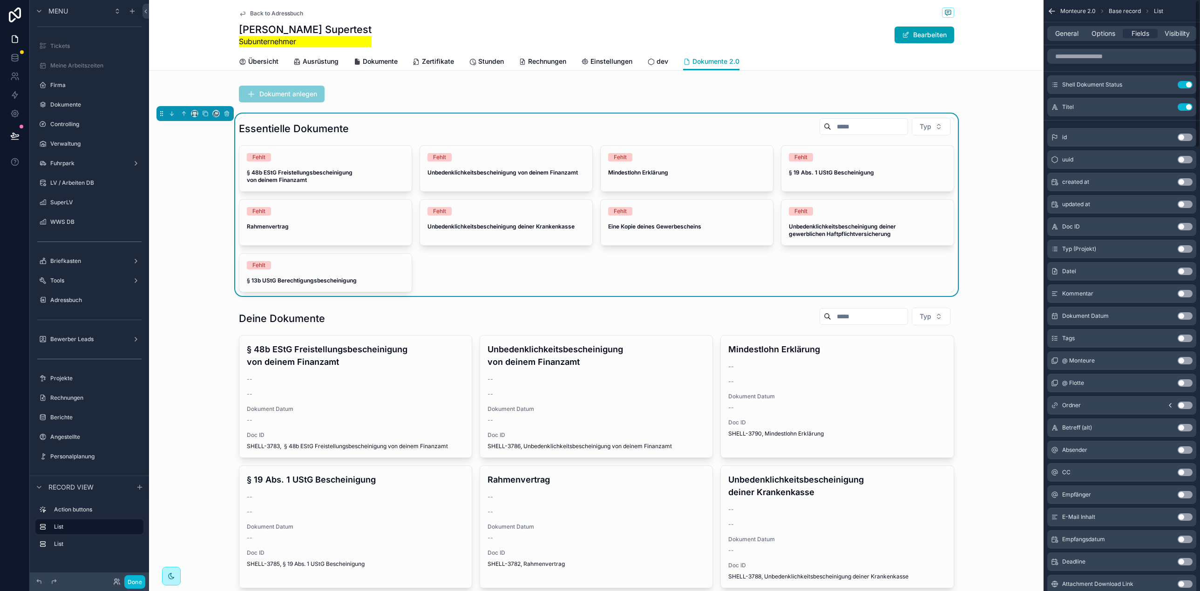
drag, startPoint x: 1056, startPoint y: 109, endPoint x: 494, endPoint y: 0, distance: 571.6
click at [202, 66] on div "Übersicht Ausrüstung Dokumente Zertifikate Stunden Rechnungen Einstellungen dev…" at bounding box center [596, 62] width 883 height 18
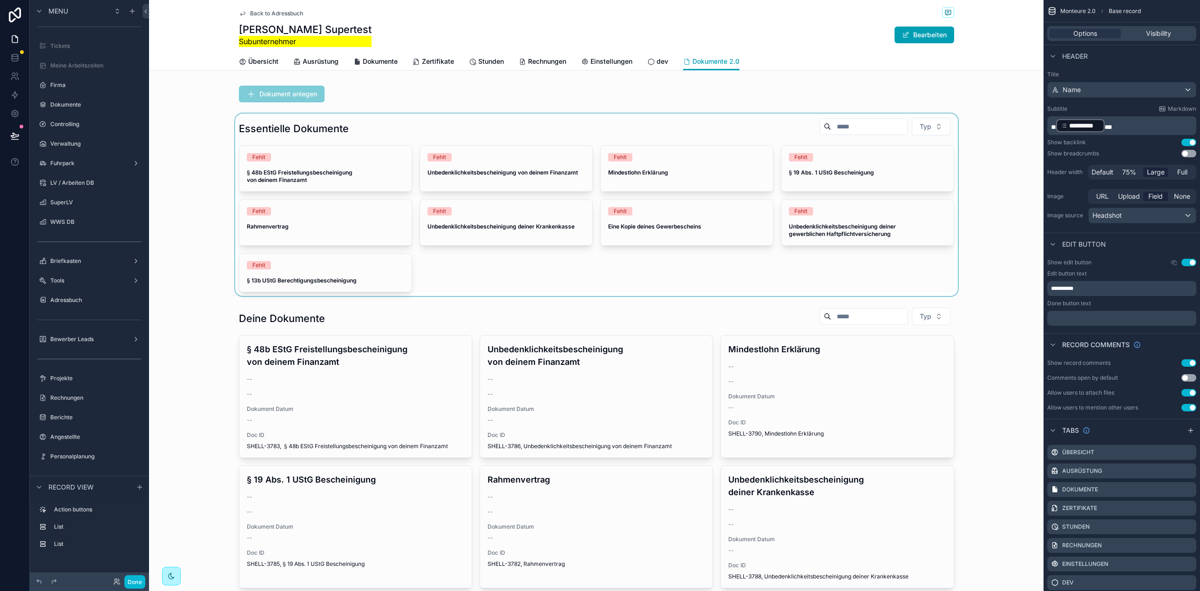
click at [415, 123] on div "scrollable content" at bounding box center [596, 205] width 894 height 183
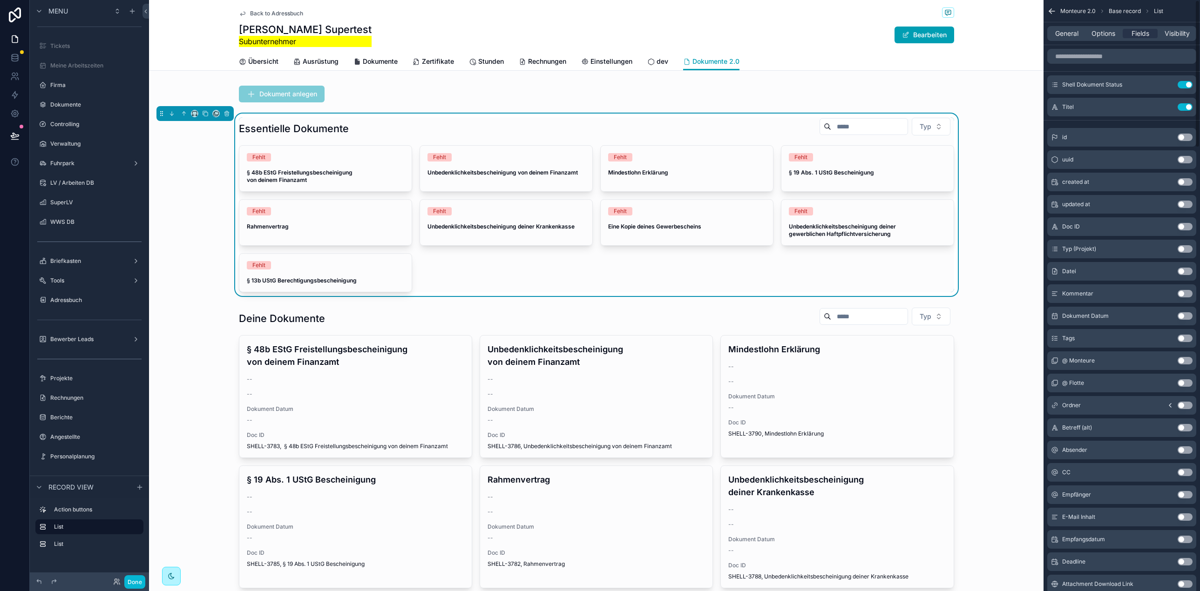
click at [1093, 41] on div "General Options Fields Visibility" at bounding box center [1121, 33] width 149 height 15
click at [1096, 37] on span "Options" at bounding box center [1103, 33] width 24 height 9
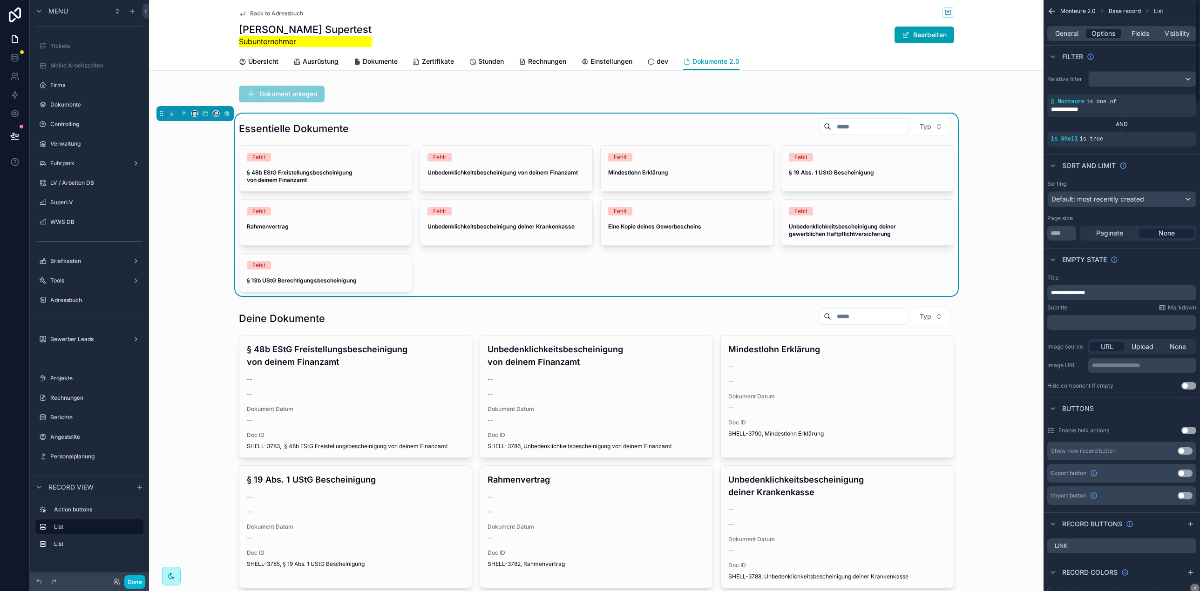
click at [1102, 32] on span "Options" at bounding box center [1103, 33] width 24 height 9
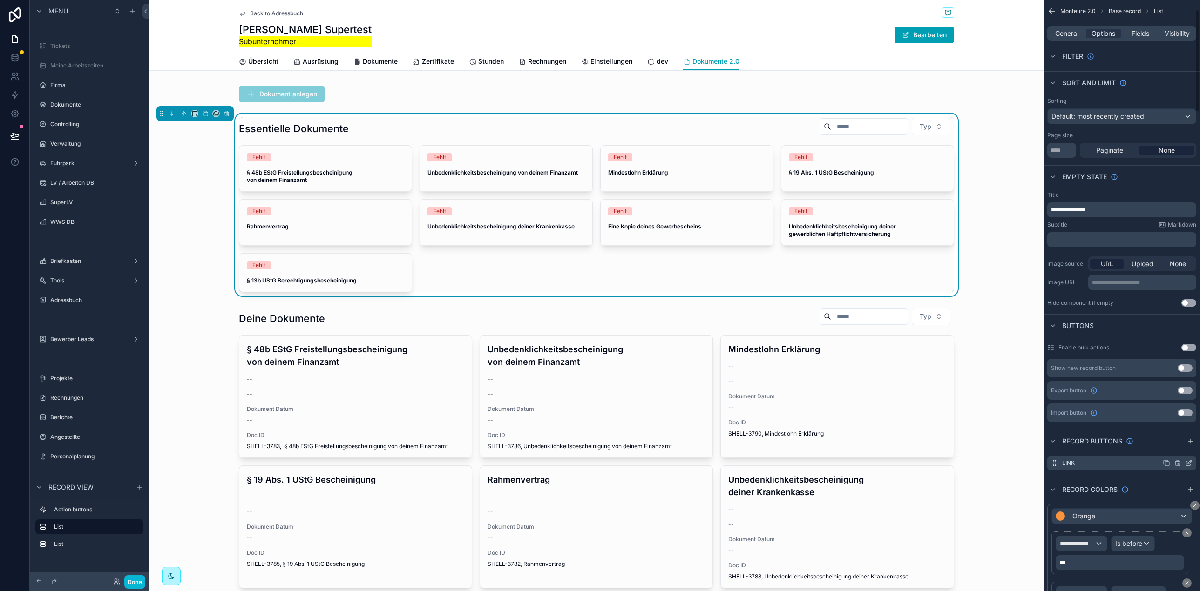
scroll to position [69, 0]
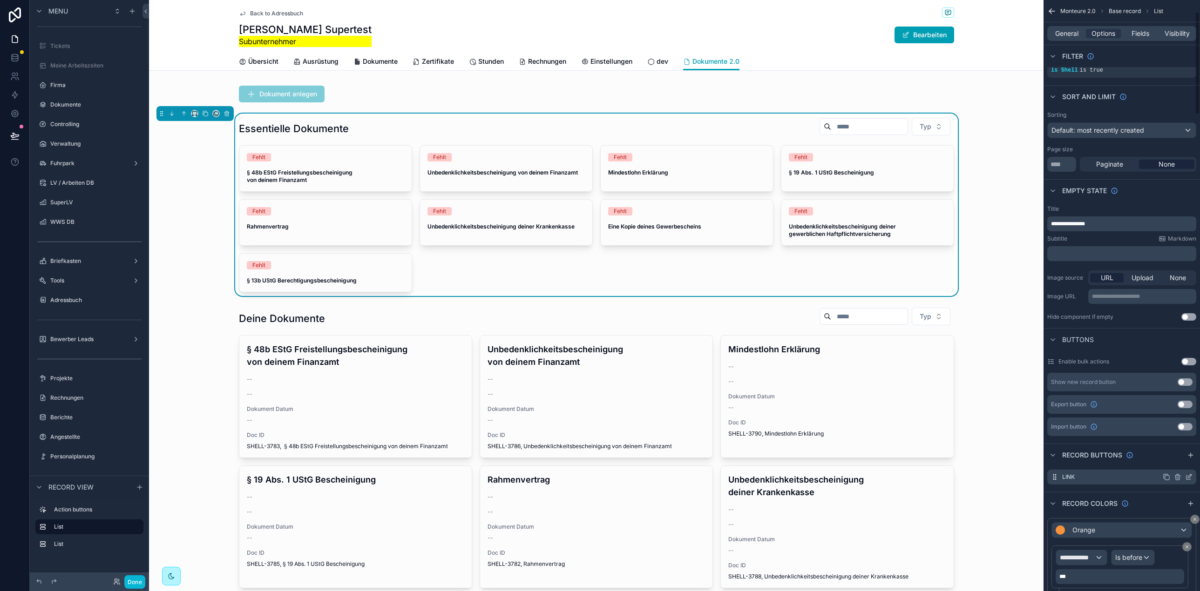
click at [1187, 479] on icon "scrollable content" at bounding box center [1188, 477] width 7 height 7
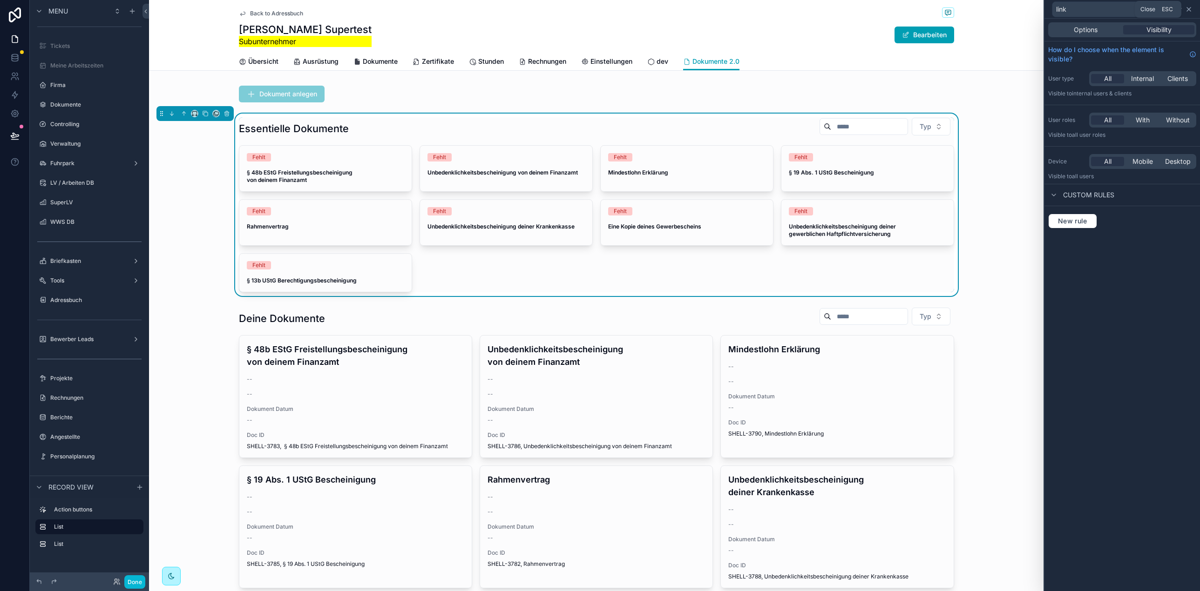
click at [1191, 9] on icon at bounding box center [1188, 9] width 7 height 7
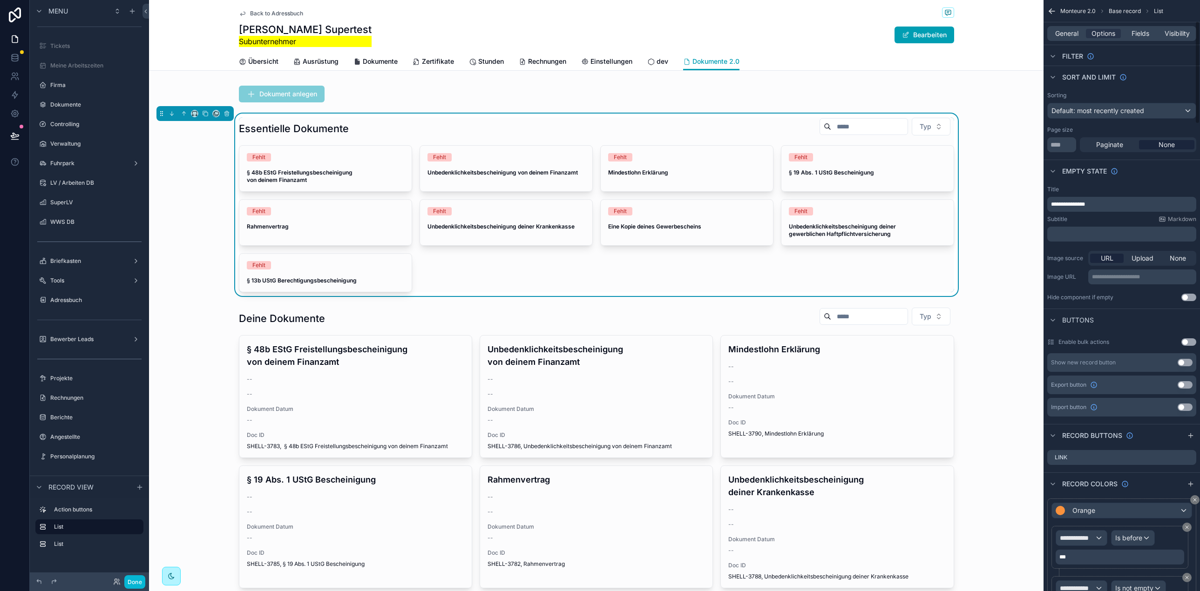
scroll to position [178, 0]
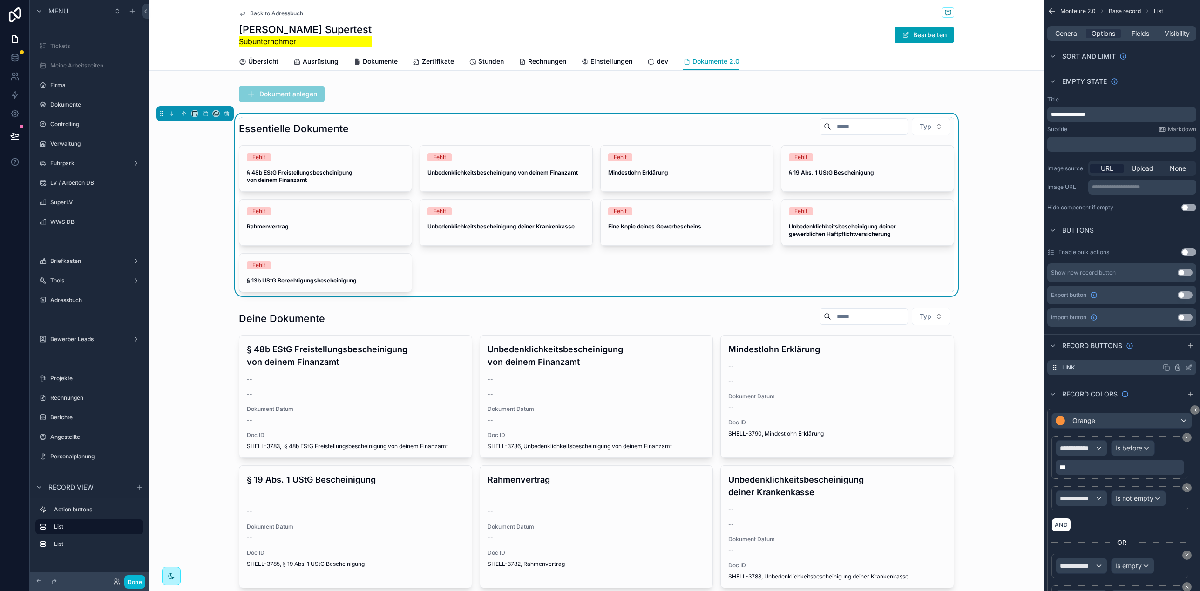
click at [1190, 369] on icon "scrollable content" at bounding box center [1188, 368] width 4 height 4
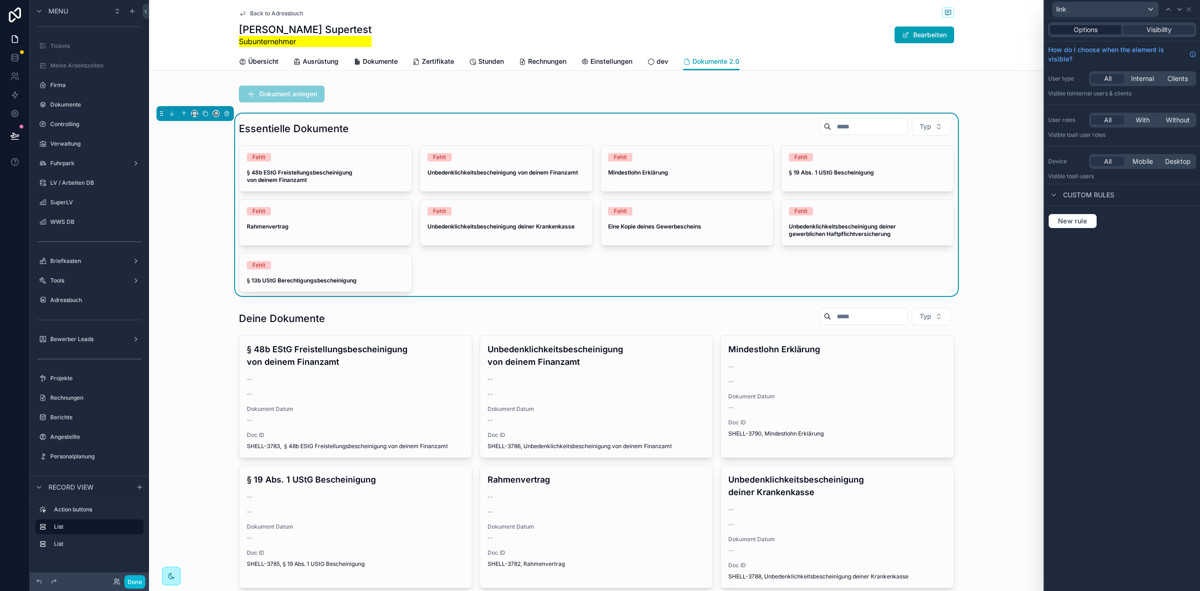
click at [1095, 31] on span "Options" at bounding box center [1086, 29] width 24 height 9
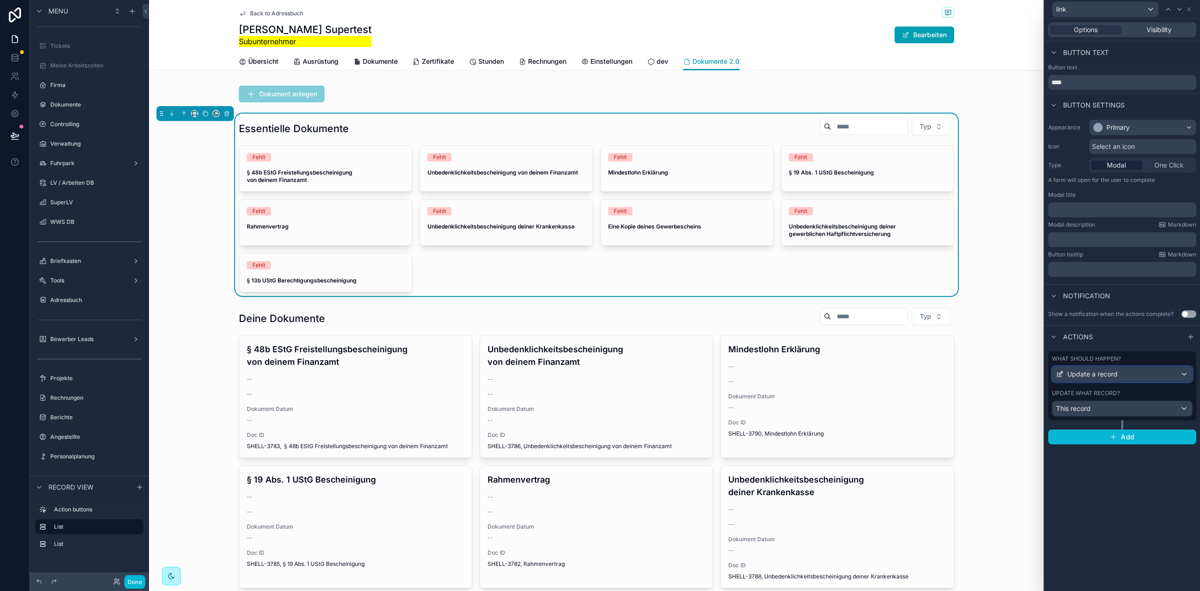
click at [1113, 378] on span "Update a record" at bounding box center [1092, 374] width 50 height 9
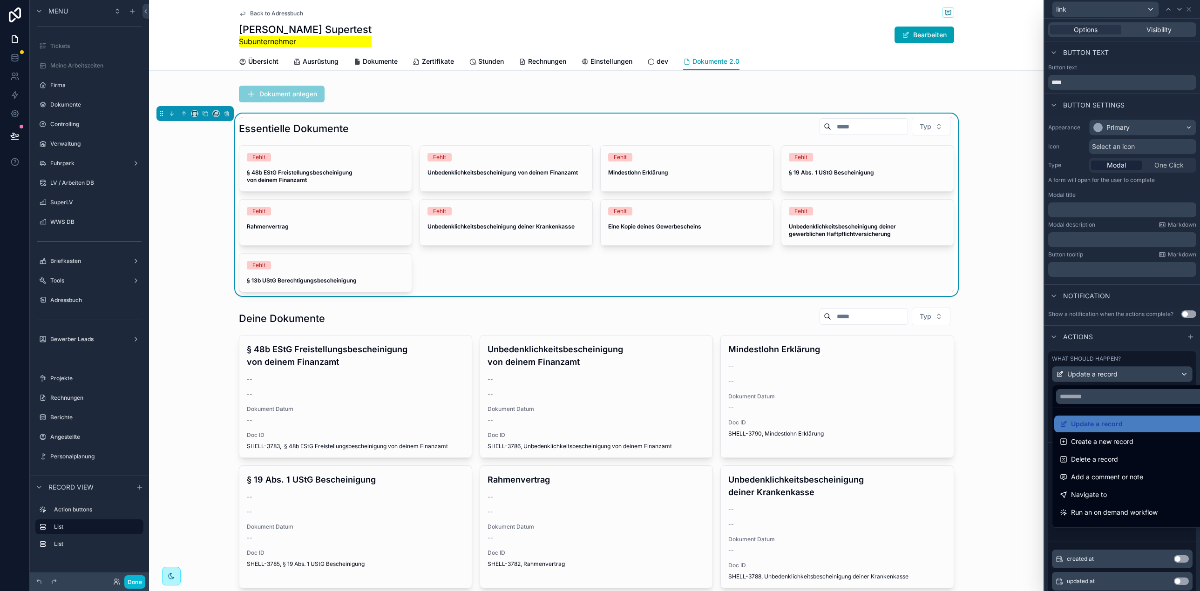
click at [1113, 375] on div at bounding box center [1122, 295] width 156 height 591
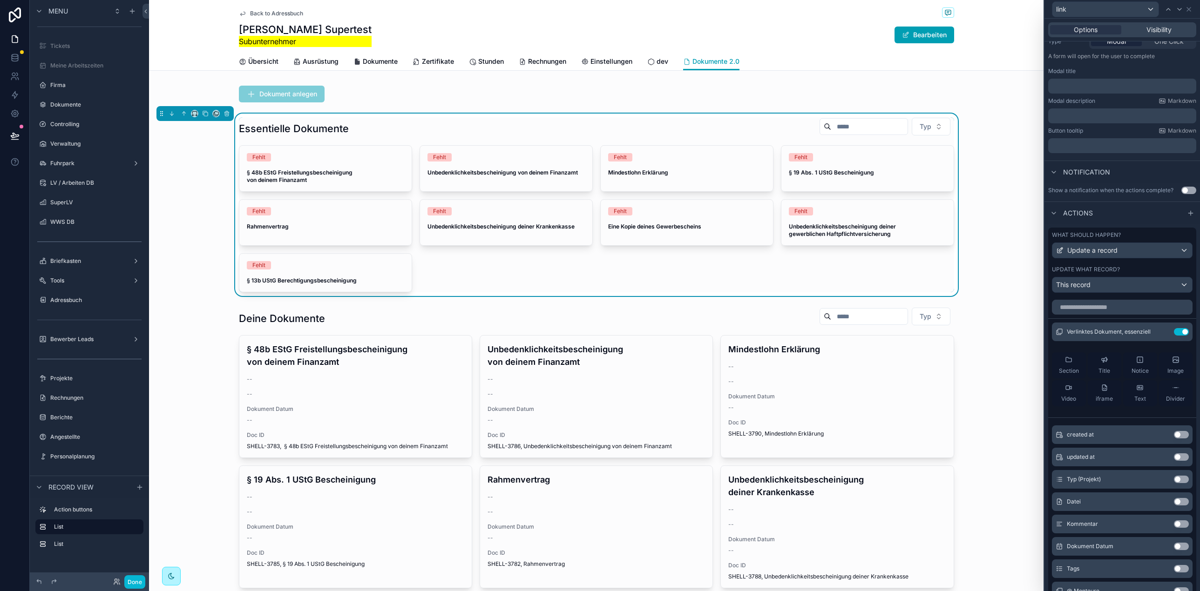
scroll to position [0, 0]
click at [1188, 10] on icon at bounding box center [1188, 9] width 7 height 7
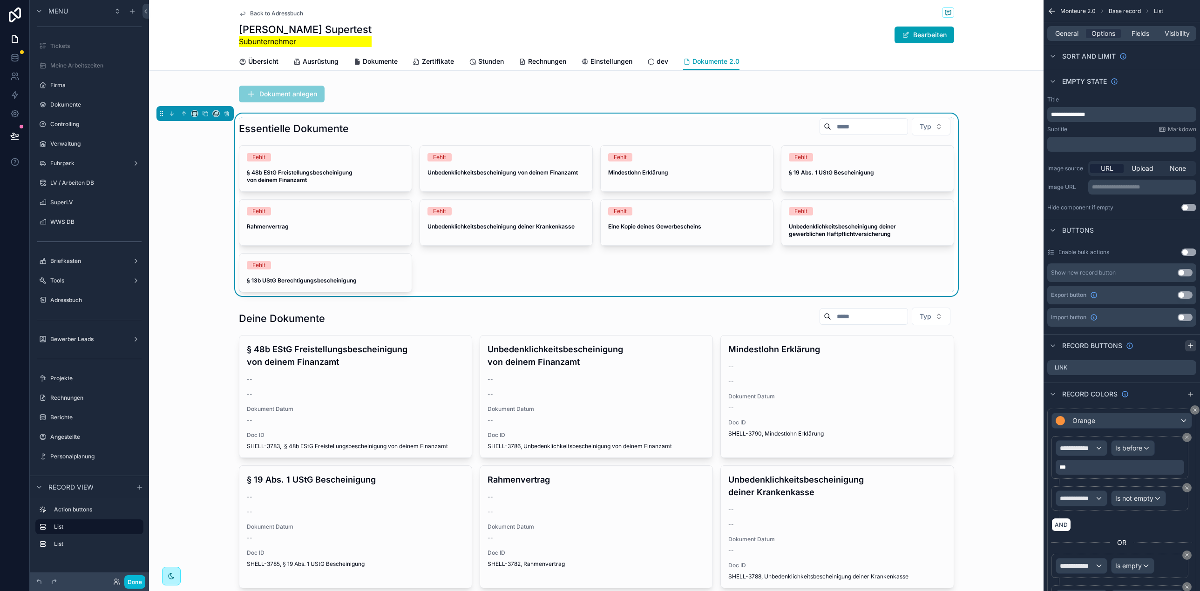
click at [1187, 346] on icon "scrollable content" at bounding box center [1190, 345] width 7 height 7
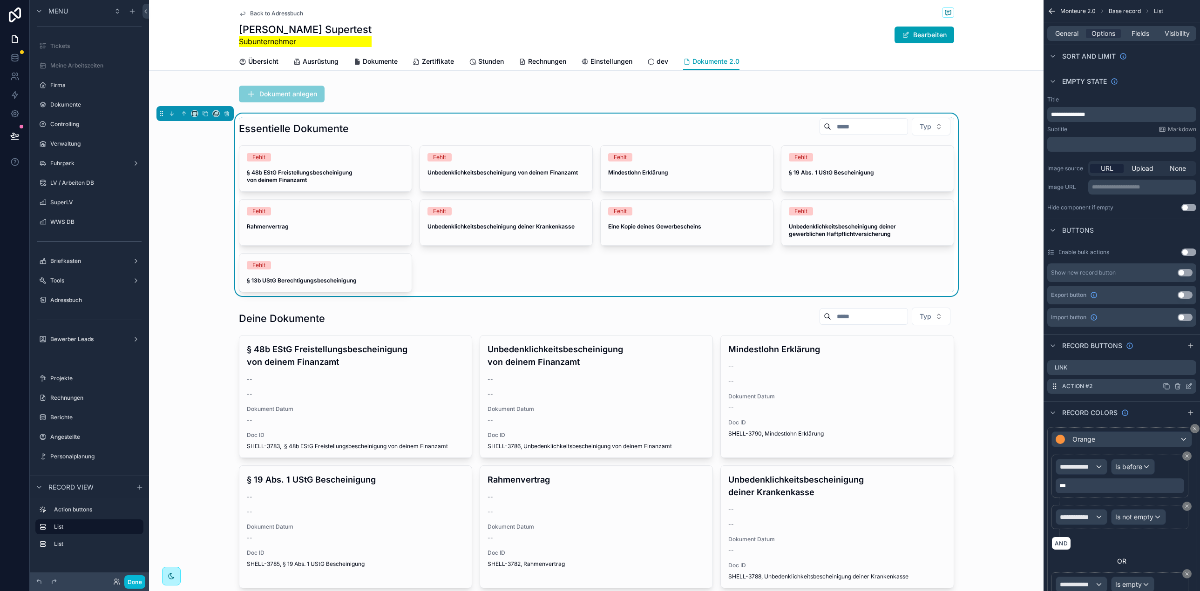
click at [1186, 388] on icon "scrollable content" at bounding box center [1188, 387] width 4 height 4
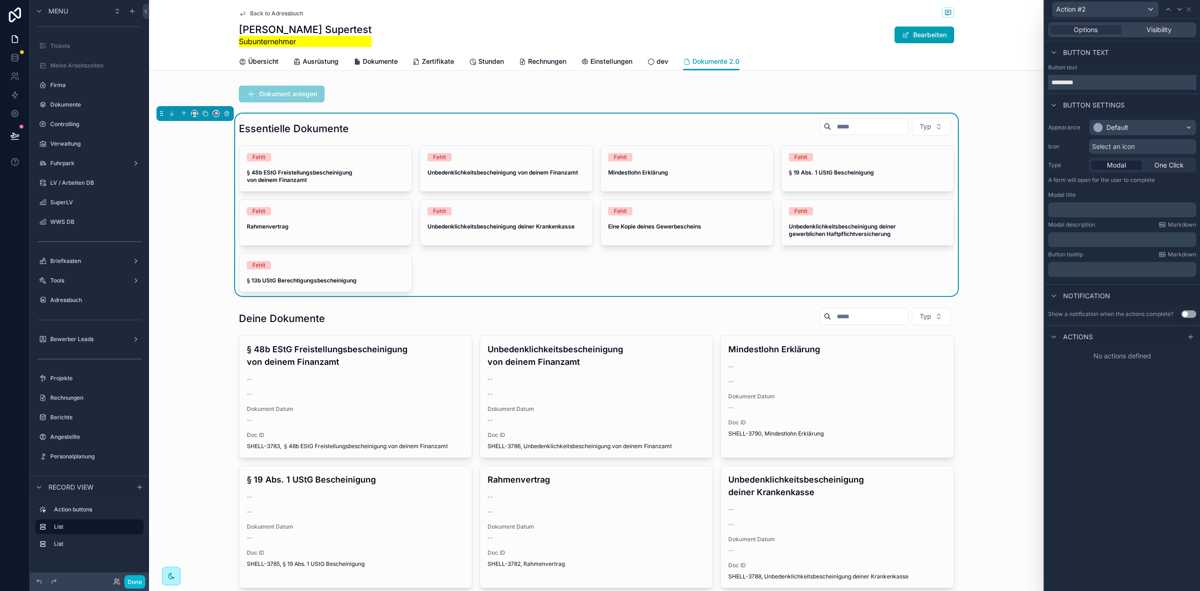
click at [1100, 85] on input "*********" at bounding box center [1122, 82] width 148 height 15
type input "*******"
click at [1134, 143] on span "Select an icon" at bounding box center [1113, 146] width 43 height 9
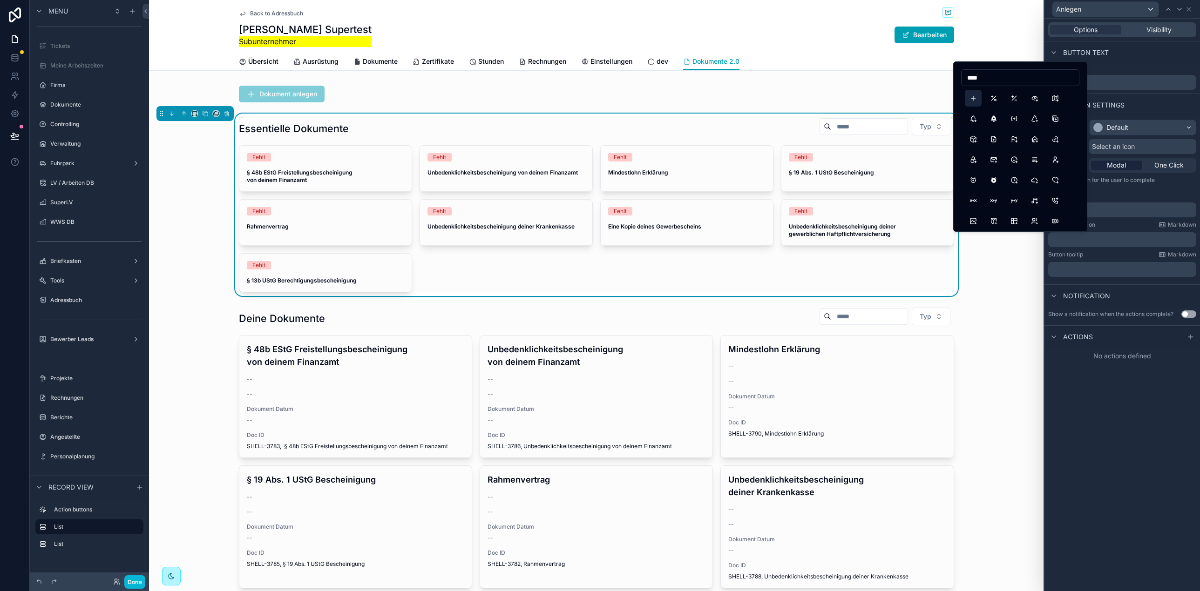
type input "****"
click at [975, 97] on button "Plus" at bounding box center [973, 98] width 17 height 17
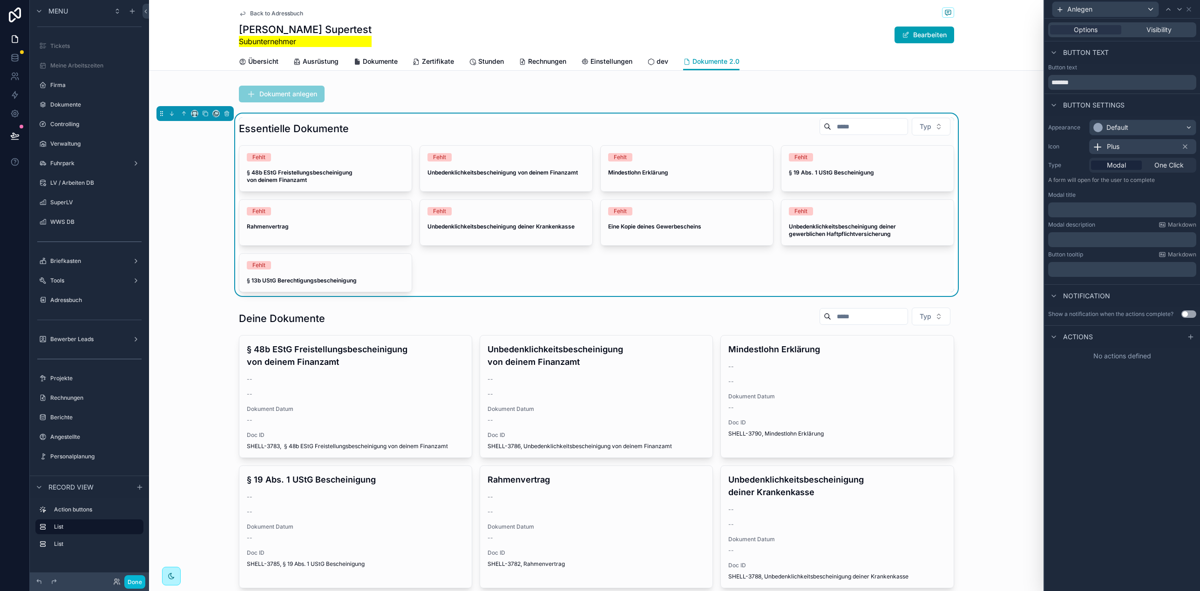
click at [1139, 61] on div "Button text" at bounding box center [1122, 52] width 156 height 22
click at [1098, 208] on p "﻿" at bounding box center [1123, 209] width 142 height 9
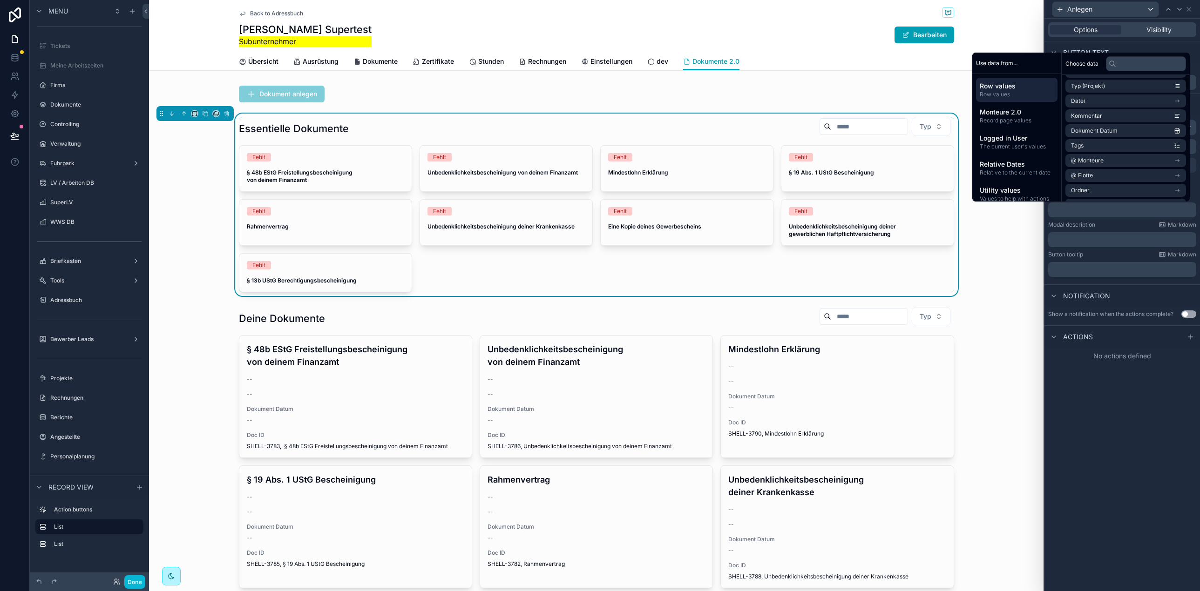
scroll to position [11, 0]
click at [1122, 63] on input "text" at bounding box center [1146, 63] width 80 height 15
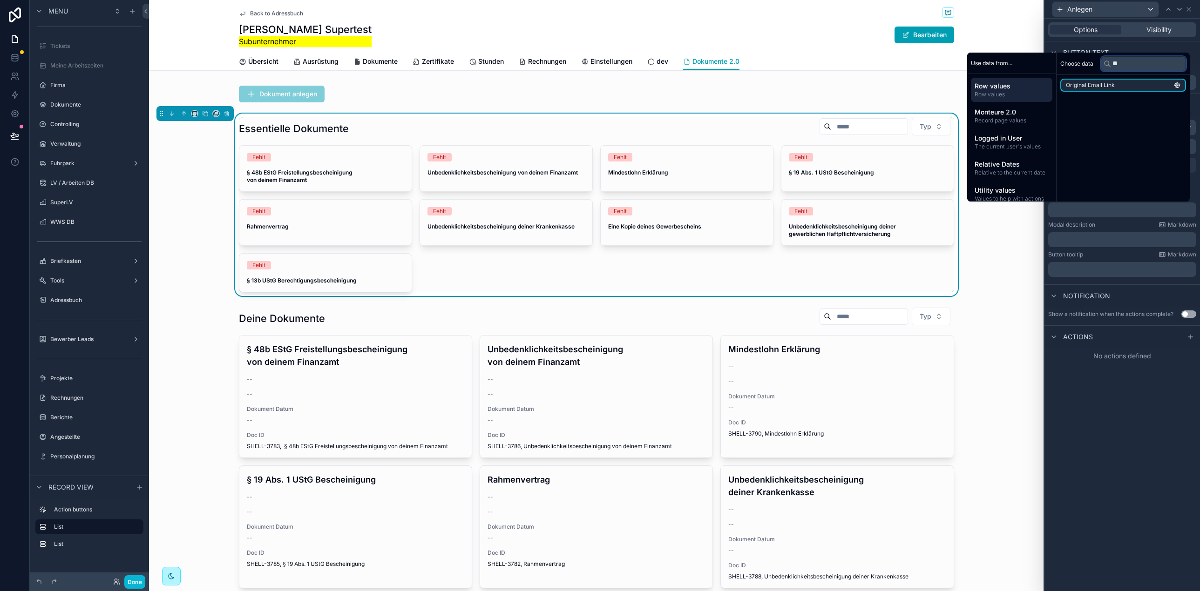
scroll to position [0, 0]
type input "*"
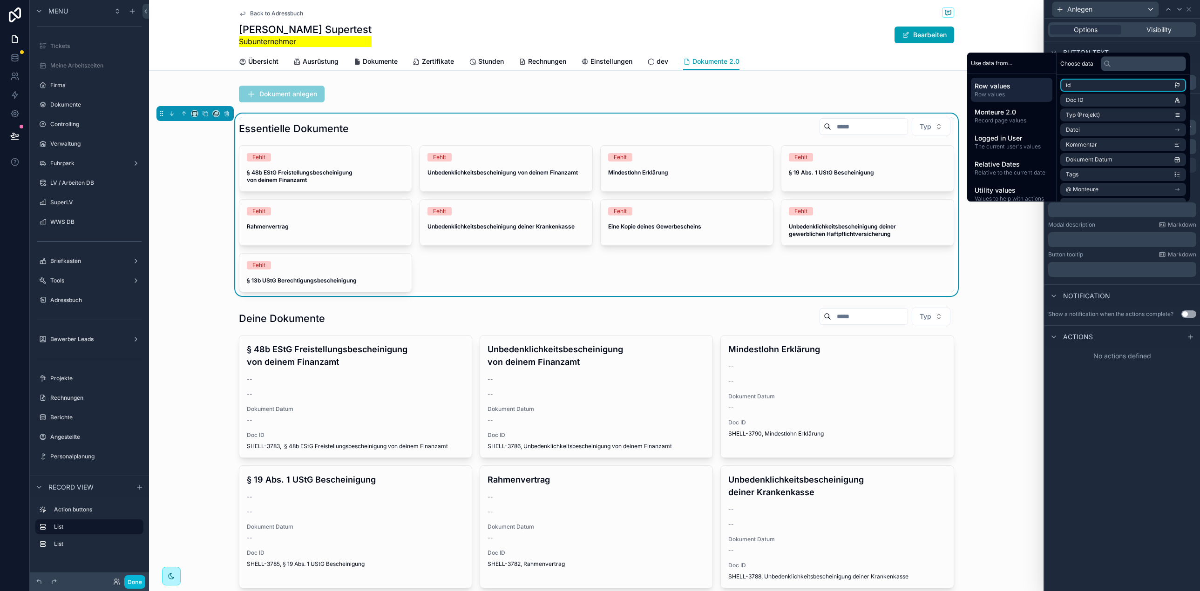
click at [994, 28] on div "Back to Adressbuch [PERSON_NAME] Supertest Subunternehmer Bearbeiten Dokumente …" at bounding box center [596, 35] width 894 height 71
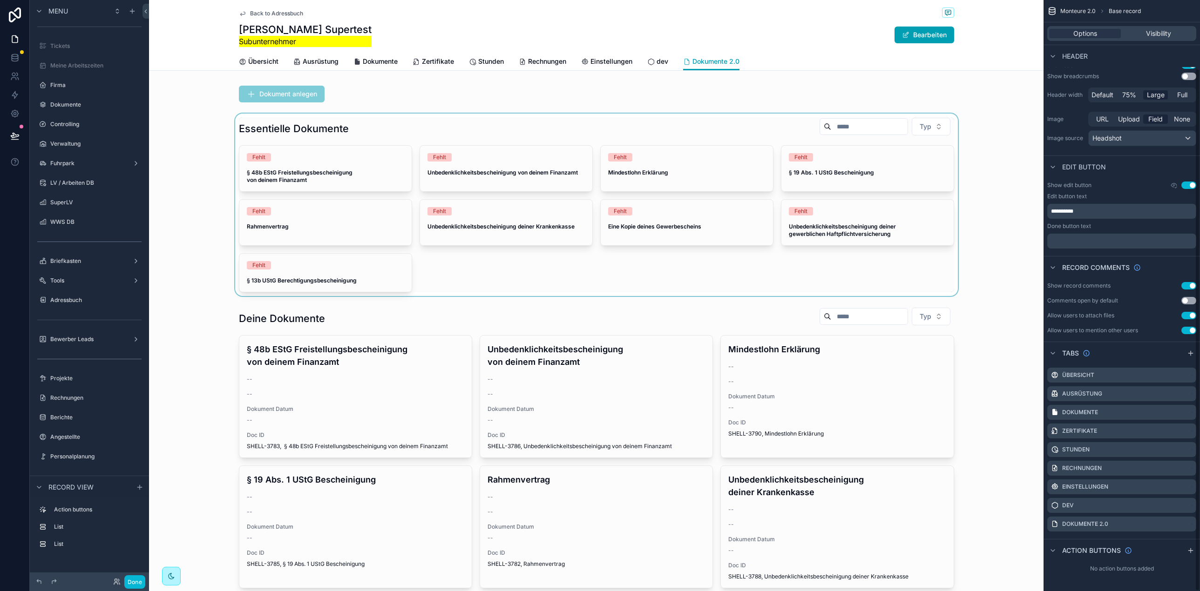
scroll to position [77, 0]
click at [510, 266] on div "scrollable content" at bounding box center [596, 205] width 894 height 183
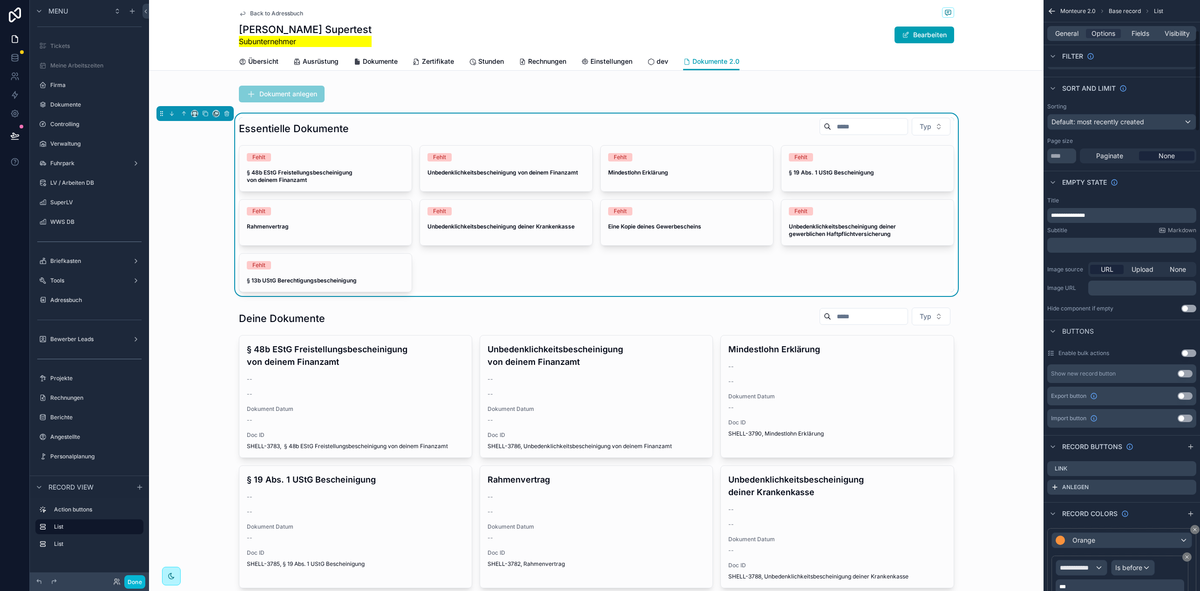
scroll to position [178, 0]
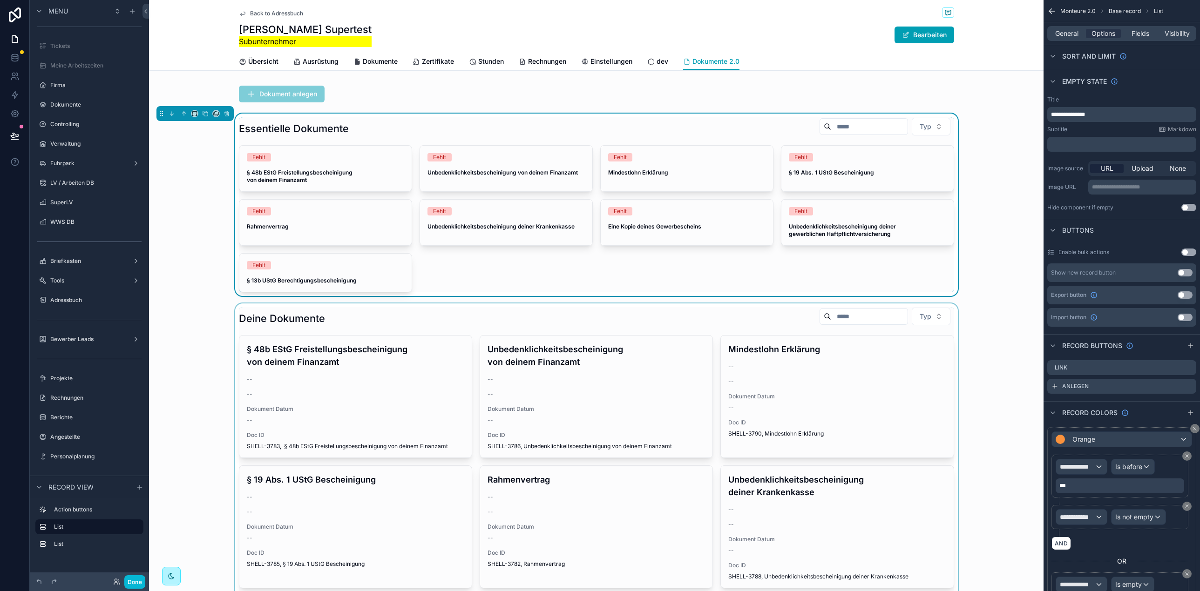
click at [340, 324] on div "scrollable content" at bounding box center [596, 532] width 894 height 456
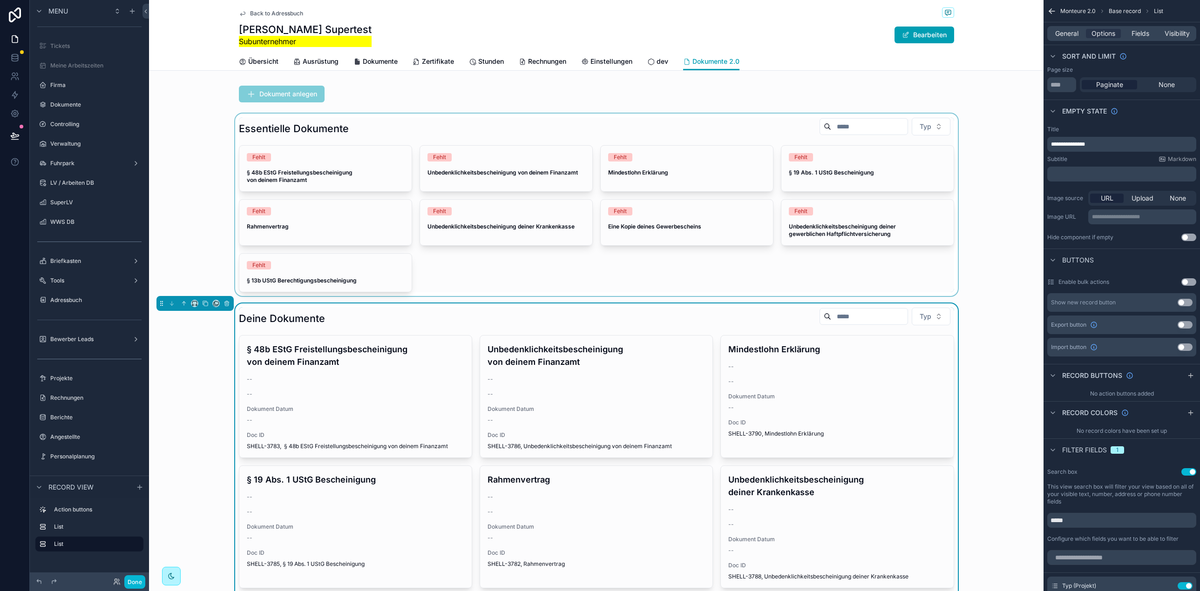
click at [193, 230] on div "scrollable content" at bounding box center [596, 205] width 894 height 183
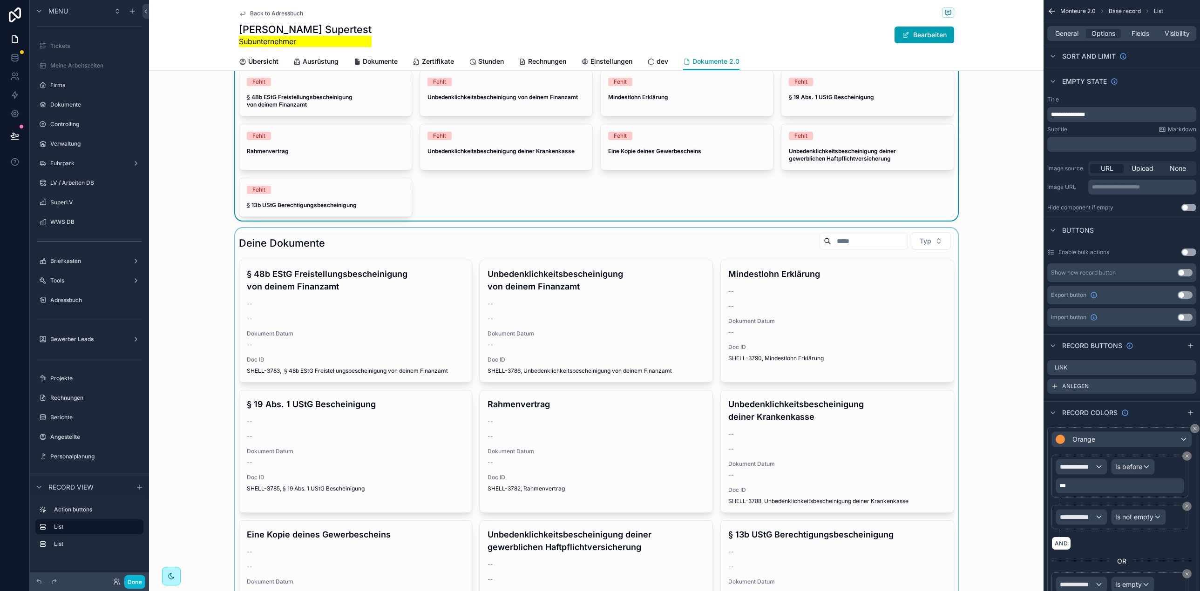
scroll to position [0, 0]
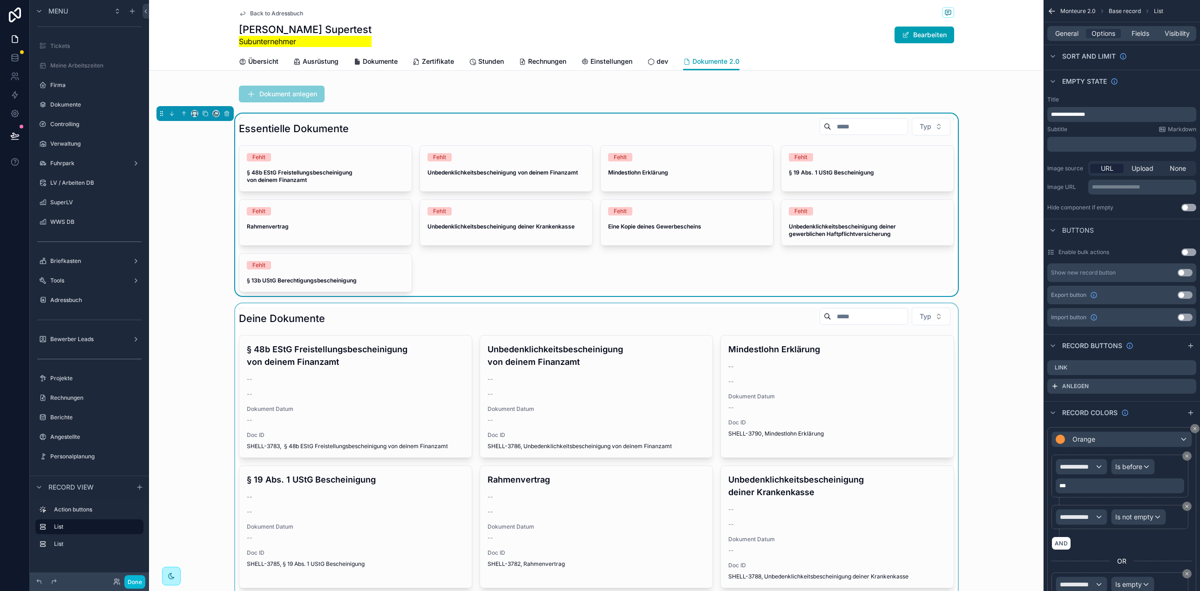
click at [351, 316] on div "scrollable content" at bounding box center [596, 532] width 894 height 456
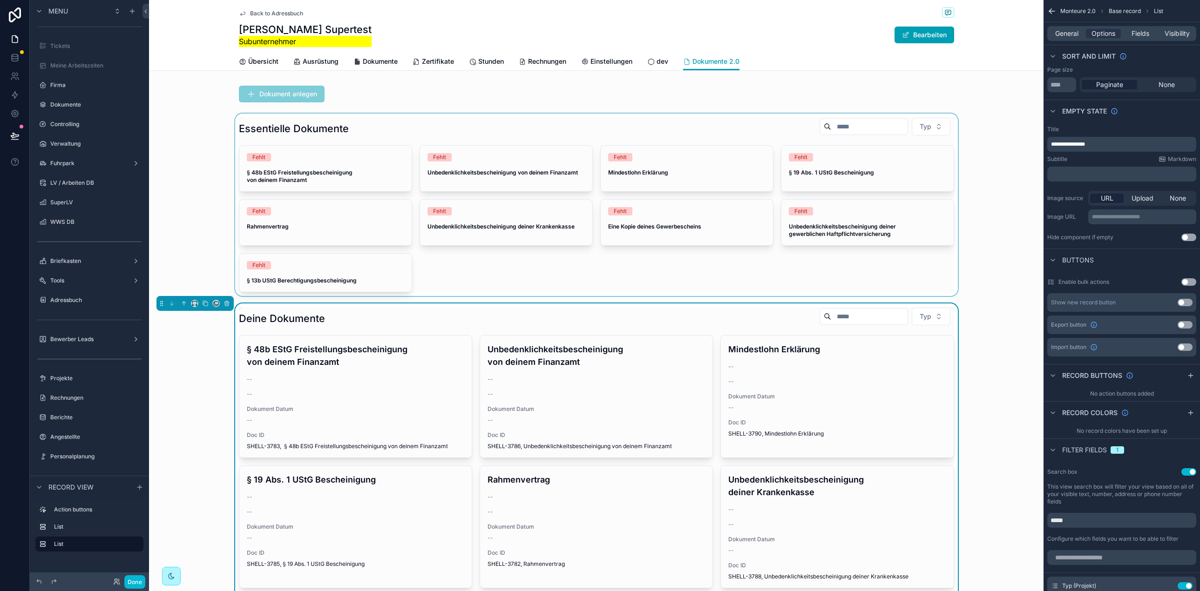
click at [373, 126] on div "scrollable content" at bounding box center [596, 205] width 894 height 183
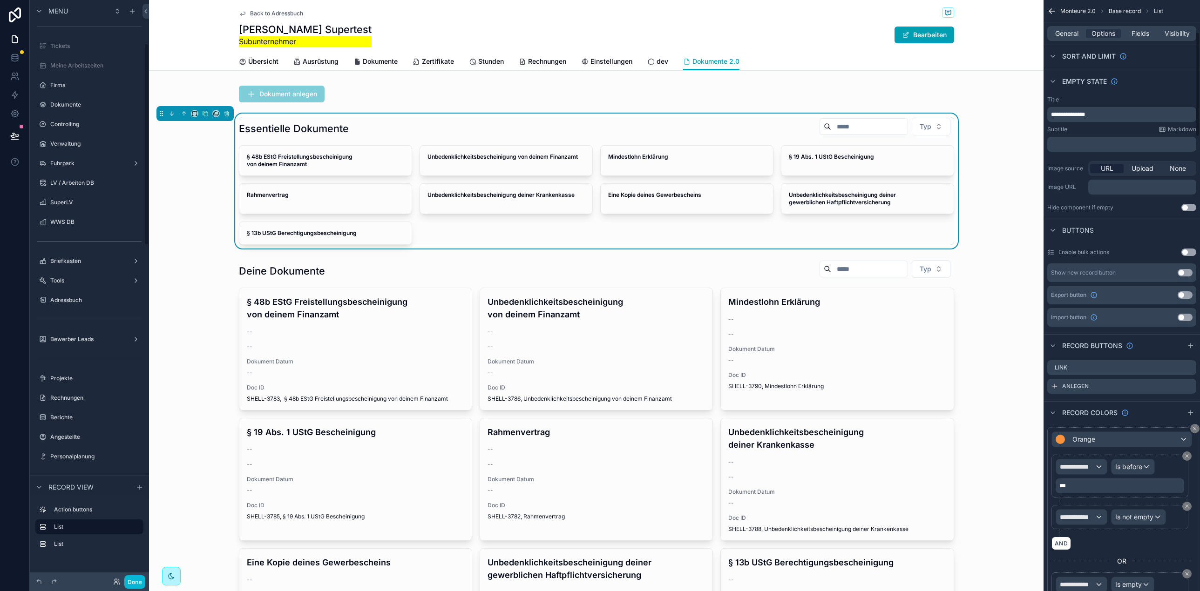
scroll to position [178, 0]
